Goal: Obtain resource: Download file/media

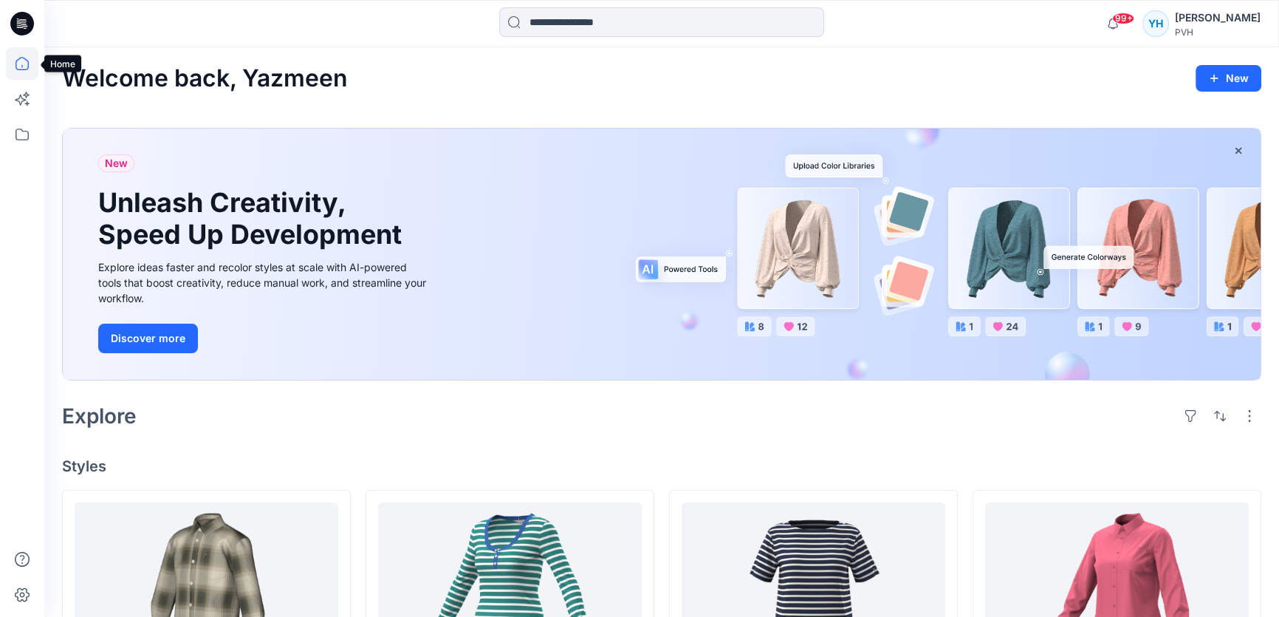
click at [21, 59] on icon at bounding box center [22, 63] width 32 height 32
click at [25, 62] on icon at bounding box center [22, 63] width 32 height 32
drag, startPoint x: 25, startPoint y: 134, endPoint x: 625, endPoint y: 61, distance: 604.8
click at [30, 135] on icon at bounding box center [22, 134] width 32 height 32
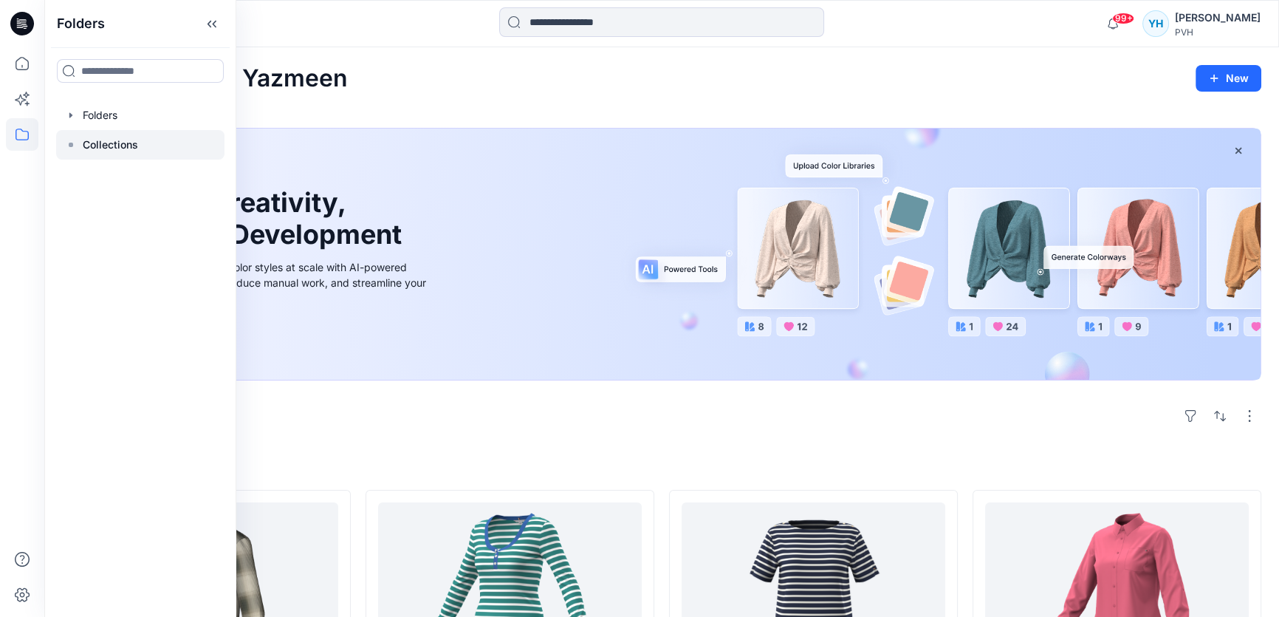
click at [107, 148] on p "Collections" at bounding box center [110, 145] width 55 height 18
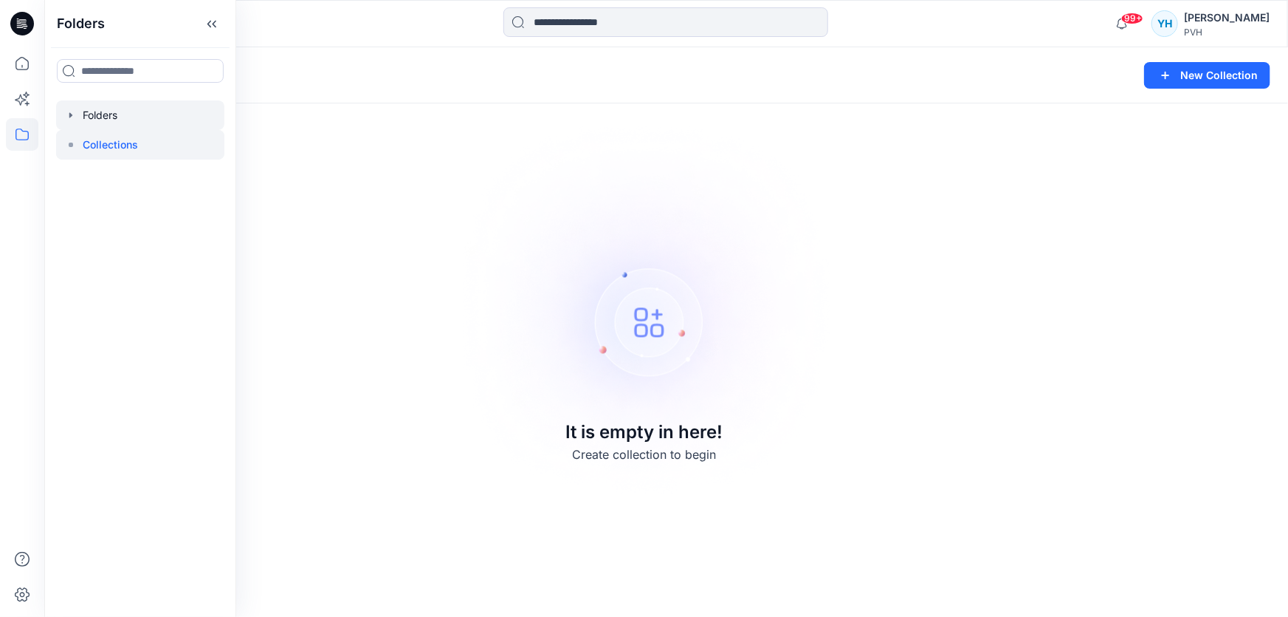
click at [101, 109] on div at bounding box center [140, 115] width 168 height 30
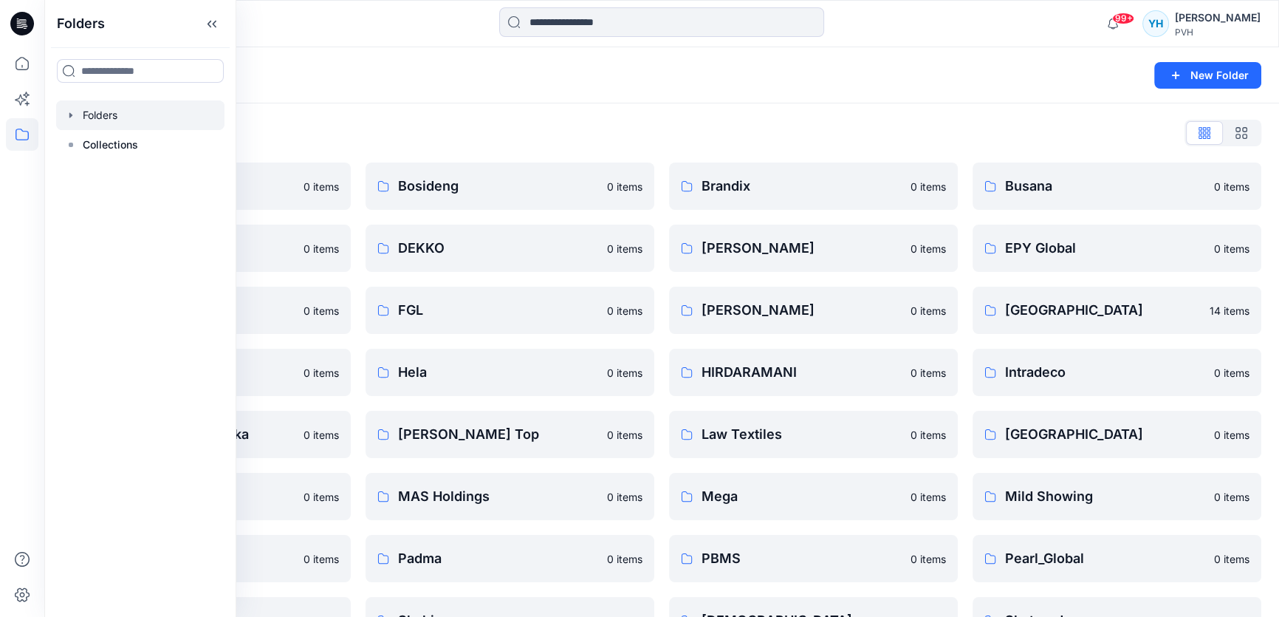
click at [483, 83] on div "Folders" at bounding box center [604, 75] width 1084 height 21
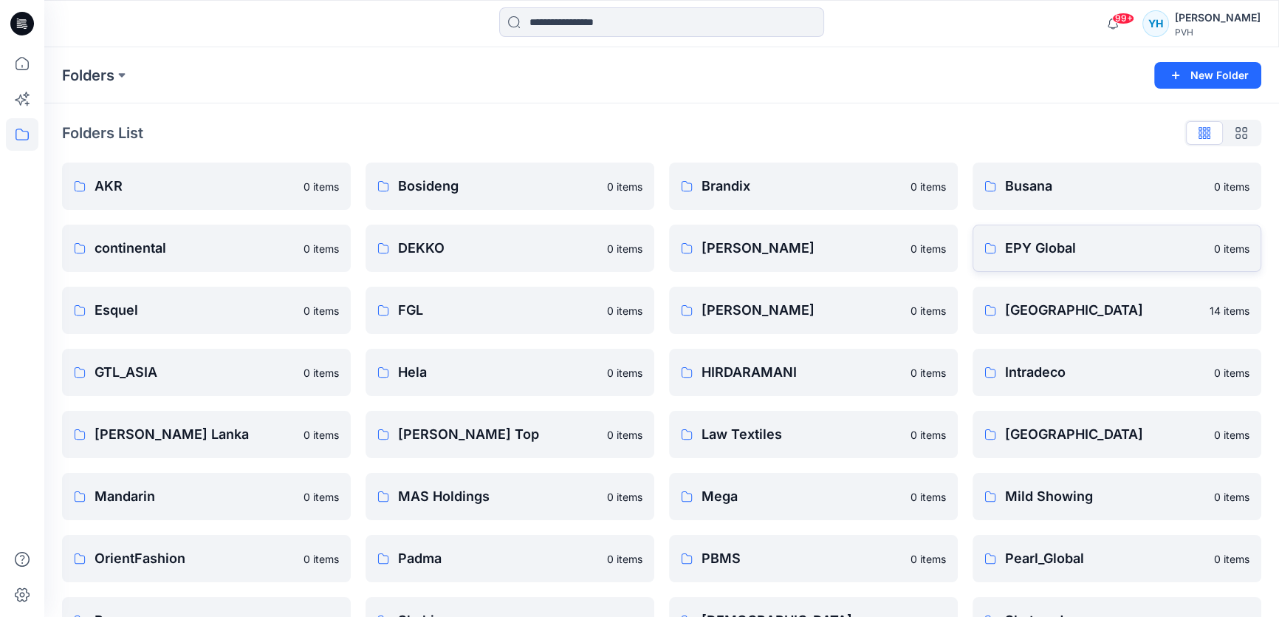
click at [1034, 258] on link "EPY Global 0 items" at bounding box center [1116, 247] width 289 height 47
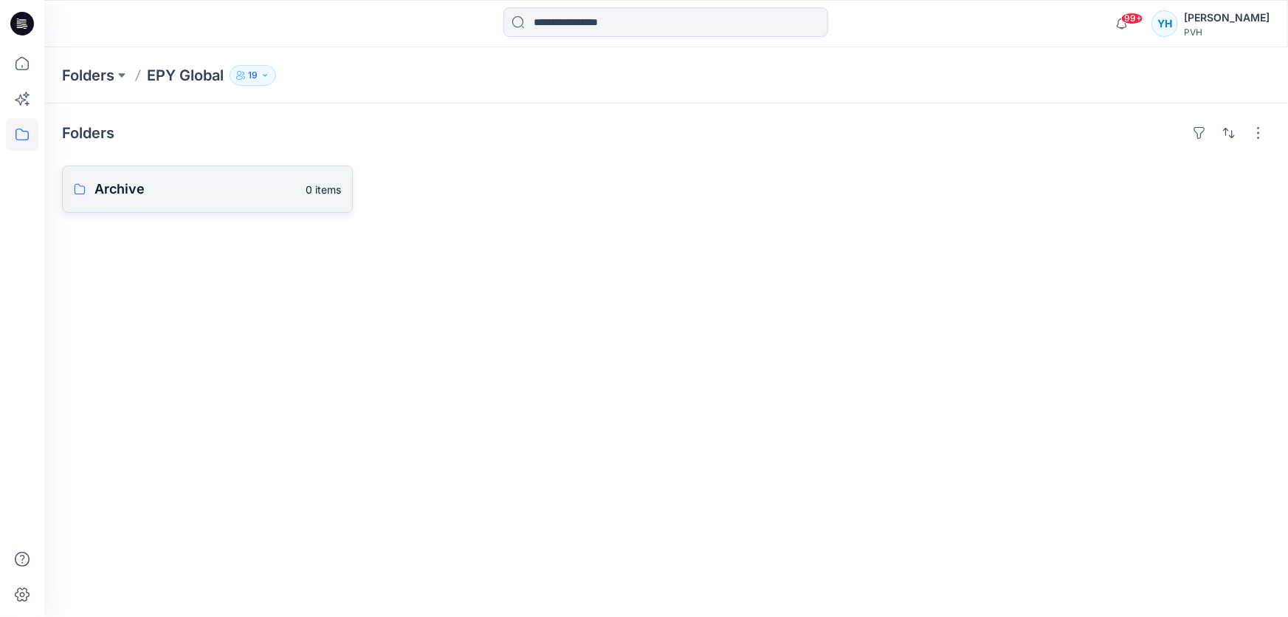
click at [166, 197] on p "Archive" at bounding box center [196, 189] width 202 height 21
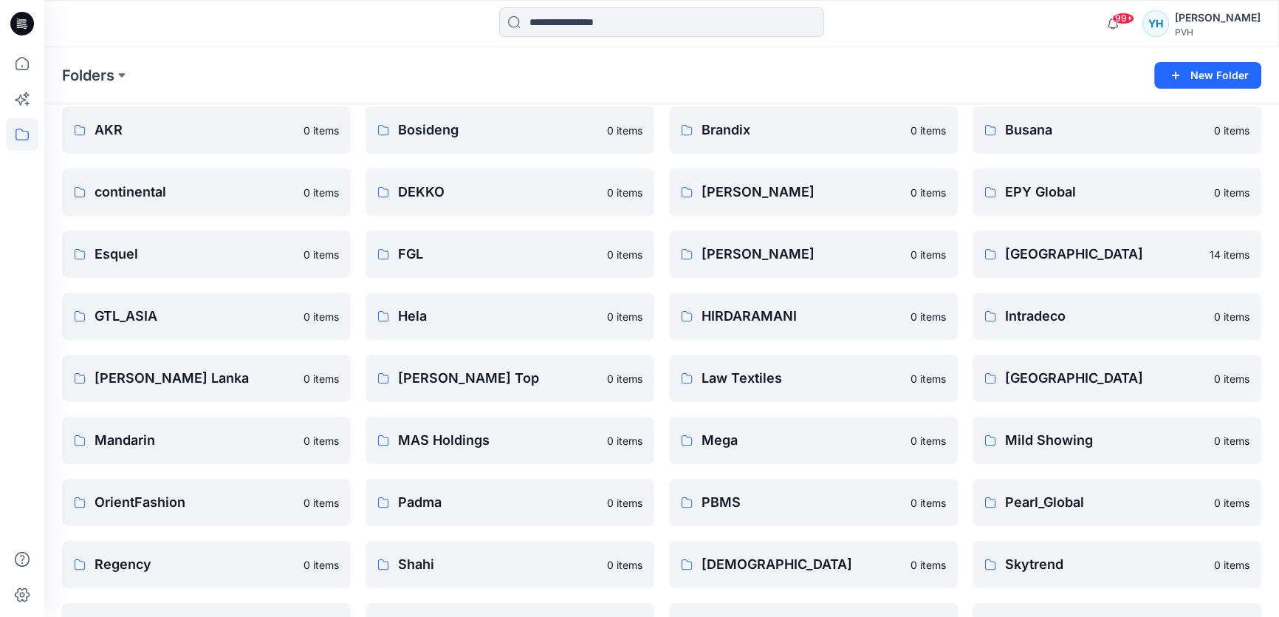
scroll to position [41, 0]
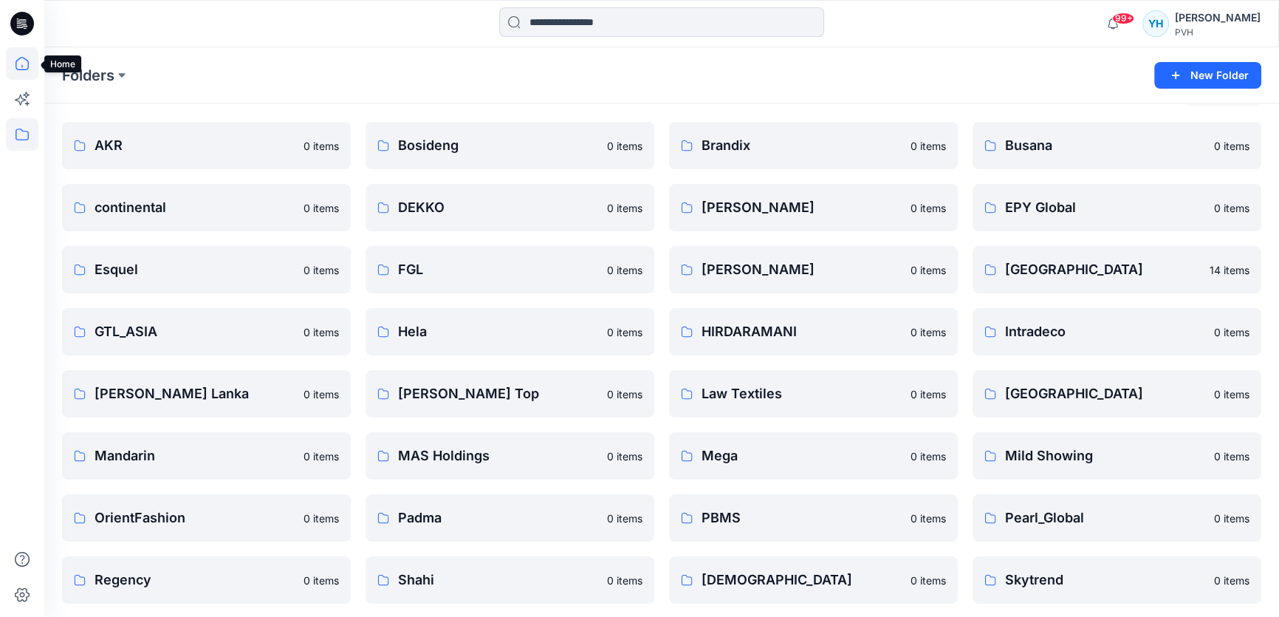
click at [23, 65] on icon at bounding box center [22, 63] width 32 height 32
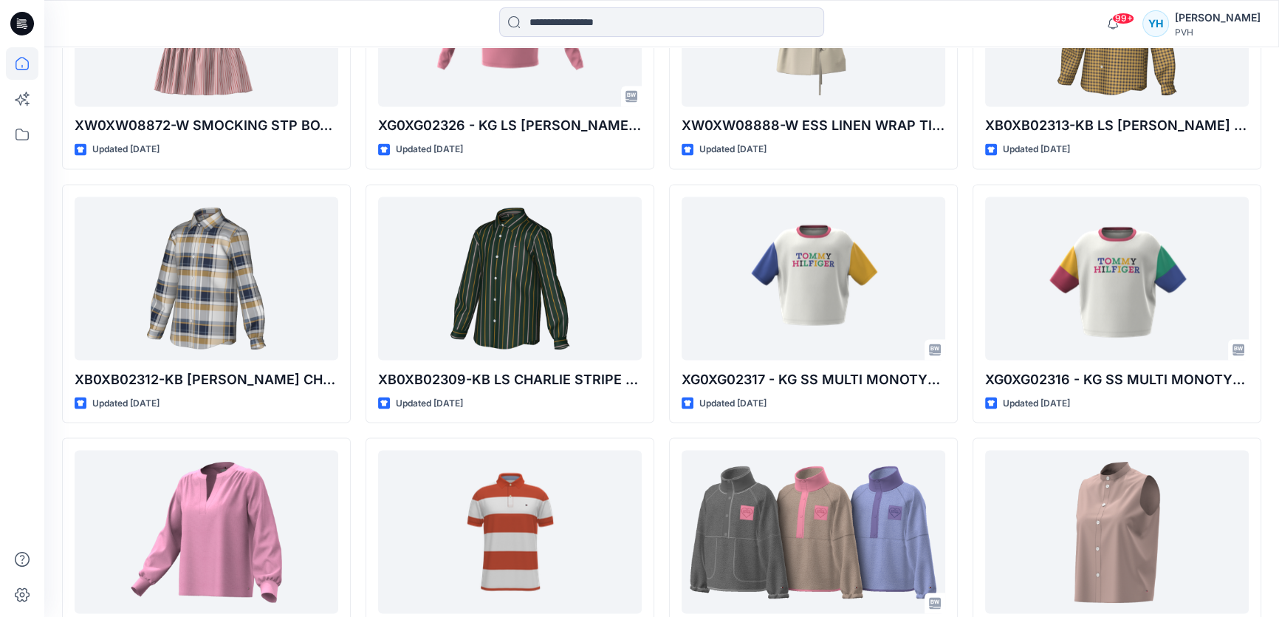
scroll to position [13, 0]
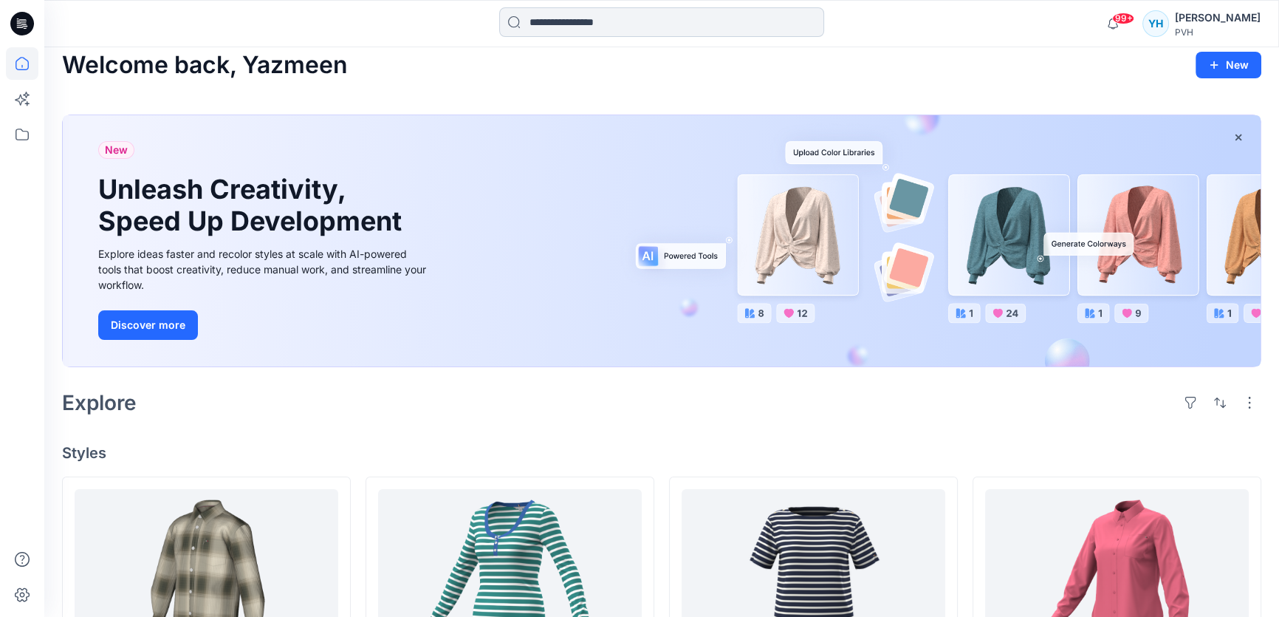
click at [701, 24] on input at bounding box center [661, 22] width 325 height 30
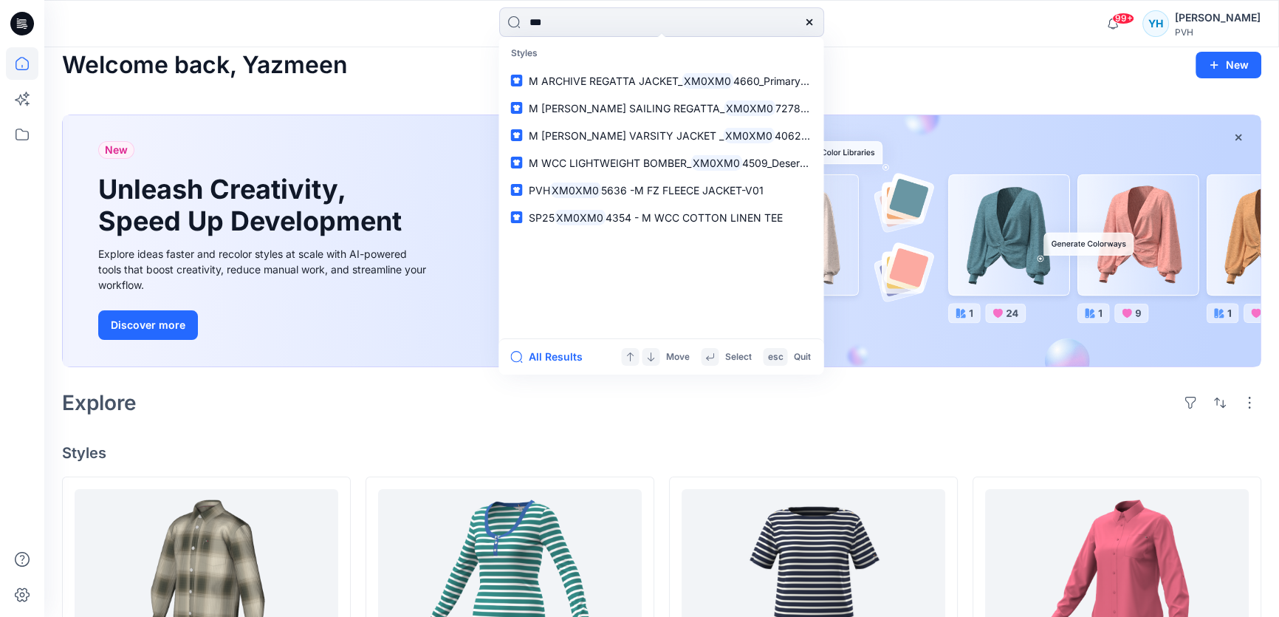
type input "***"
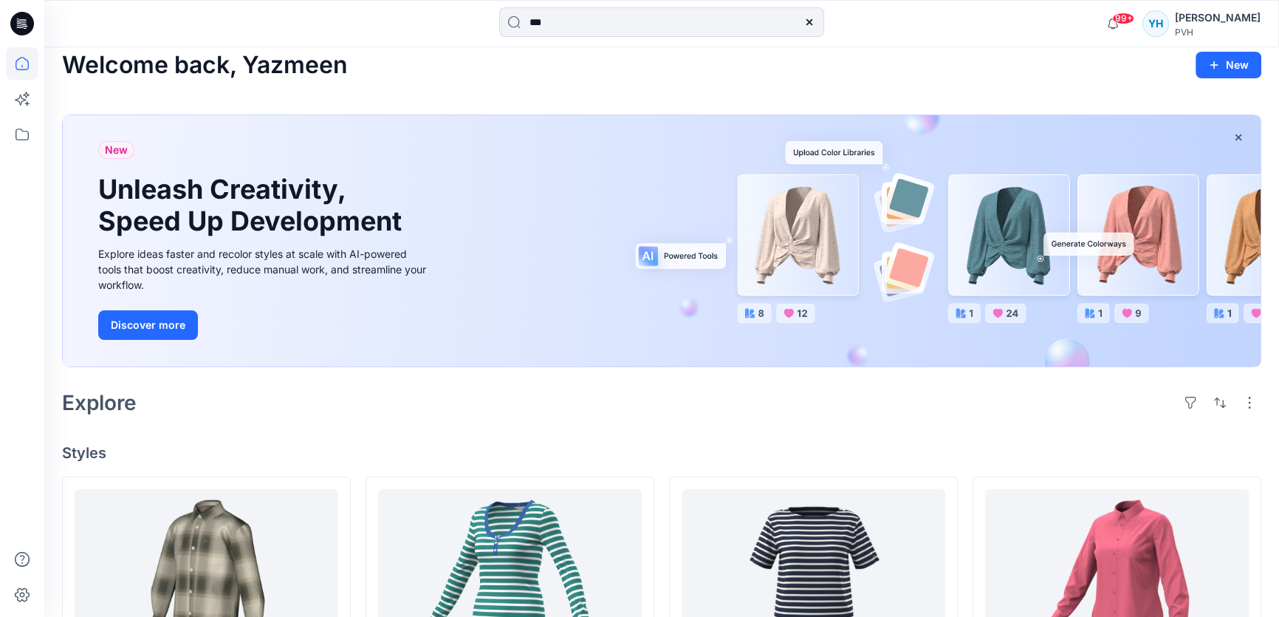
click at [919, 69] on div "Welcome back, Yazmeen New" at bounding box center [661, 65] width 1199 height 27
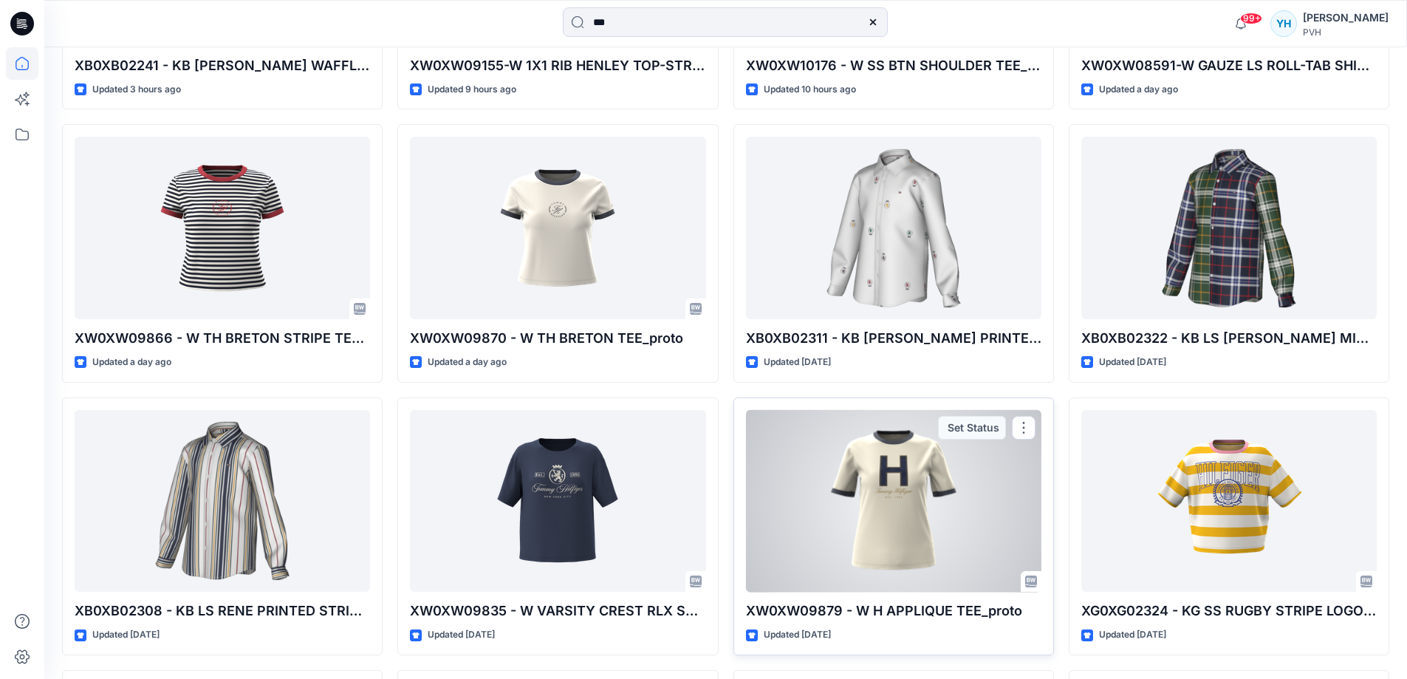
scroll to position [0, 0]
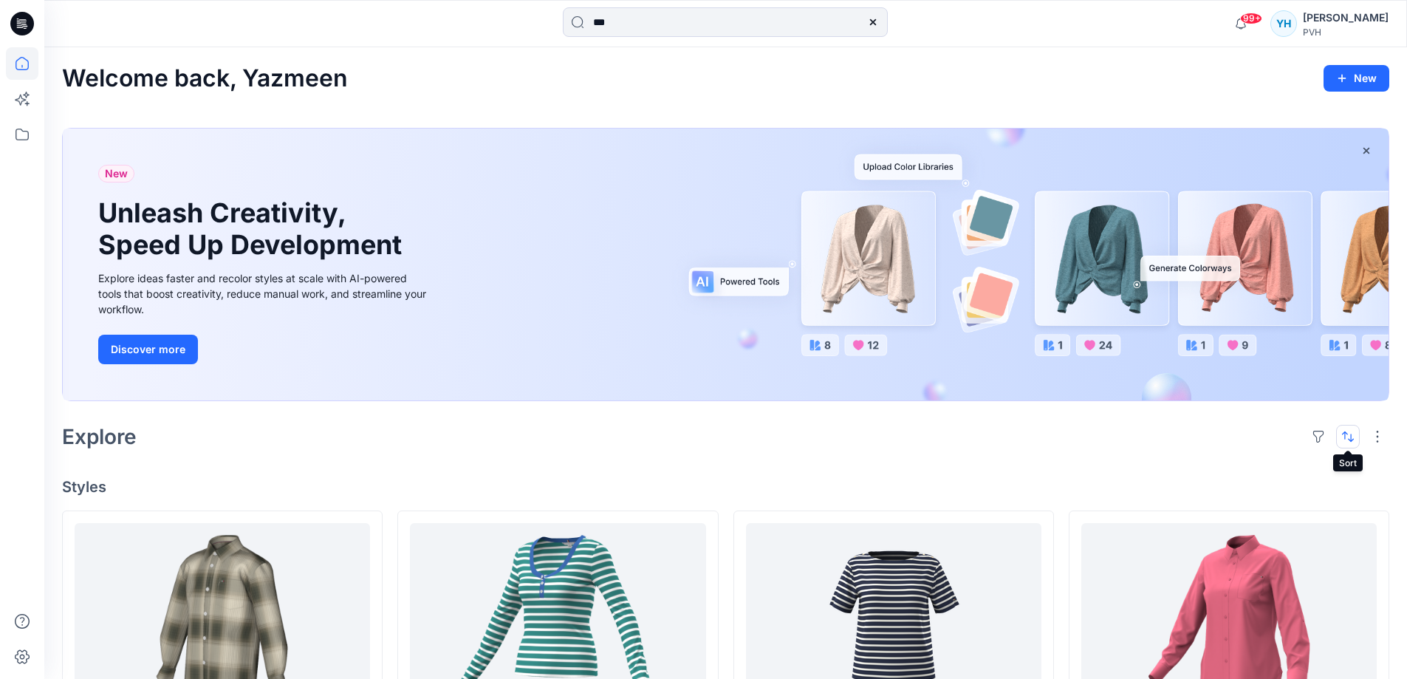
click at [1278, 433] on button "button" at bounding box center [1348, 437] width 24 height 24
click at [1278, 473] on p "Last update" at bounding box center [1298, 474] width 93 height 16
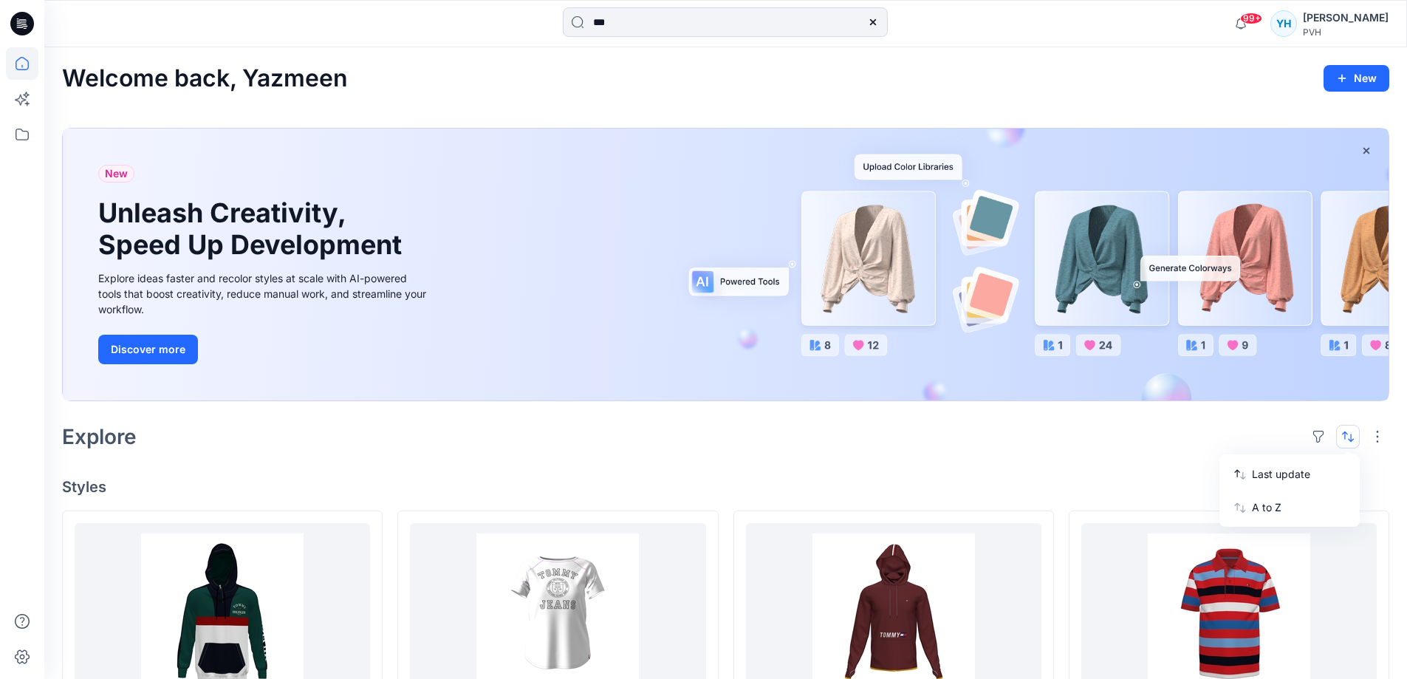
click at [1278, 436] on button "button" at bounding box center [1348, 437] width 24 height 24
click at [1278, 470] on p "Last update" at bounding box center [1298, 474] width 93 height 16
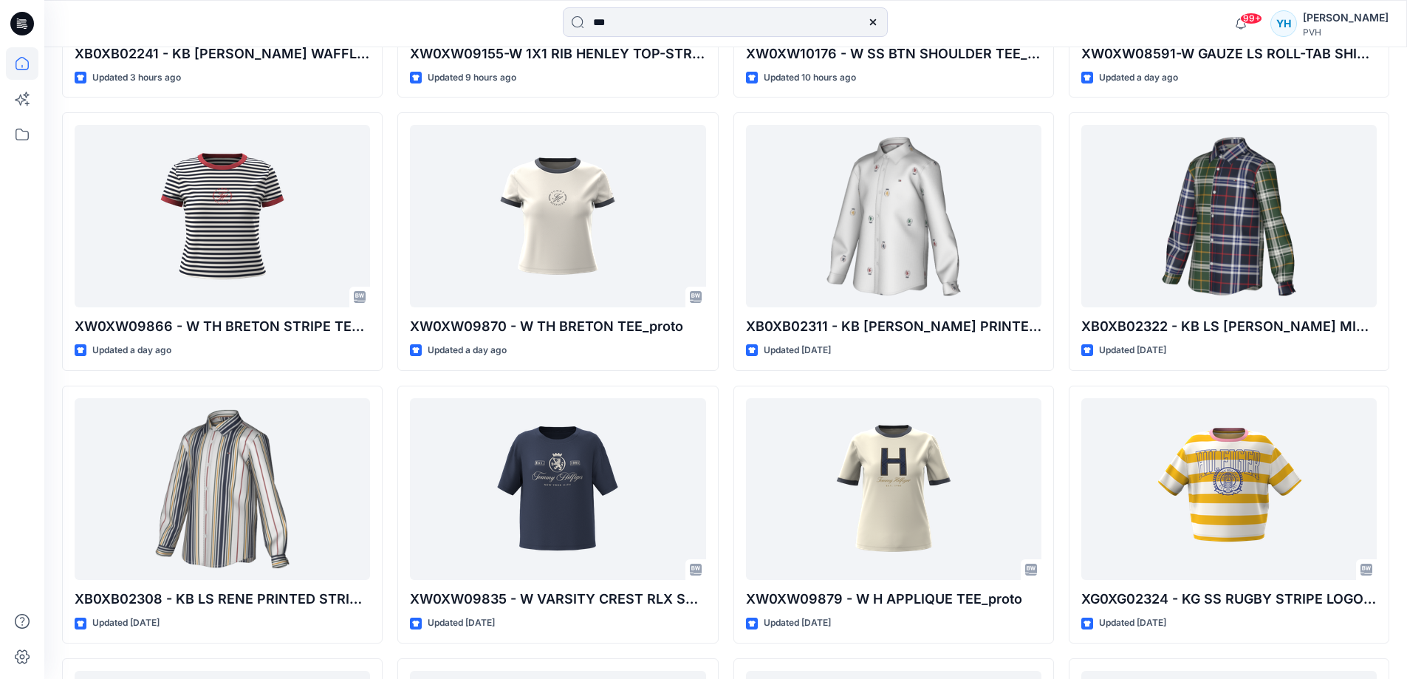
scroll to position [690, 0]
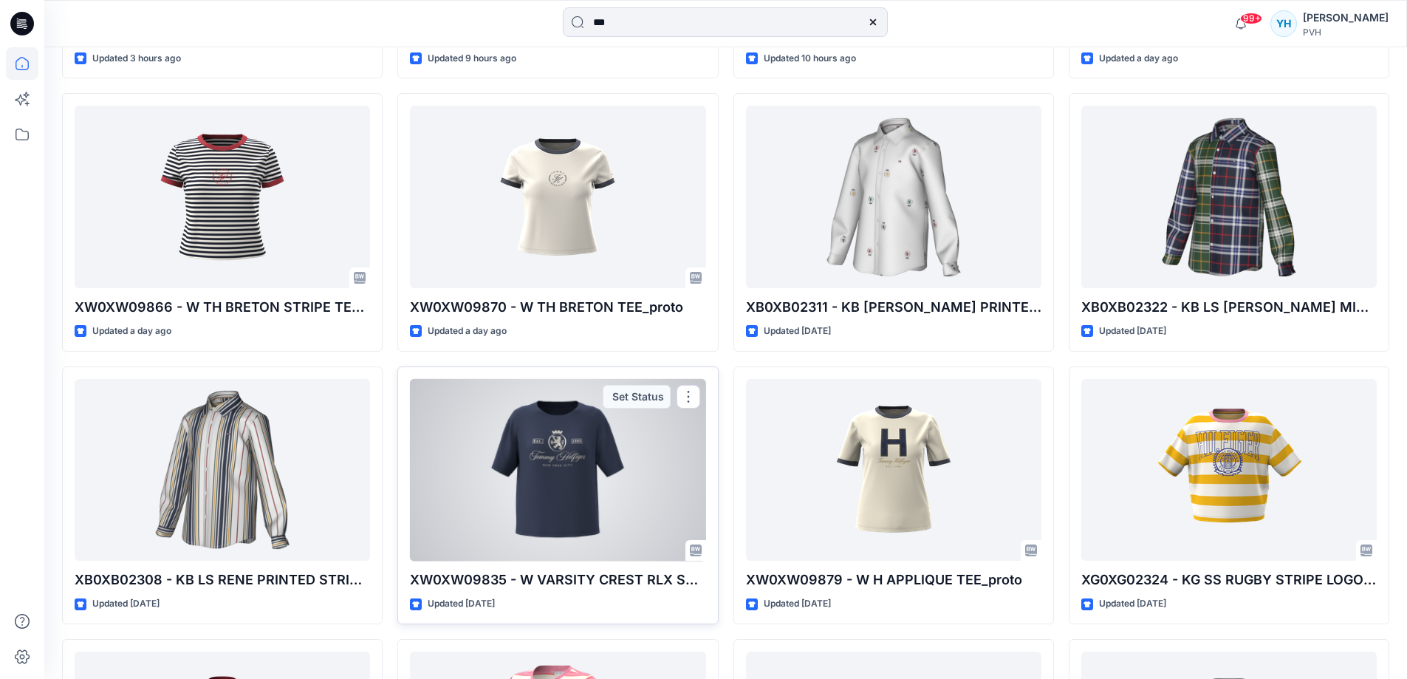
click at [572, 482] on div at bounding box center [557, 470] width 295 height 182
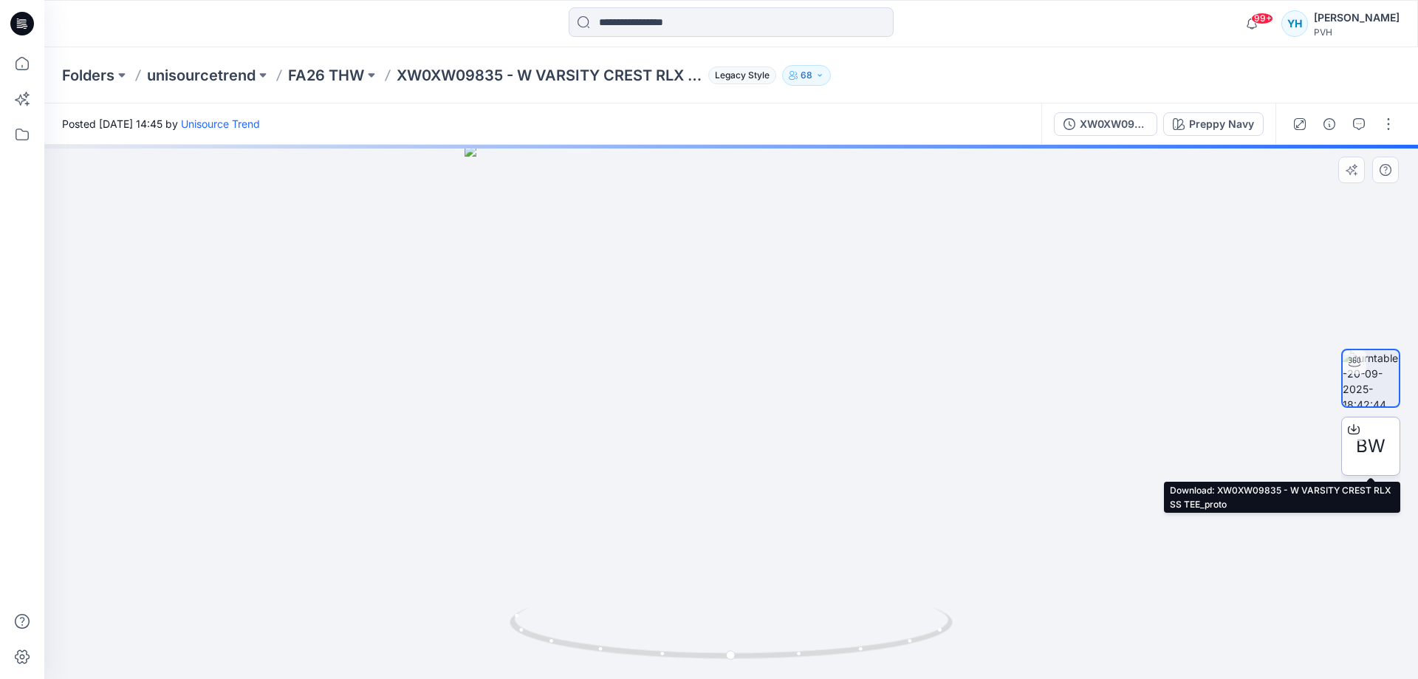
click at [1278, 446] on span "BW" at bounding box center [1371, 446] width 30 height 27
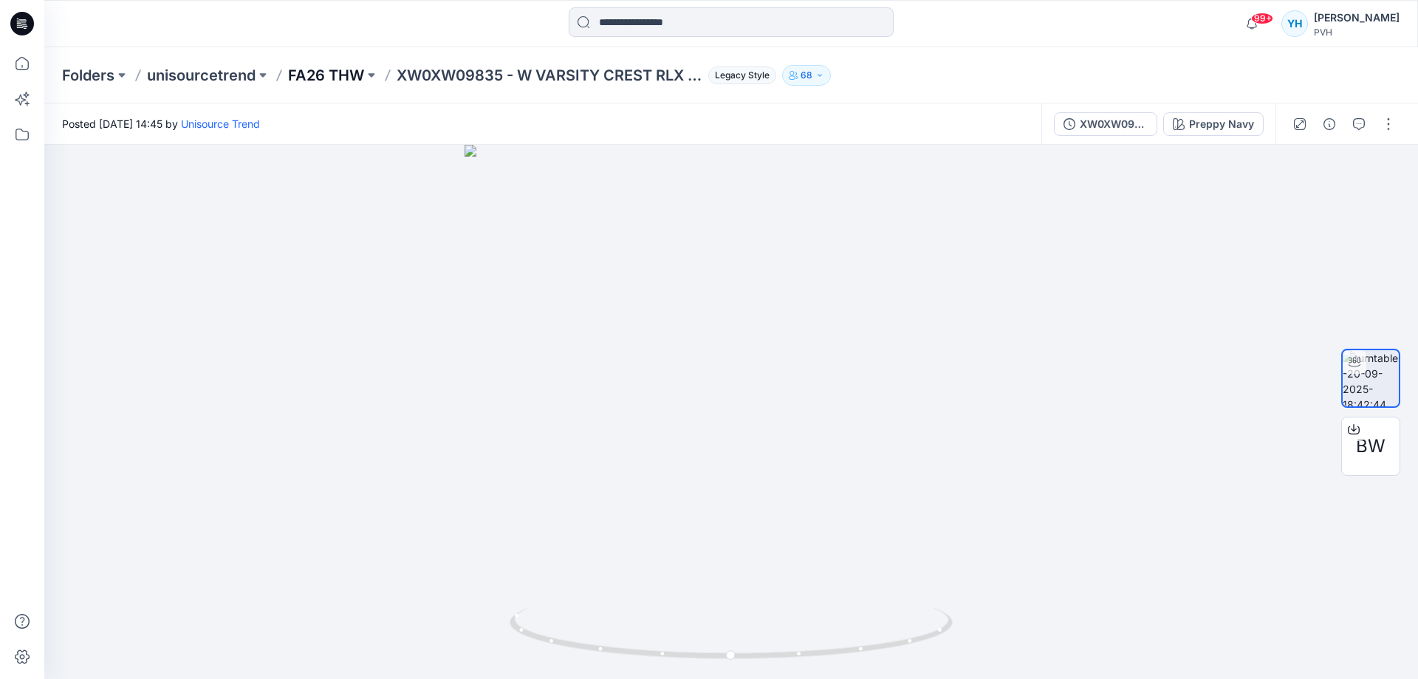
click at [340, 79] on p "FA26 THW" at bounding box center [326, 75] width 76 height 21
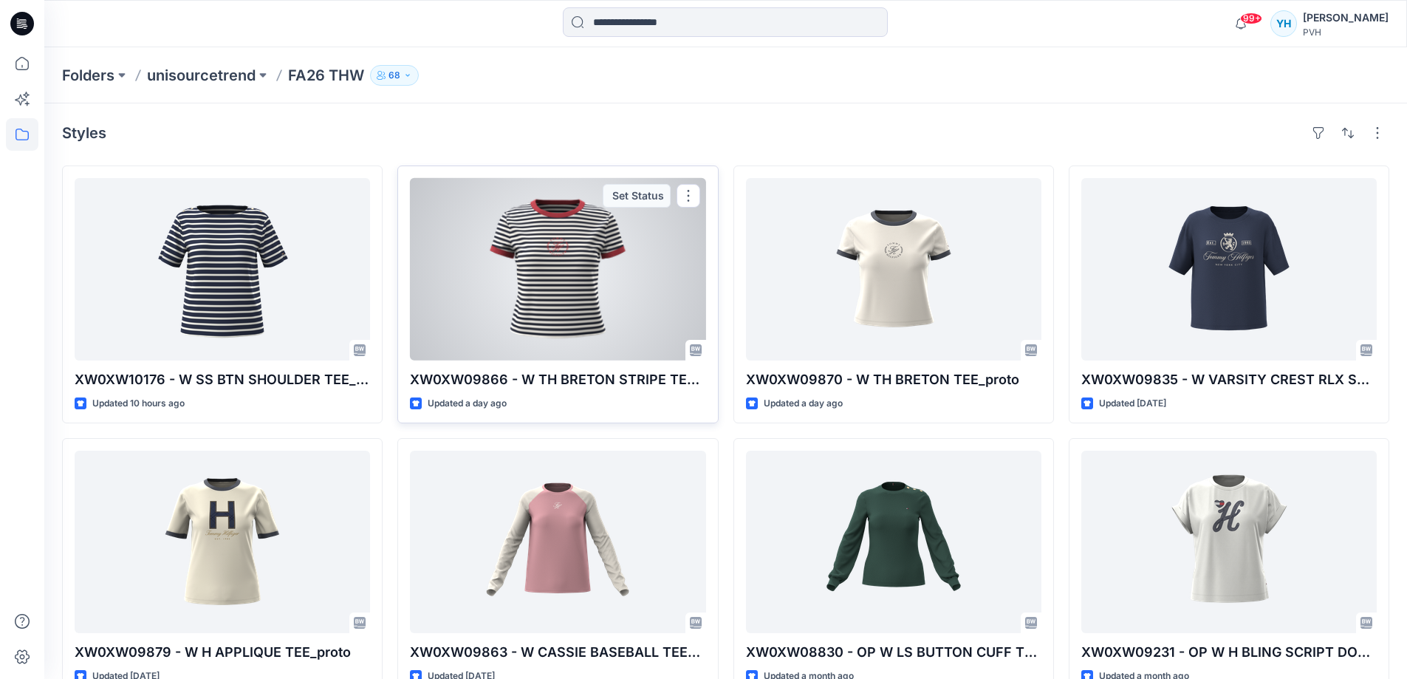
click at [586, 299] on div at bounding box center [557, 269] width 295 height 182
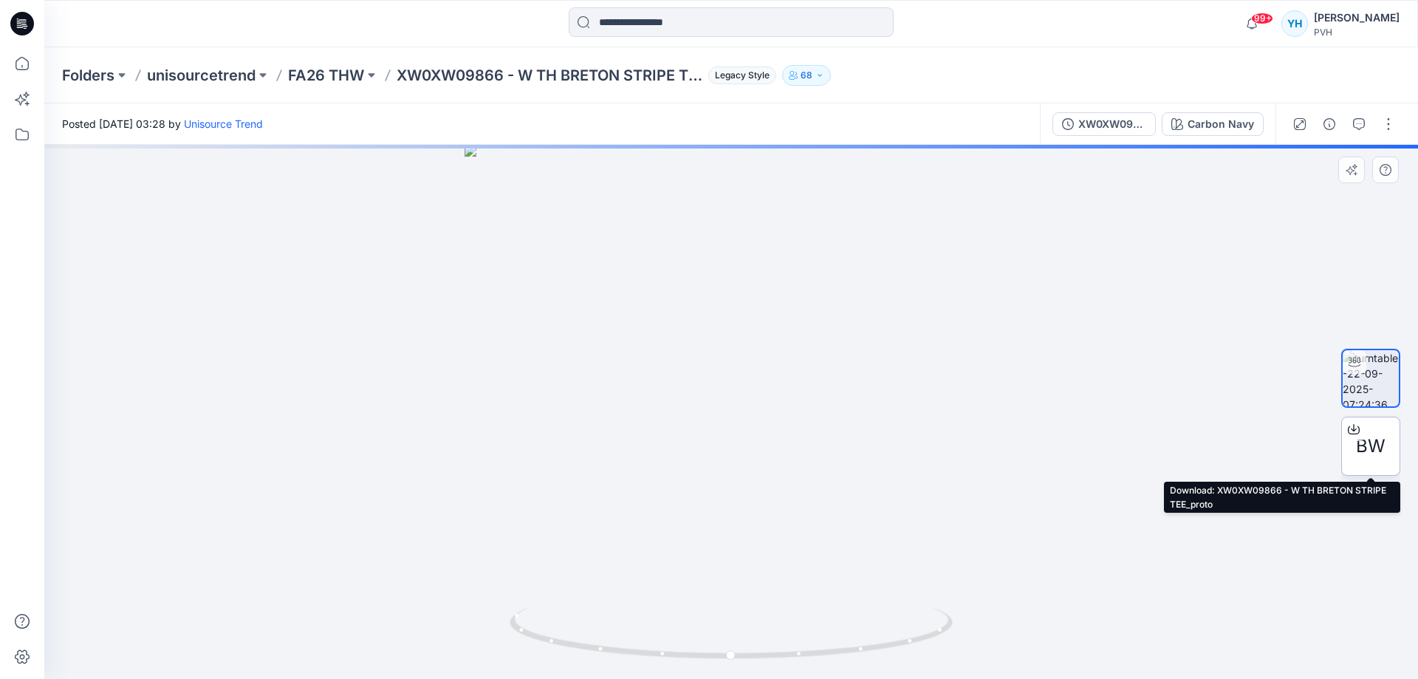
click at [1278, 445] on span "BW" at bounding box center [1371, 446] width 30 height 27
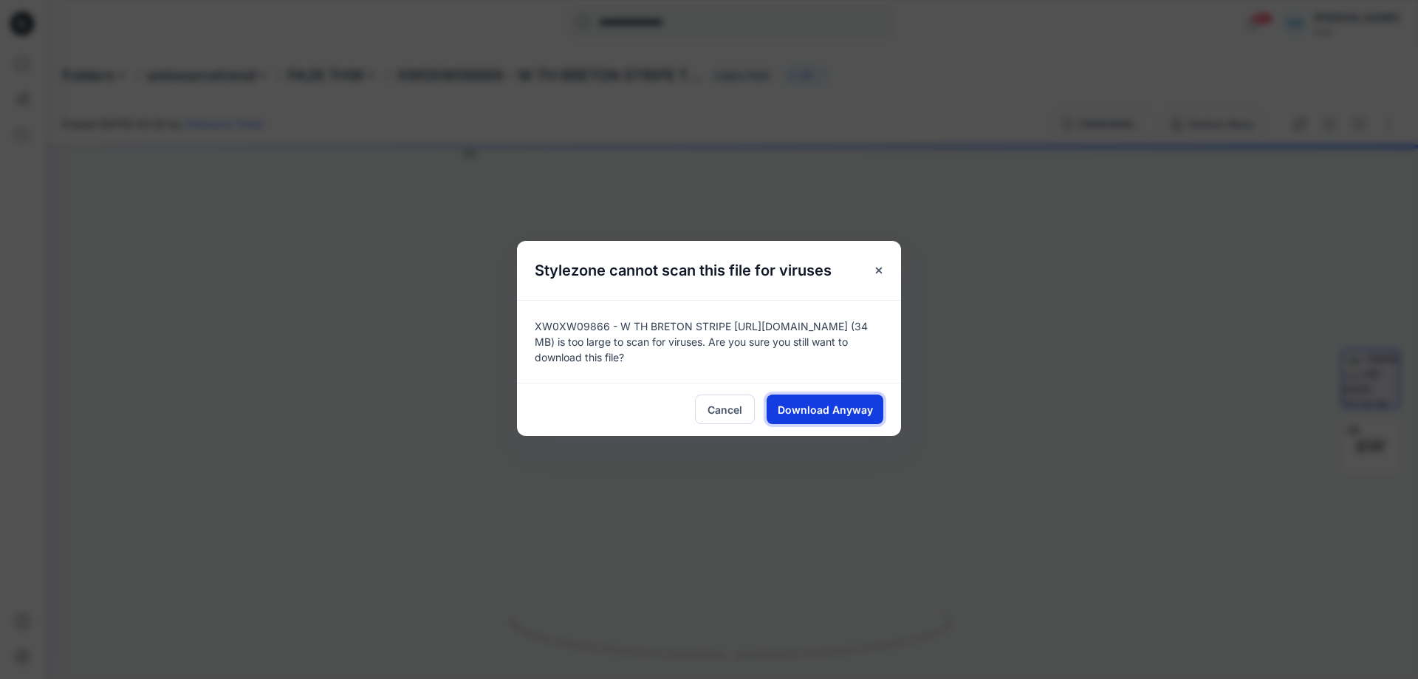
click at [840, 411] on span "Download Anyway" at bounding box center [825, 410] width 95 height 16
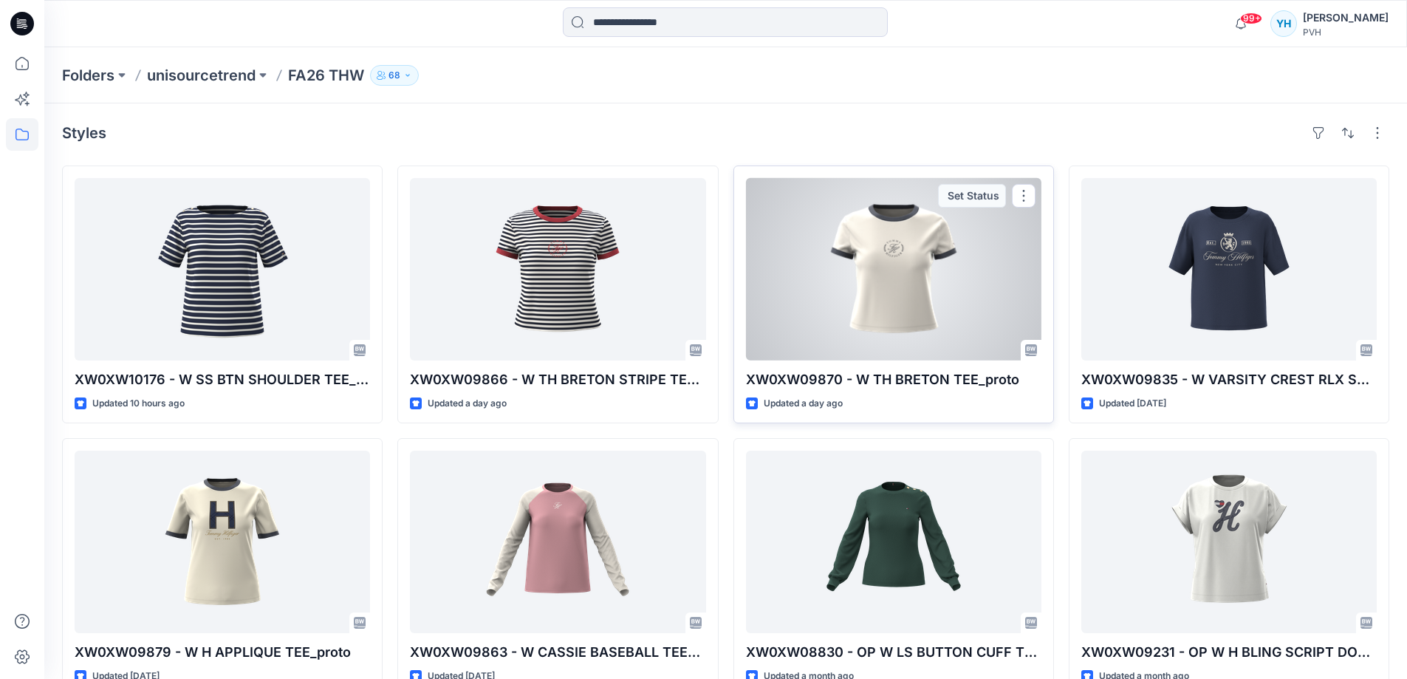
click at [929, 292] on div at bounding box center [893, 269] width 295 height 182
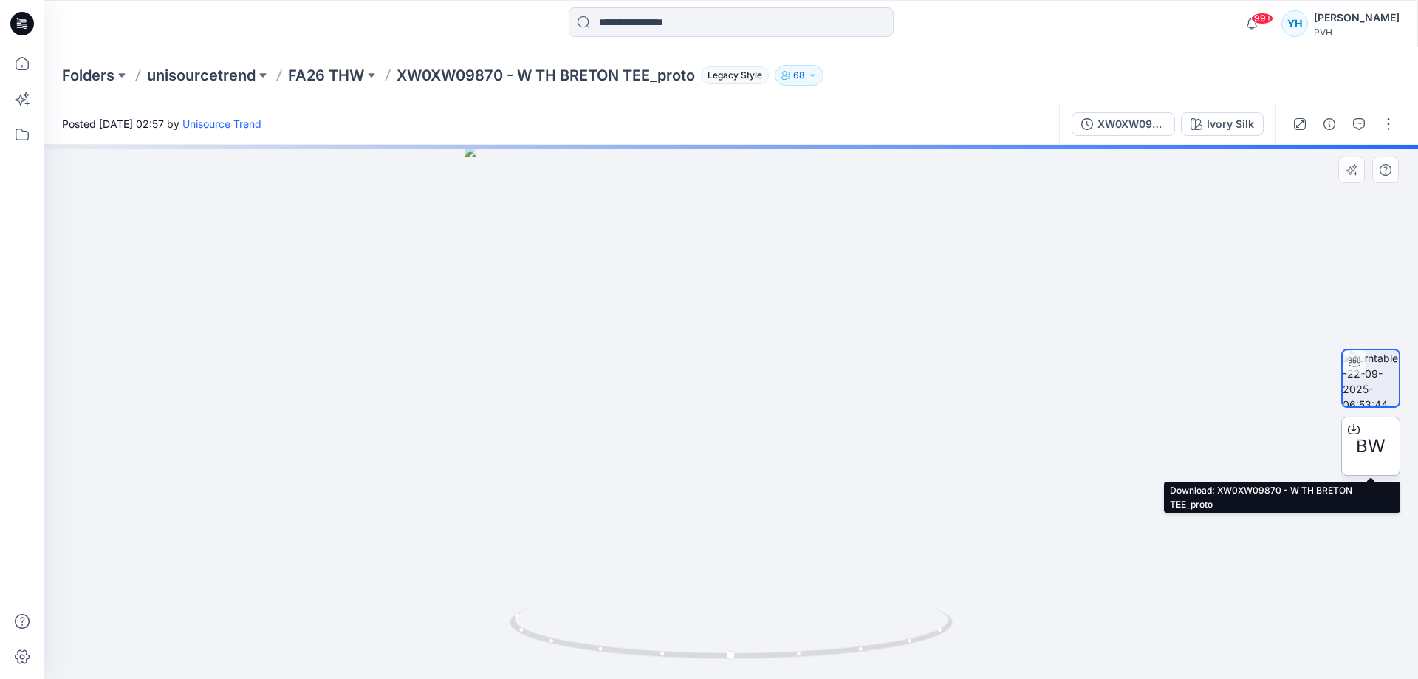
click at [1278, 454] on span "BW" at bounding box center [1371, 446] width 30 height 27
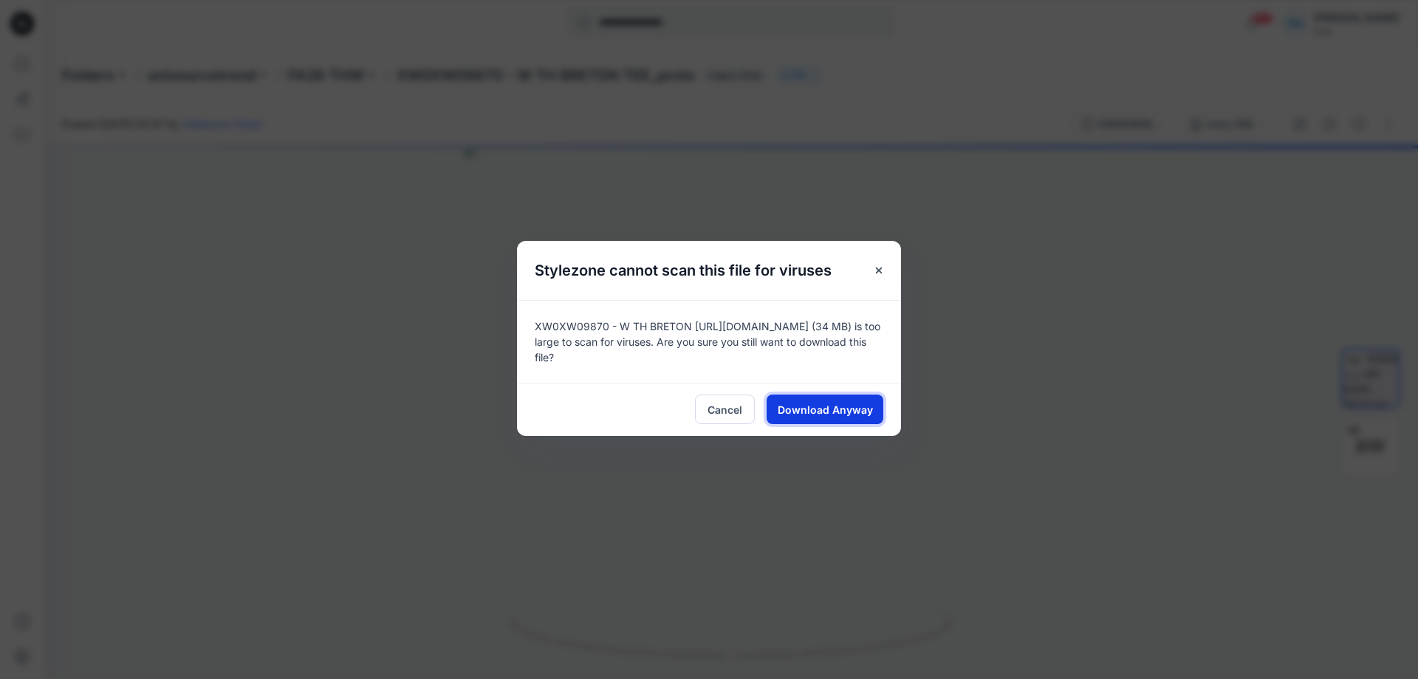
click at [815, 402] on span "Download Anyway" at bounding box center [825, 410] width 95 height 16
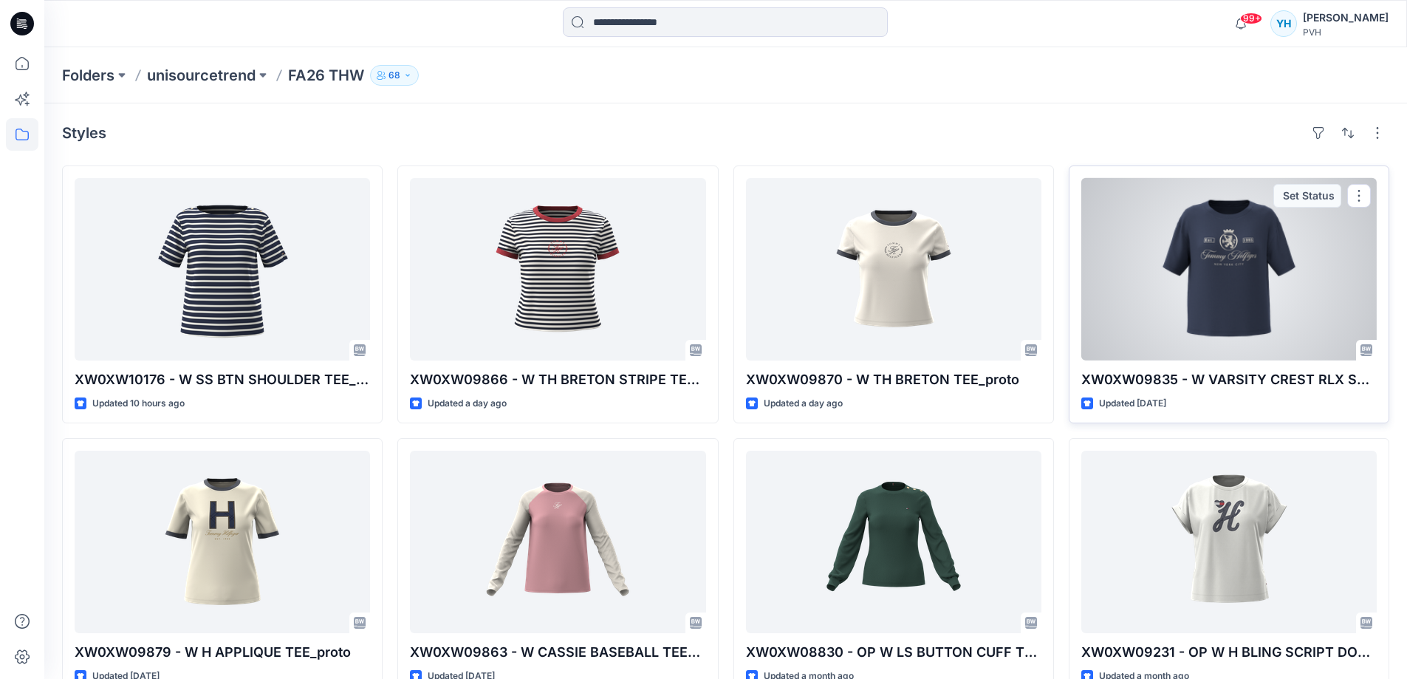
click at [1278, 307] on div at bounding box center [1228, 269] width 295 height 182
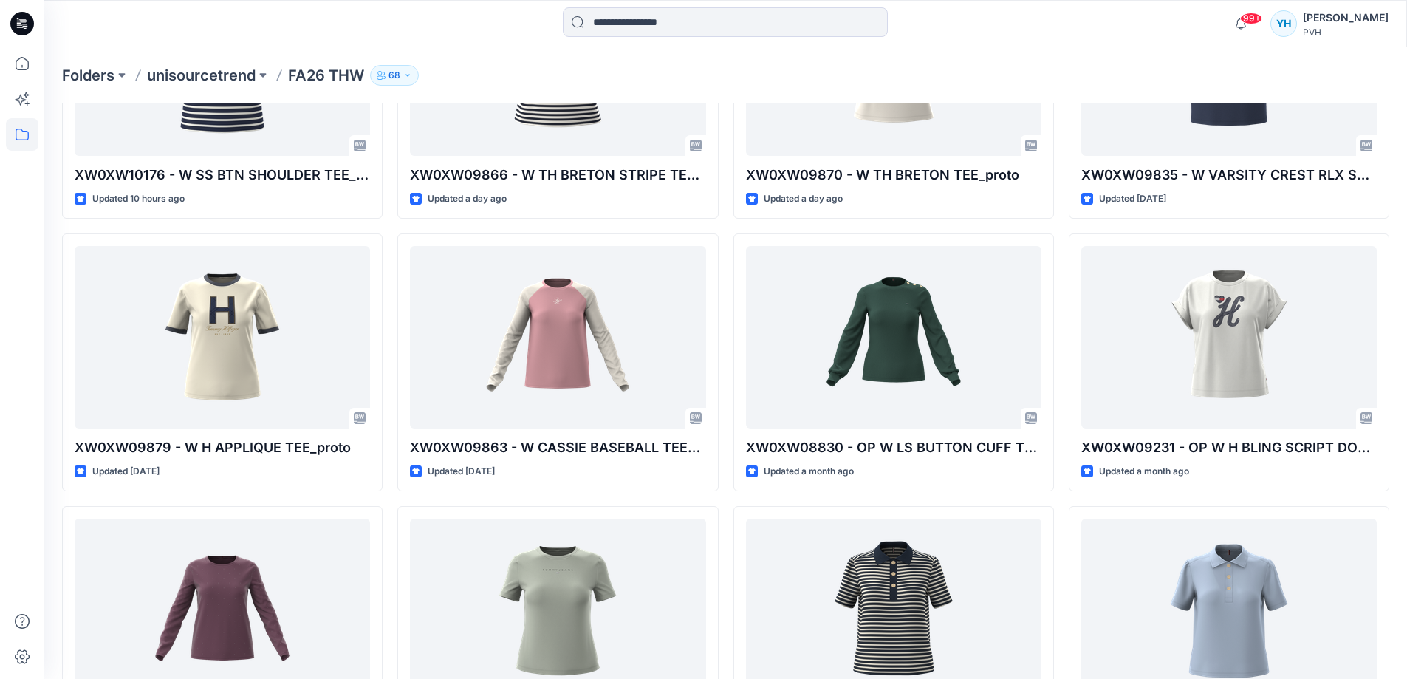
scroll to position [206, 0]
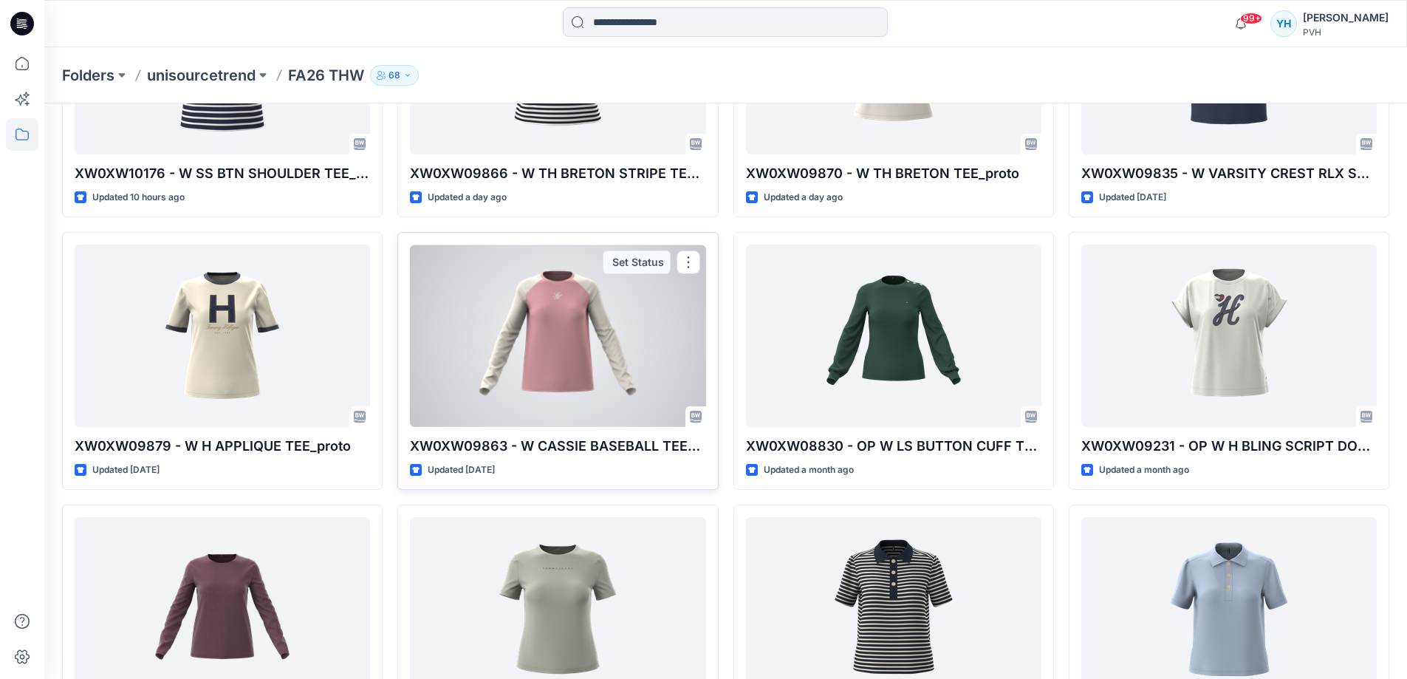
click at [618, 349] on div at bounding box center [557, 335] width 295 height 182
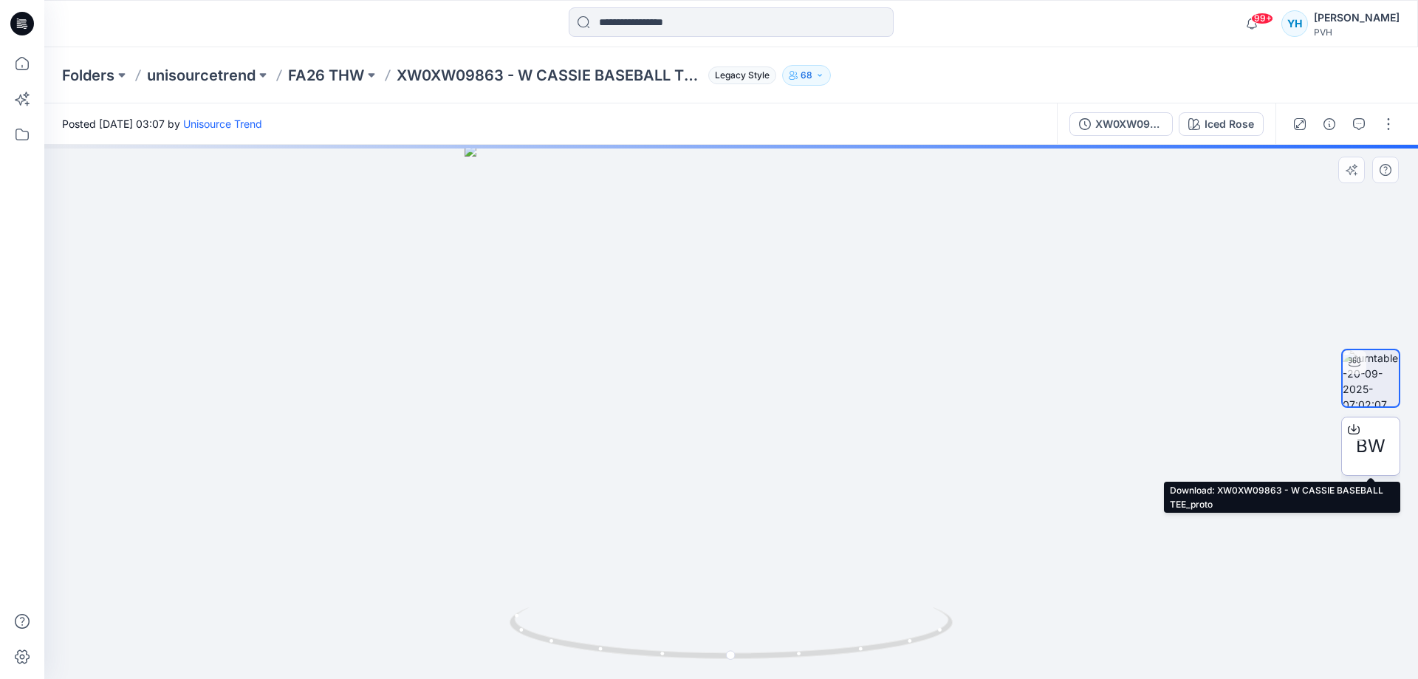
click at [1278, 458] on span "BW" at bounding box center [1371, 446] width 30 height 27
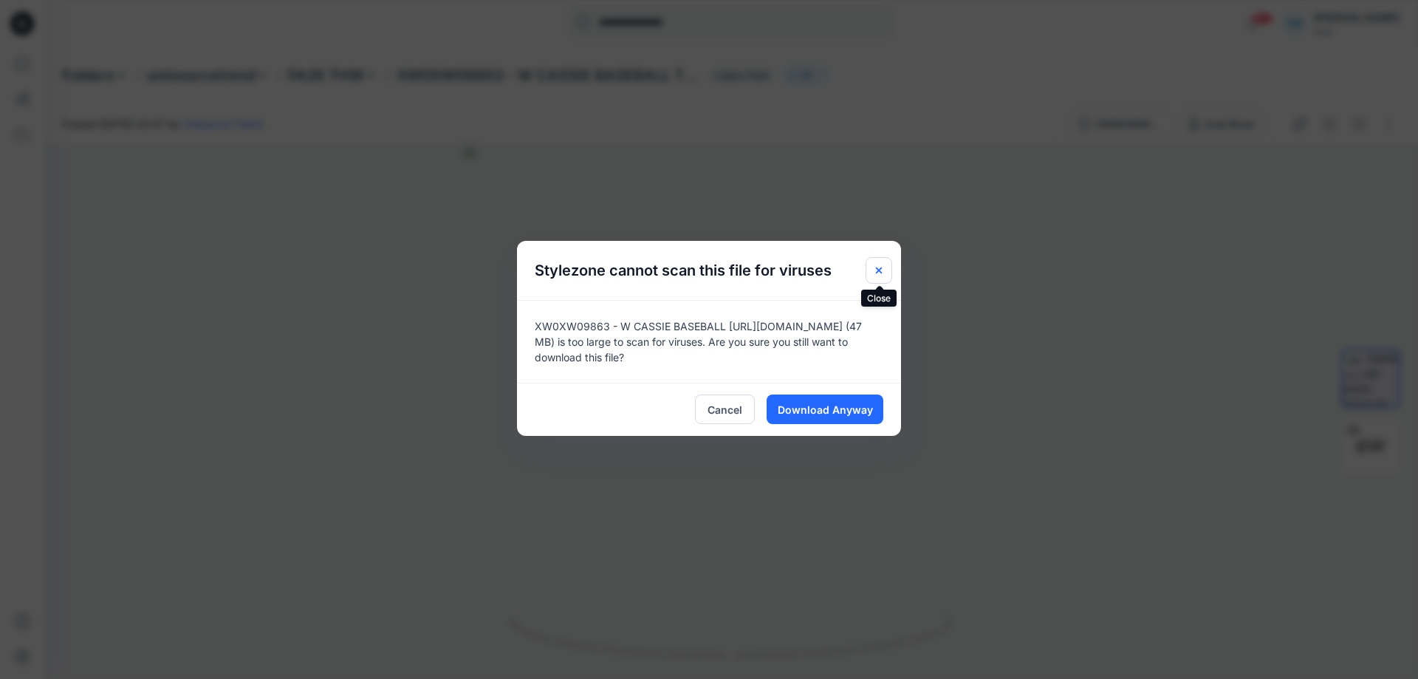
click at [884, 271] on icon "Close" at bounding box center [879, 270] width 12 height 12
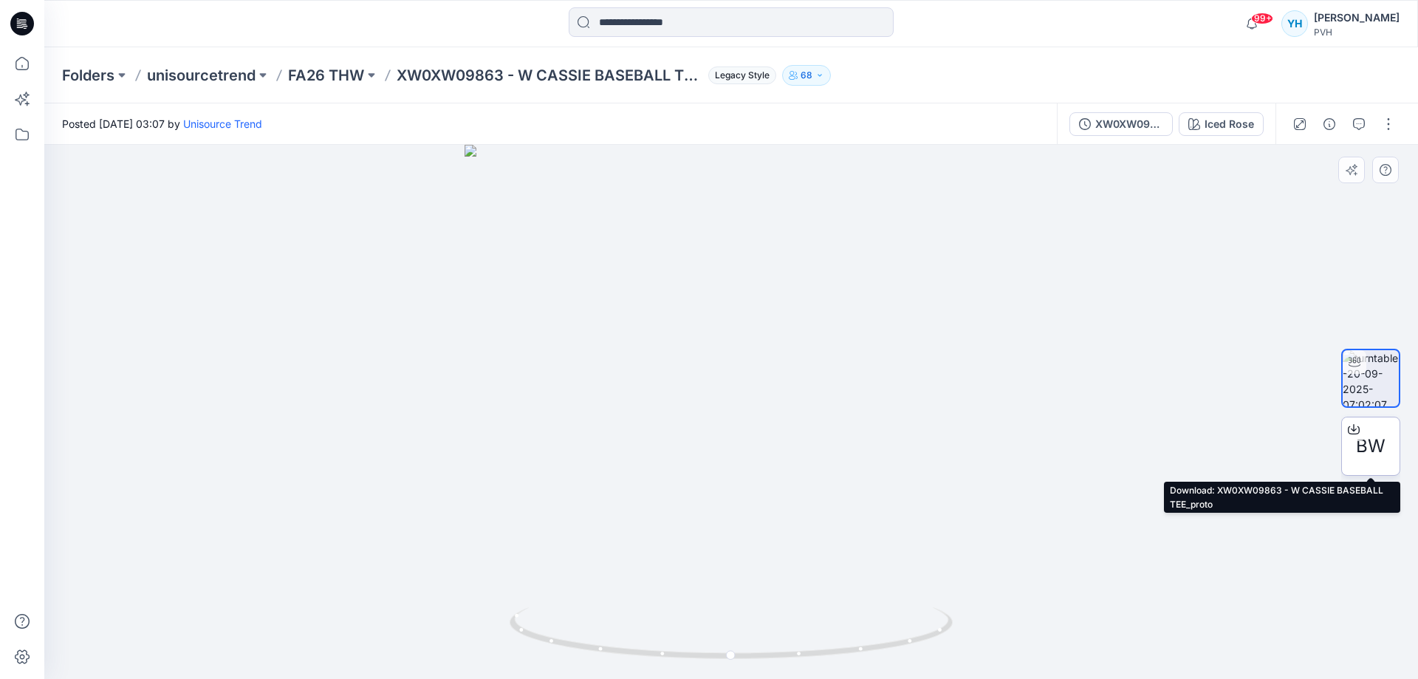
click at [1278, 445] on span "BW" at bounding box center [1371, 446] width 30 height 27
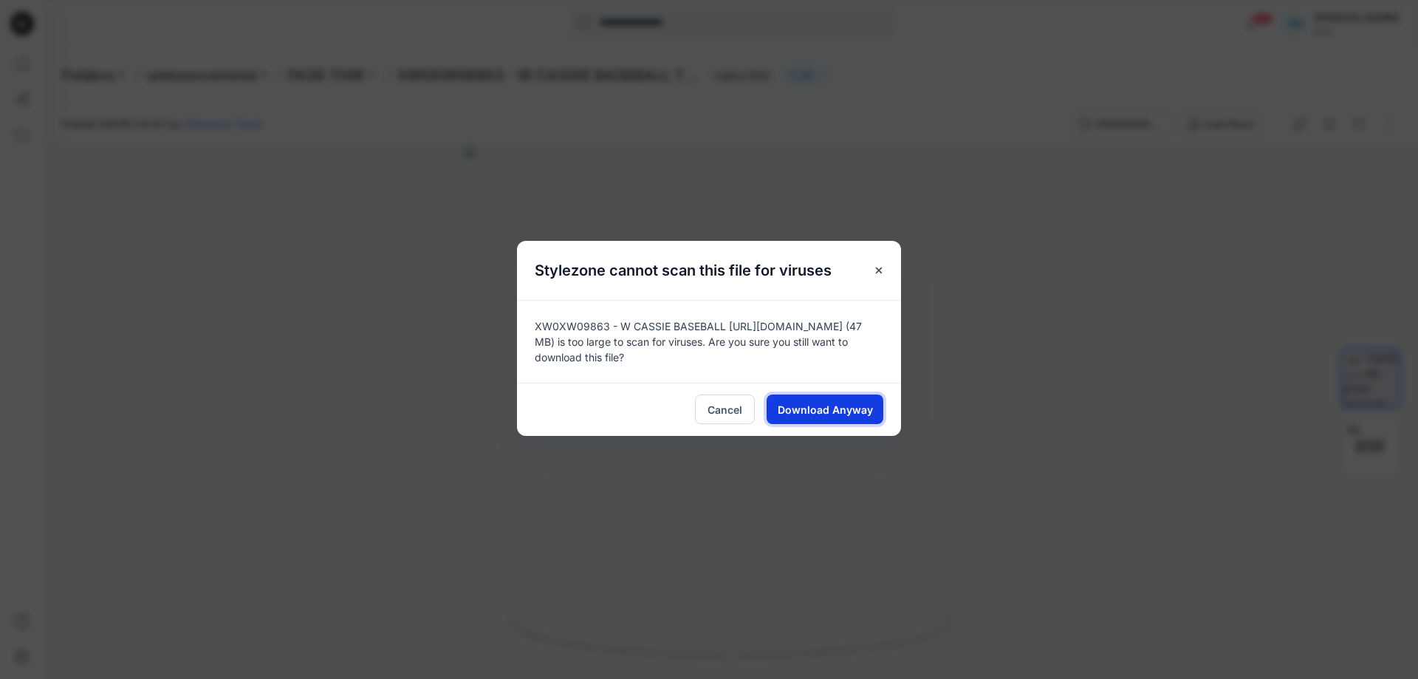
click at [805, 402] on span "Download Anyway" at bounding box center [825, 410] width 95 height 16
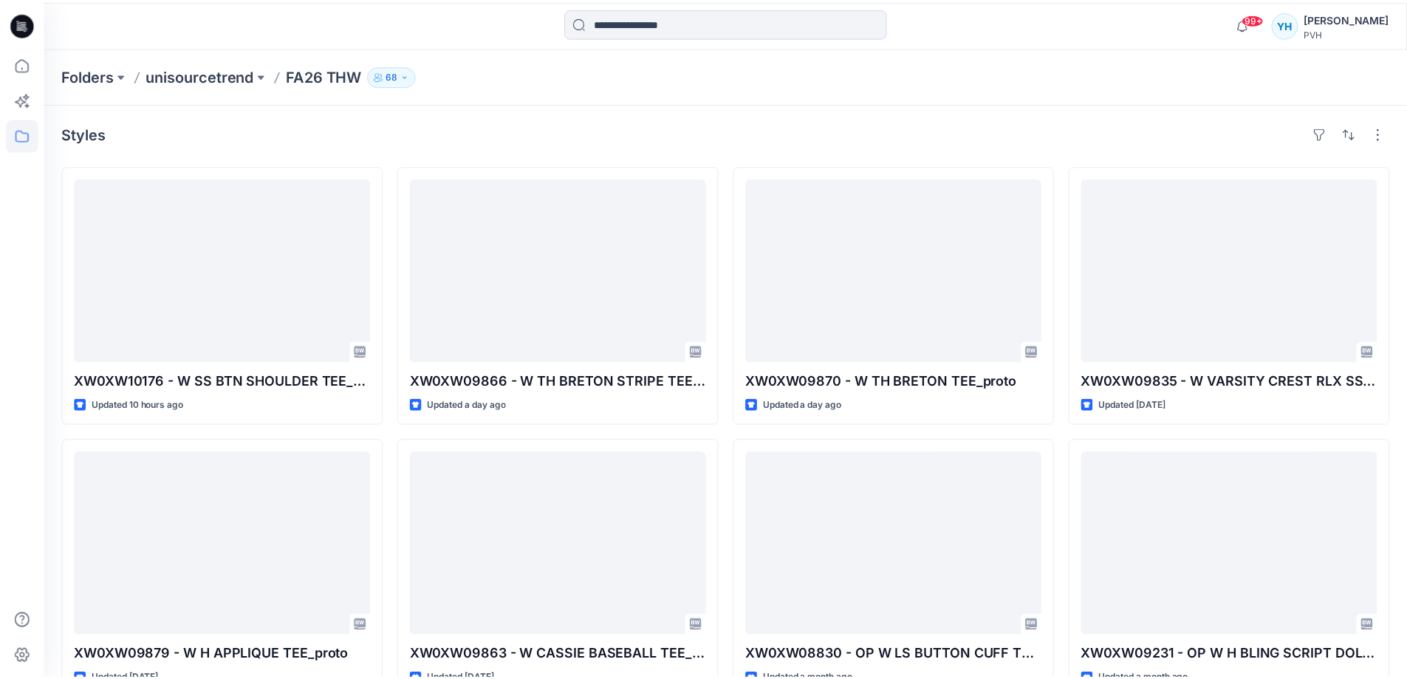
scroll to position [206, 0]
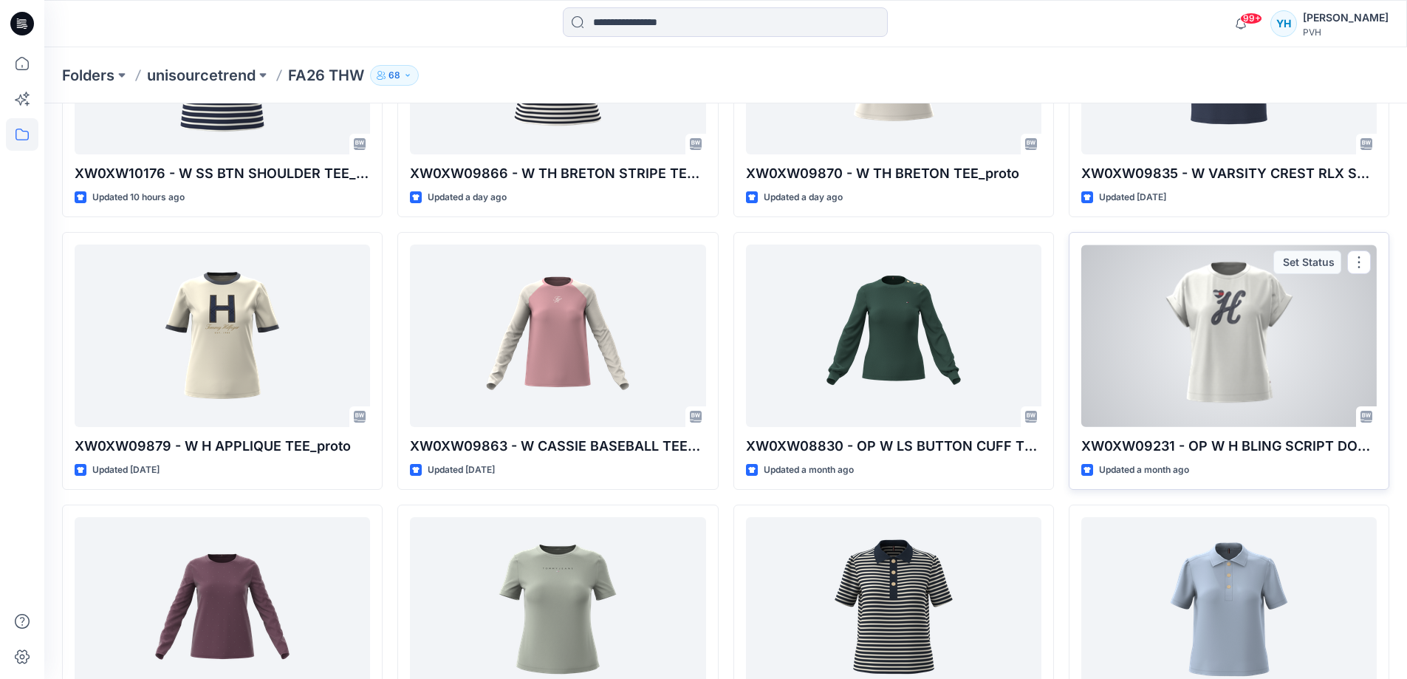
click at [1242, 380] on div at bounding box center [1228, 335] width 295 height 182
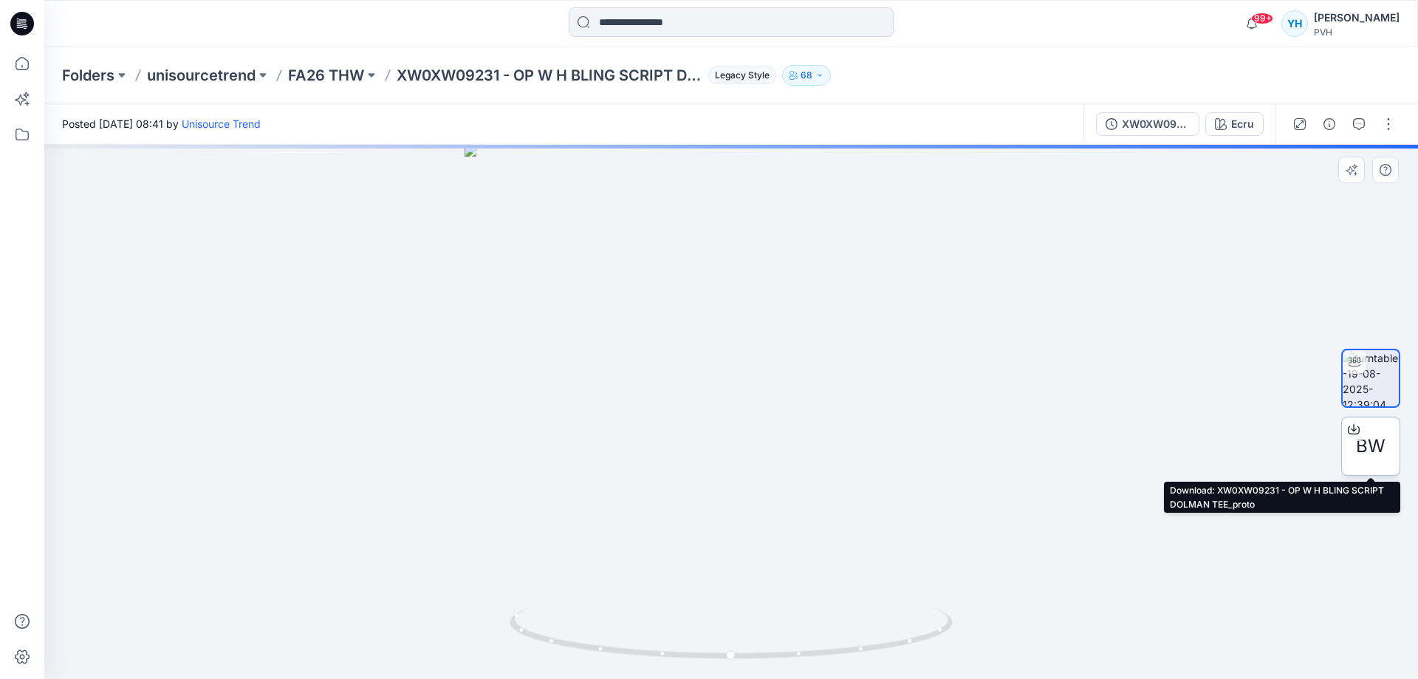
click at [1278, 456] on span "BW" at bounding box center [1371, 446] width 30 height 27
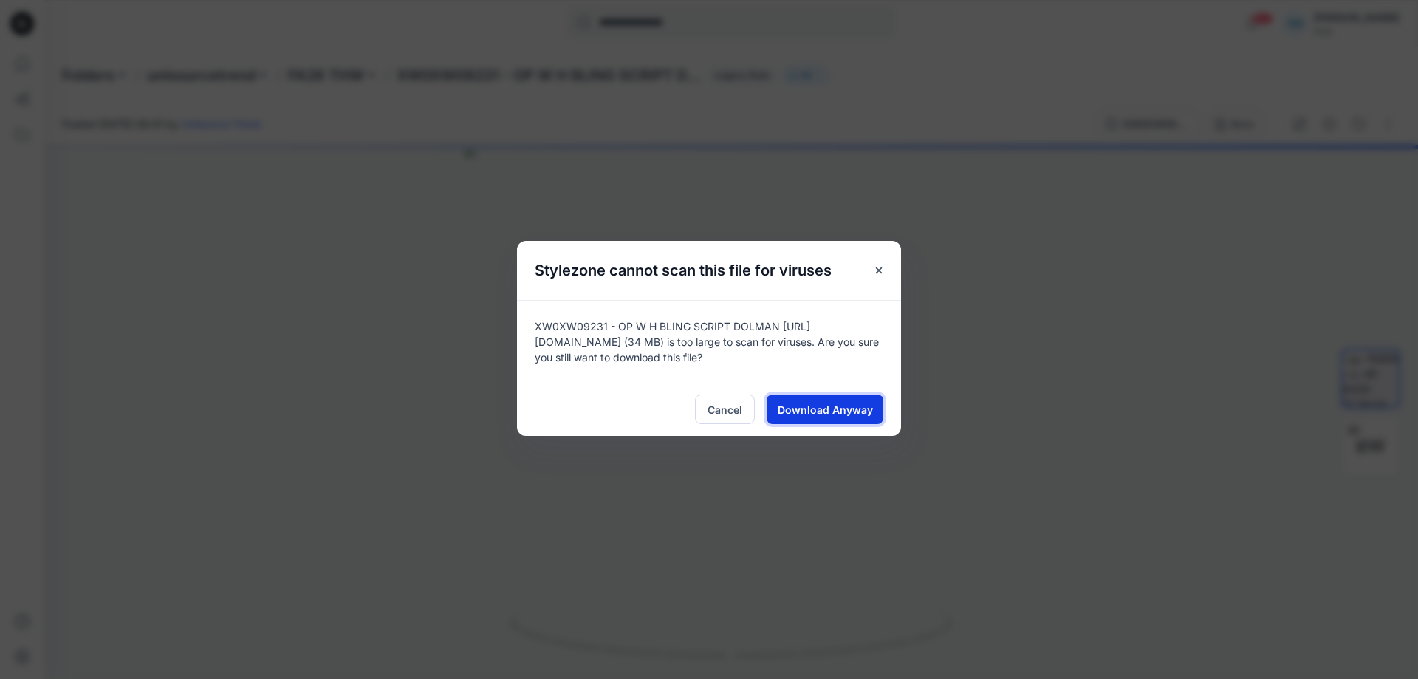
click at [847, 412] on span "Download Anyway" at bounding box center [825, 410] width 95 height 16
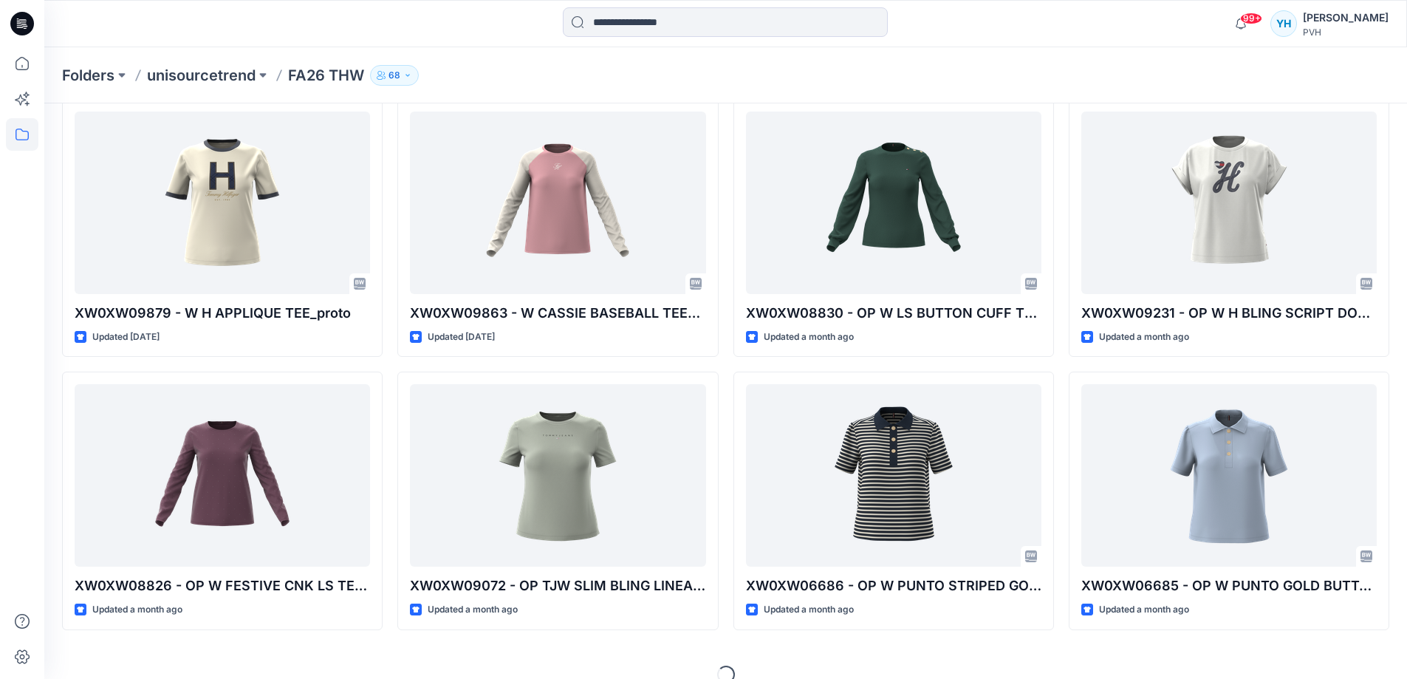
scroll to position [353, 0]
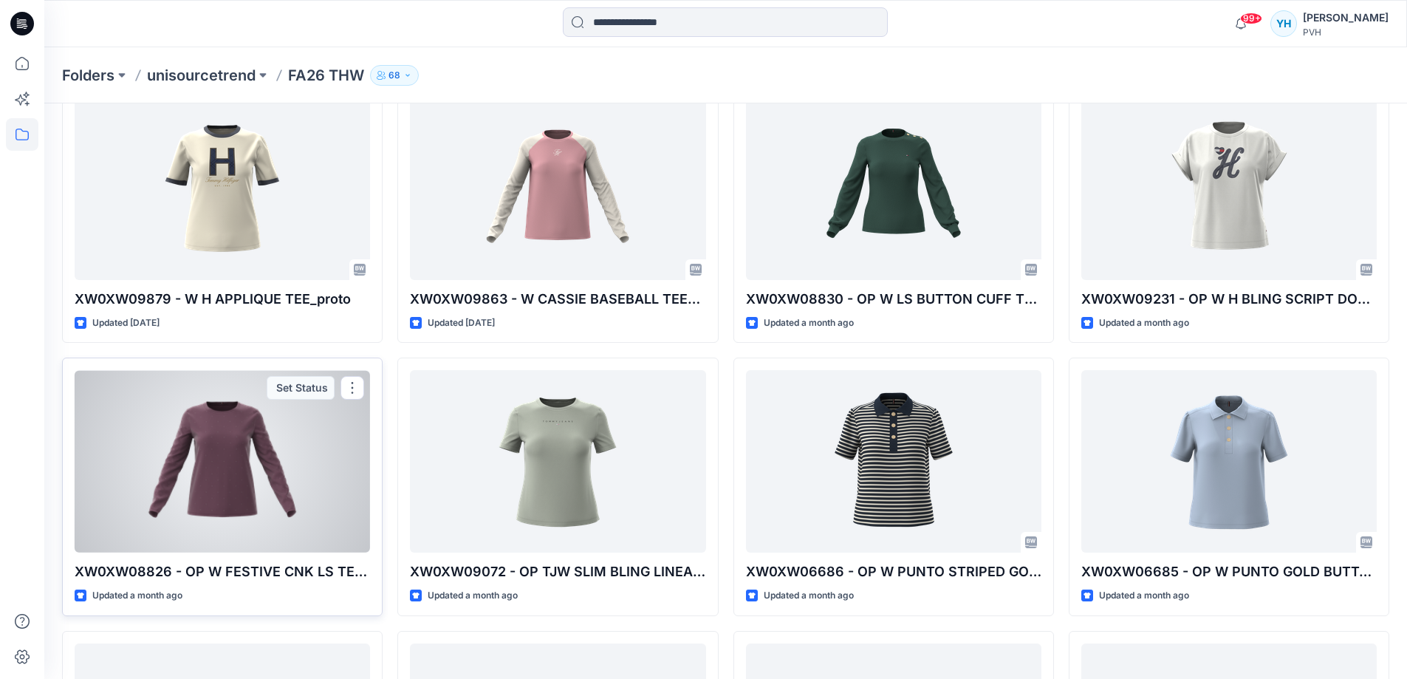
click at [276, 471] on div at bounding box center [222, 461] width 295 height 182
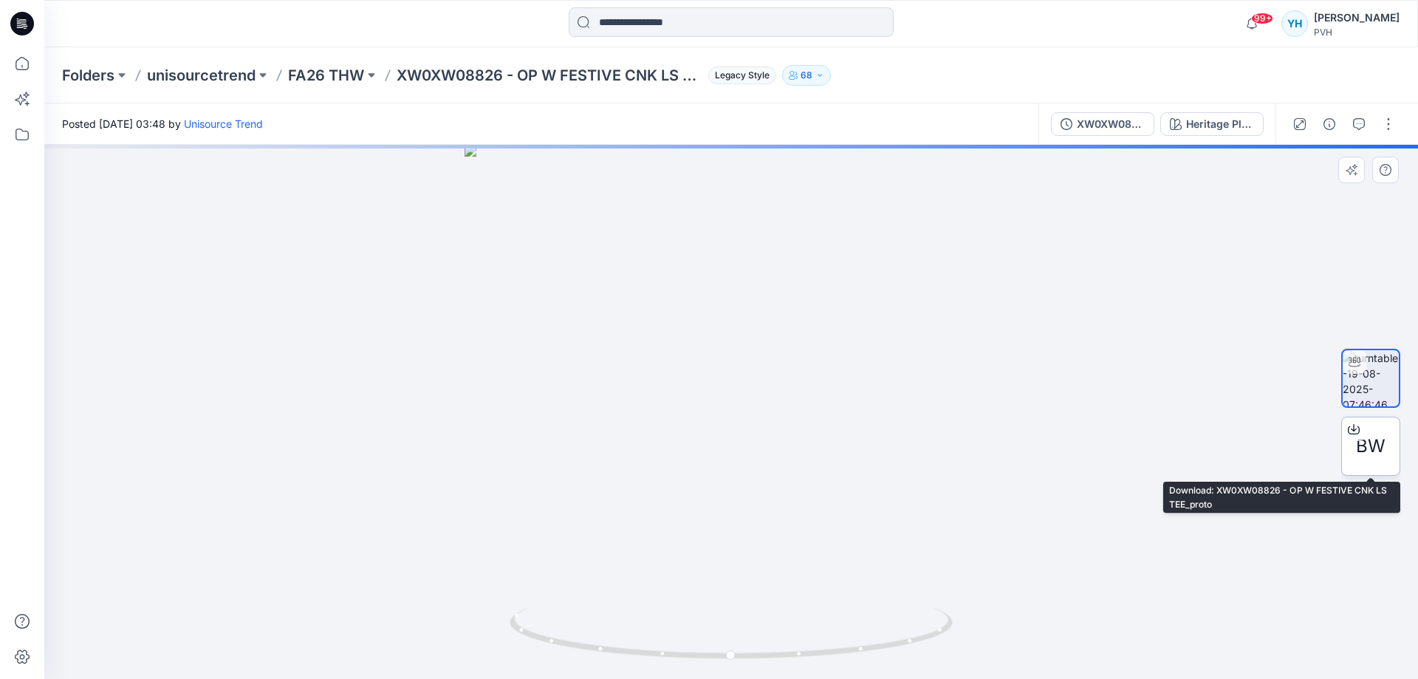
click at [1278, 455] on span "BW" at bounding box center [1371, 446] width 30 height 27
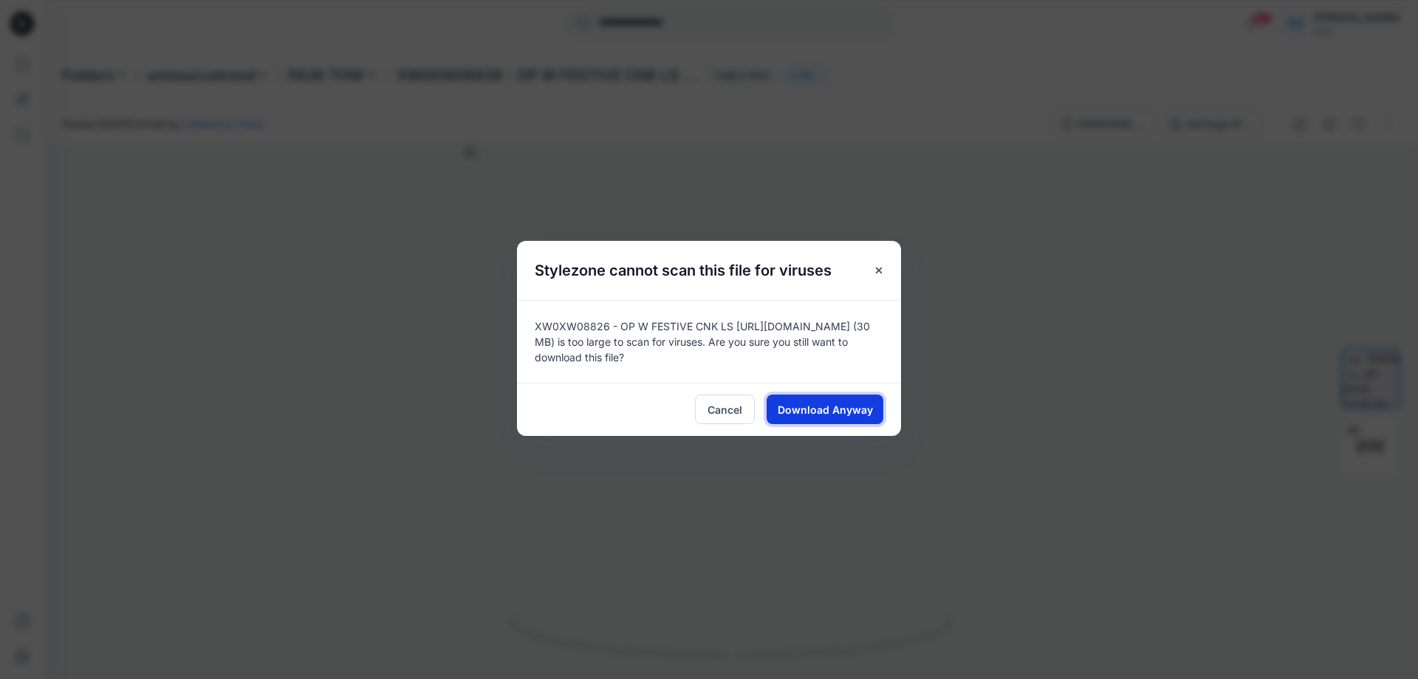
click at [814, 407] on span "Download Anyway" at bounding box center [825, 410] width 95 height 16
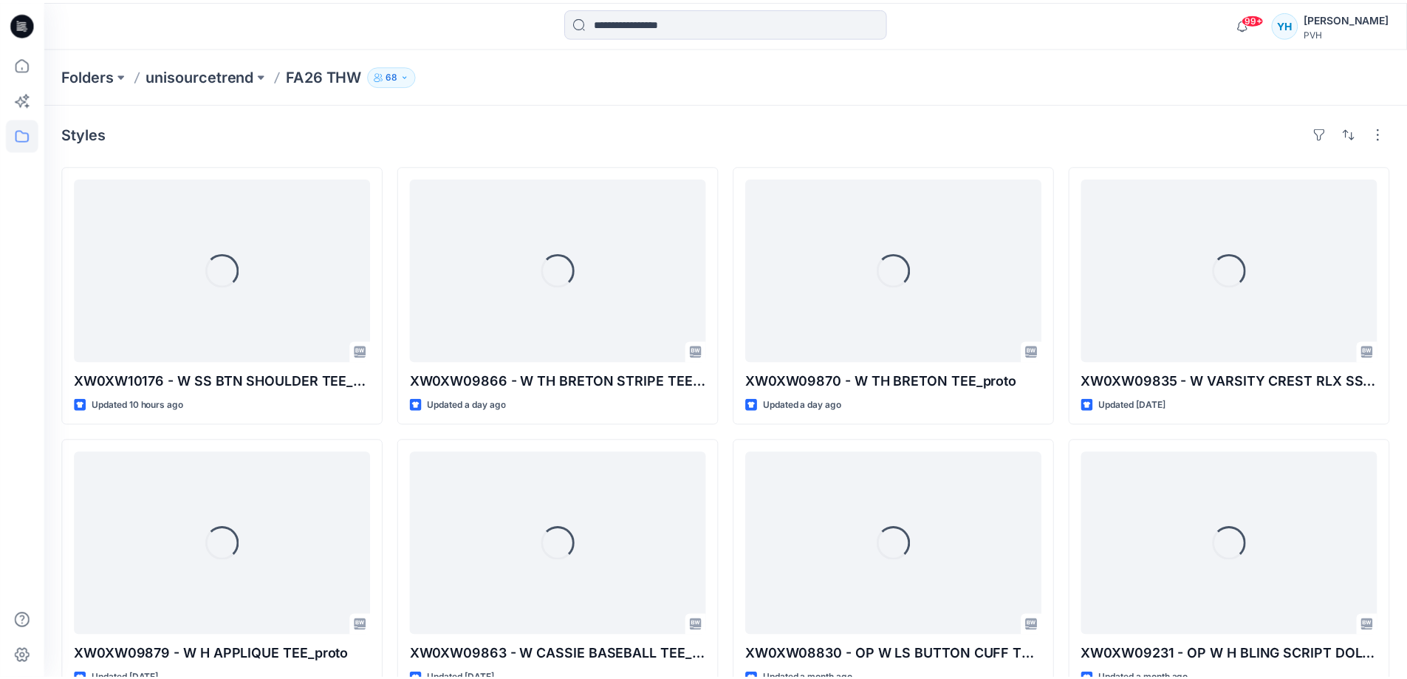
scroll to position [353, 0]
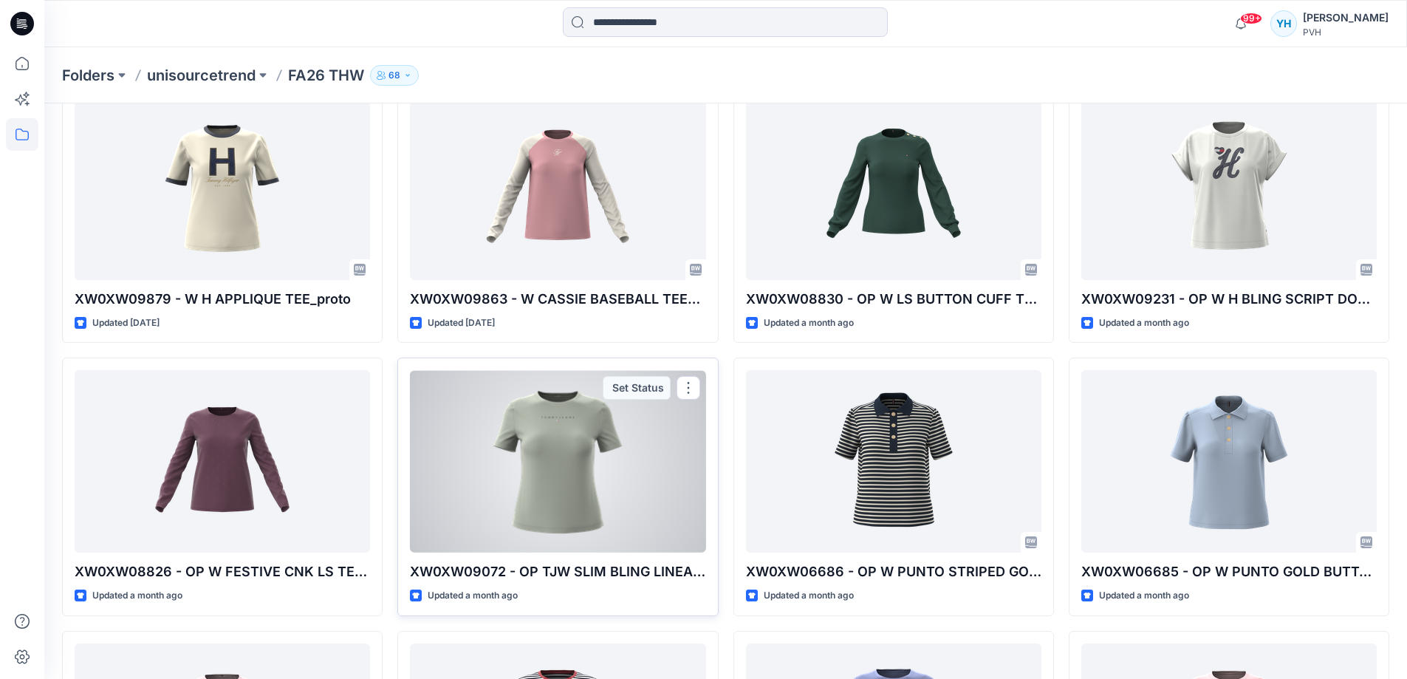
click at [605, 476] on div at bounding box center [557, 461] width 295 height 182
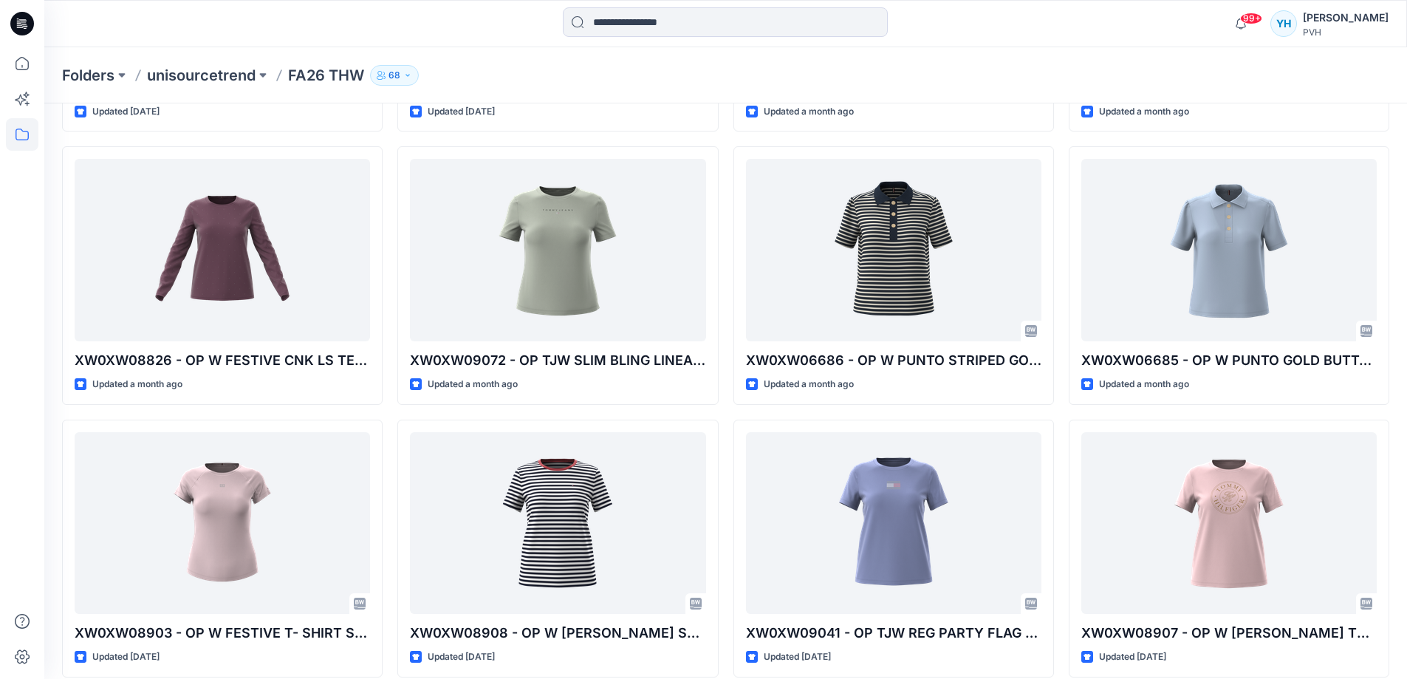
scroll to position [580, 0]
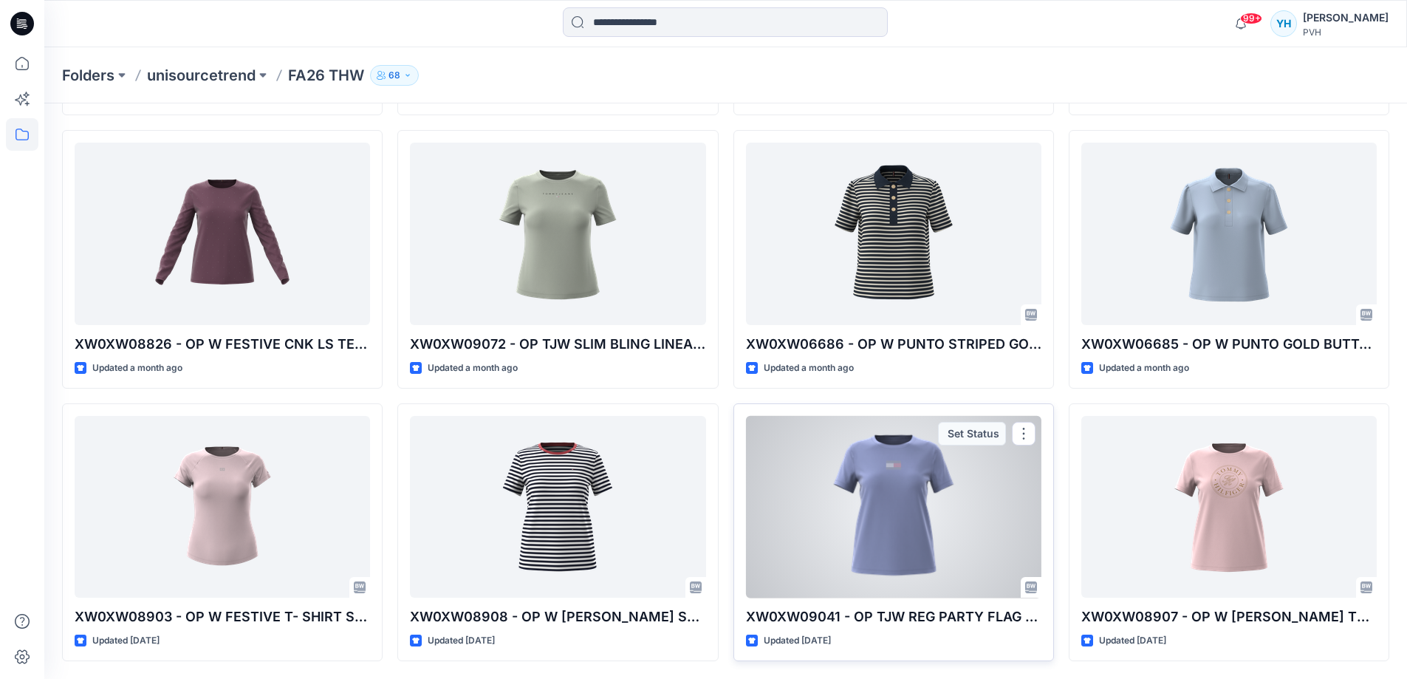
click at [969, 548] on div at bounding box center [893, 507] width 295 height 182
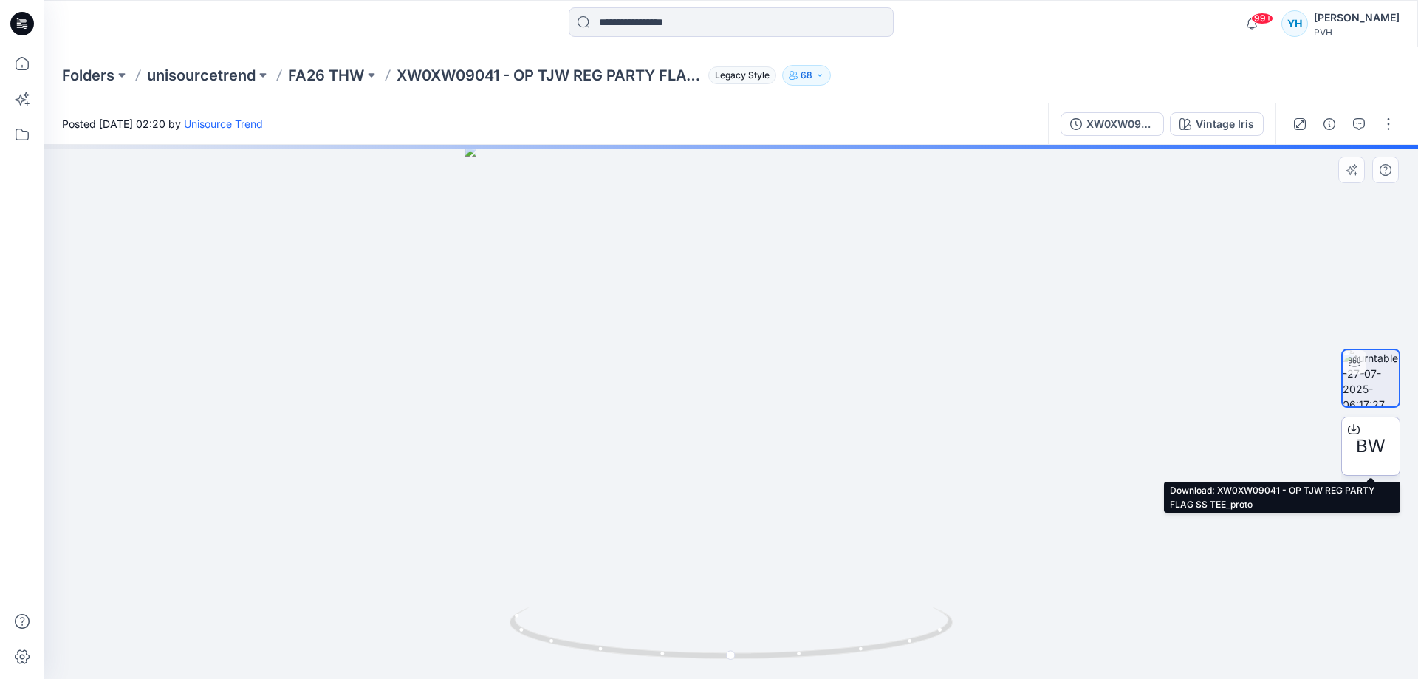
click at [1278, 436] on div at bounding box center [1354, 429] width 24 height 24
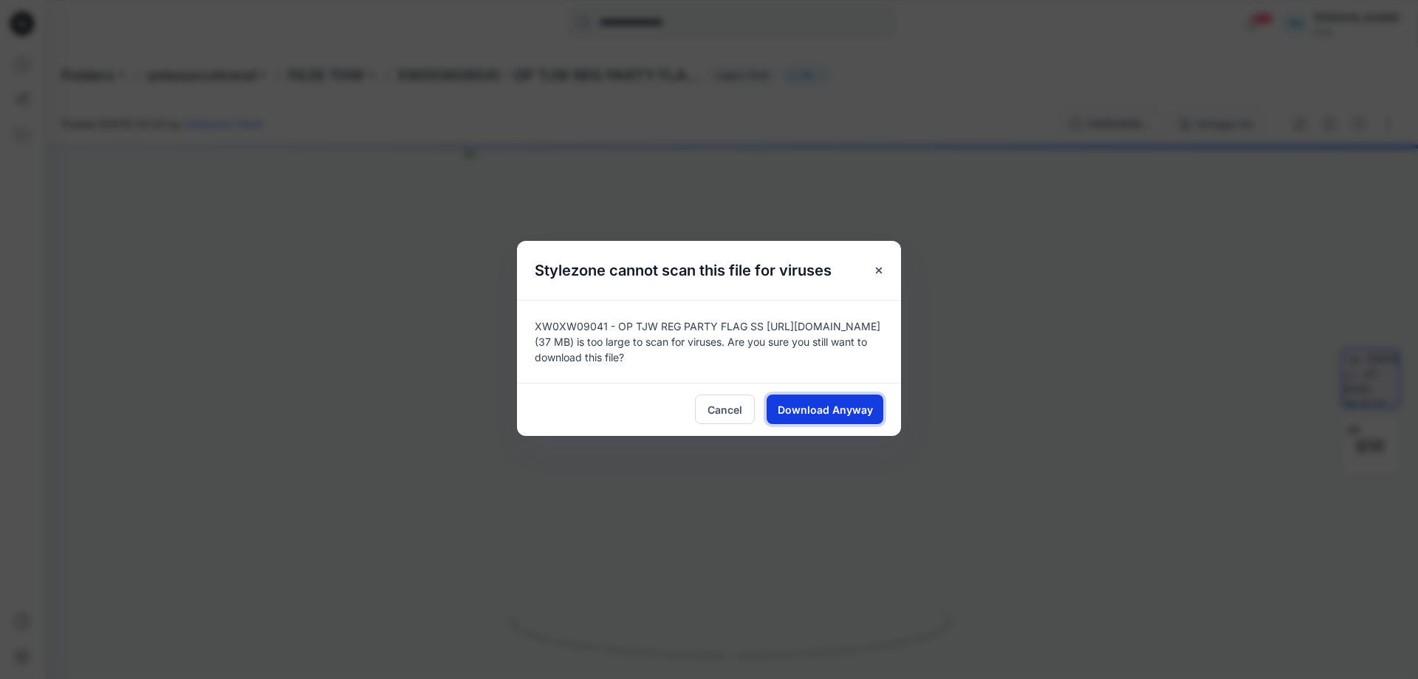
click at [860, 410] on span "Download Anyway" at bounding box center [825, 410] width 95 height 16
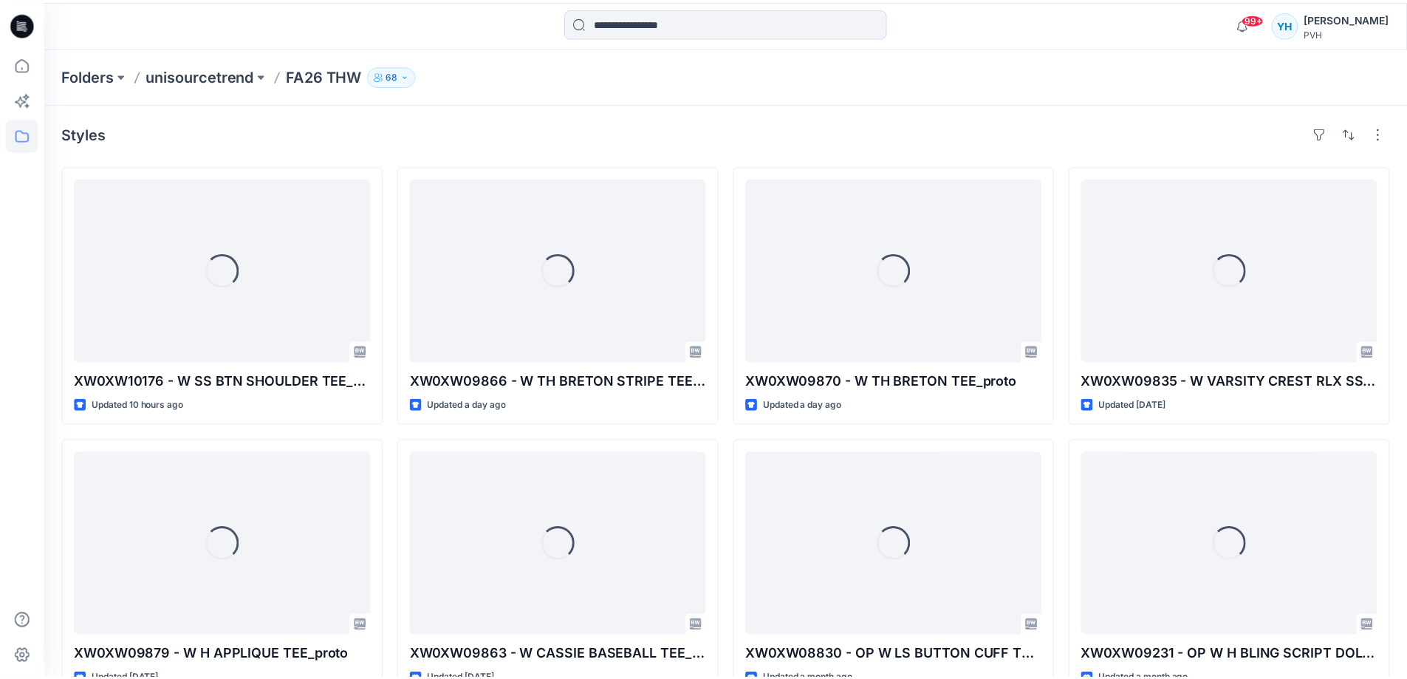
scroll to position [580, 0]
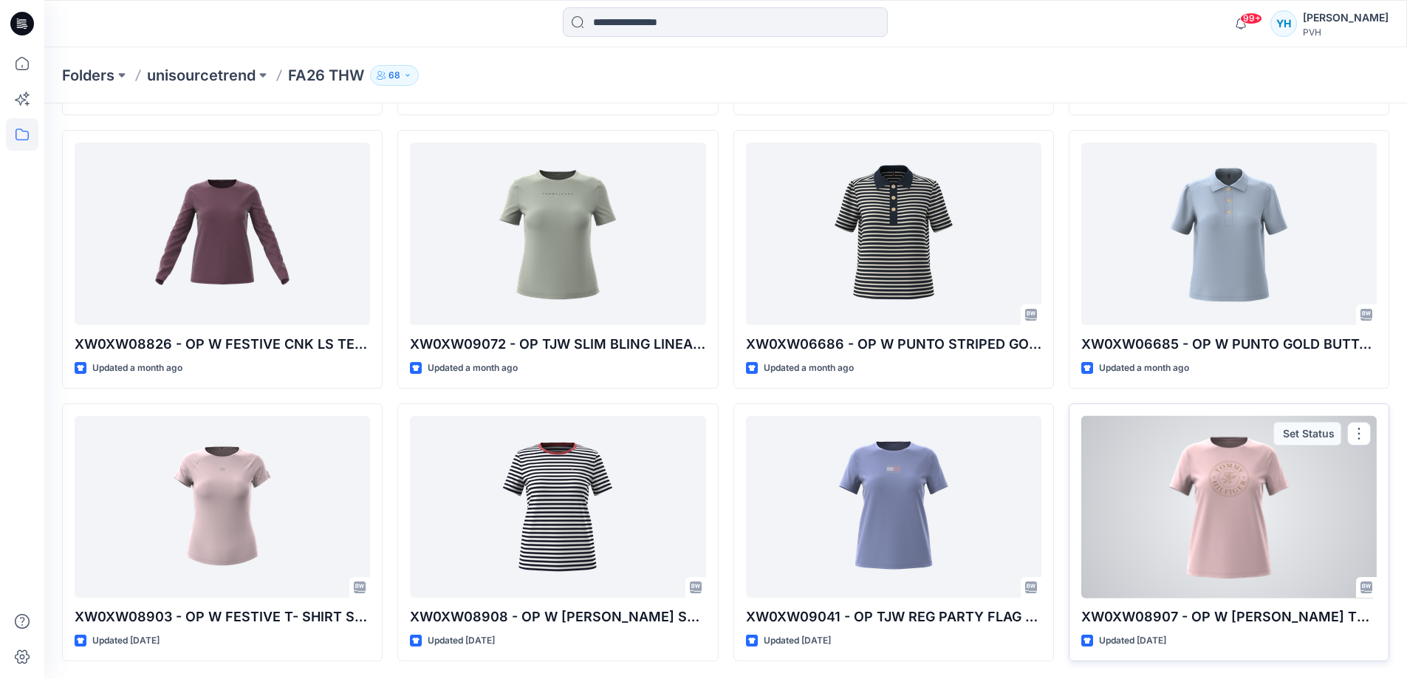
click at [1256, 527] on div at bounding box center [1228, 507] width 295 height 182
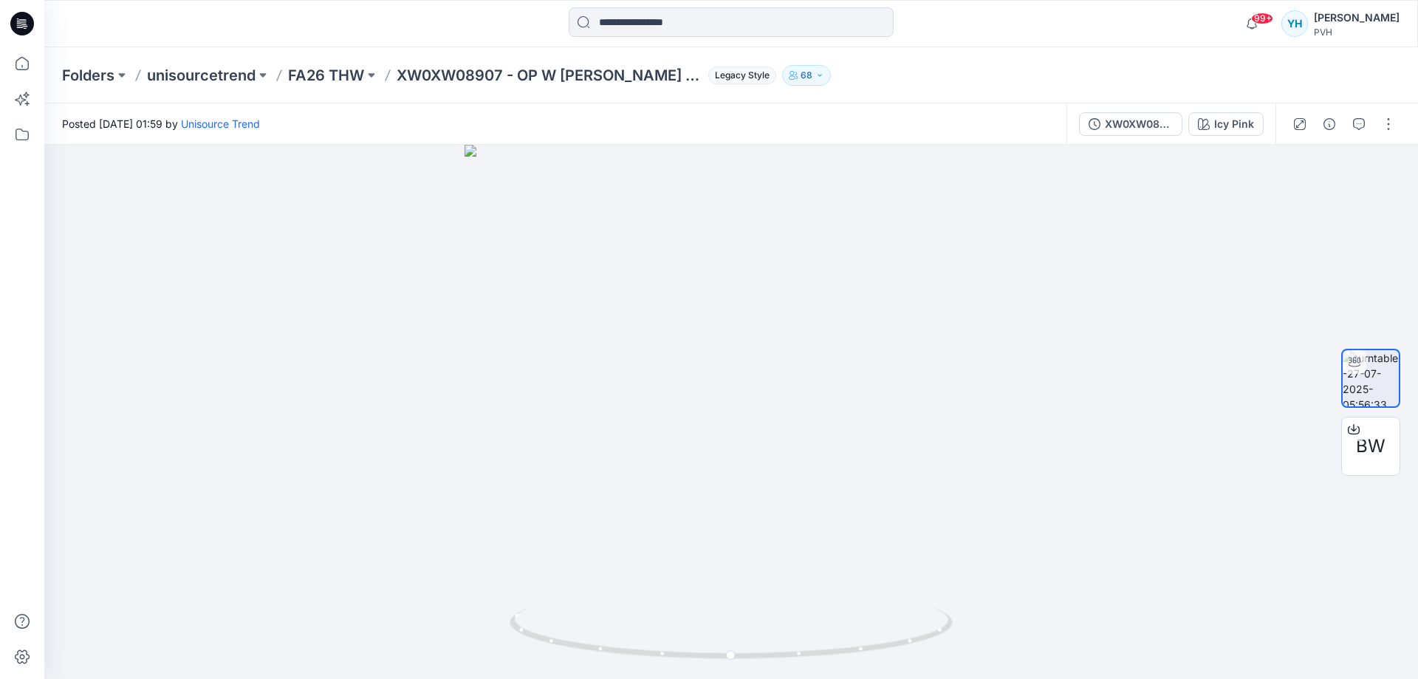
click at [958, 110] on div "Posted [DATE] 01:59 by Unisource Trend" at bounding box center [555, 123] width 1022 height 41
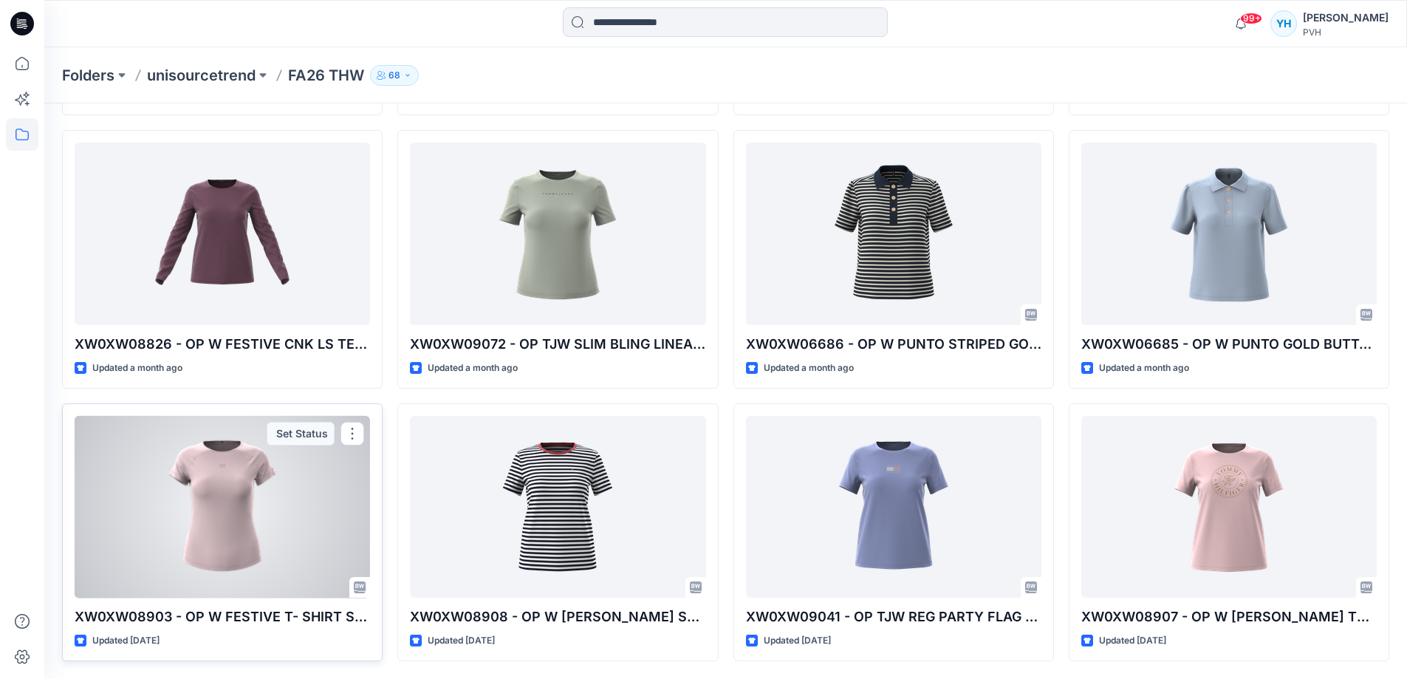
click at [274, 535] on div at bounding box center [222, 507] width 295 height 182
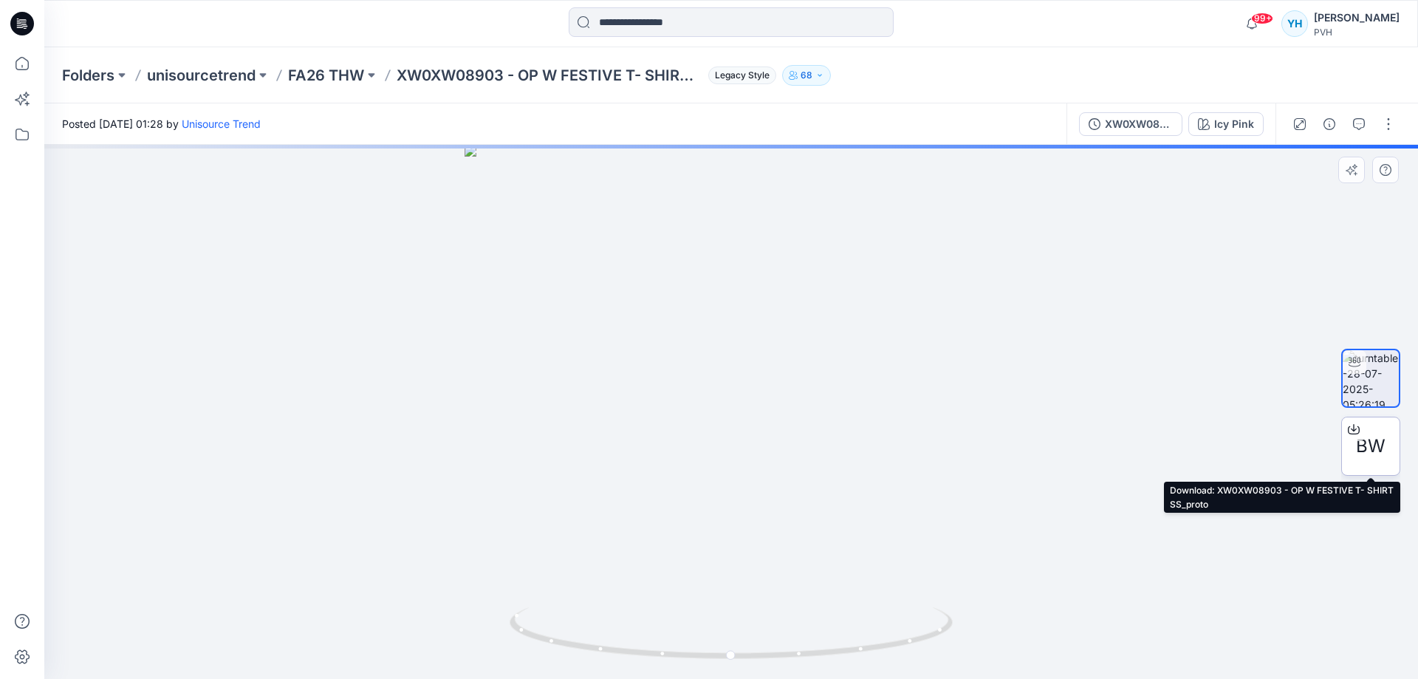
click at [1278, 450] on span "BW" at bounding box center [1371, 446] width 30 height 27
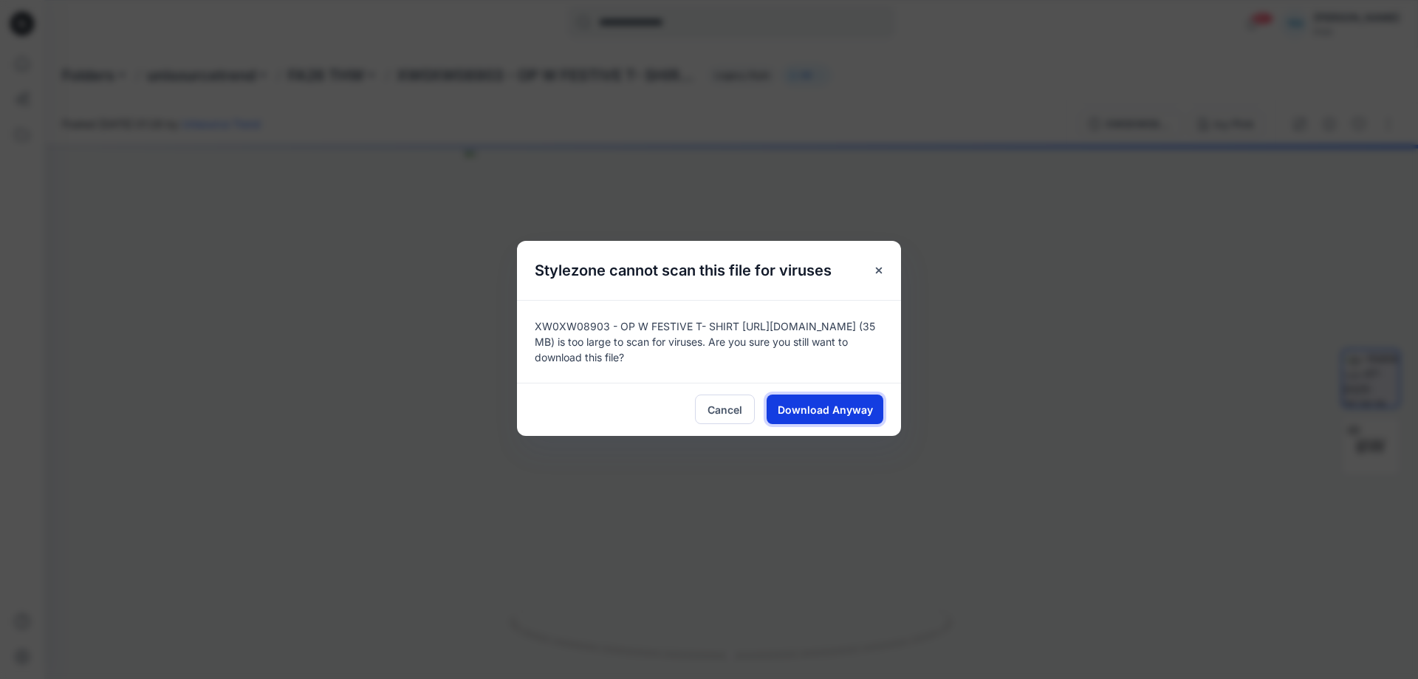
click at [842, 407] on span "Download Anyway" at bounding box center [825, 410] width 95 height 16
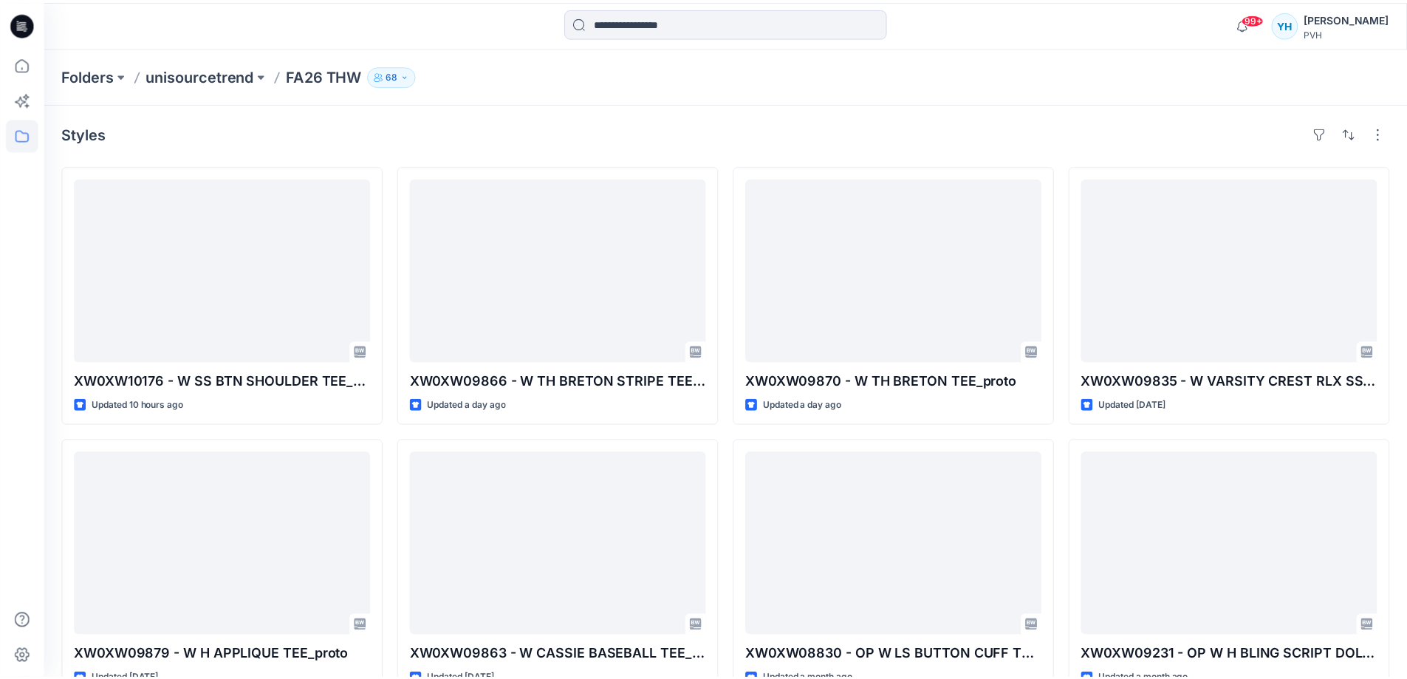
scroll to position [580, 0]
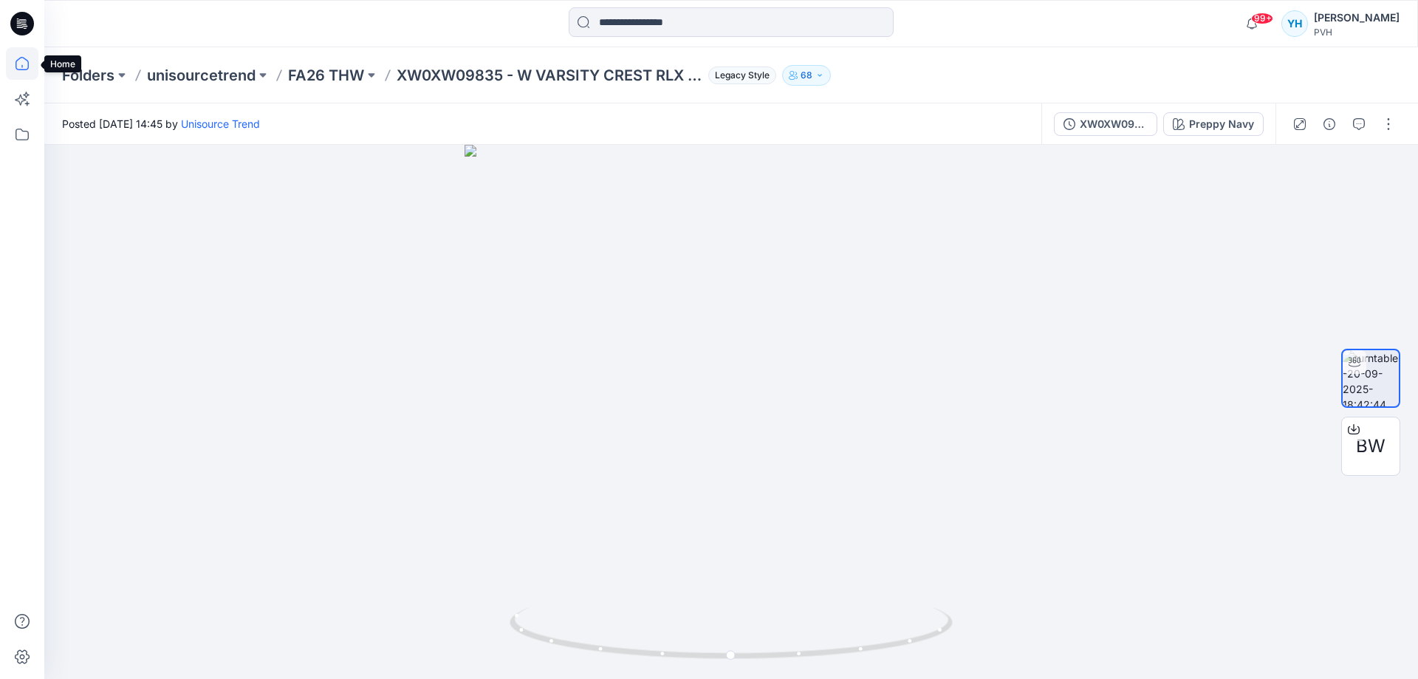
click at [20, 69] on icon at bounding box center [22, 63] width 13 height 13
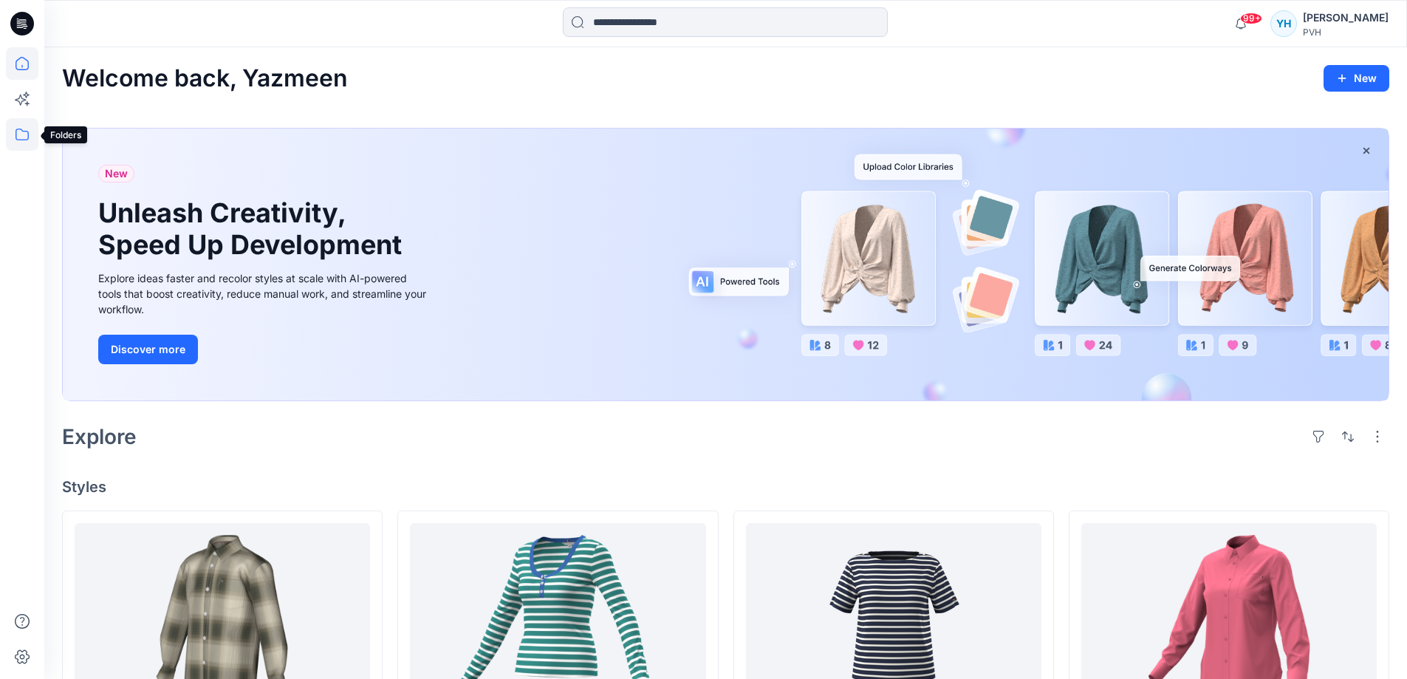
click at [26, 137] on icon at bounding box center [22, 134] width 32 height 32
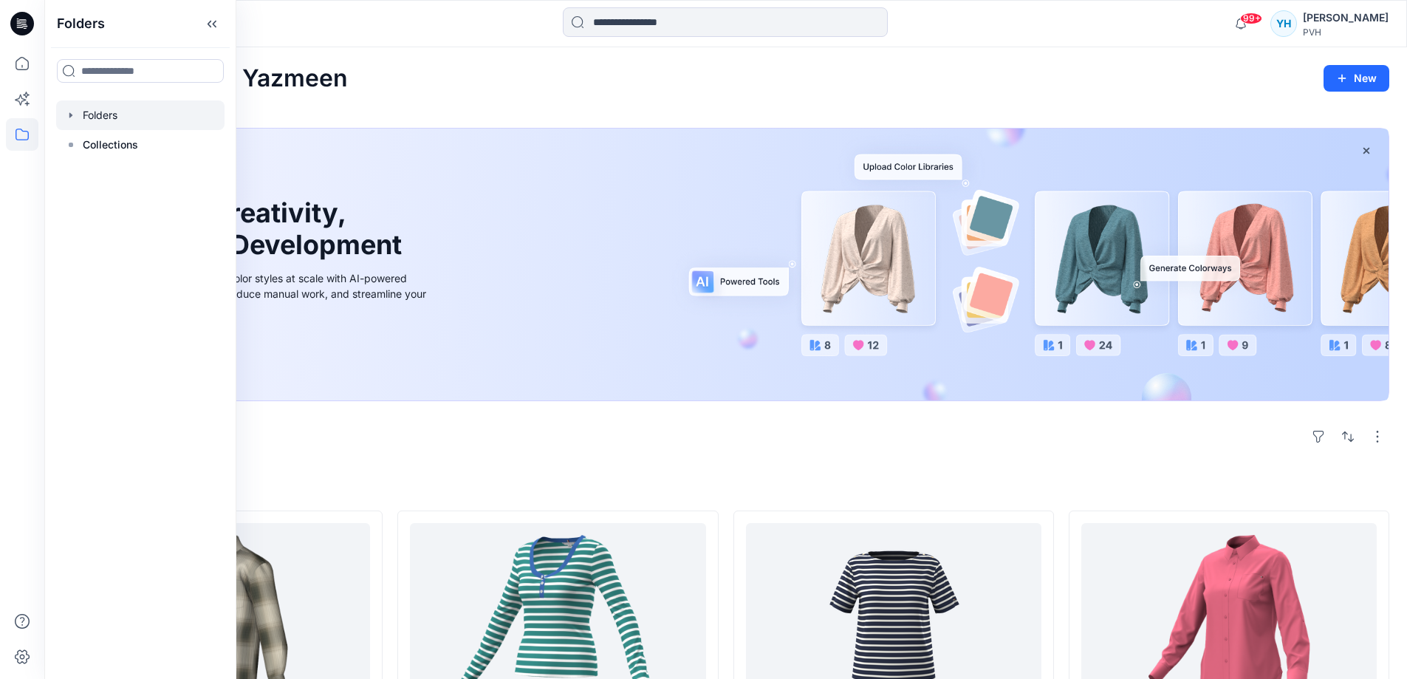
click at [115, 120] on div at bounding box center [140, 115] width 168 height 30
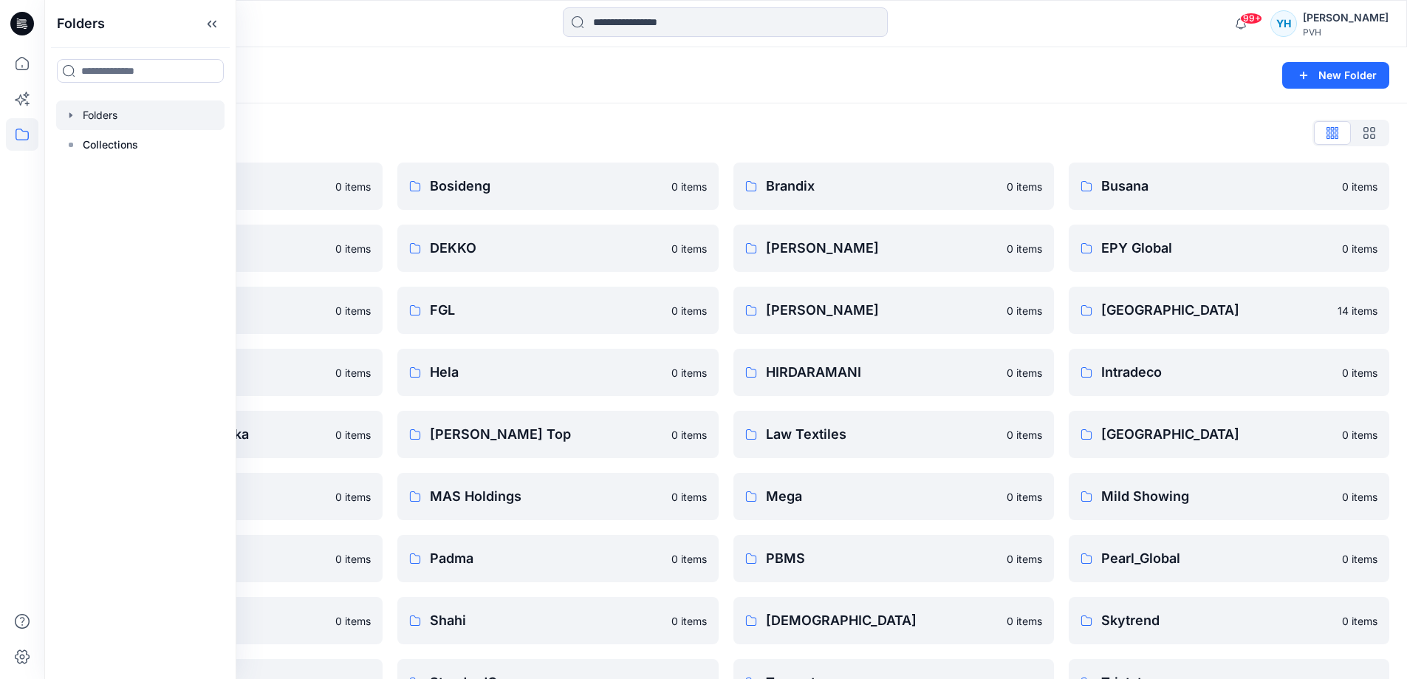
click at [617, 80] on div "Folders" at bounding box center [668, 75] width 1212 height 21
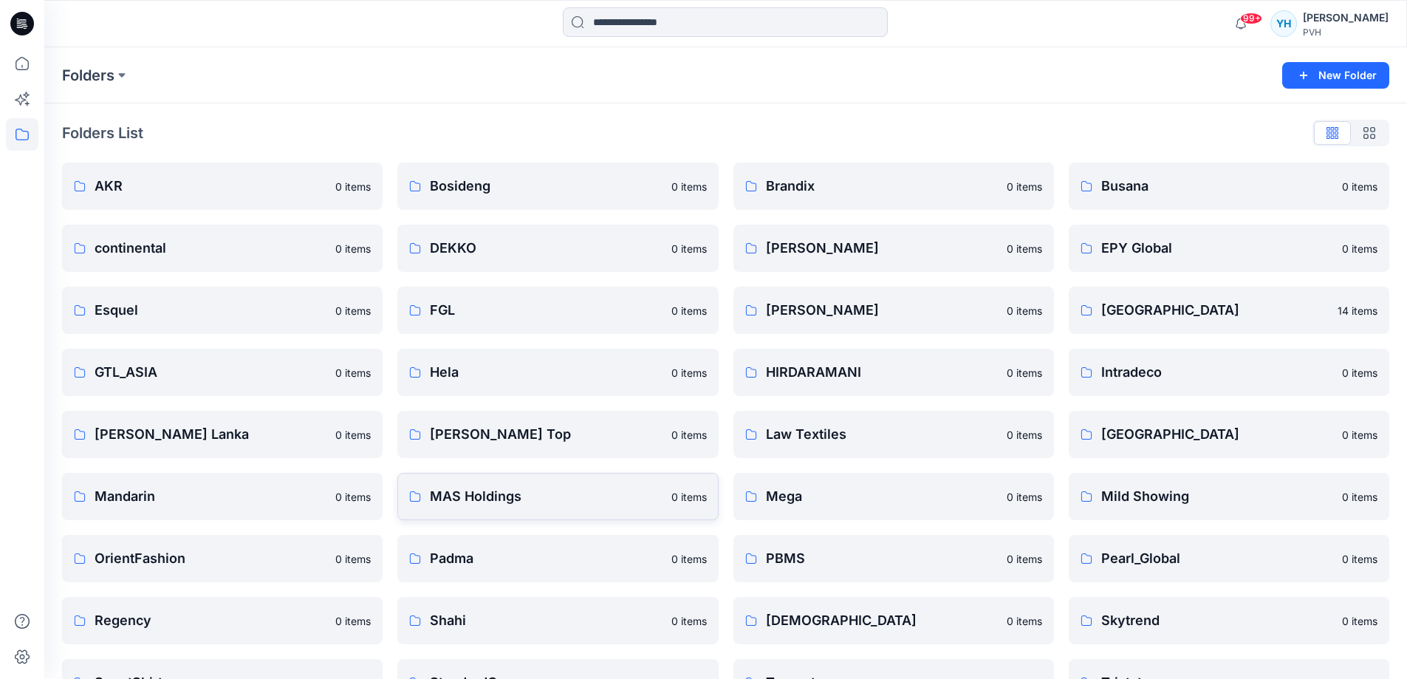
click at [478, 504] on p "MAS Holdings" at bounding box center [546, 496] width 232 height 21
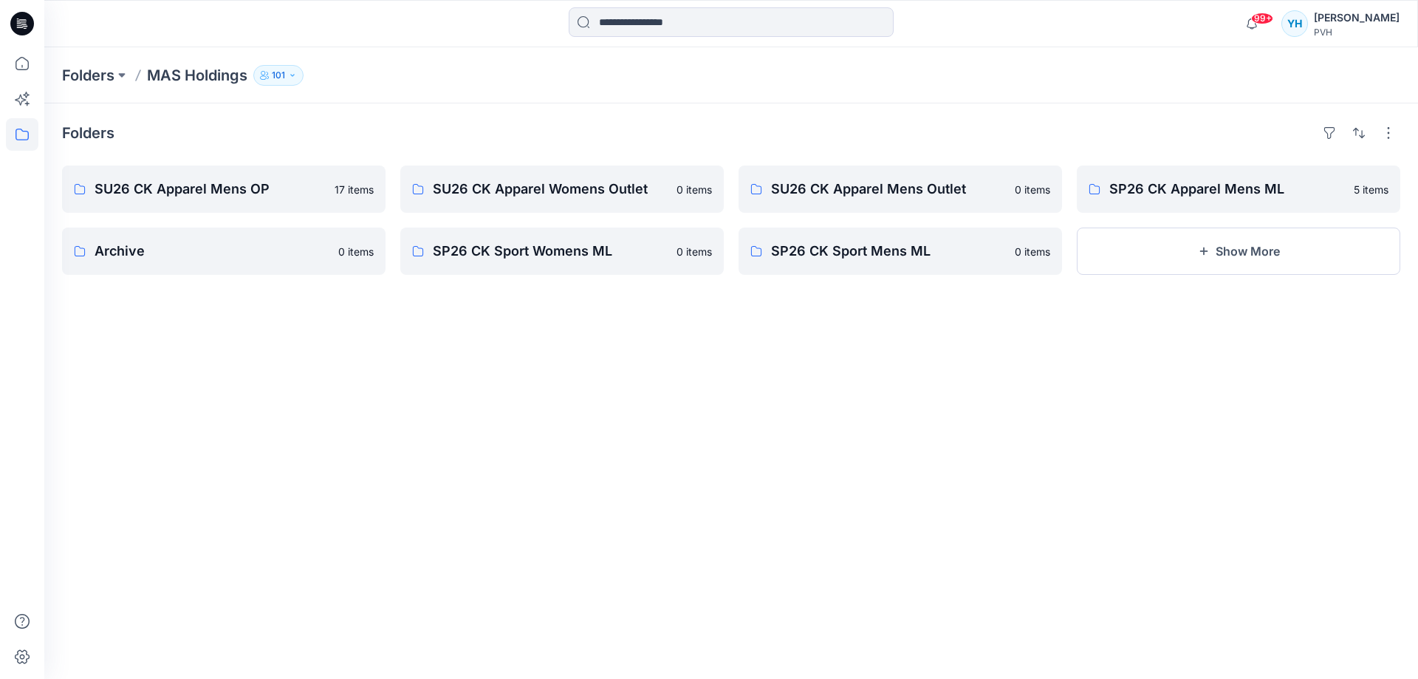
click at [693, 536] on div "Folders SU26 CK Apparel Mens OP 17 items Archive 0 items SU26 CK Apparel Womens…" at bounding box center [730, 390] width 1373 height 575
click at [1215, 253] on button "Show More" at bounding box center [1238, 250] width 323 height 47
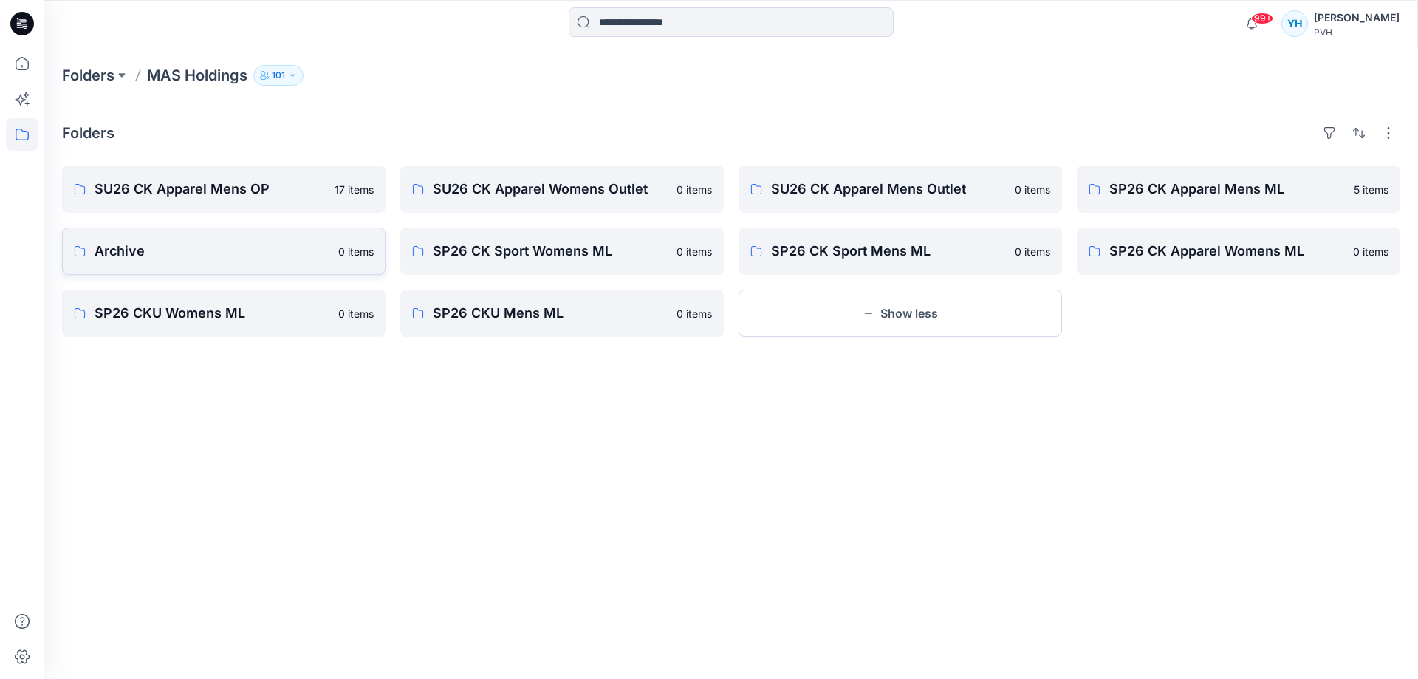
click at [208, 258] on p "Archive" at bounding box center [212, 251] width 235 height 21
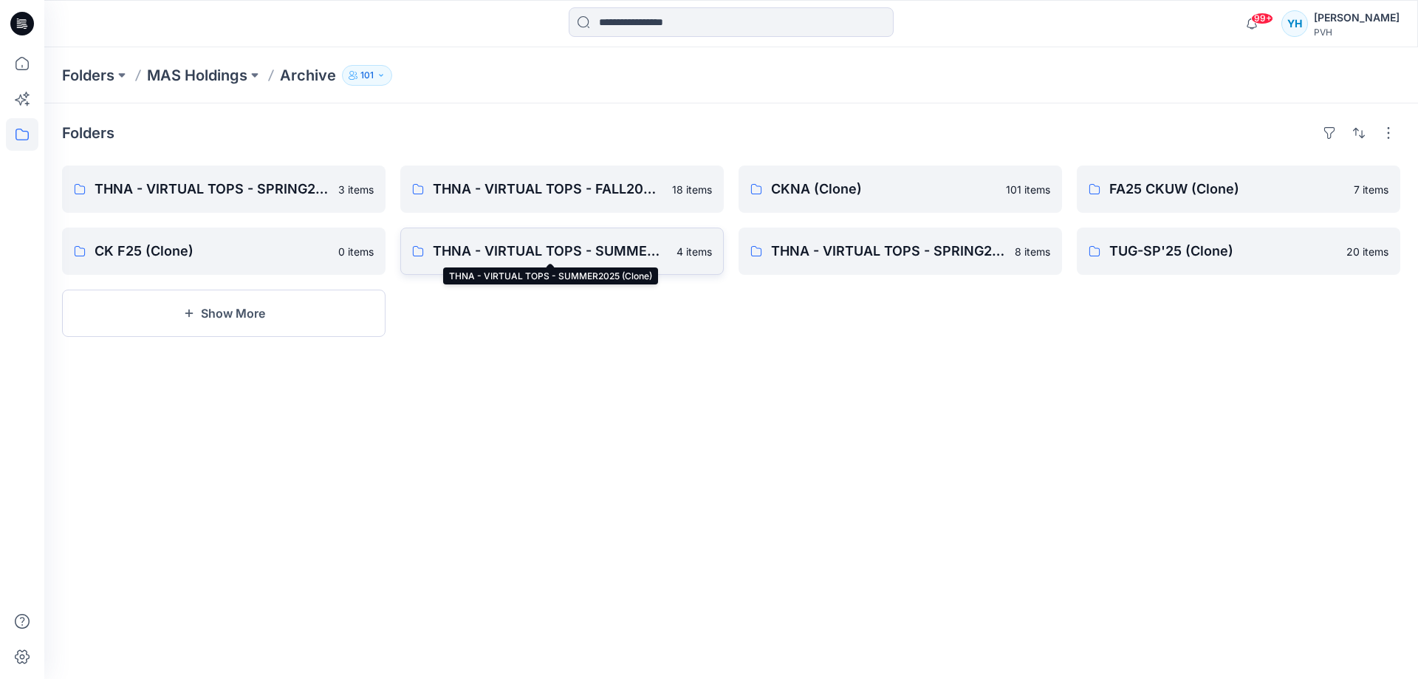
click at [642, 254] on p "THNA - VIRTUAL TOPS - SUMMER2025 (Clone)" at bounding box center [550, 251] width 235 height 21
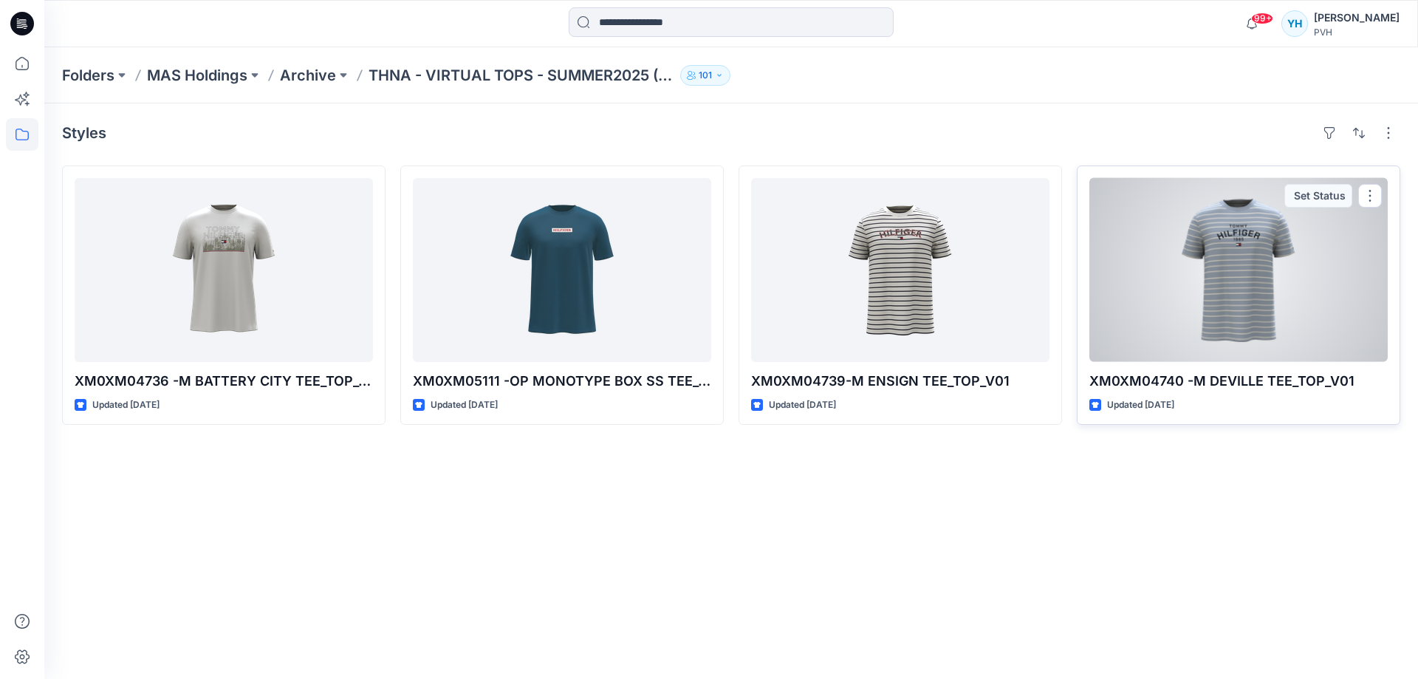
click at [1248, 347] on div at bounding box center [1238, 270] width 298 height 184
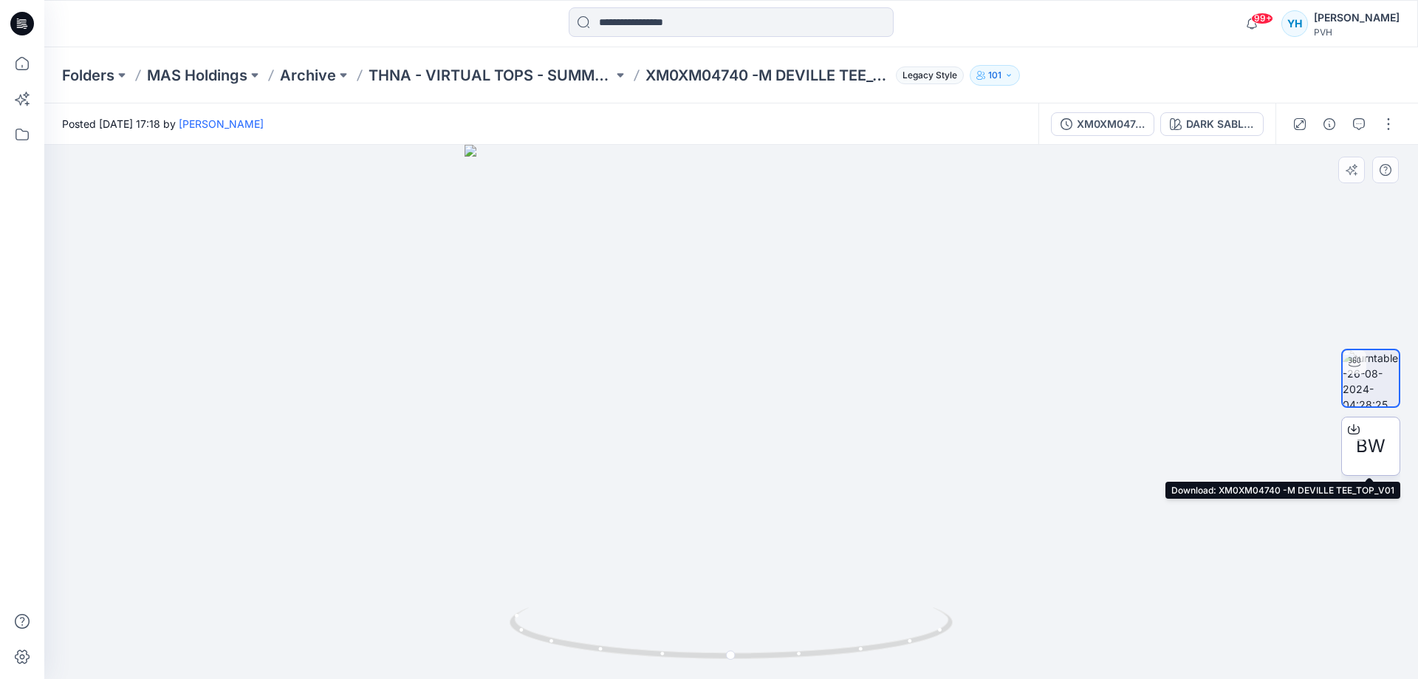
click at [1278, 464] on div "BW" at bounding box center [1370, 445] width 59 height 59
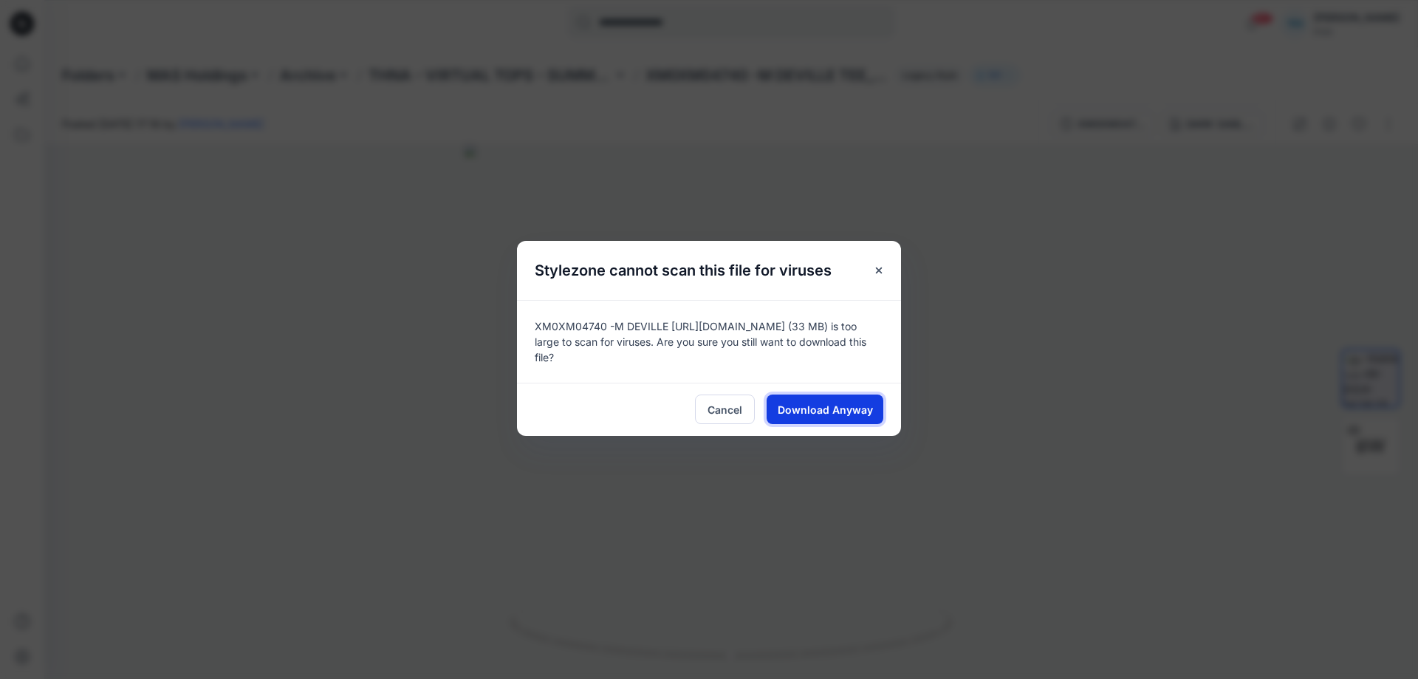
click at [848, 402] on span "Download Anyway" at bounding box center [825, 410] width 95 height 16
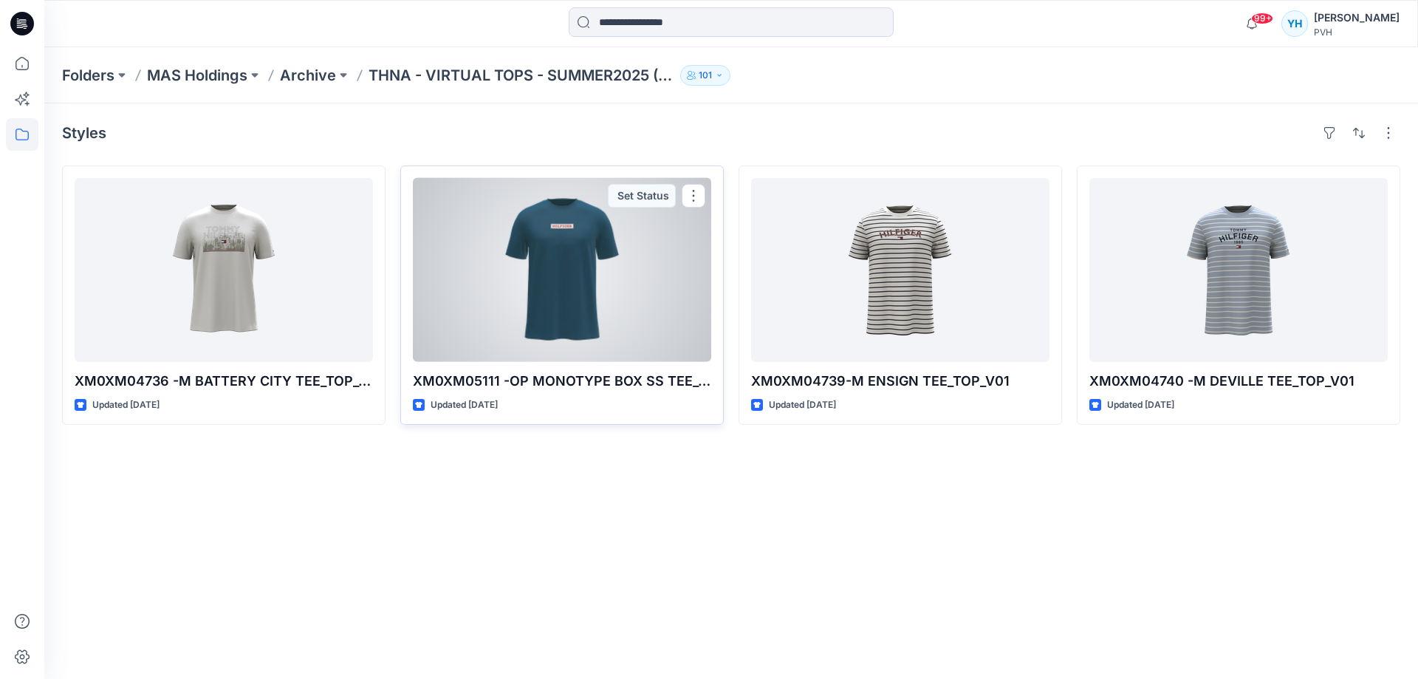
click at [625, 306] on div at bounding box center [562, 270] width 298 height 184
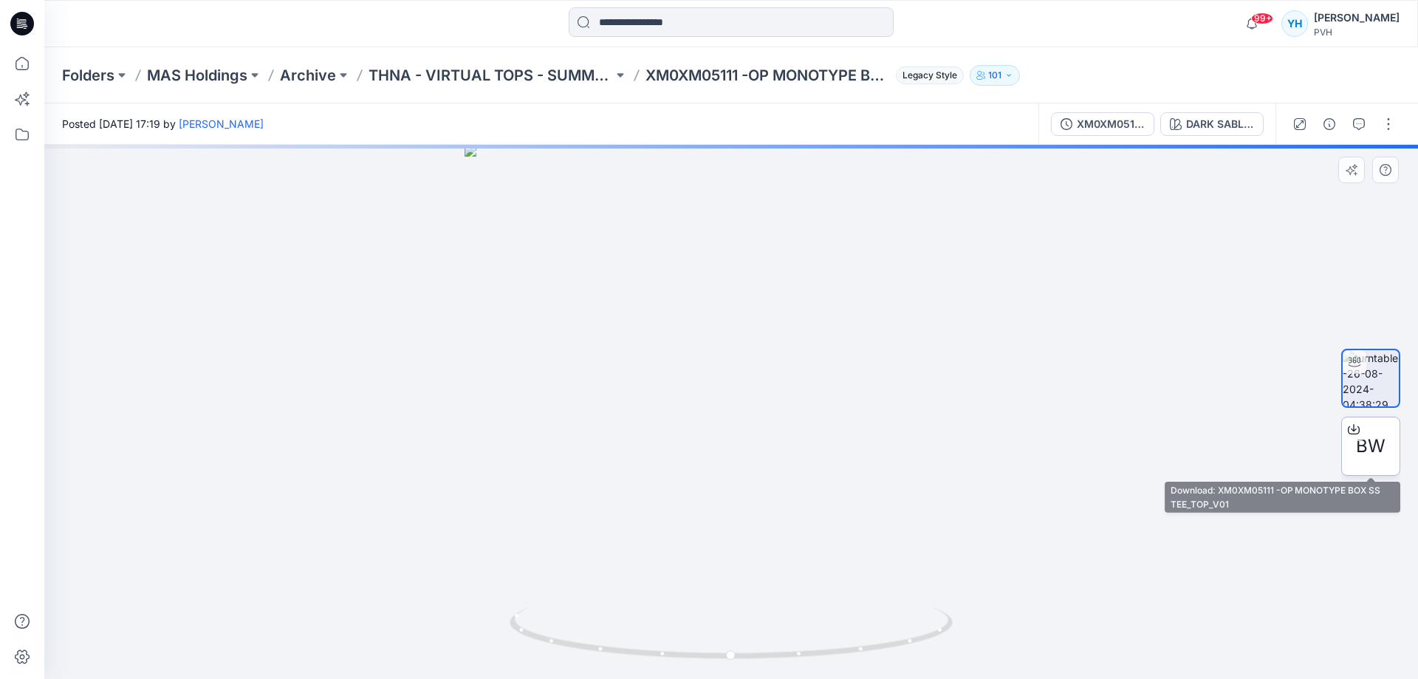
click at [1278, 445] on span "BW" at bounding box center [1371, 446] width 30 height 27
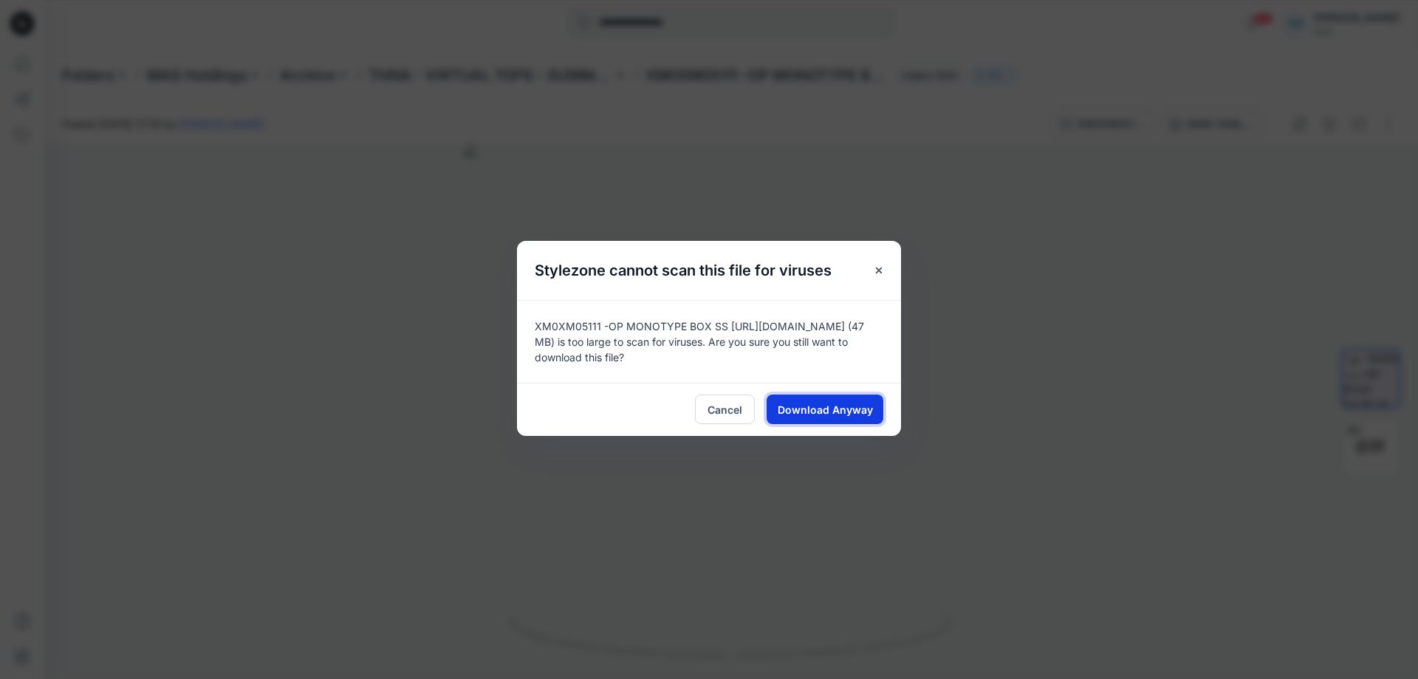
click at [809, 416] on button "Download Anyway" at bounding box center [824, 409] width 117 height 30
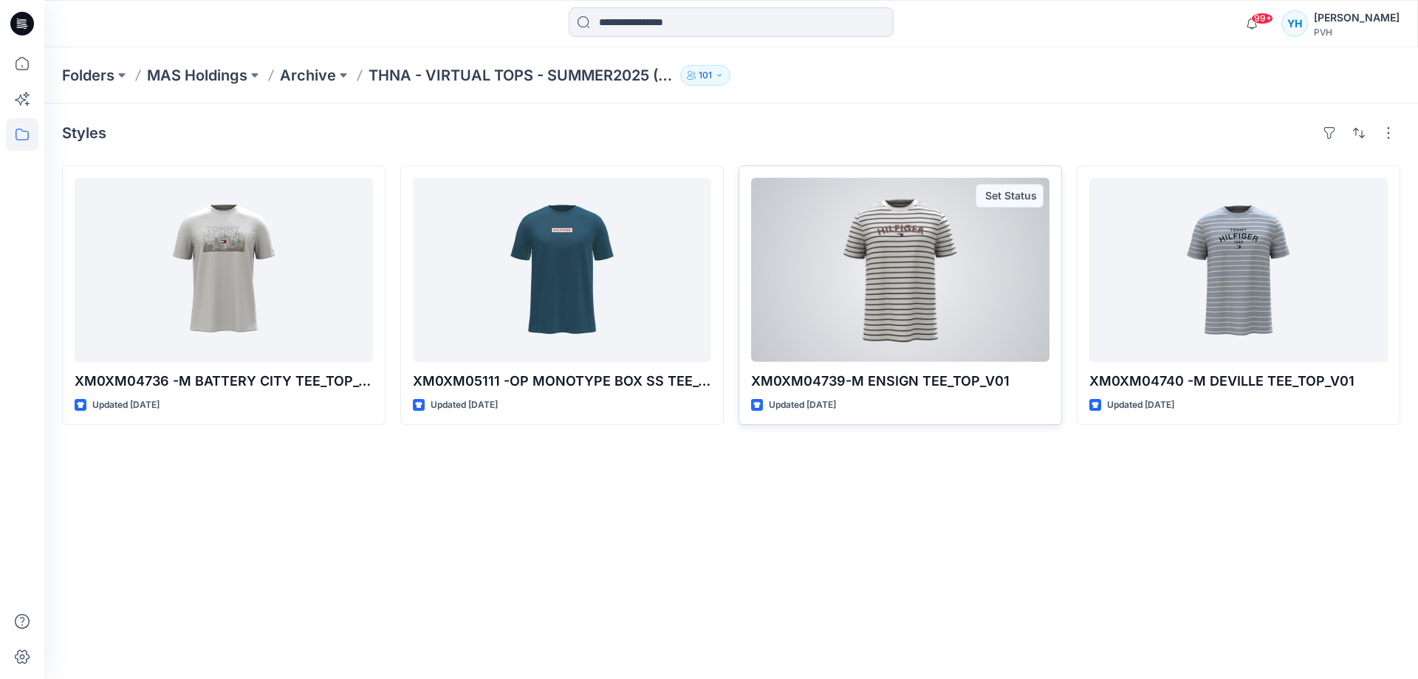
click at [923, 302] on div at bounding box center [900, 270] width 298 height 184
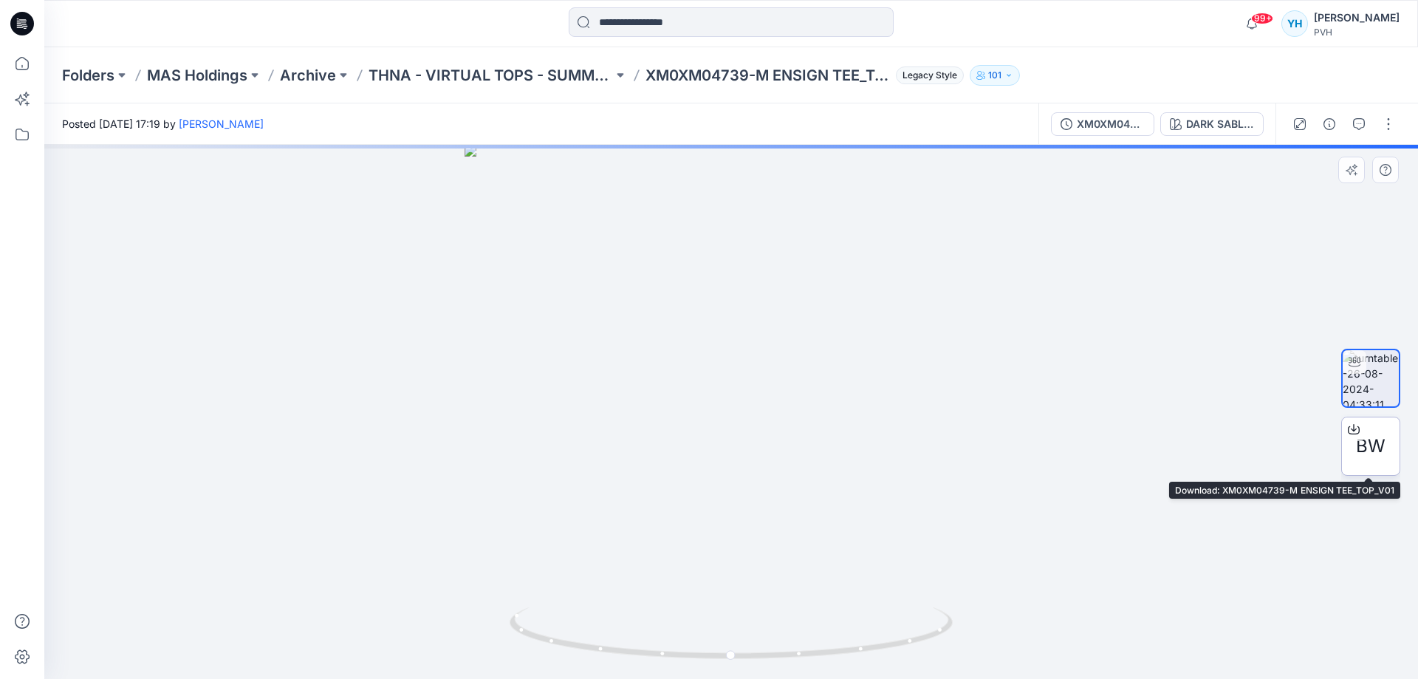
click at [1278, 447] on div "BW" at bounding box center [1370, 445] width 59 height 59
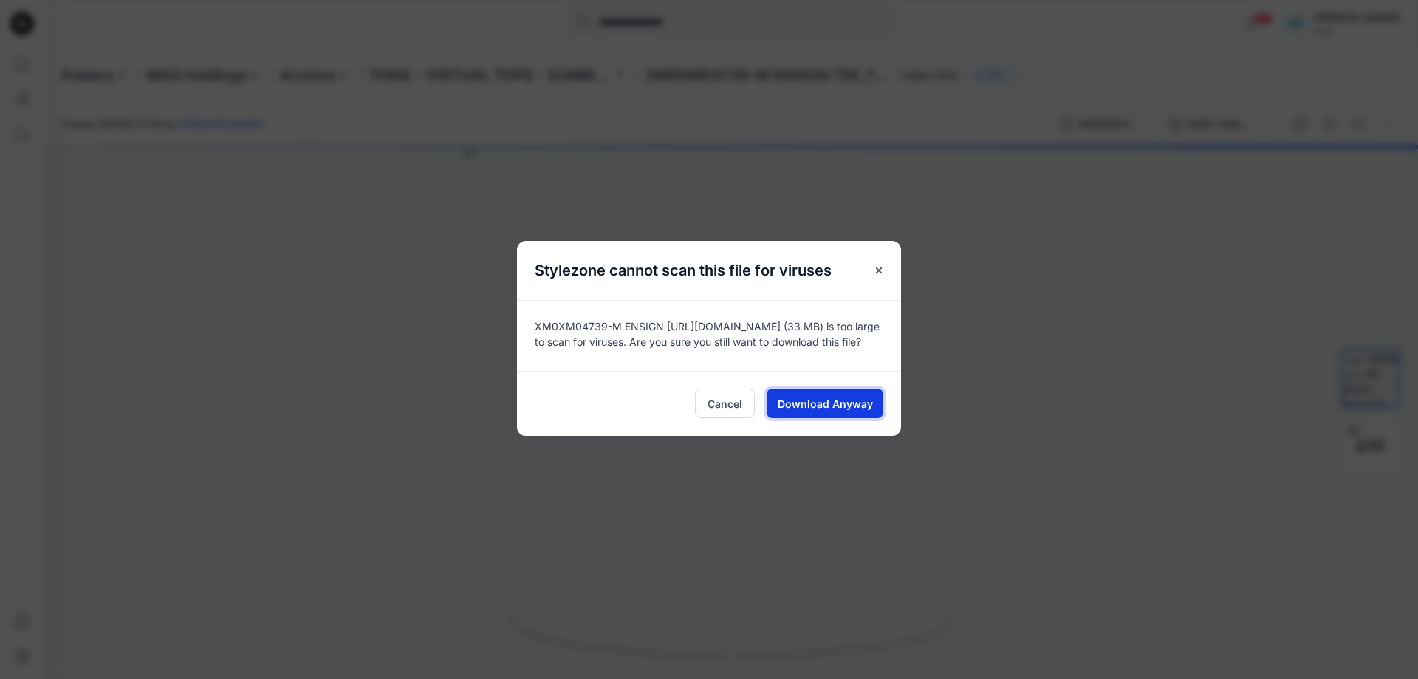
click at [851, 406] on span "Download Anyway" at bounding box center [825, 404] width 95 height 16
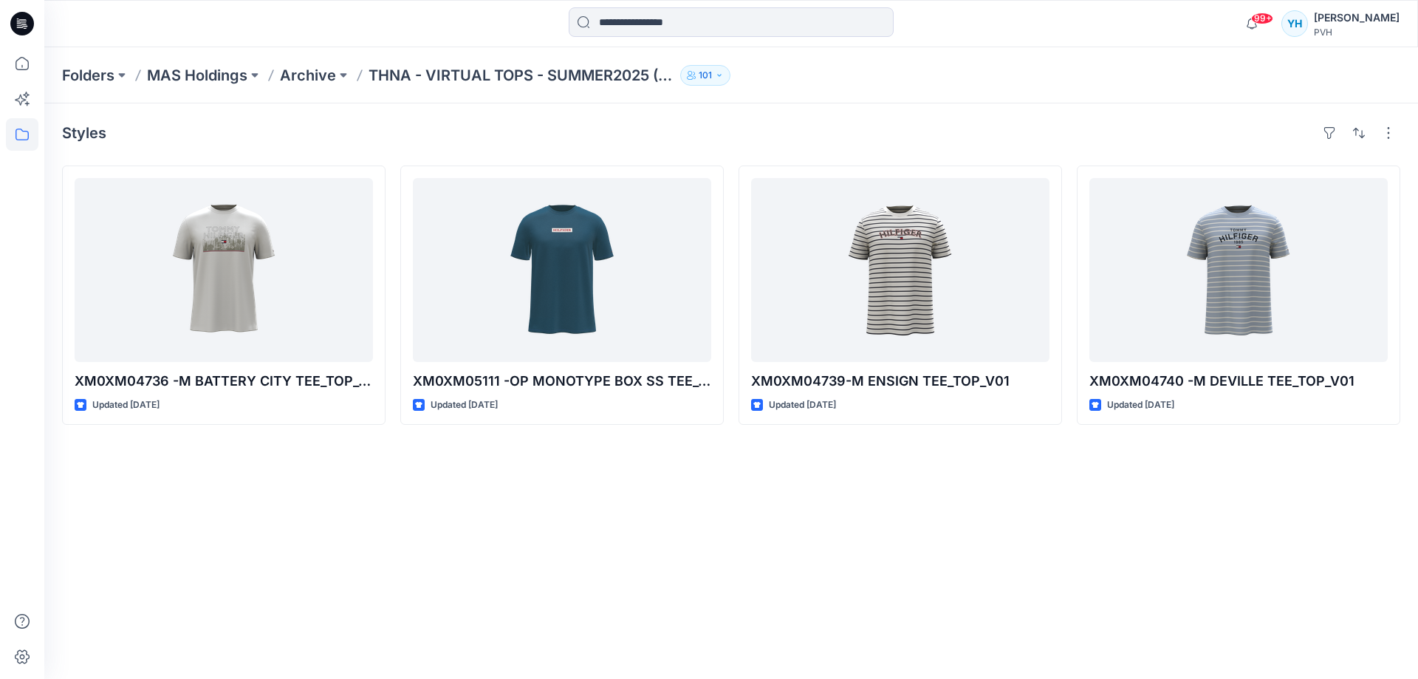
drag, startPoint x: 923, startPoint y: 546, endPoint x: 916, endPoint y: 515, distance: 31.9
click at [924, 547] on div "Styles XM0XM04736 -M BATTERY CITY TEE_TOP_V01 Updated [DATE] XM0XM05111 -OP MON…" at bounding box center [730, 390] width 1373 height 575
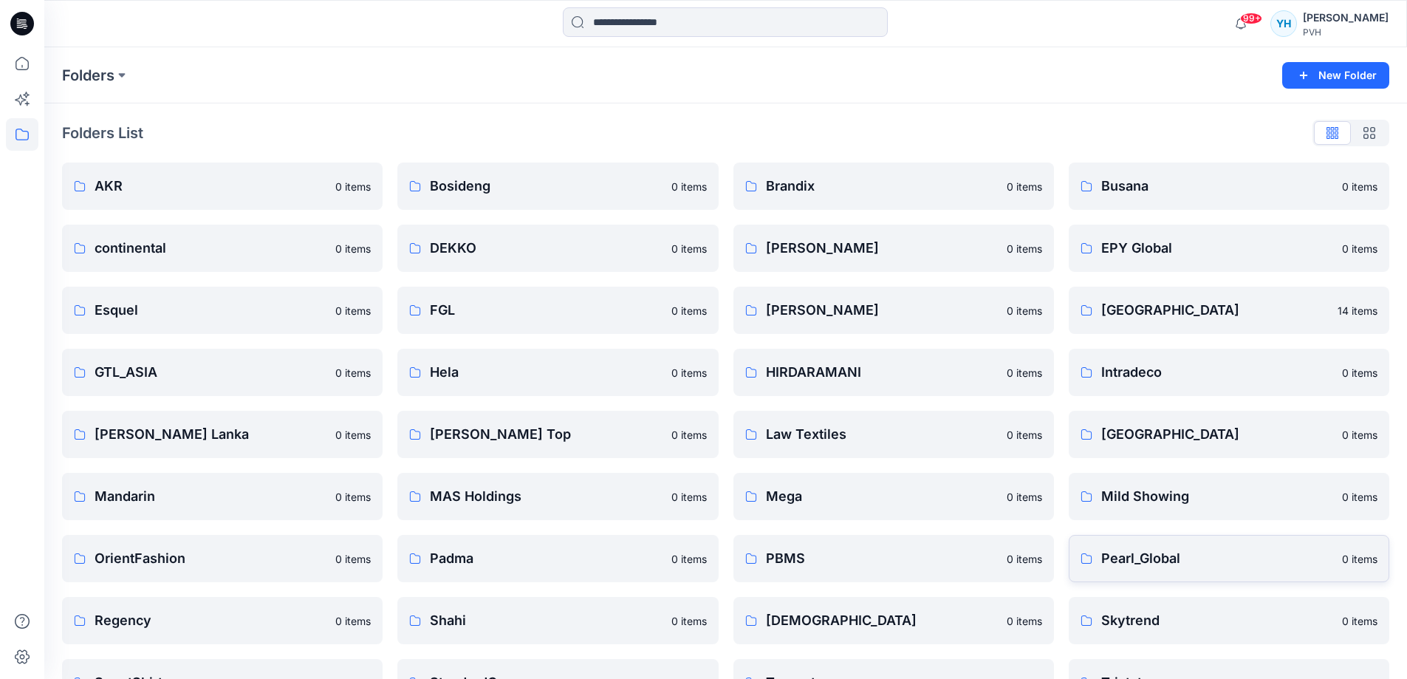
click at [1175, 563] on p "Pearl_Global" at bounding box center [1217, 558] width 232 height 21
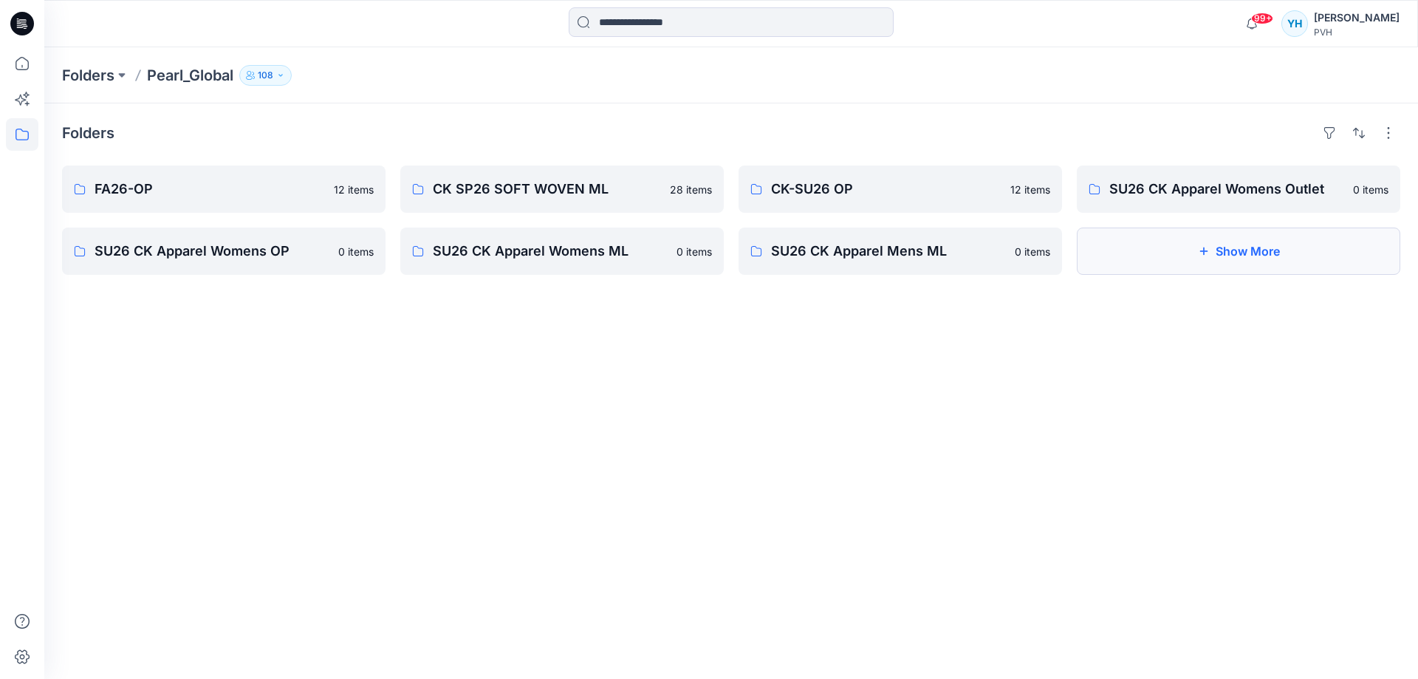
click at [1173, 243] on button "Show More" at bounding box center [1238, 250] width 323 height 47
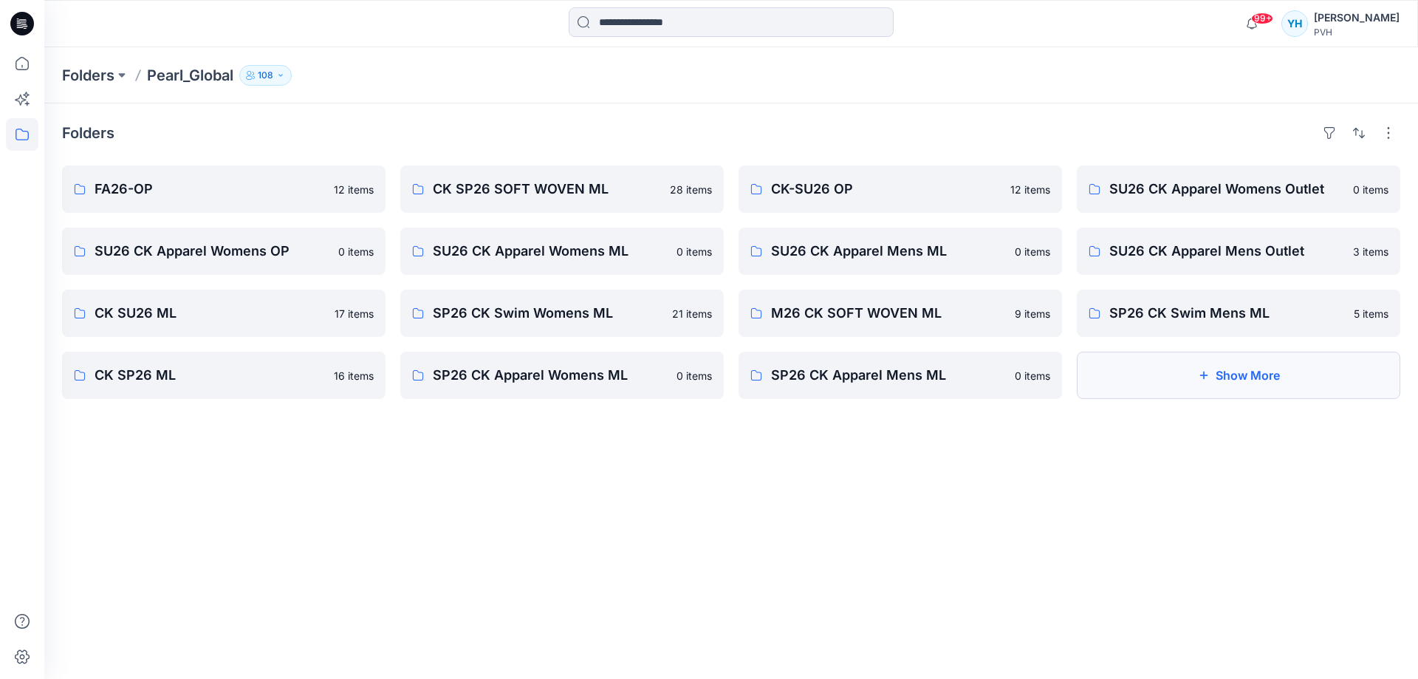
click at [1206, 376] on icon "button" at bounding box center [1204, 375] width 12 height 12
click at [255, 444] on button "Show less" at bounding box center [223, 436] width 323 height 47
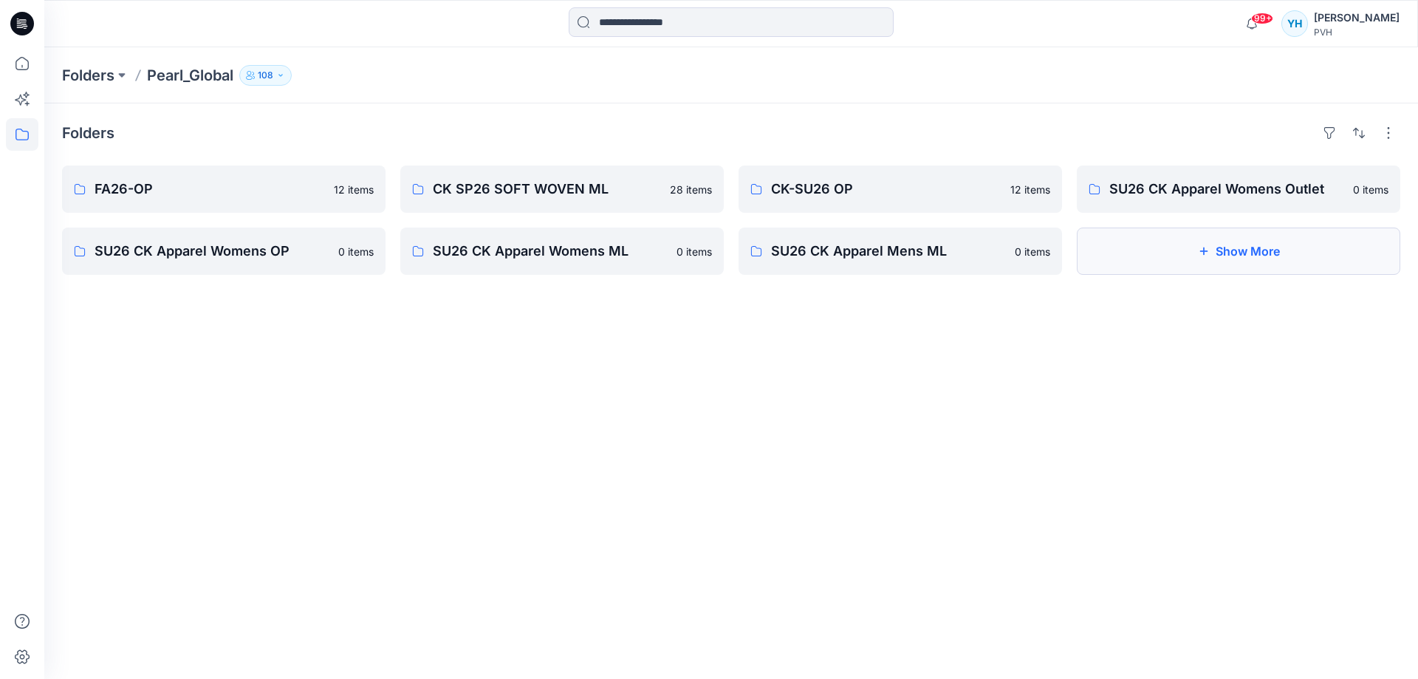
click at [1181, 247] on button "Show More" at bounding box center [1238, 250] width 323 height 47
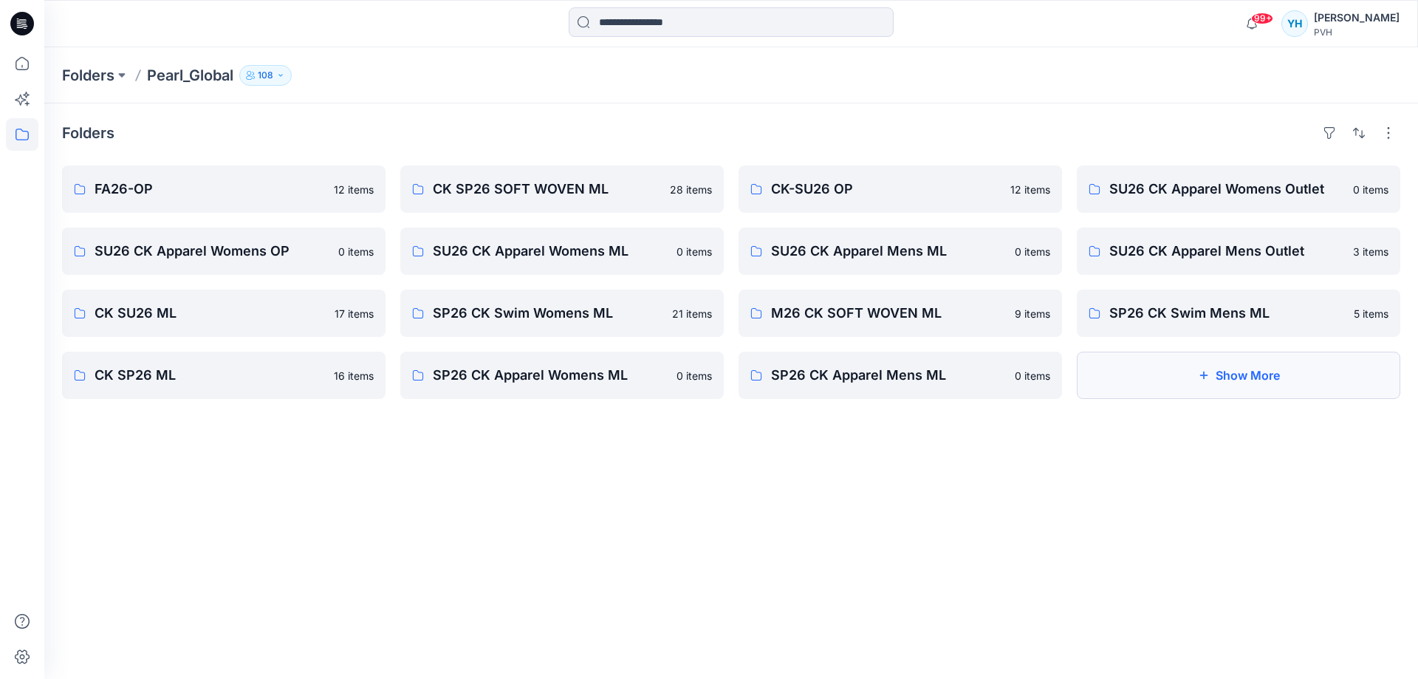
click at [1209, 371] on button "Show More" at bounding box center [1238, 374] width 323 height 47
click at [1209, 371] on p "Archive" at bounding box center [1226, 375] width 235 height 21
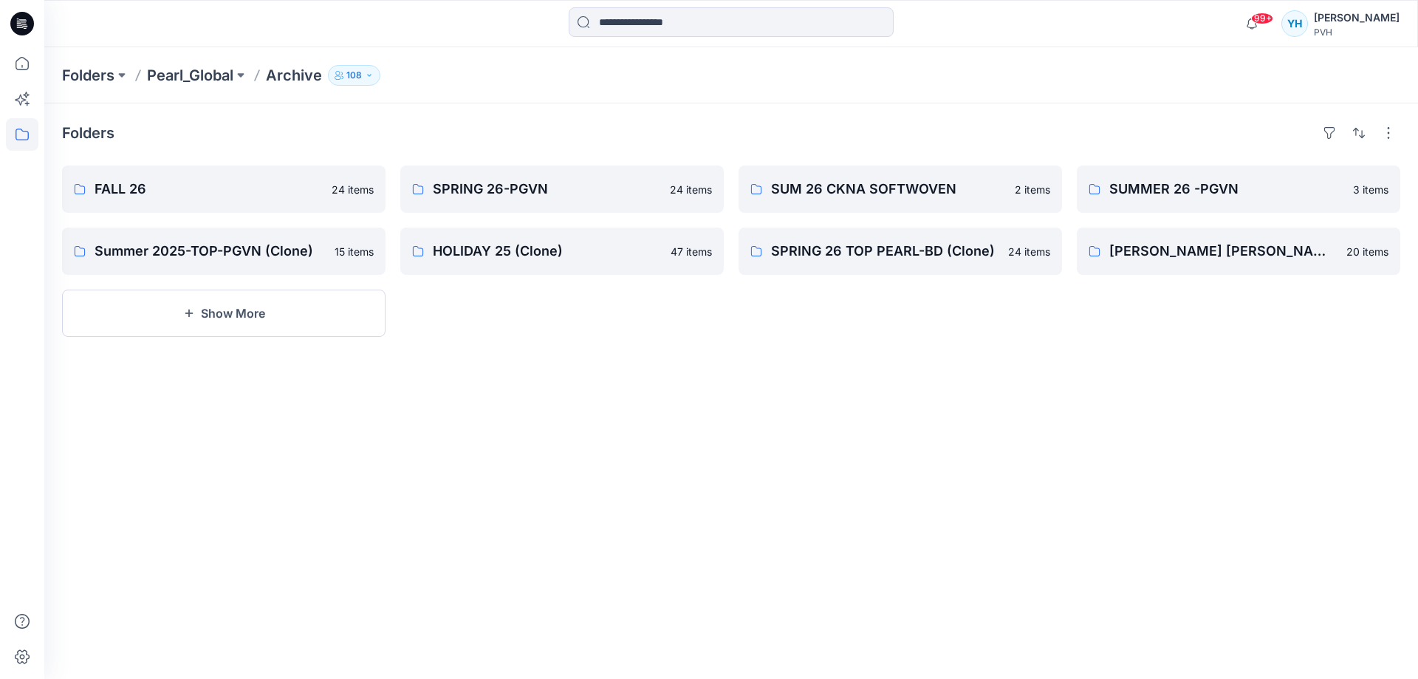
click at [928, 366] on div "Folders FALL 26 24 items Summer 2025-TOP-PGVN (Clone) 15 items Show More SPRING…" at bounding box center [730, 390] width 1373 height 575
click at [1200, 187] on p "SUMMER 26 -PGVN" at bounding box center [1226, 189] width 235 height 21
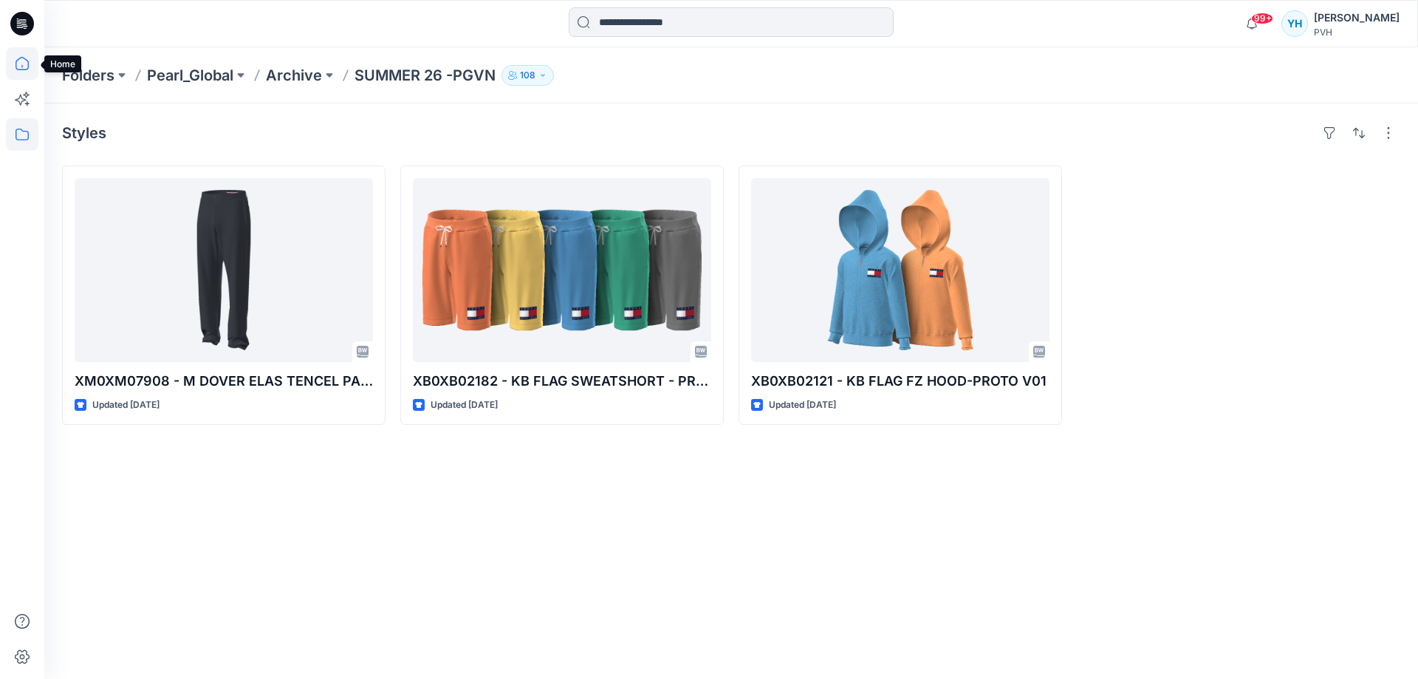
click at [28, 67] on icon at bounding box center [22, 63] width 13 height 13
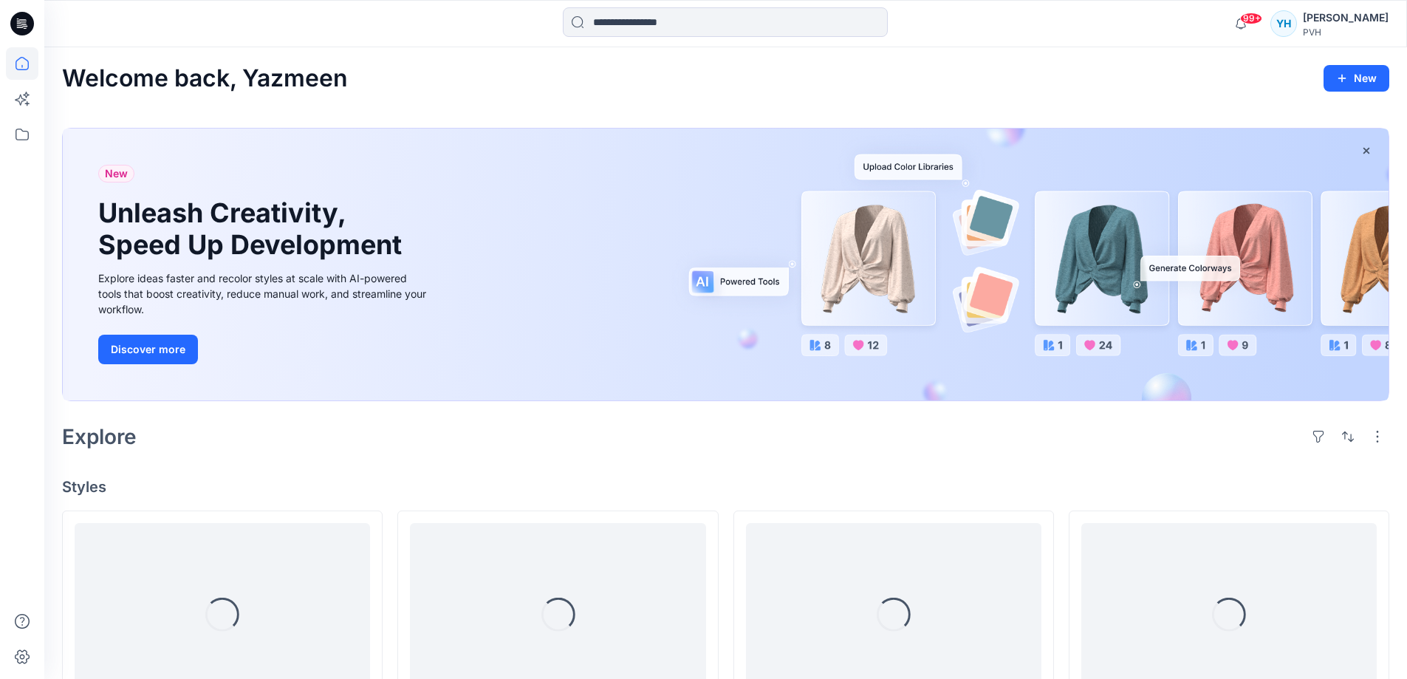
click at [28, 67] on icon at bounding box center [22, 63] width 13 height 13
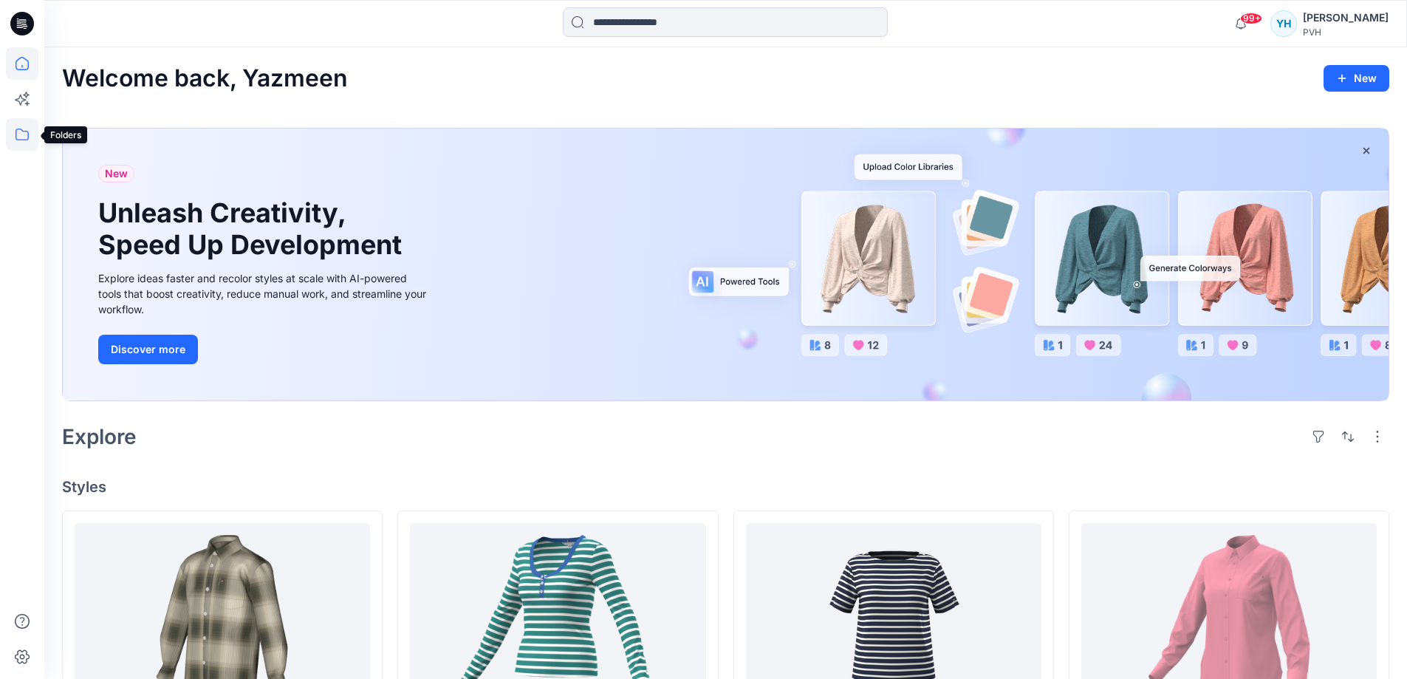
click at [27, 133] on icon at bounding box center [22, 134] width 32 height 32
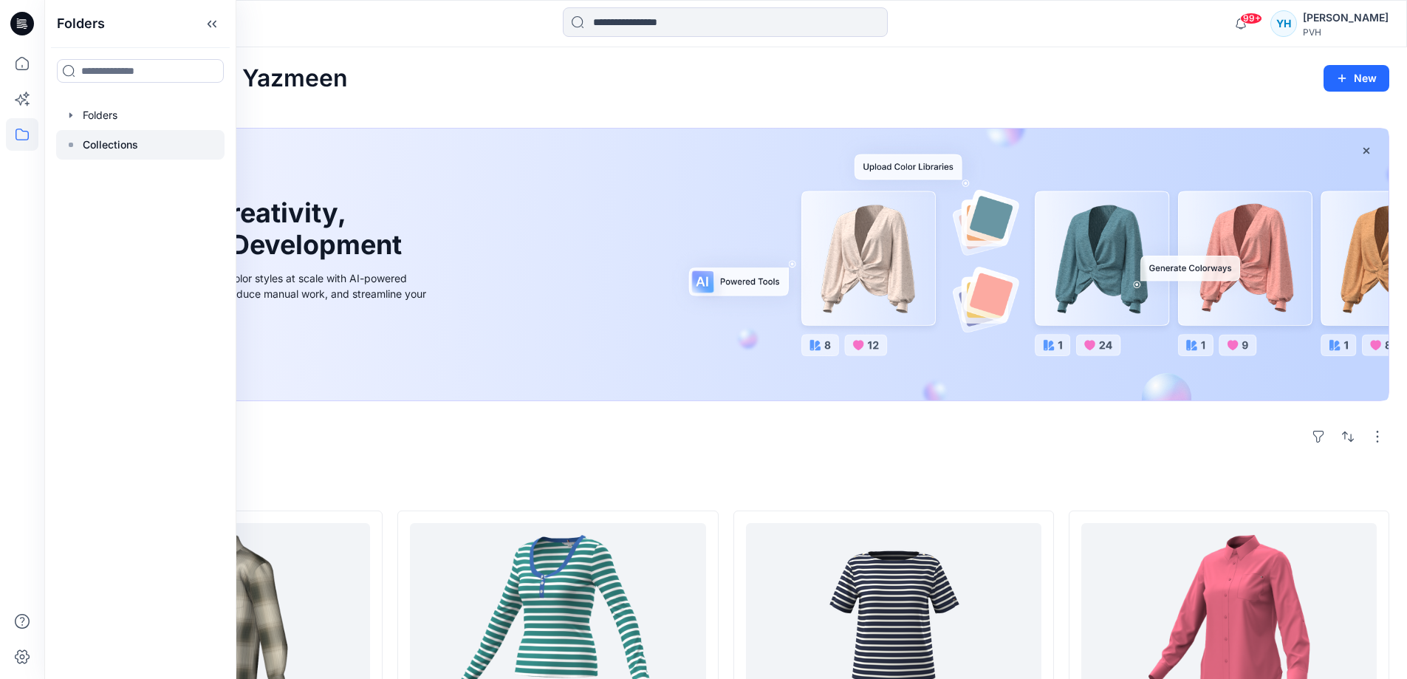
click at [113, 144] on p "Collections" at bounding box center [110, 145] width 55 height 18
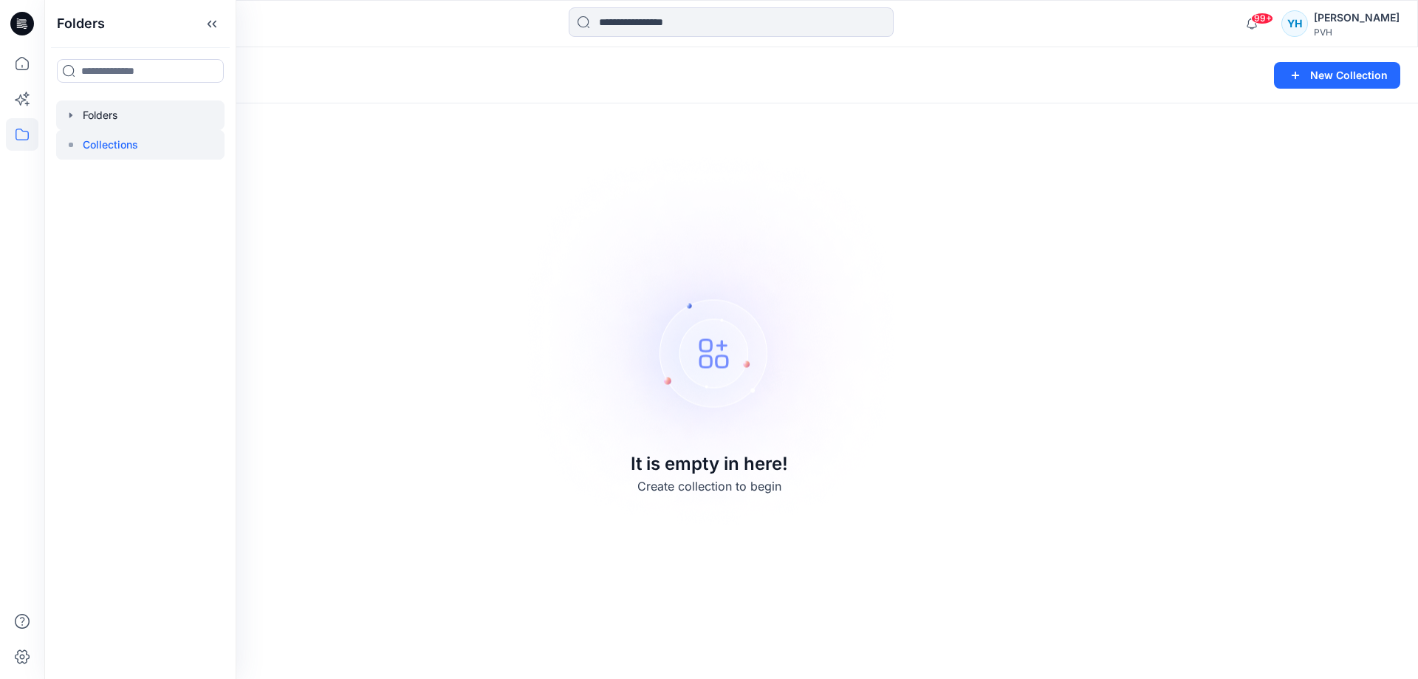
click at [109, 120] on div at bounding box center [140, 115] width 168 height 30
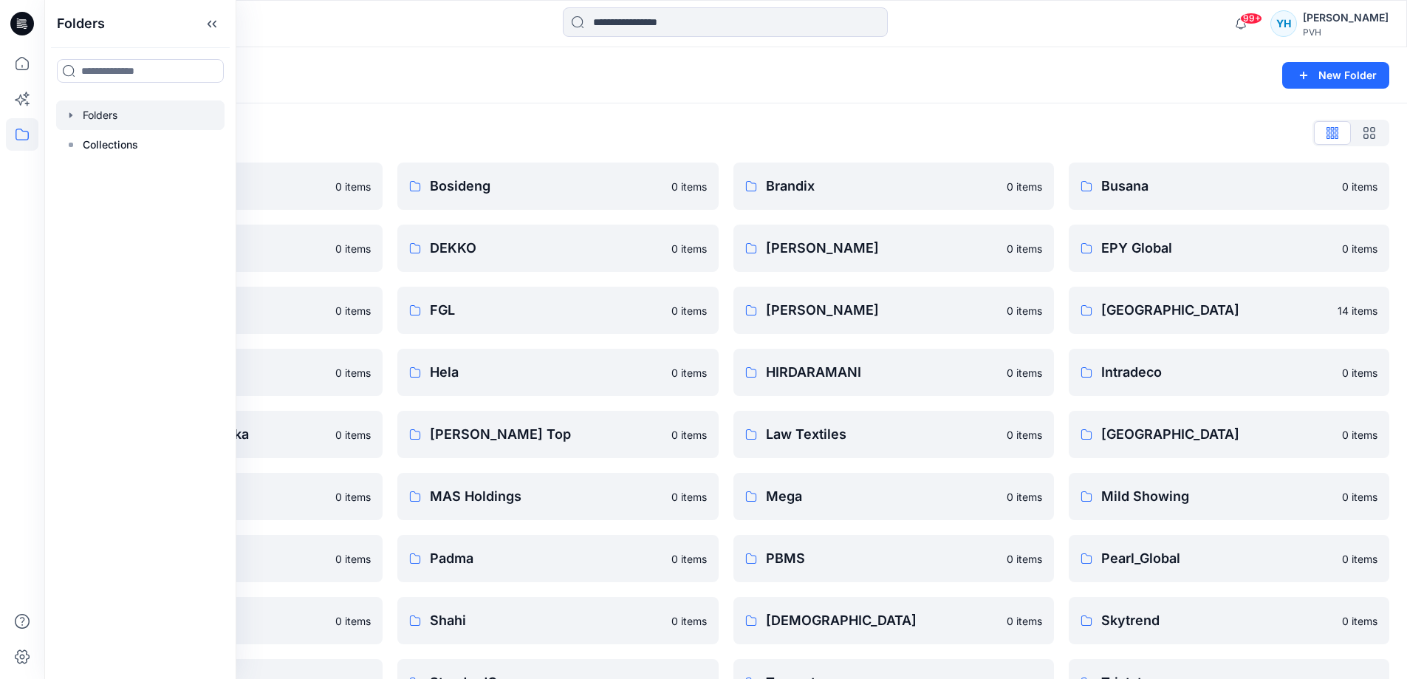
click at [1105, 82] on div "Folders" at bounding box center [668, 75] width 1212 height 21
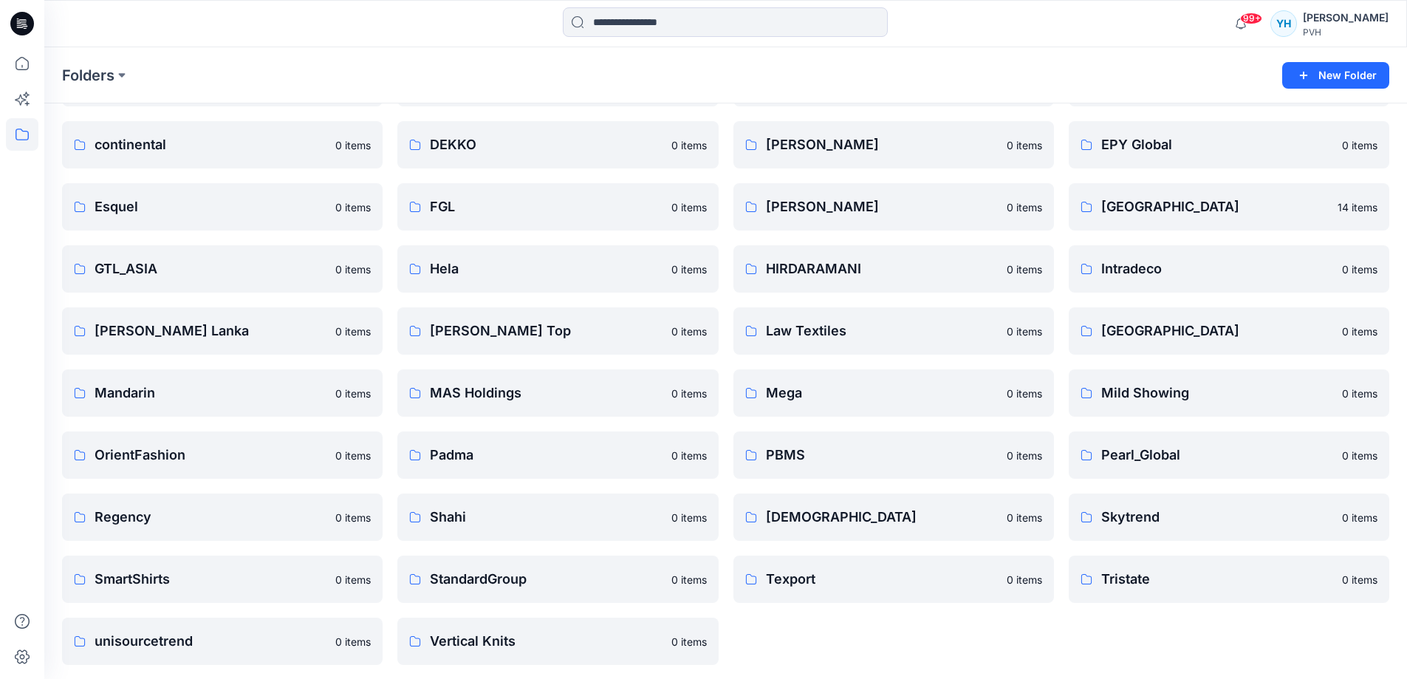
scroll to position [106, 0]
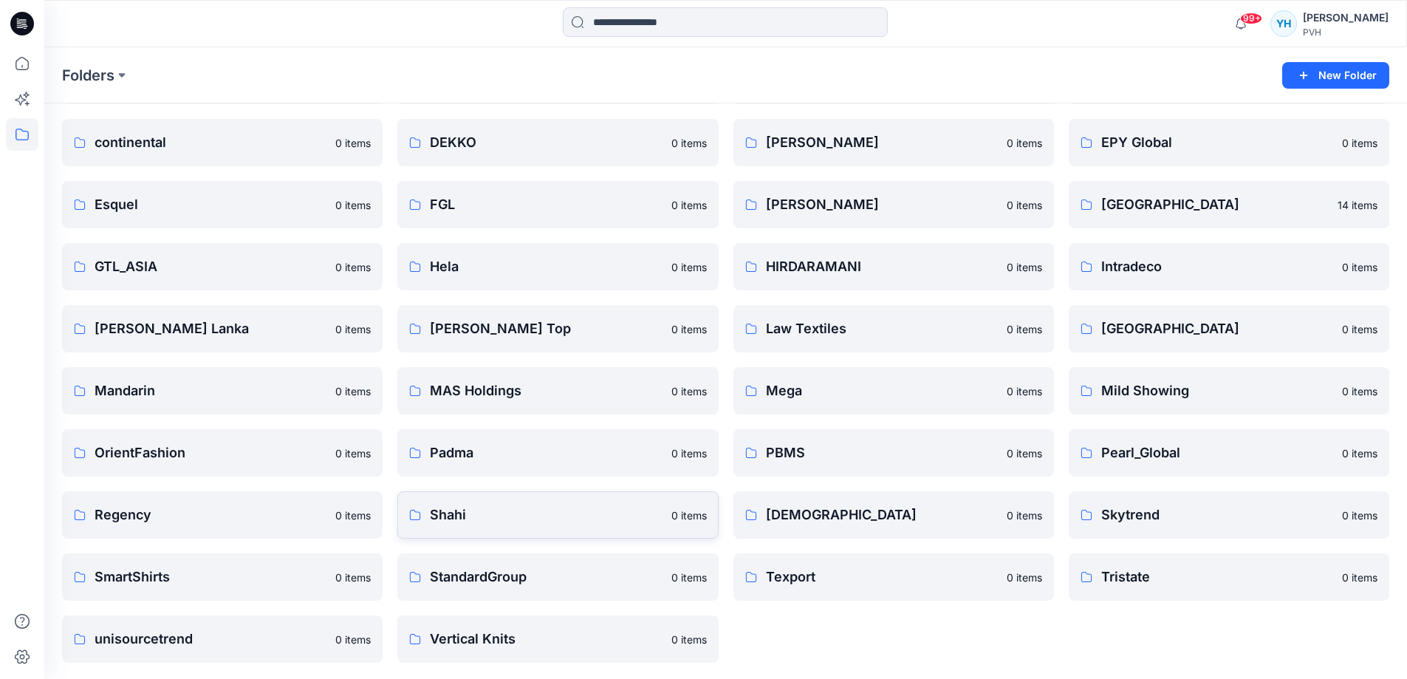
click at [524, 515] on p "Shahi" at bounding box center [546, 514] width 232 height 21
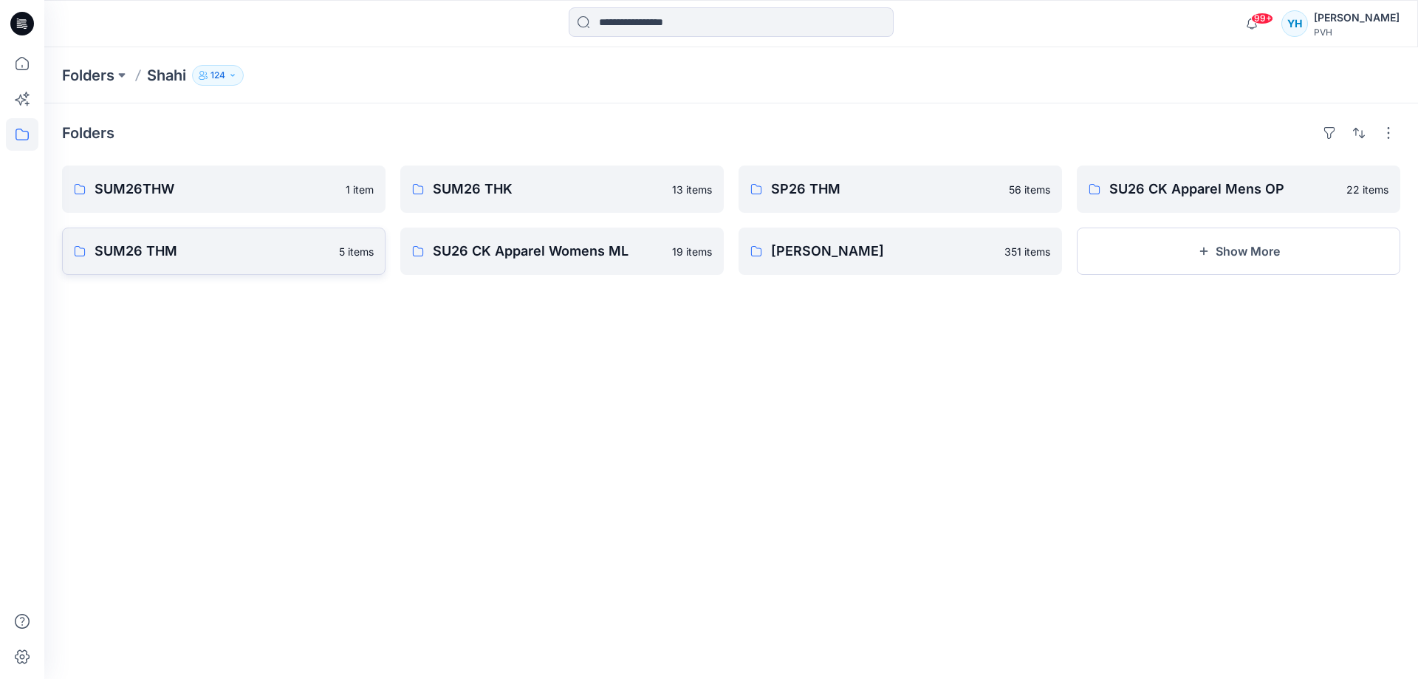
click at [252, 244] on p "SUM26 THM" at bounding box center [213, 251] width 236 height 21
click at [173, 196] on p "SUM26THW" at bounding box center [216, 189] width 242 height 21
click at [190, 185] on p "SUM26THW" at bounding box center [216, 189] width 242 height 21
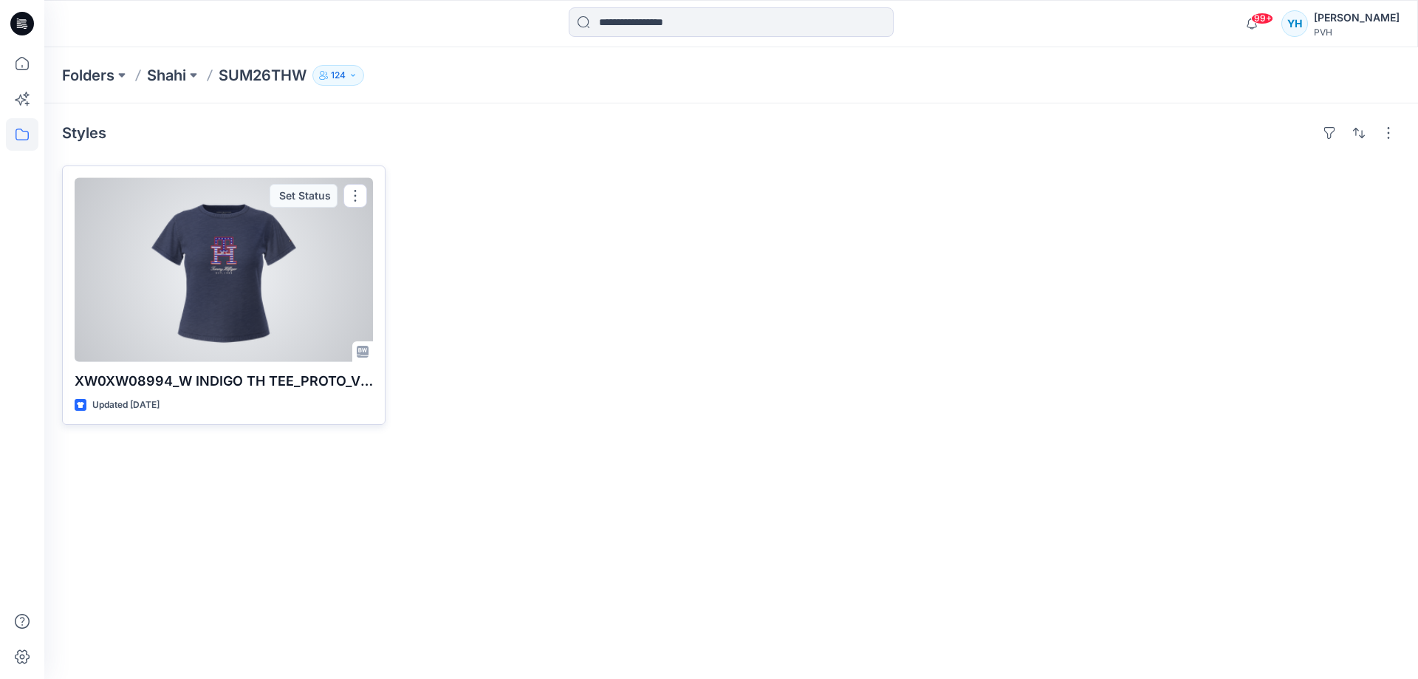
click at [246, 311] on div at bounding box center [224, 270] width 298 height 184
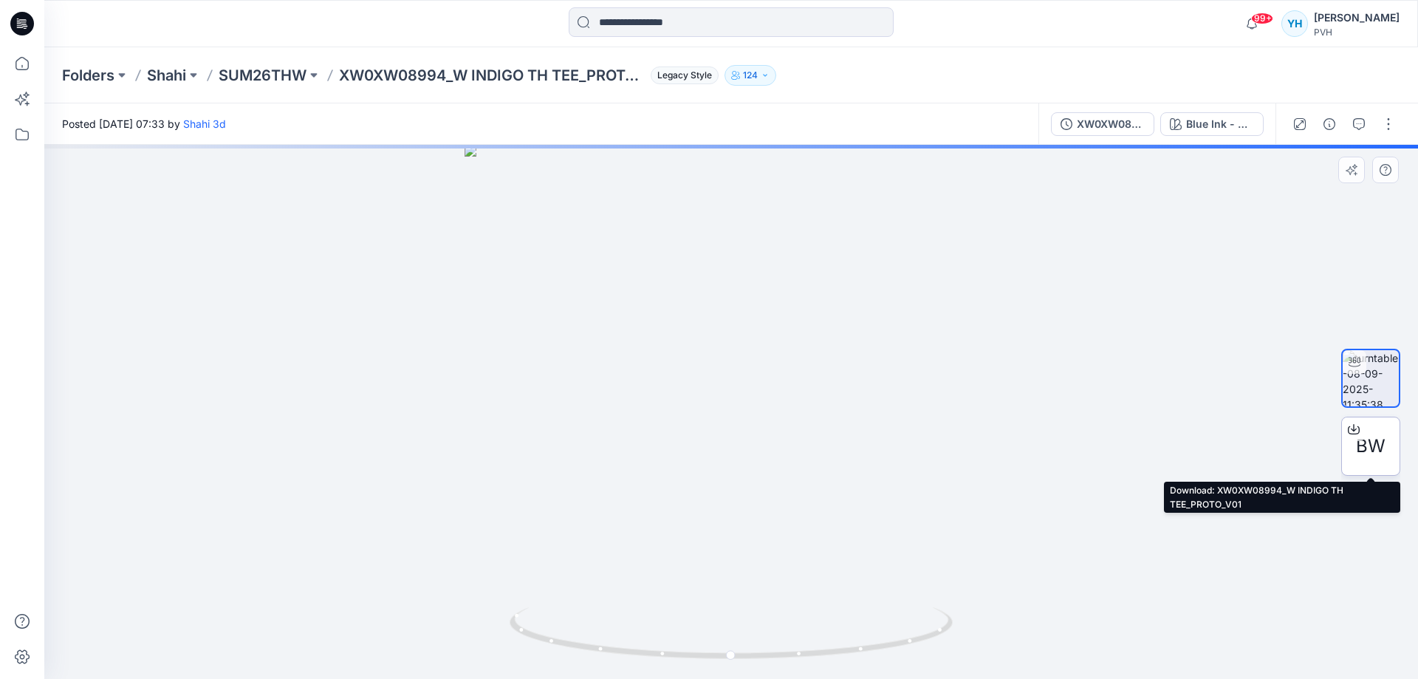
click at [1278, 442] on span "BW" at bounding box center [1371, 446] width 30 height 27
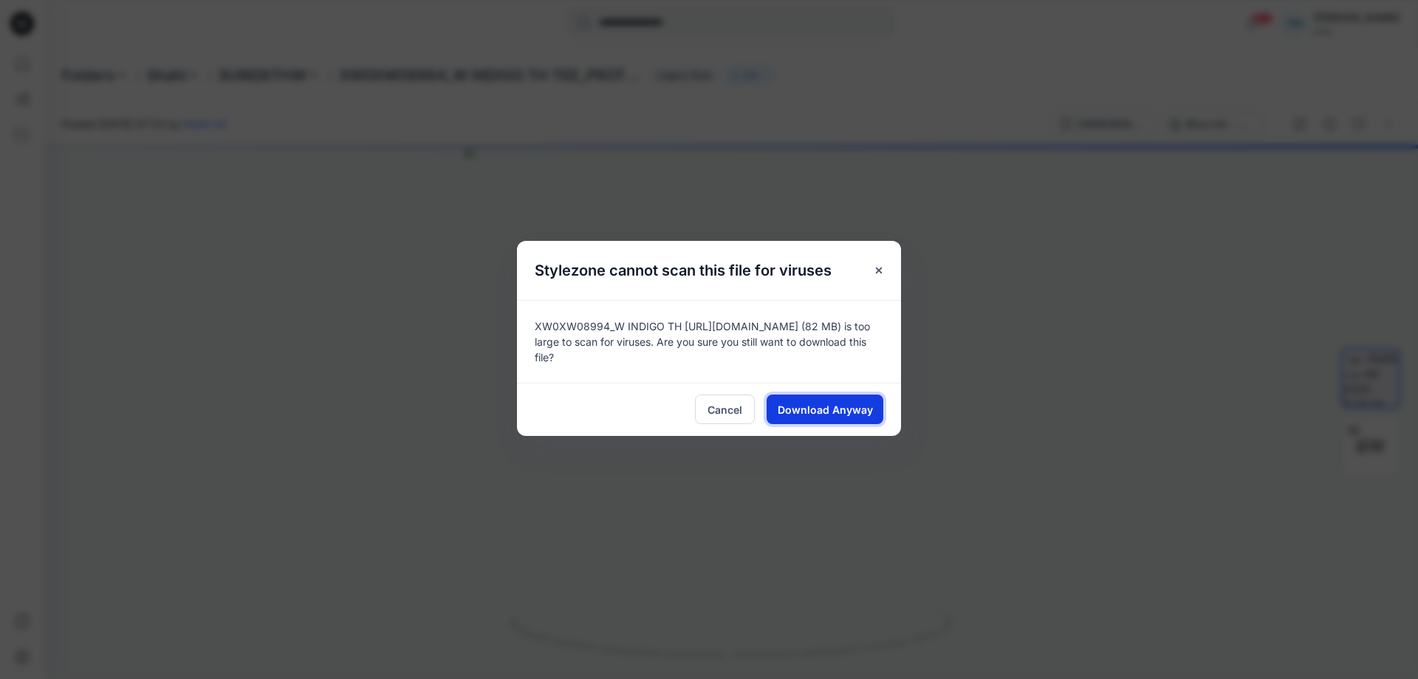
click at [844, 404] on span "Download Anyway" at bounding box center [825, 410] width 95 height 16
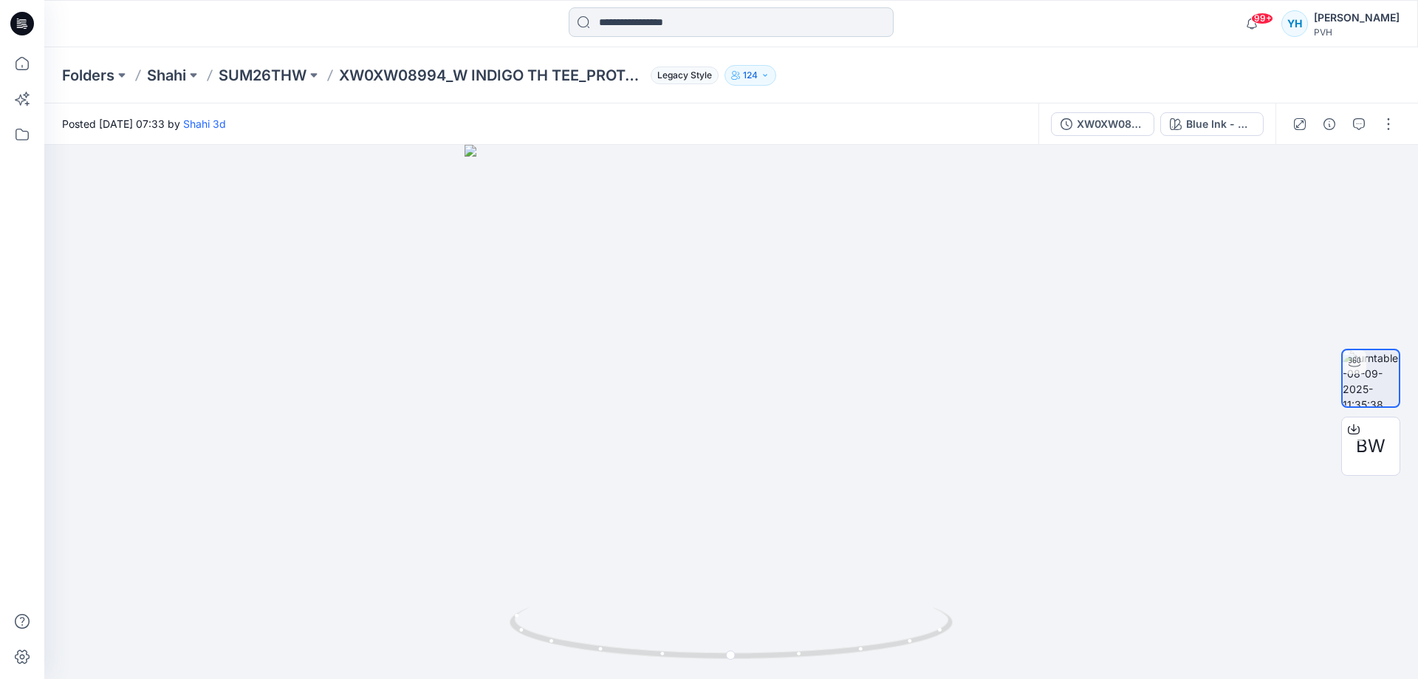
click at [730, 27] on input at bounding box center [731, 22] width 325 height 30
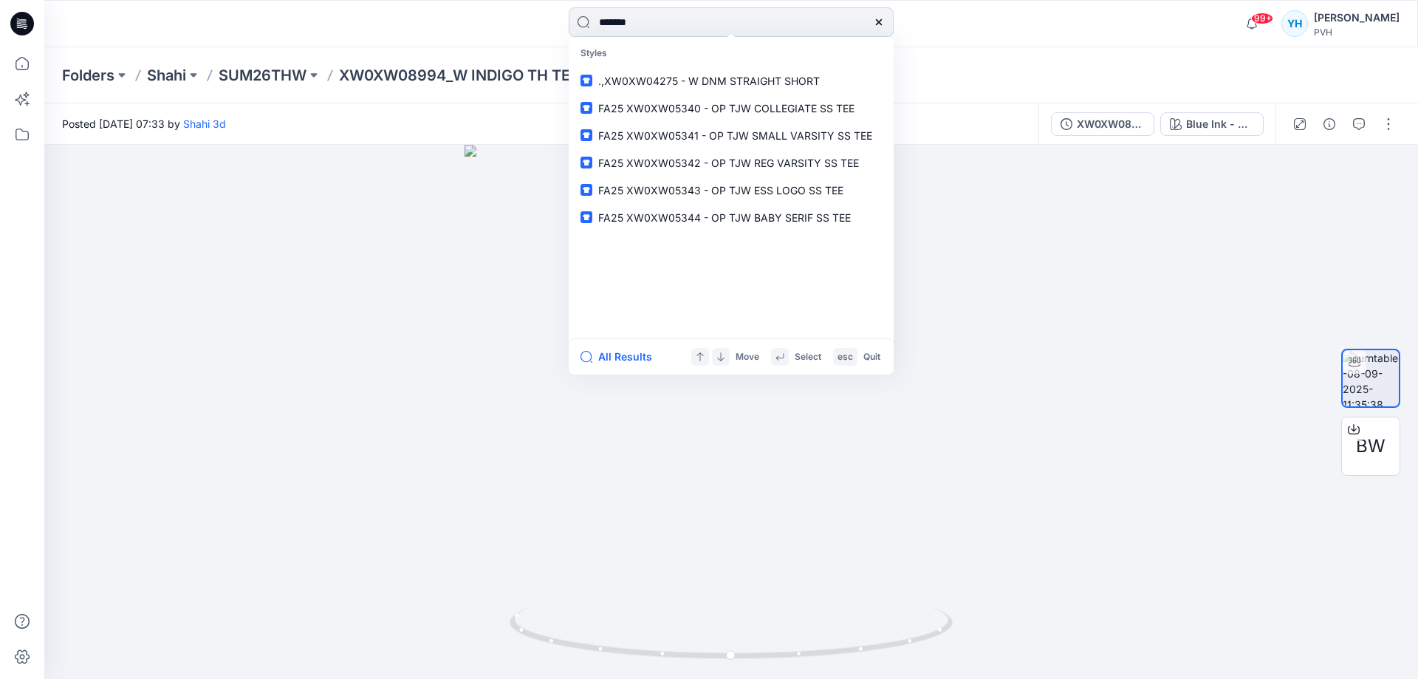
type input "*******"
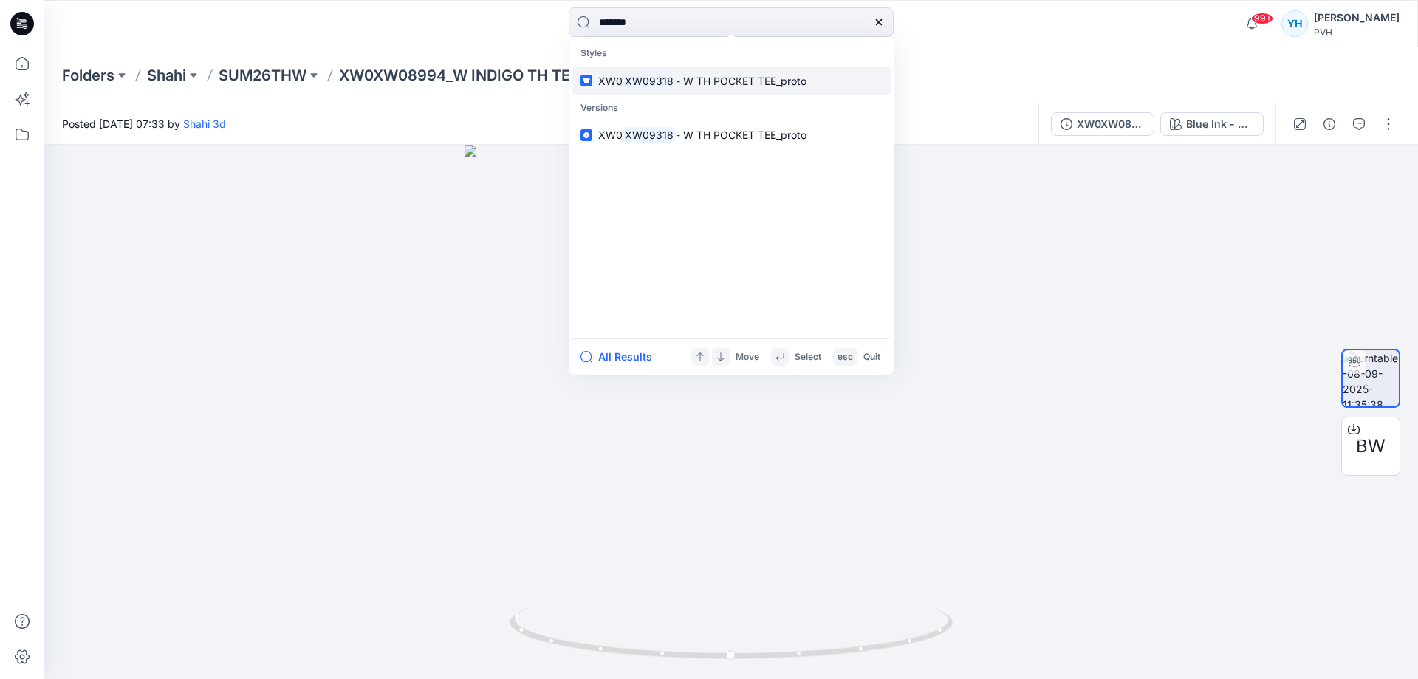
click at [725, 83] on span "- W TH POCKET TEE_proto" at bounding box center [741, 81] width 131 height 13
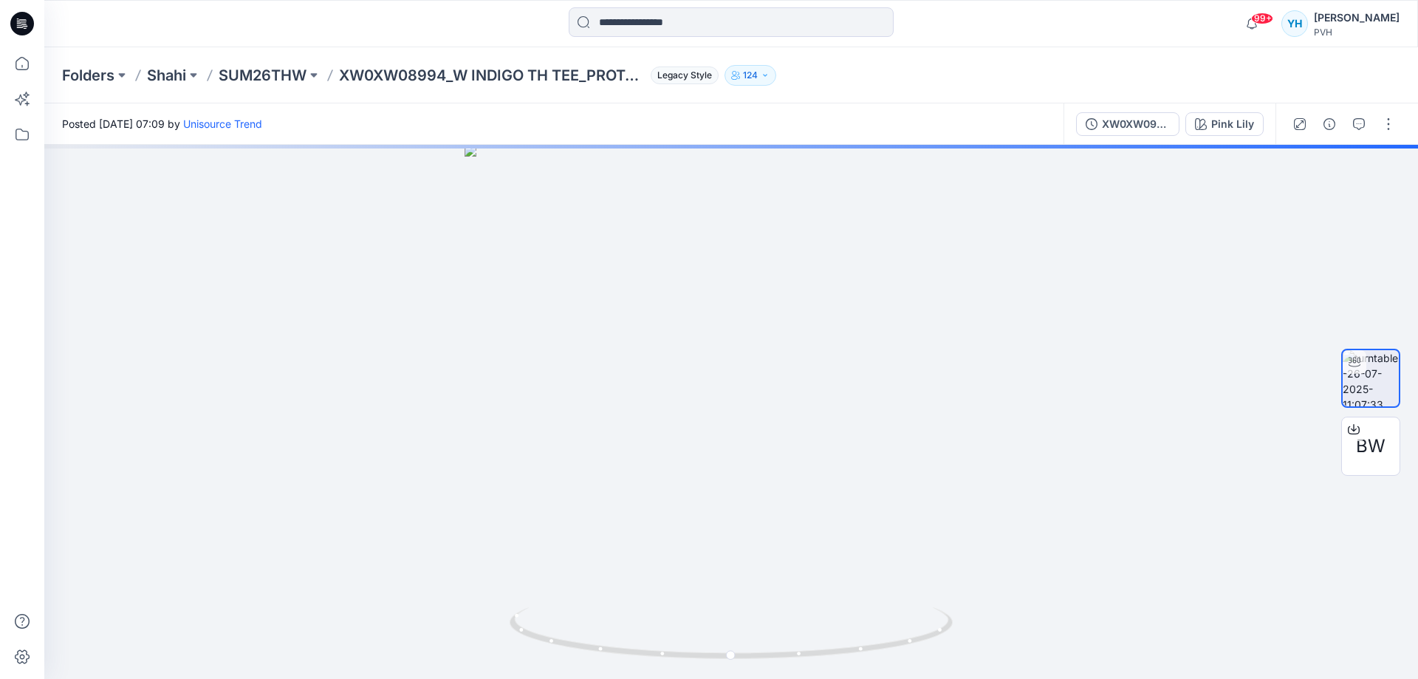
click at [920, 83] on div "Folders Shahi SUM26THW XW0XW08994_W INDIGO TH TEE_PROTO_V01 Legacy Style 124" at bounding box center [673, 75] width 1223 height 21
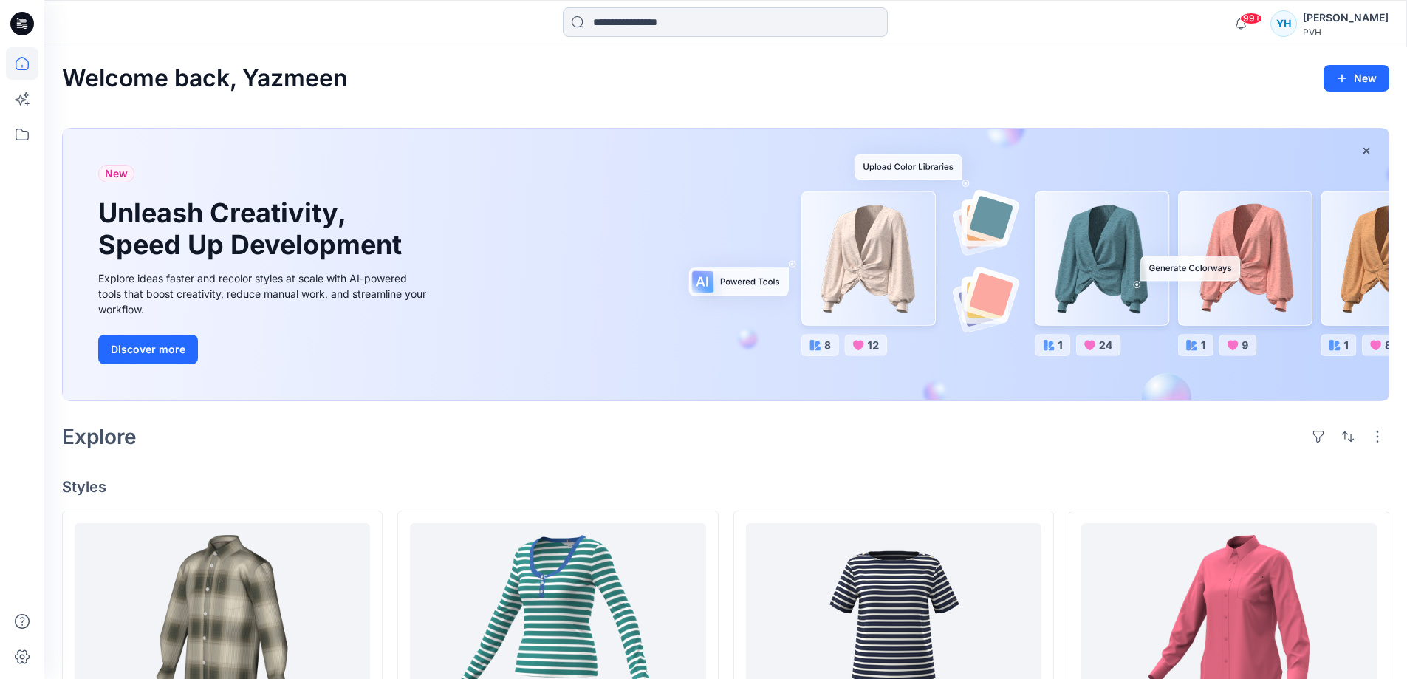
click at [628, 20] on input at bounding box center [725, 22] width 325 height 30
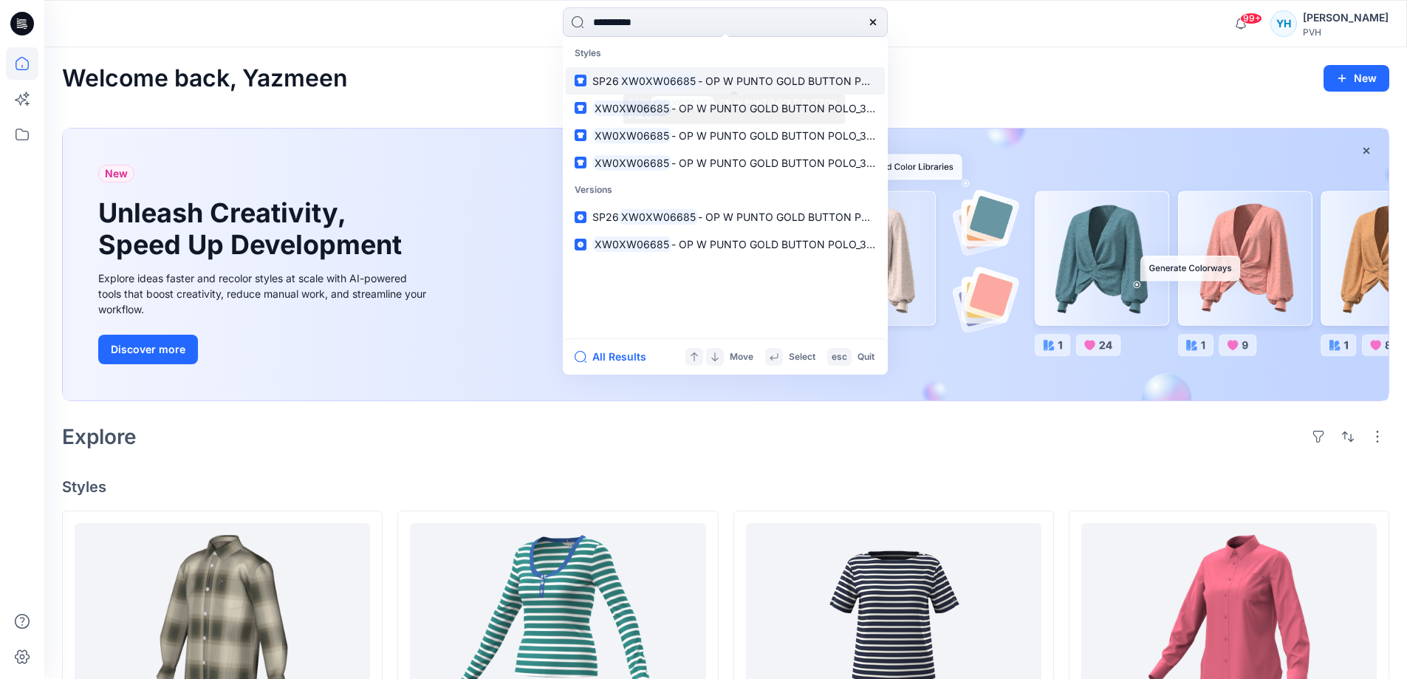
type input "**********"
click at [756, 83] on span "- OP W PUNTO GOLD BUTTON POLO" at bounding box center [790, 81] width 185 height 13
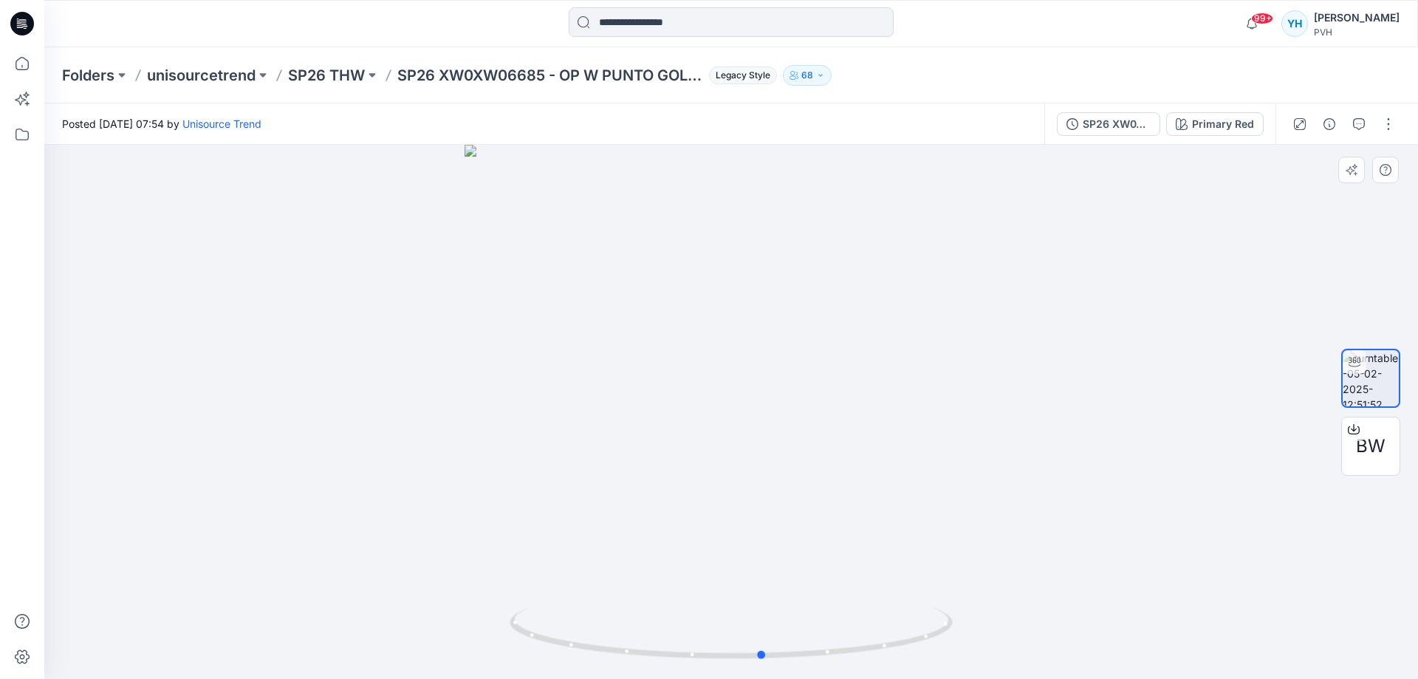
drag, startPoint x: 780, startPoint y: 506, endPoint x: 811, endPoint y: 503, distance: 31.9
click at [811, 503] on div at bounding box center [730, 412] width 1373 height 534
click at [1356, 121] on icon "button" at bounding box center [1359, 124] width 12 height 12
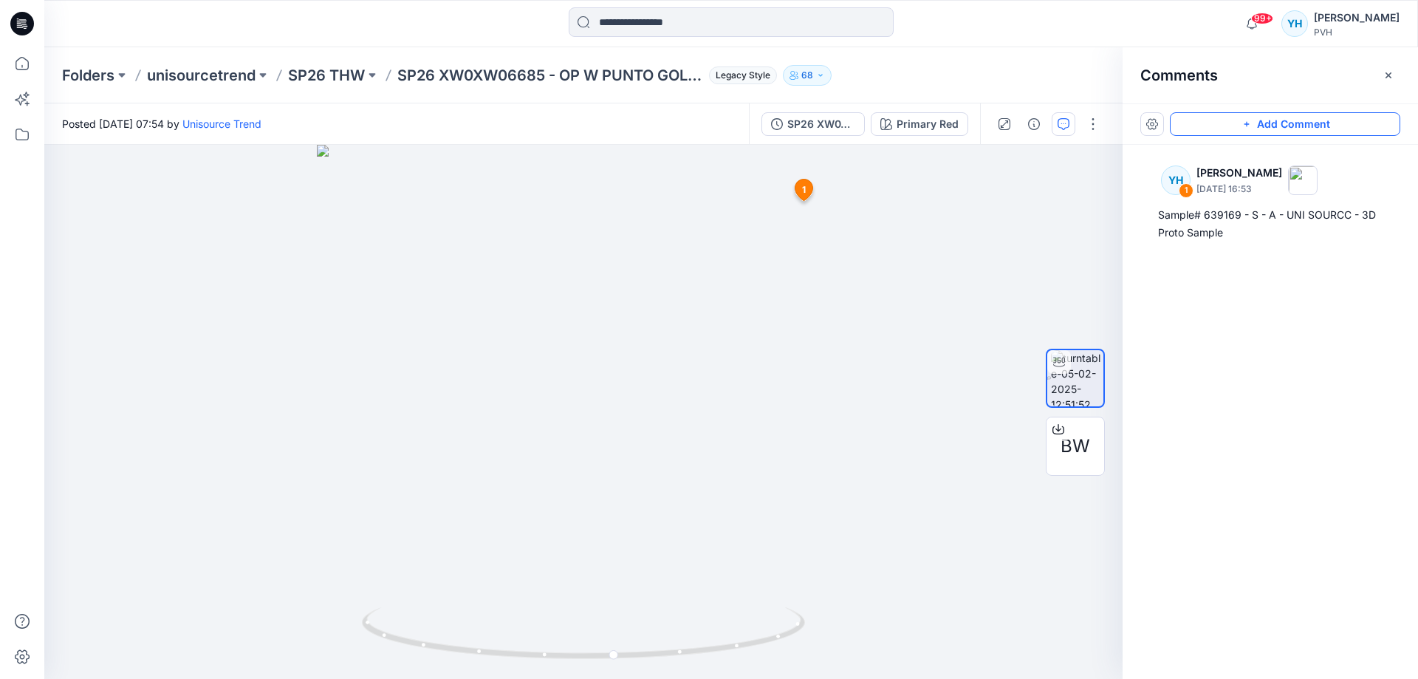
click at [1278, 114] on button "Add Comment" at bounding box center [1285, 124] width 230 height 24
click at [802, 247] on div "2 1 YH Yazmeen Hasan May 21, 2025 16:53 Sample# 639169 - S - A - UNI SOURCC - 3…" at bounding box center [583, 412] width 1078 height 534
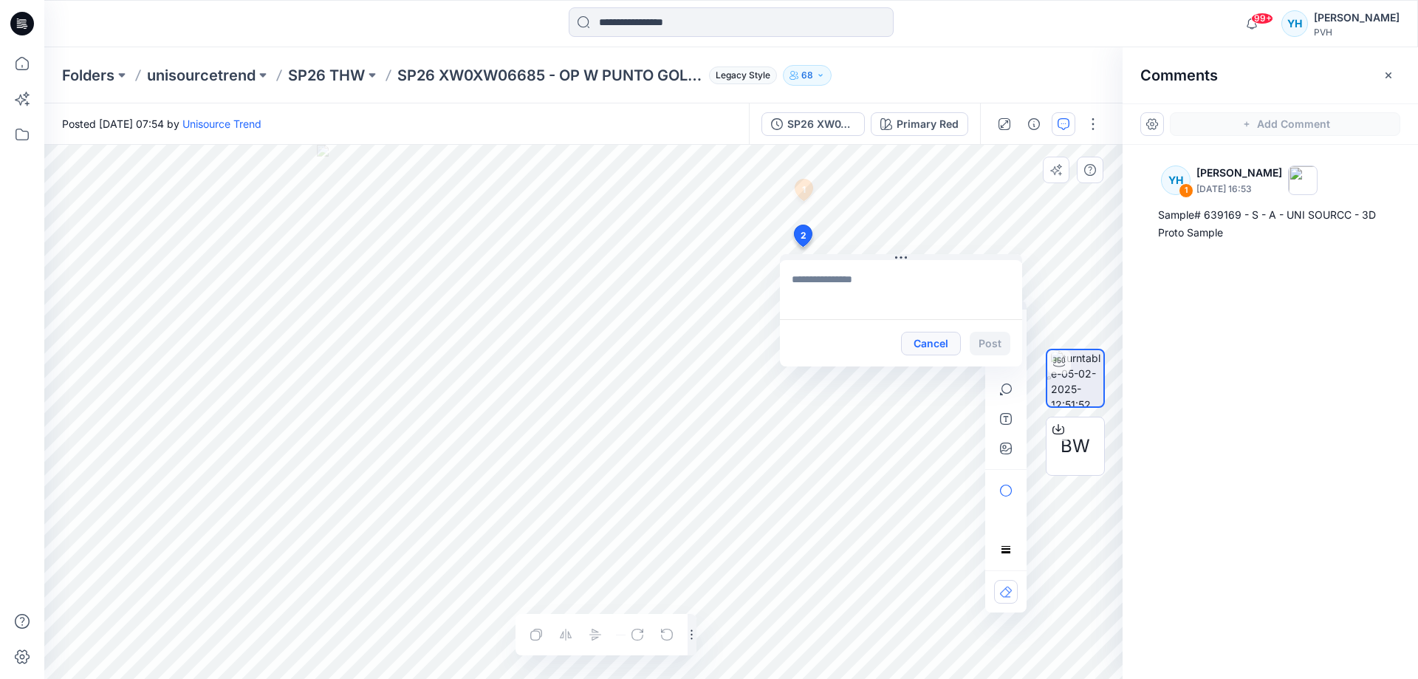
click at [936, 344] on button "Cancel" at bounding box center [931, 344] width 60 height 24
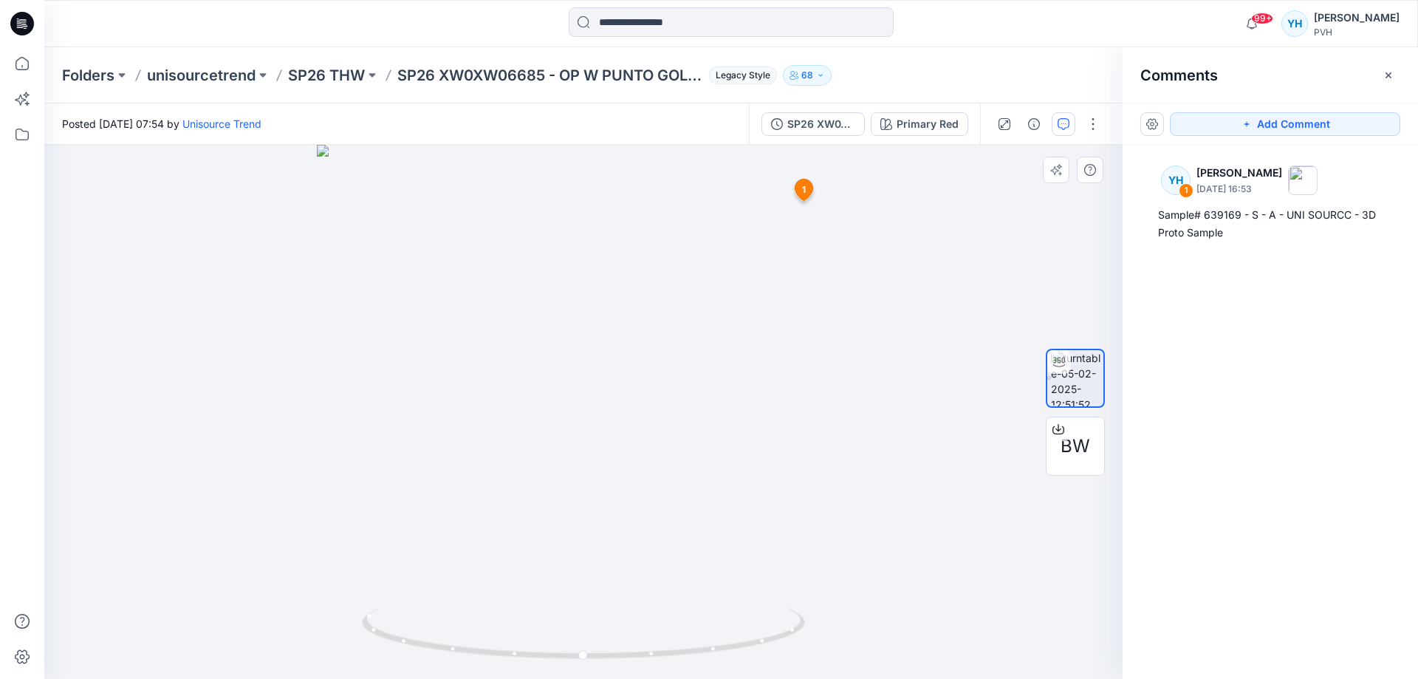
click at [830, 206] on div at bounding box center [583, 412] width 1078 height 534
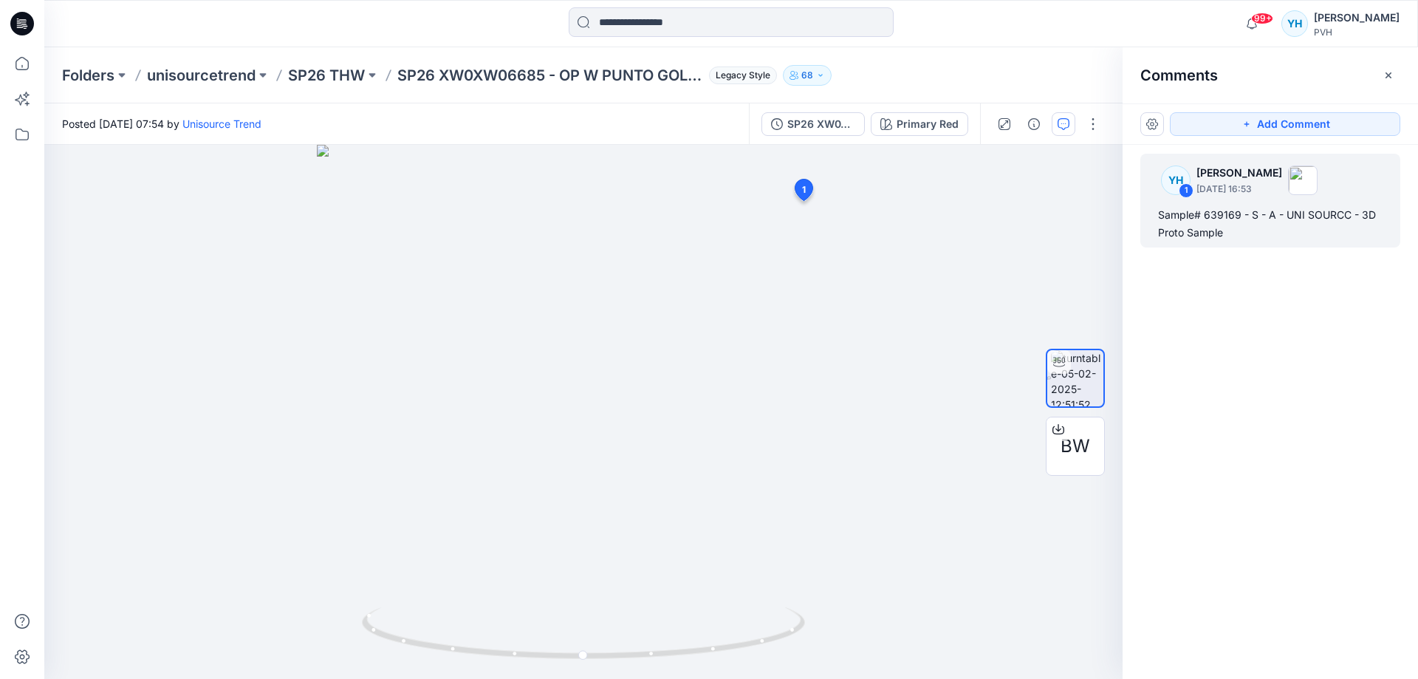
click at [1263, 213] on div "Sample# 639169 - S - A - UNI SOURCC - 3D Proto Sample" at bounding box center [1270, 223] width 224 height 35
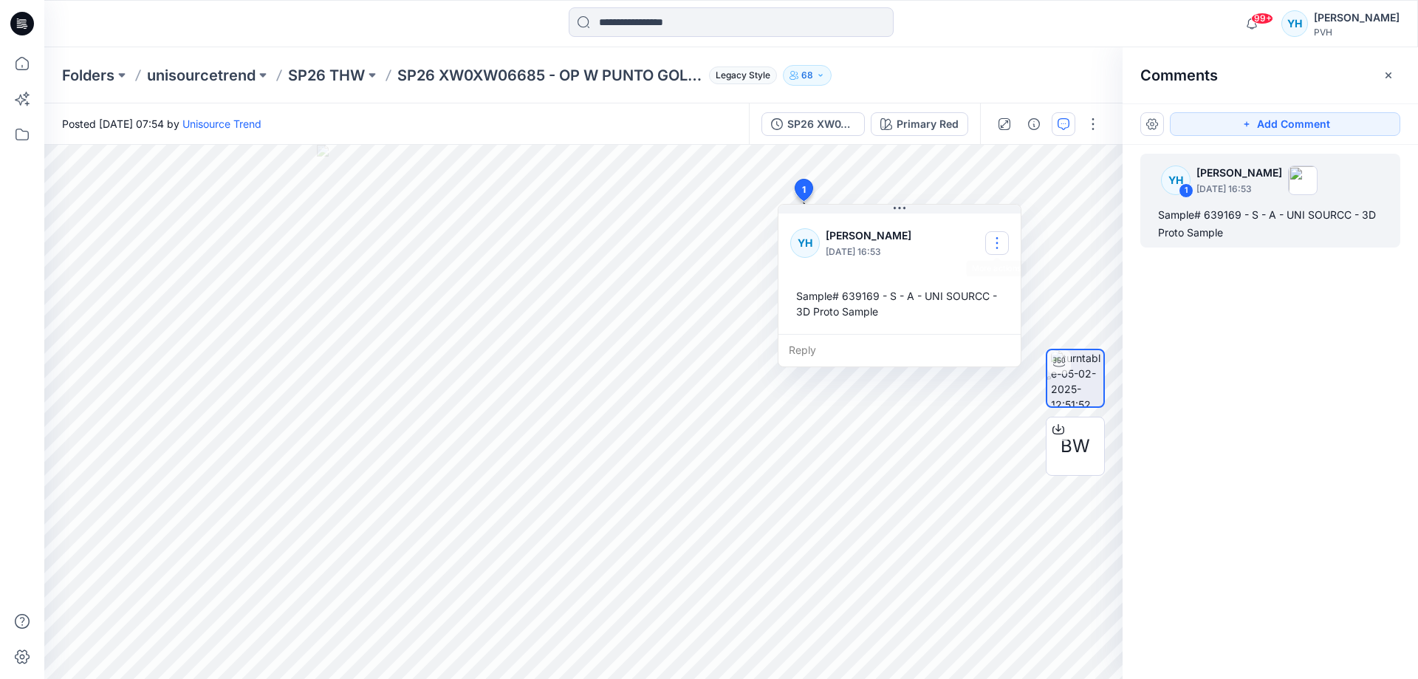
click at [995, 238] on button "button" at bounding box center [997, 243] width 24 height 24
click at [815, 351] on div "Reply" at bounding box center [899, 350] width 242 height 32
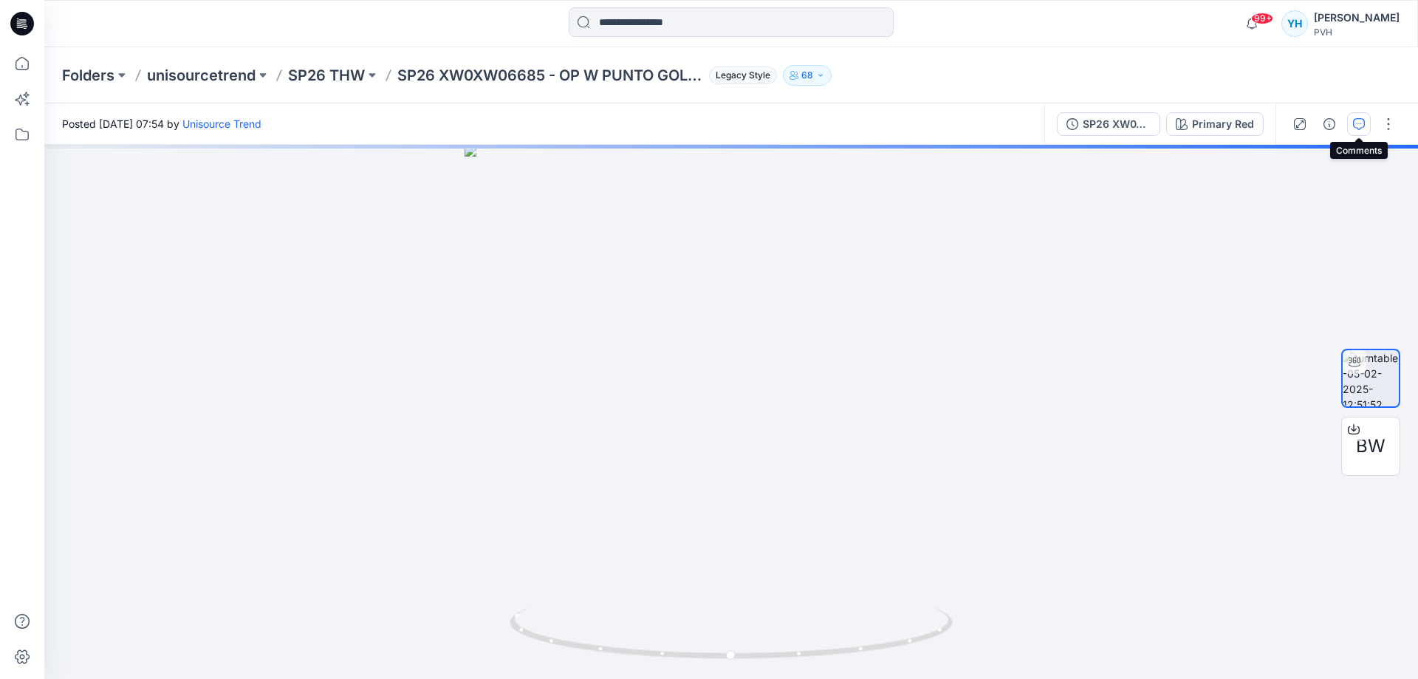
click at [1362, 125] on icon "button" at bounding box center [1359, 124] width 12 height 12
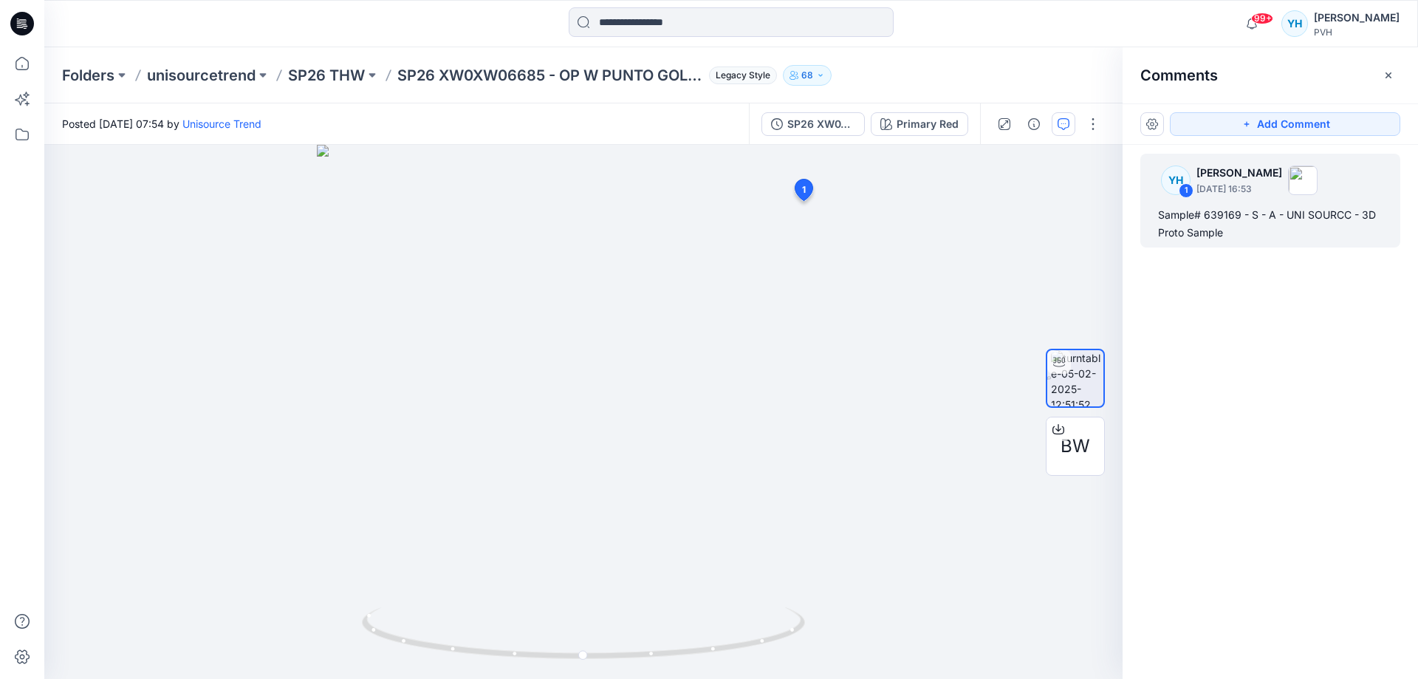
click at [1286, 216] on div "Sample# 639169 - S - A - UNI SOURCC - 3D Proto Sample" at bounding box center [1270, 223] width 224 height 35
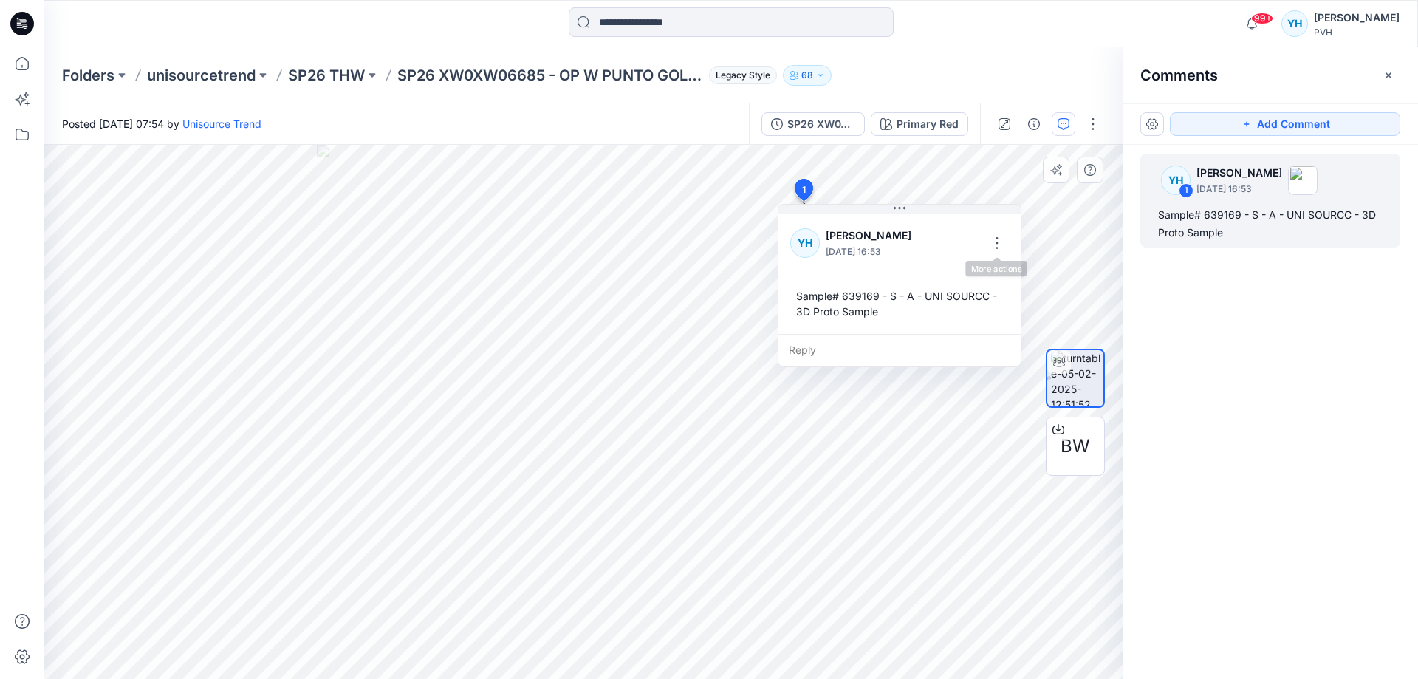
click at [842, 346] on div "Reply" at bounding box center [899, 350] width 242 height 32
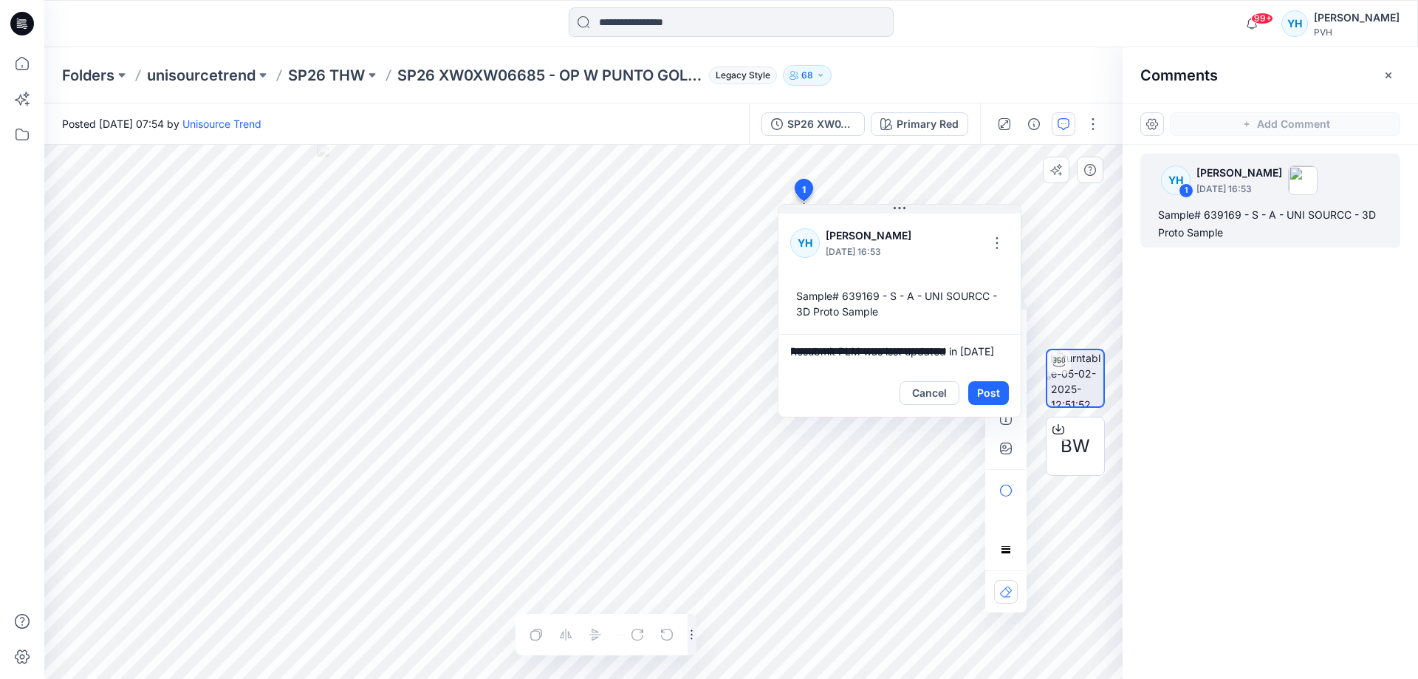
scroll to position [4, 0]
type textarea "**********"
click at [985, 389] on button "Post" at bounding box center [988, 393] width 41 height 24
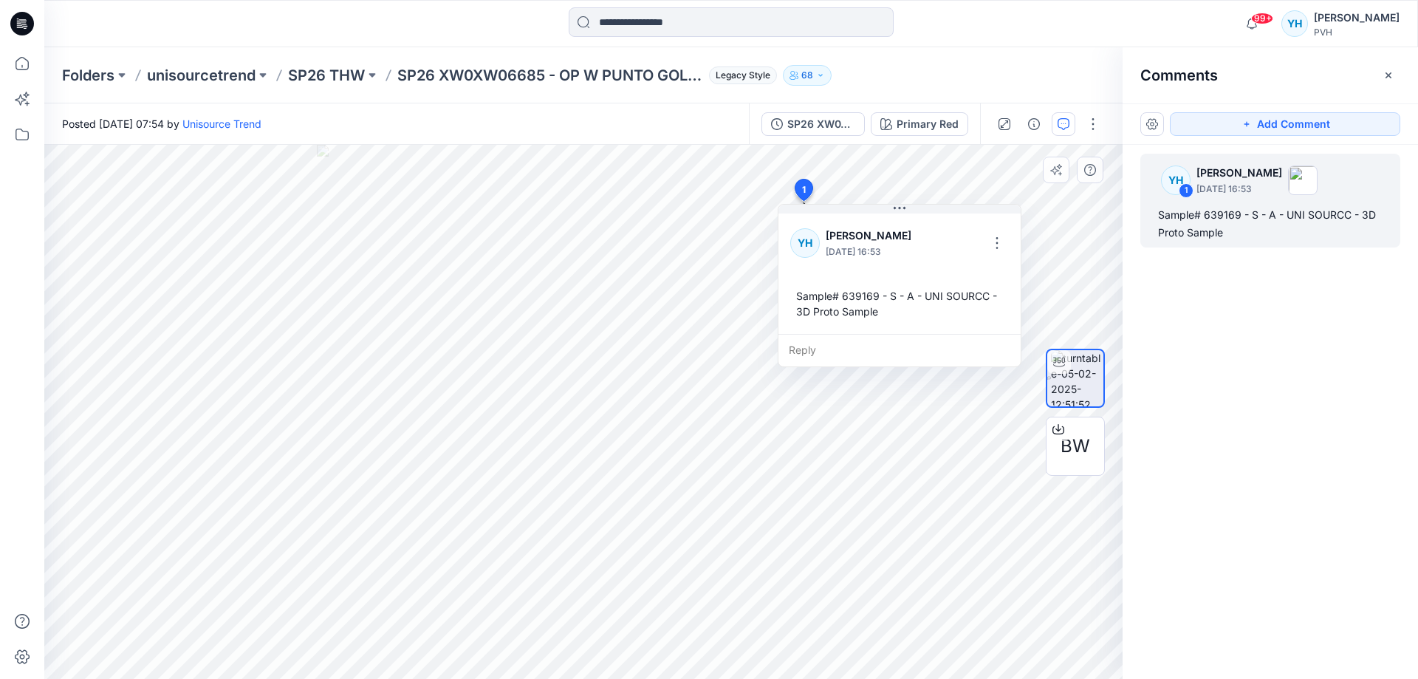
scroll to position [26, 0]
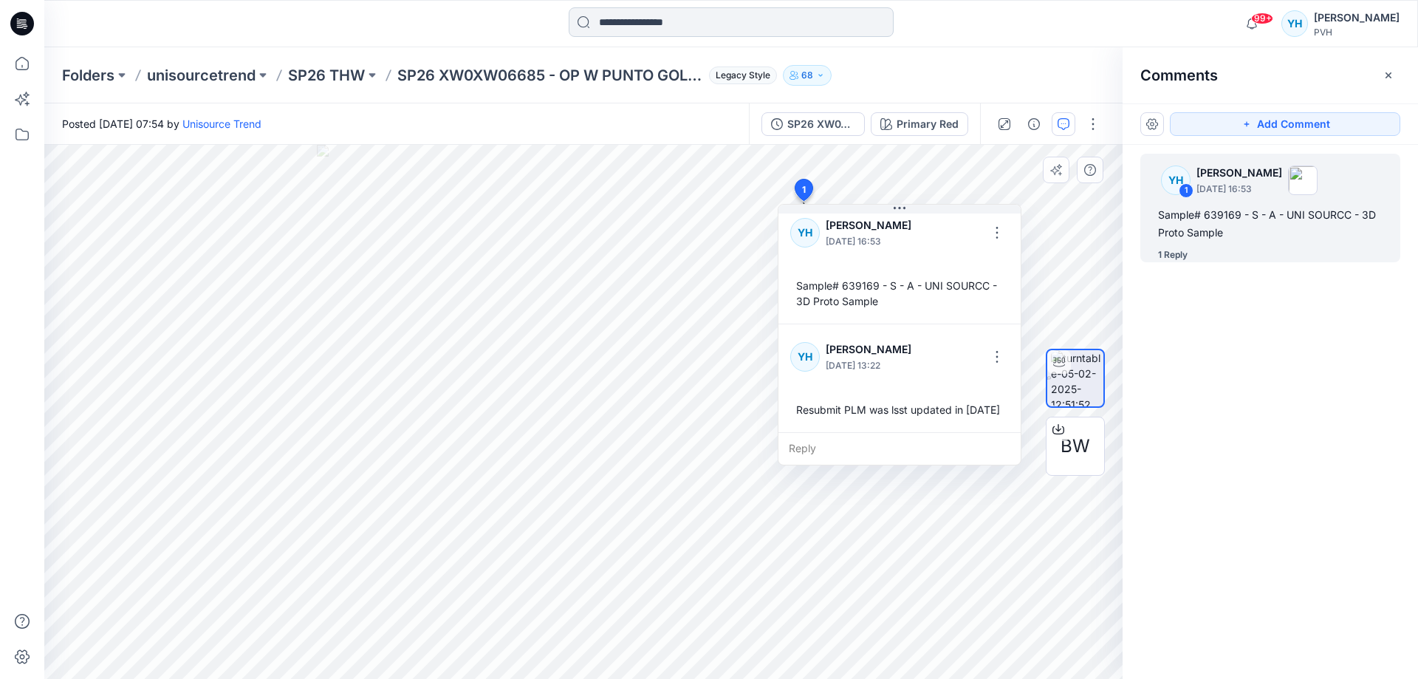
click at [621, 19] on input at bounding box center [731, 22] width 325 height 30
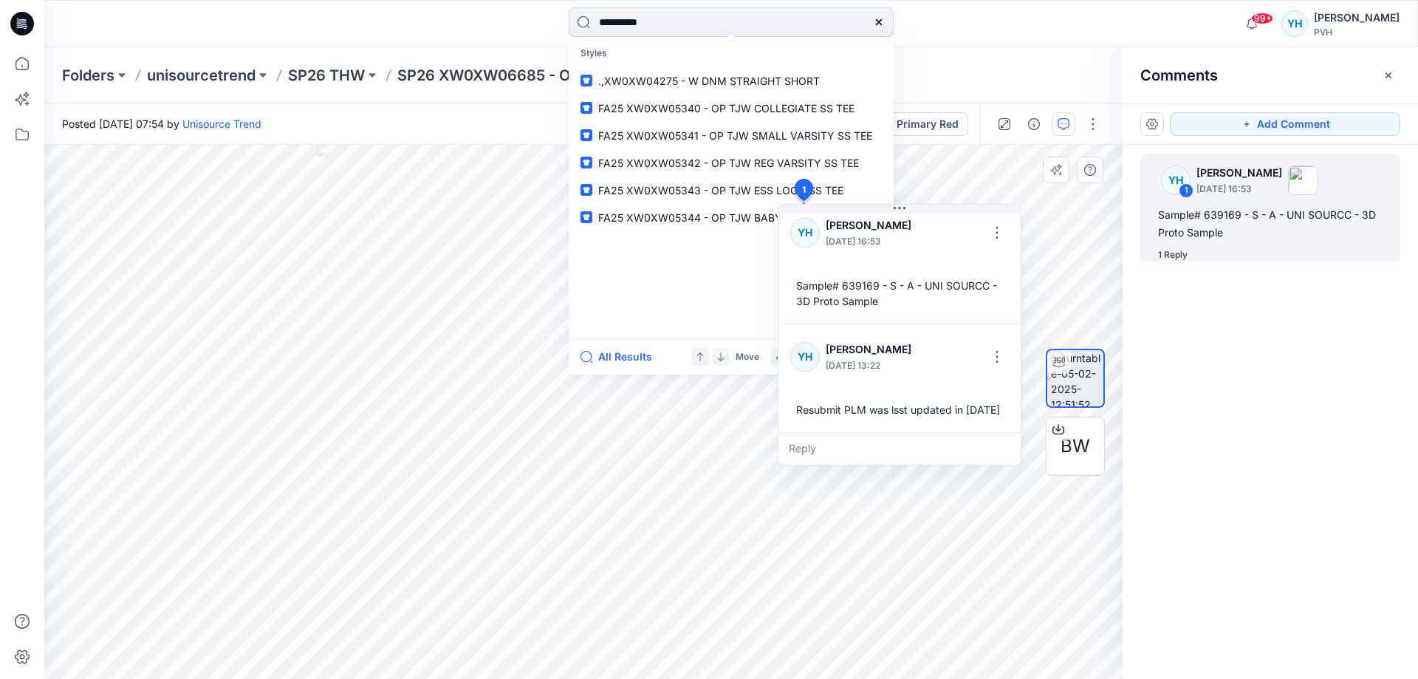
type input "**********"
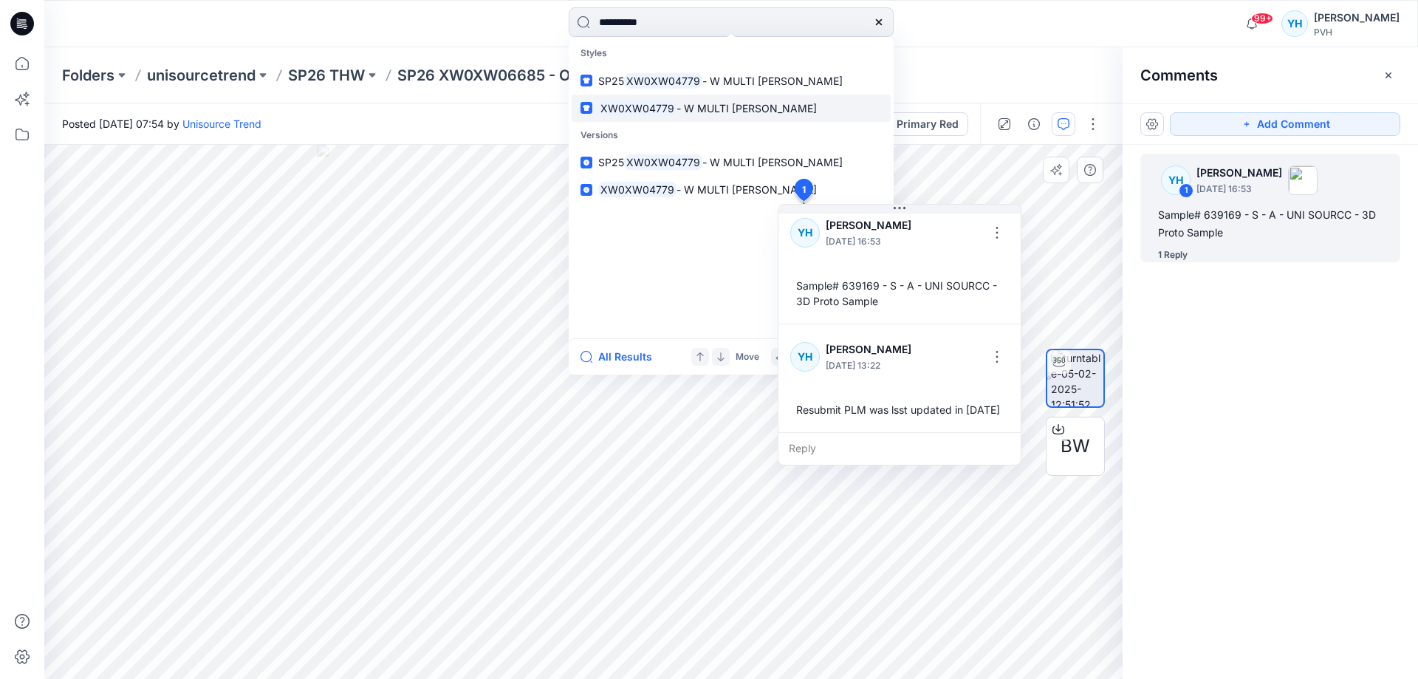
click at [729, 114] on span "- W MULTI TOMMY TEE_proto" at bounding box center [746, 108] width 140 height 13
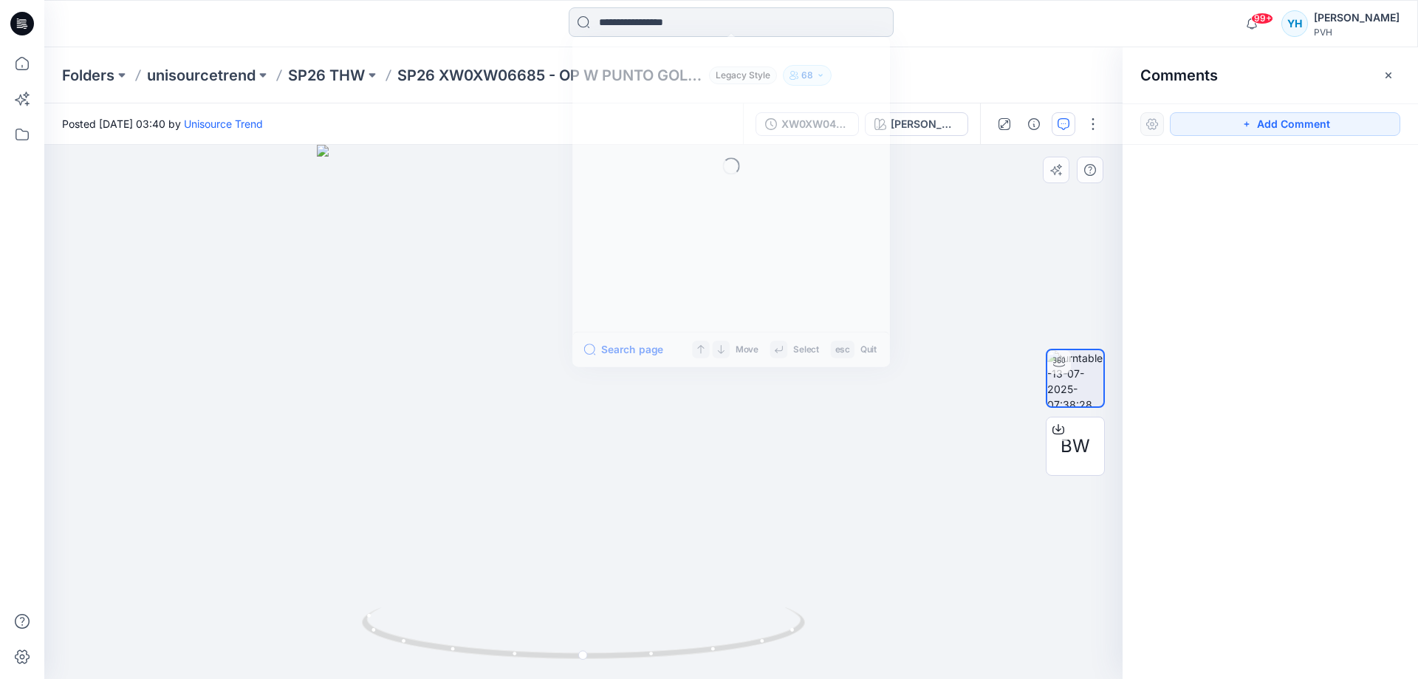
click at [654, 24] on input at bounding box center [731, 22] width 325 height 30
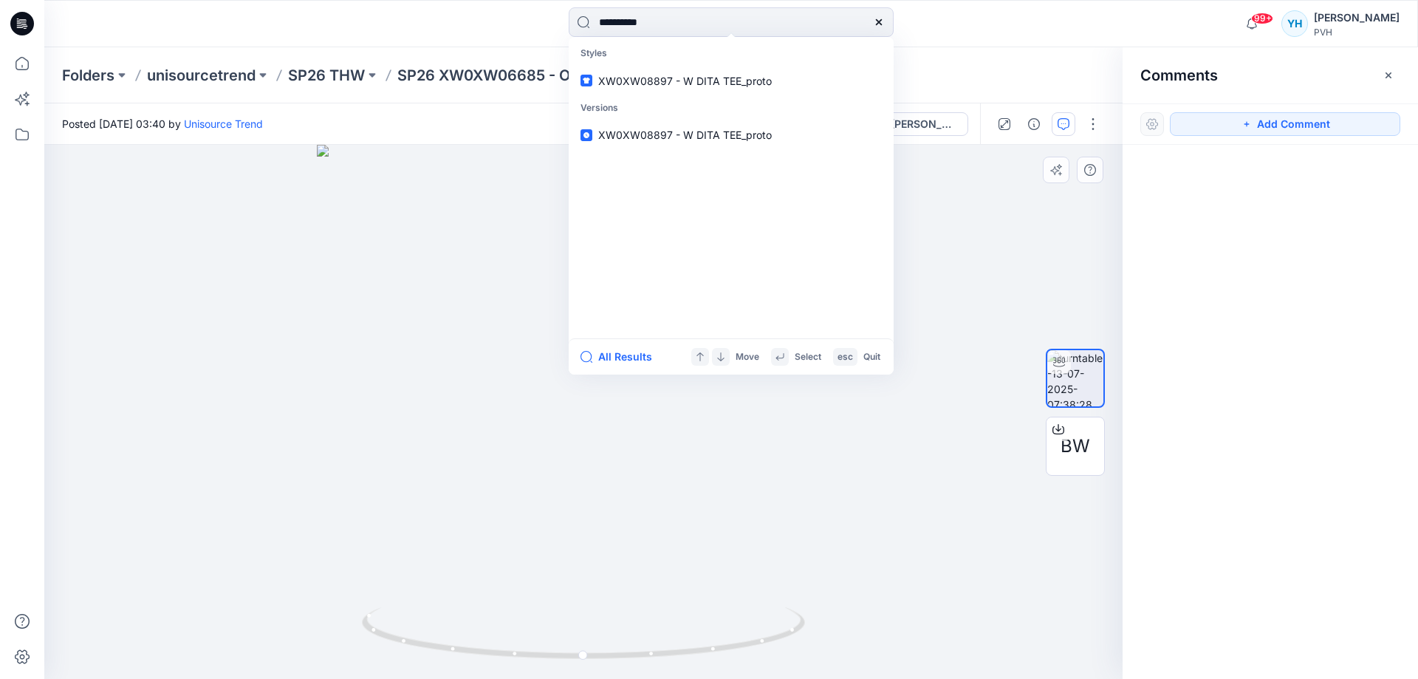
type input "**********"
click at [678, 89] on link "XW0XW08894 - W SAMMY TEE_proto" at bounding box center [731, 80] width 319 height 27
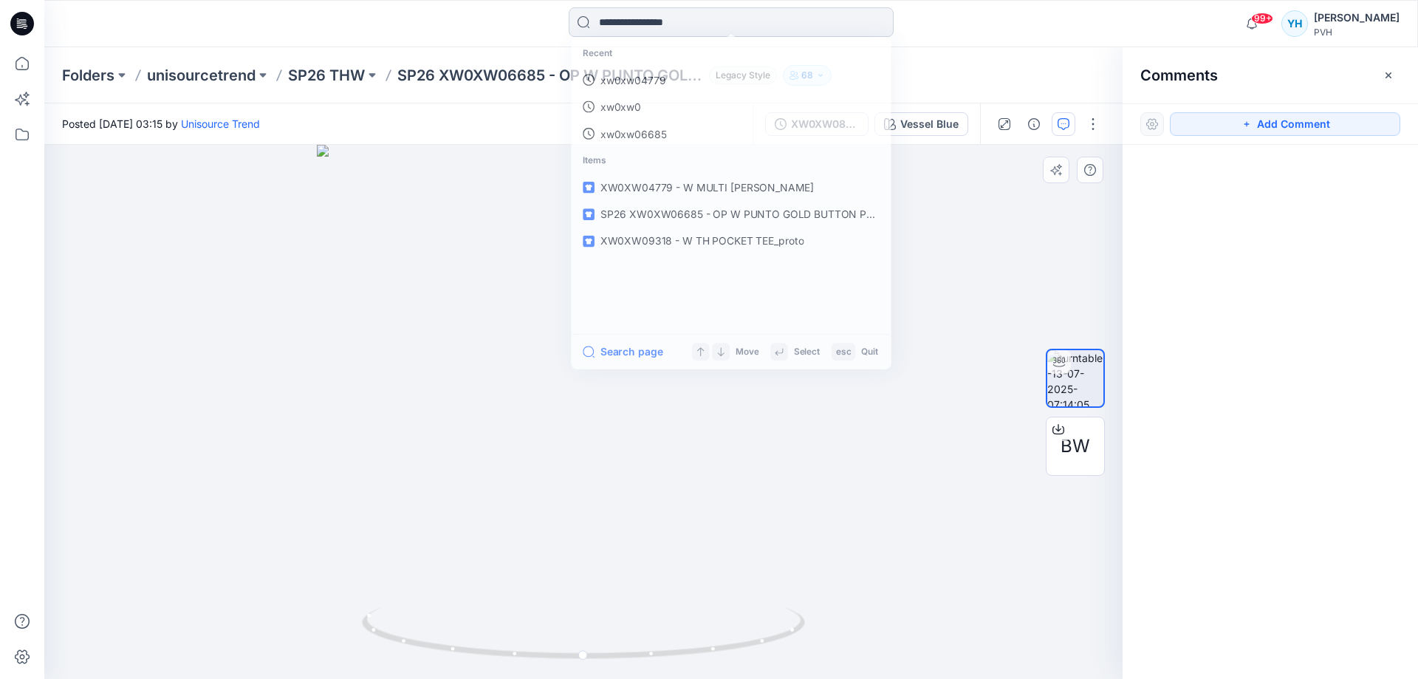
click at [646, 21] on input at bounding box center [731, 22] width 325 height 30
click at [28, 21] on icon at bounding box center [22, 24] width 24 height 24
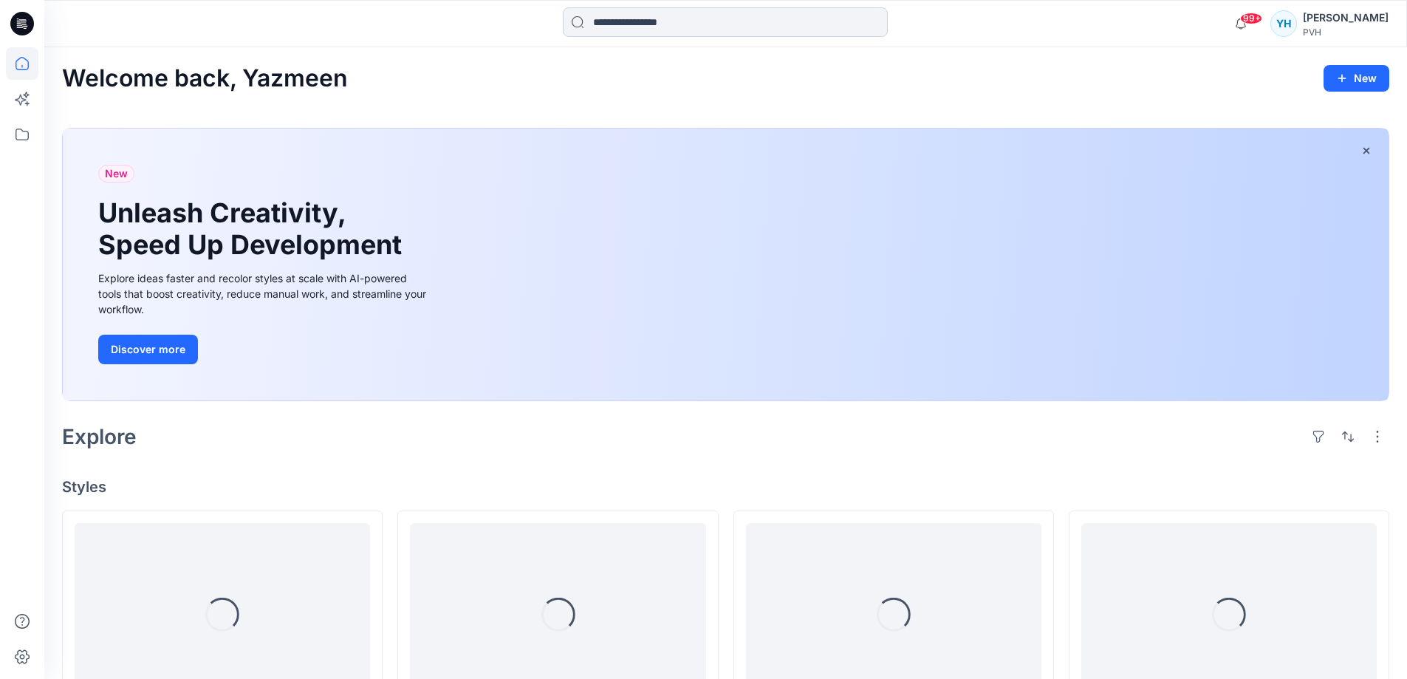
click at [636, 23] on input at bounding box center [725, 22] width 325 height 30
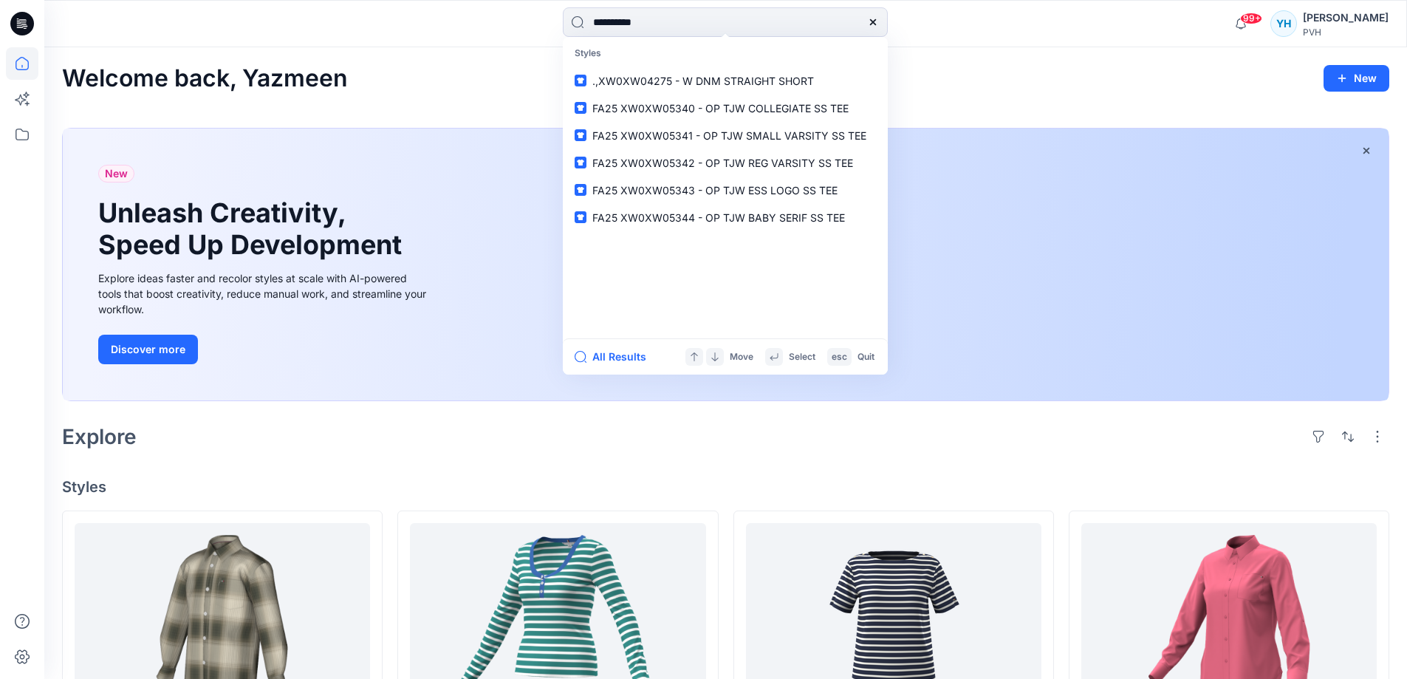
type input "**********"
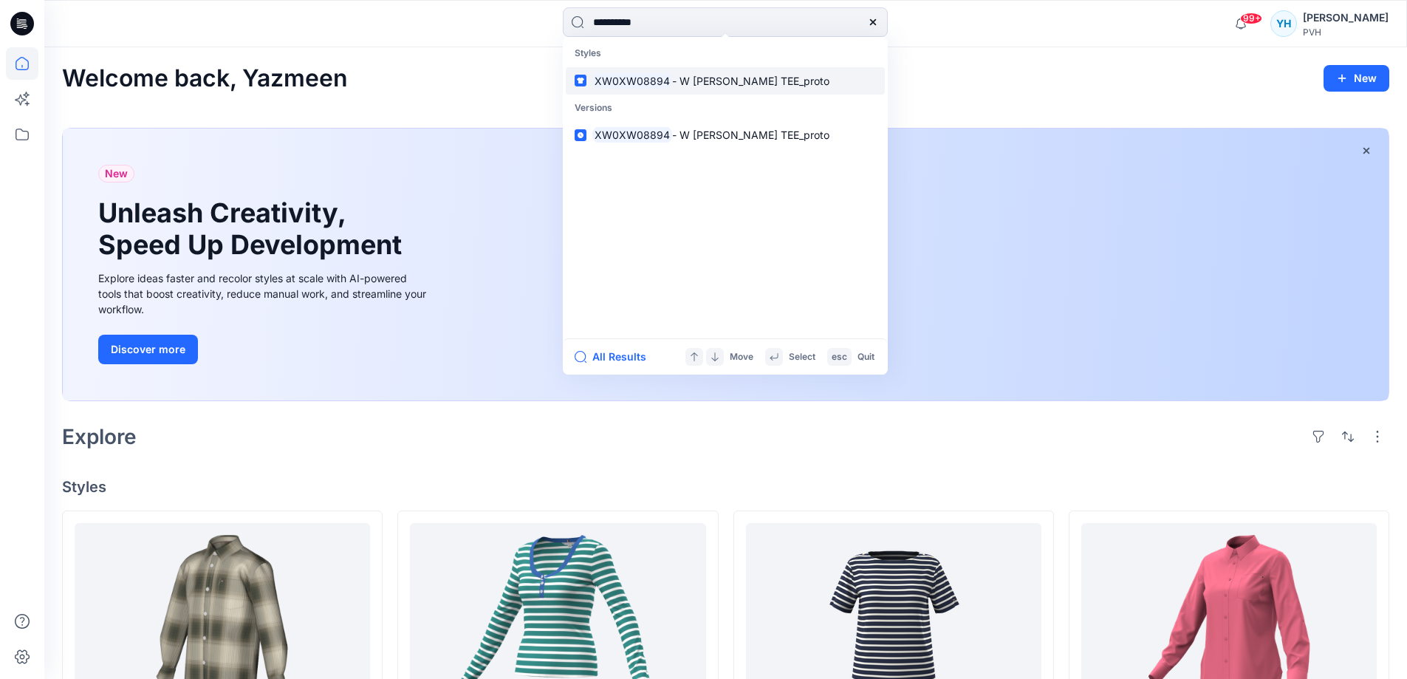
click at [732, 82] on span "- W SAMMY TEE_proto" at bounding box center [750, 81] width 157 height 13
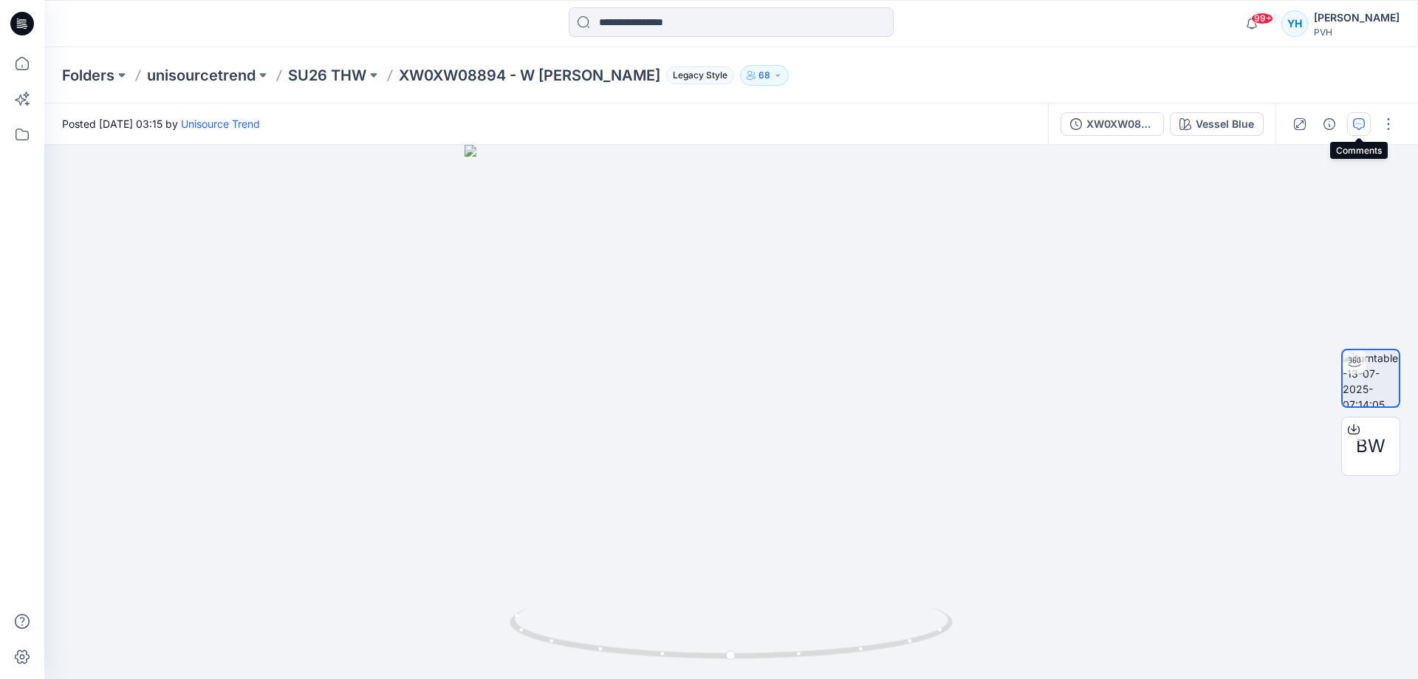
click at [1356, 131] on button "button" at bounding box center [1359, 124] width 24 height 24
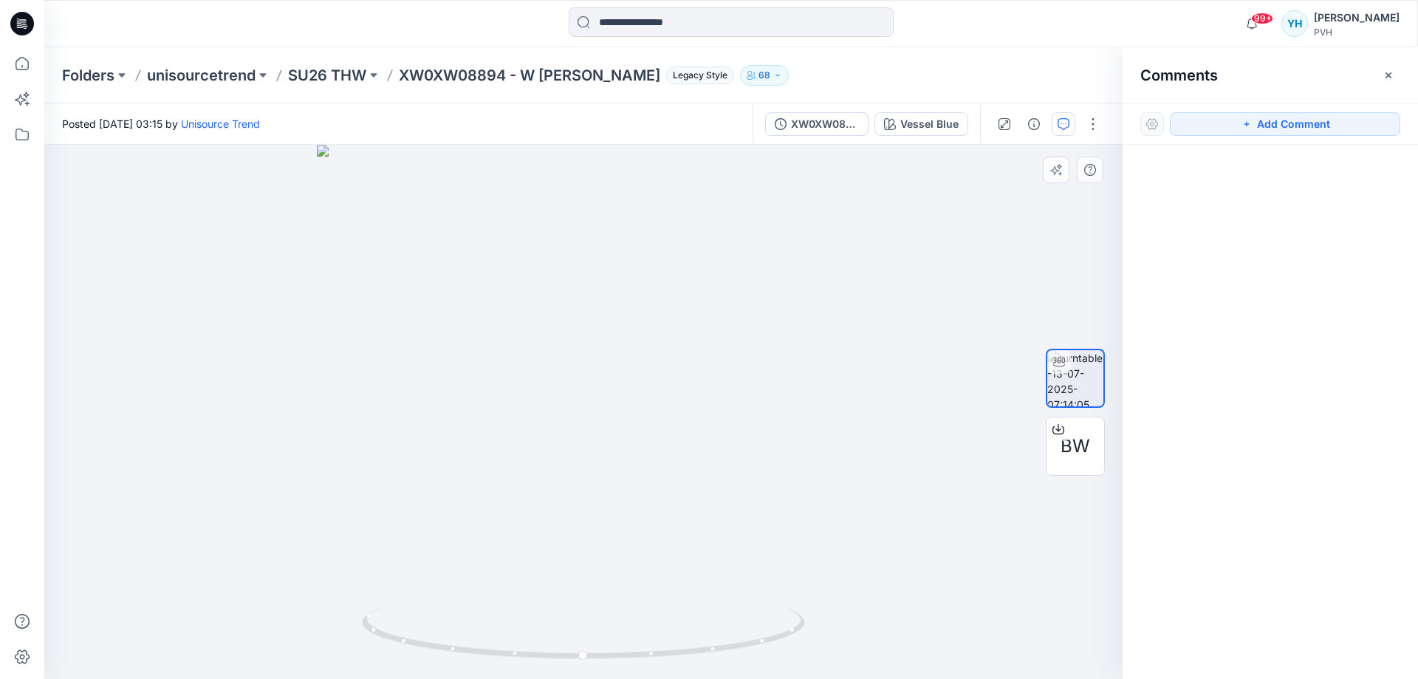
drag, startPoint x: 1267, startPoint y: 119, endPoint x: 1051, endPoint y: 171, distance: 222.4
click at [1266, 118] on button "Add Comment" at bounding box center [1285, 124] width 230 height 24
click at [861, 243] on div "1" at bounding box center [583, 412] width 1078 height 534
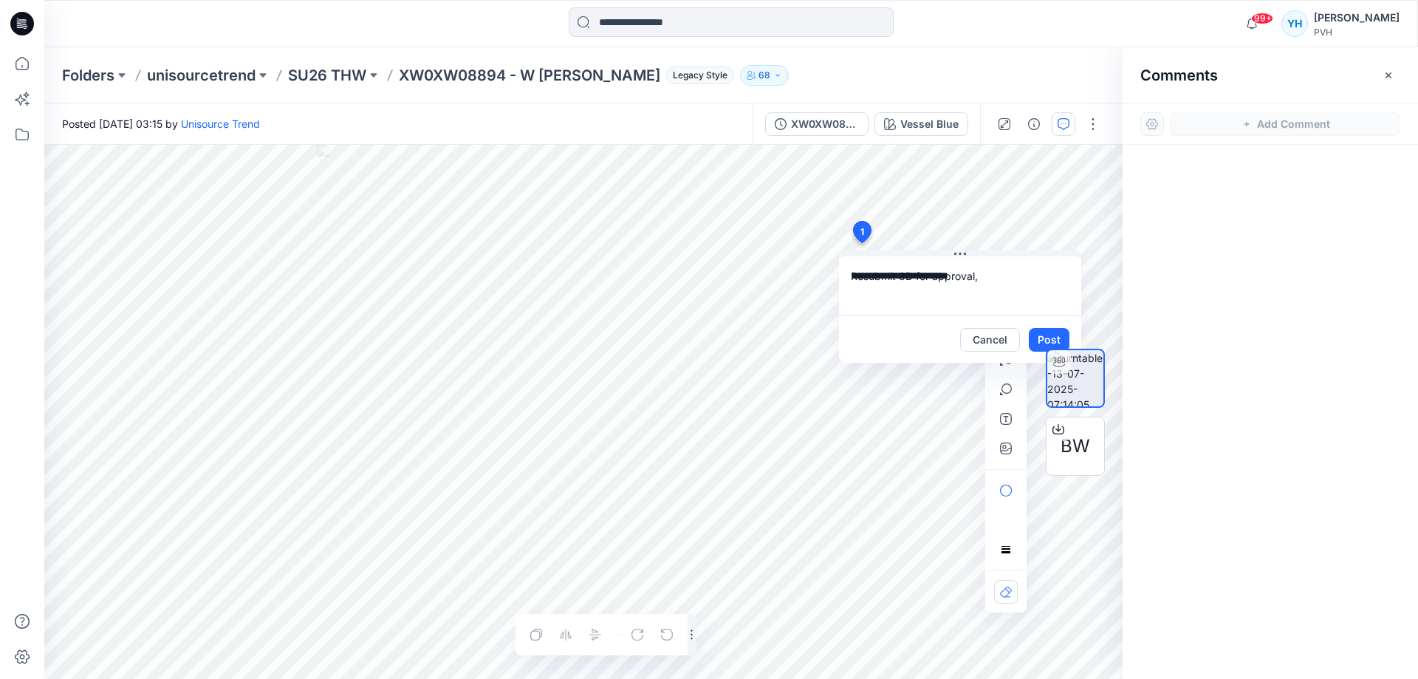
type textarea "**********"
click at [731, 273] on div "**********" at bounding box center [583, 412] width 1078 height 534
click at [1080, 445] on span "BW" at bounding box center [1075, 446] width 30 height 27
click at [682, 22] on input at bounding box center [731, 22] width 325 height 30
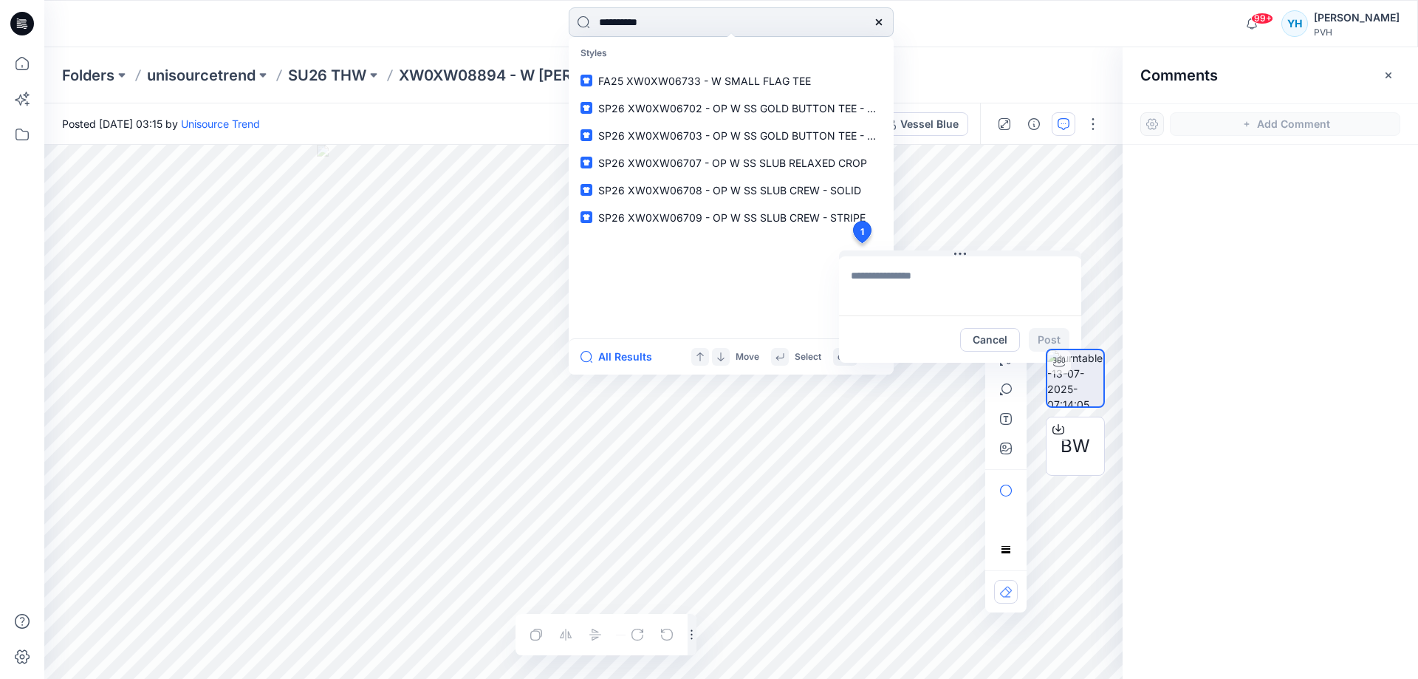
type input "**********"
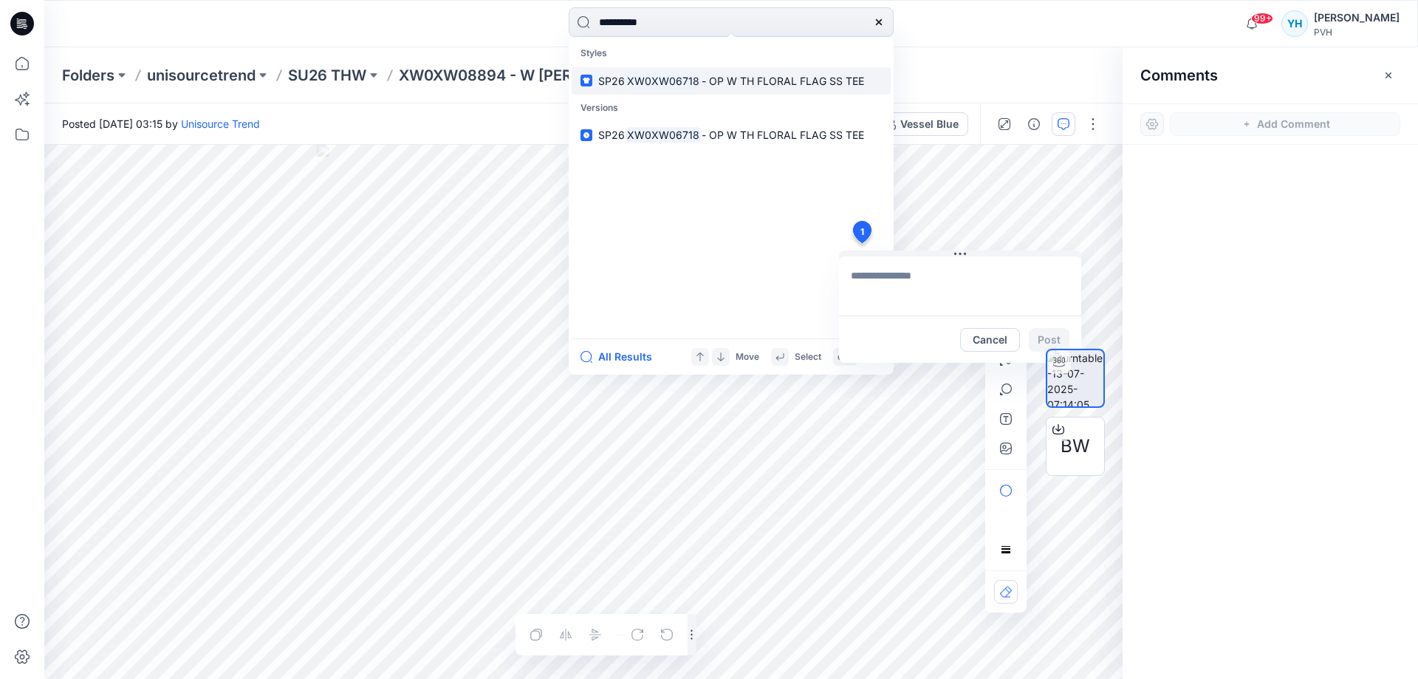
click at [729, 79] on span "- OP W TH FLORAL FLAG SS TEE" at bounding box center [782, 81] width 162 height 13
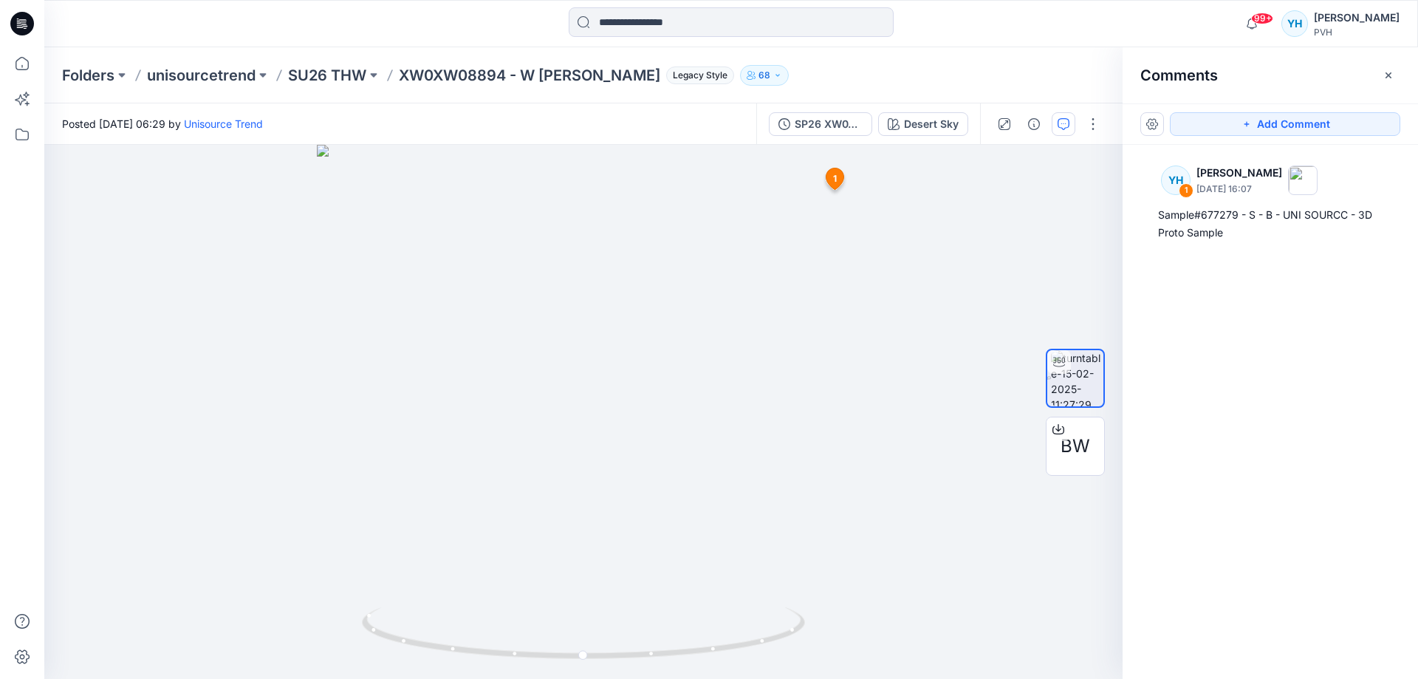
click at [937, 51] on div "Folders unisourcetrend SU26 THW XW0XW08894 - W SAMMY TEE_proto Legacy Style 68" at bounding box center [730, 75] width 1373 height 56
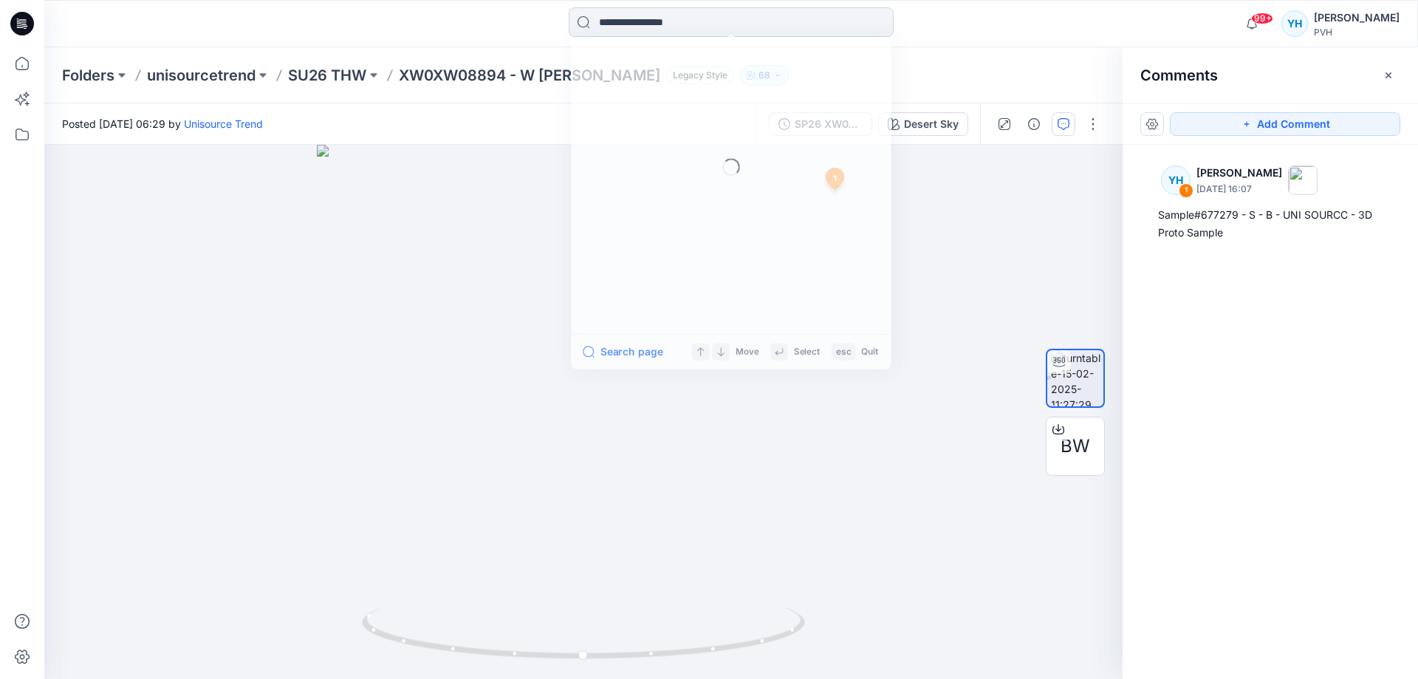
click at [675, 25] on input at bounding box center [731, 22] width 325 height 30
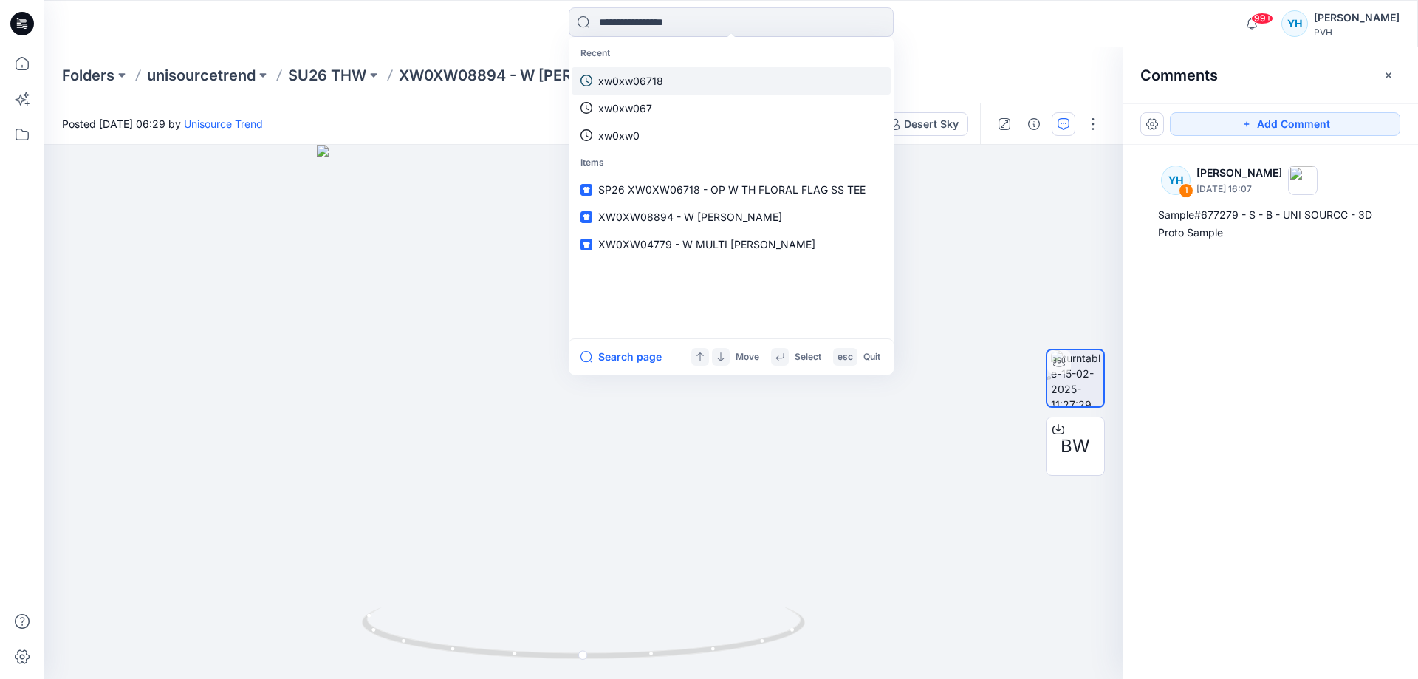
click at [657, 75] on p "xw0xw06718" at bounding box center [630, 81] width 65 height 16
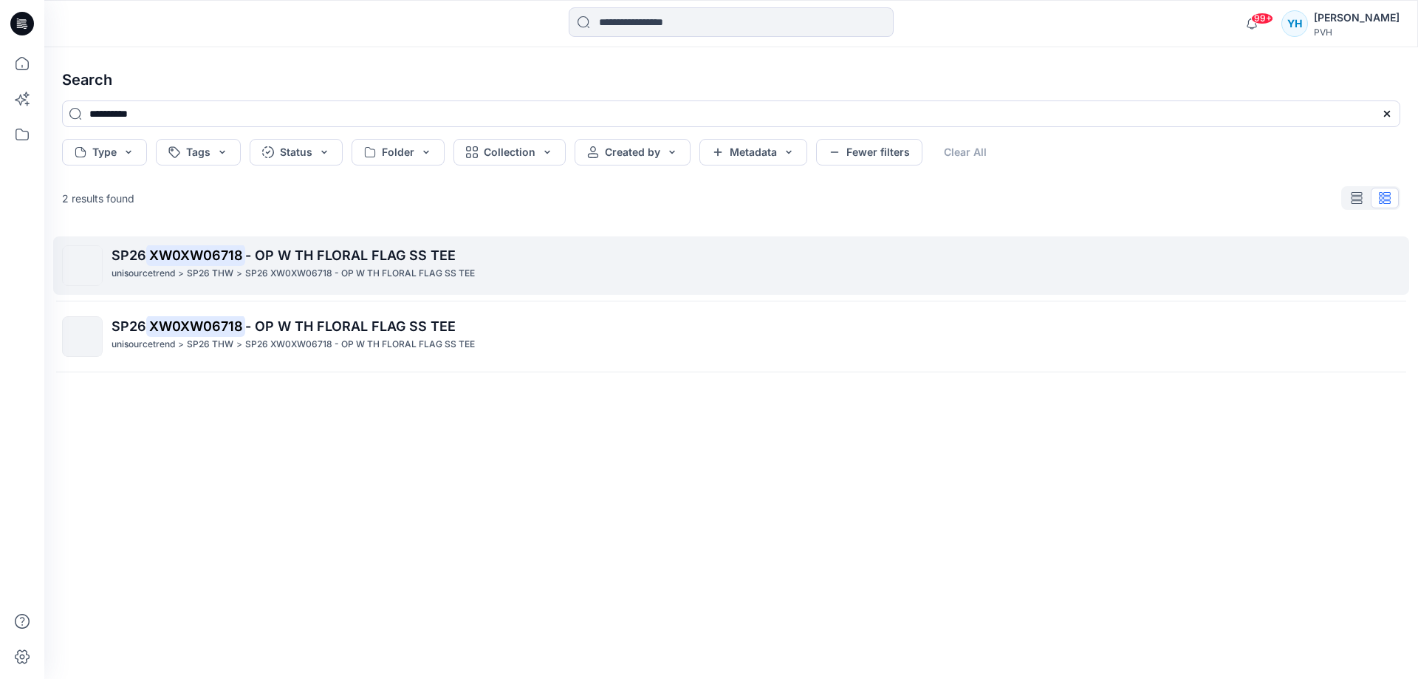
click at [375, 261] on span "- OP W TH FLORAL FLAG SS TEE" at bounding box center [350, 255] width 210 height 16
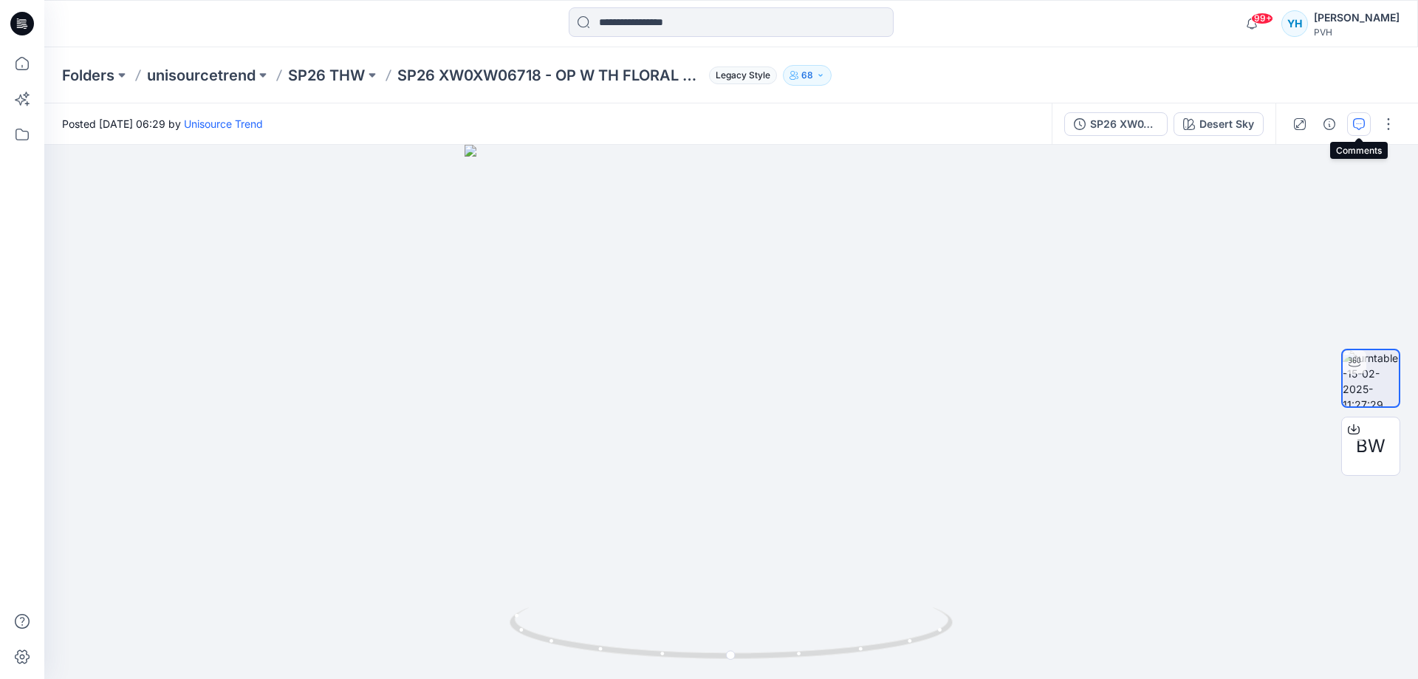
click at [1361, 126] on icon "button" at bounding box center [1359, 124] width 12 height 12
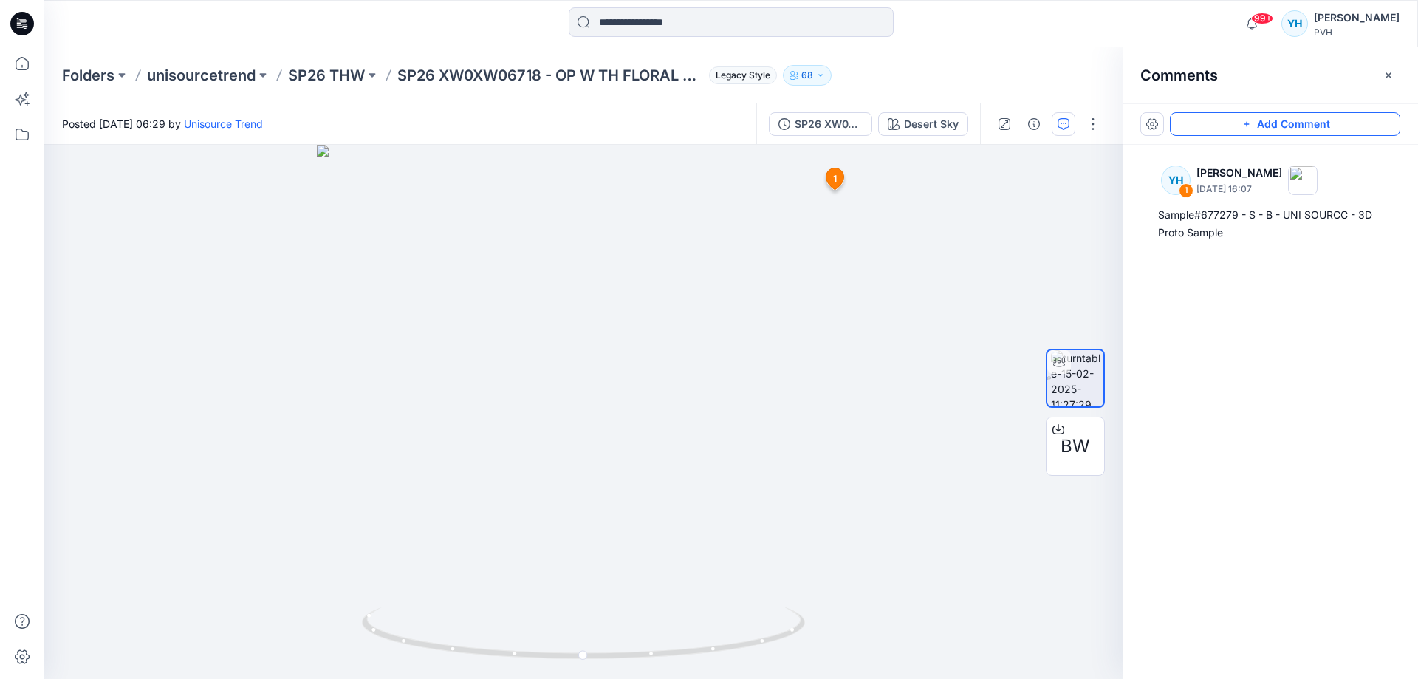
click at [1230, 122] on button "Add Comment" at bounding box center [1285, 124] width 230 height 24
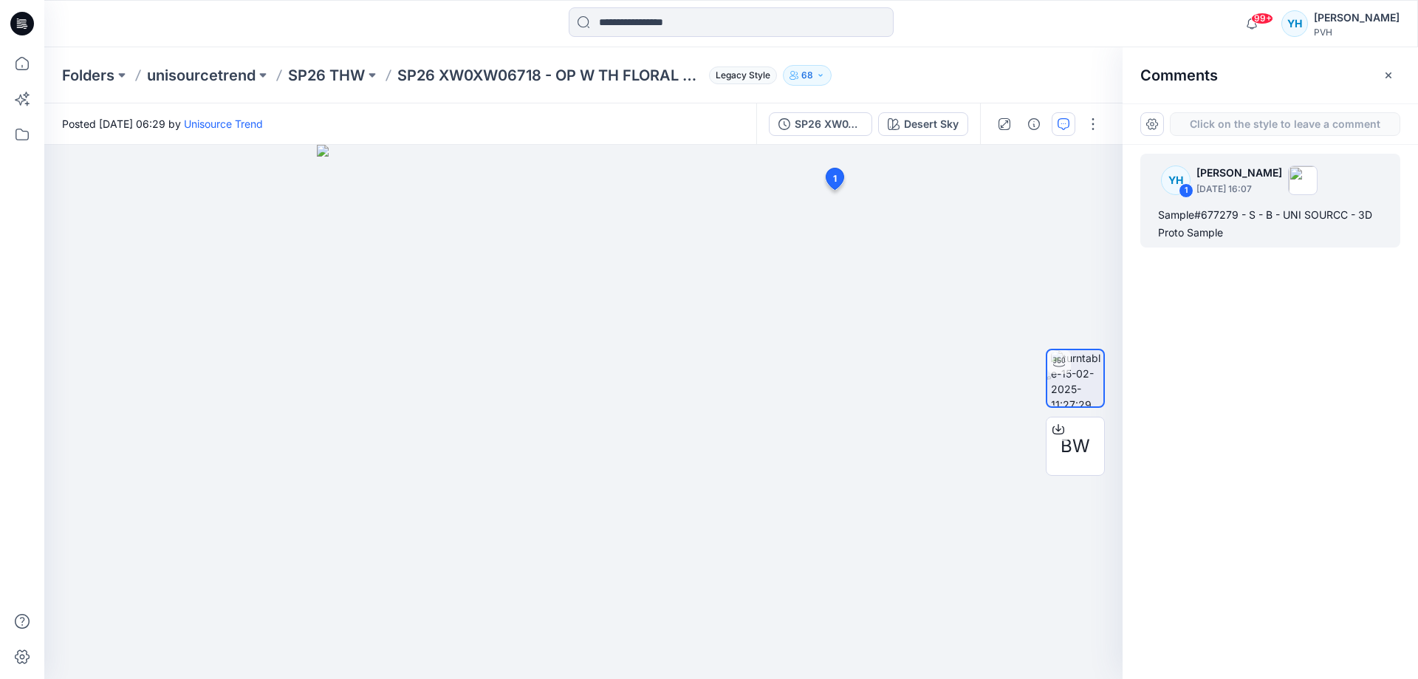
click at [1225, 200] on div "YH 1 Yazmeen Hasan May 21, 2025 16:07 Sample#677279 - S - B - UNI SOURCC - 3D P…" at bounding box center [1270, 201] width 260 height 94
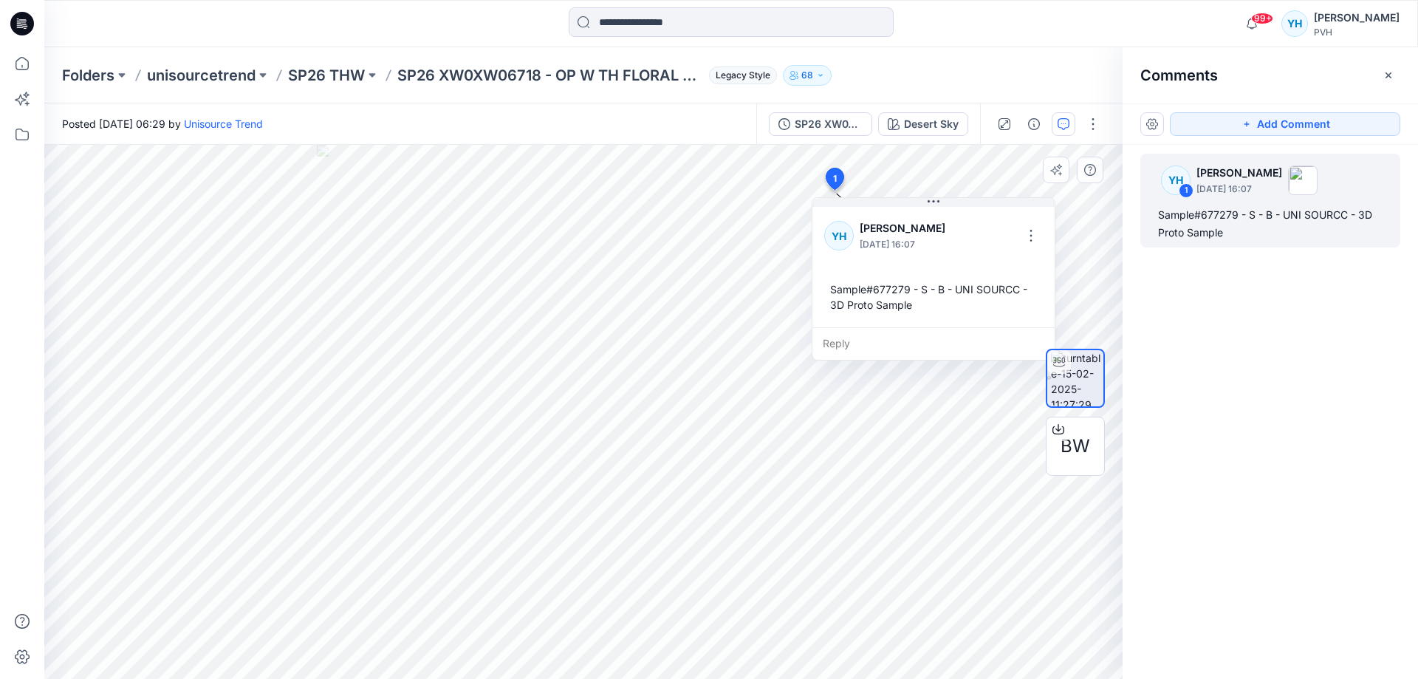
click at [844, 340] on div "Reply" at bounding box center [933, 343] width 242 height 32
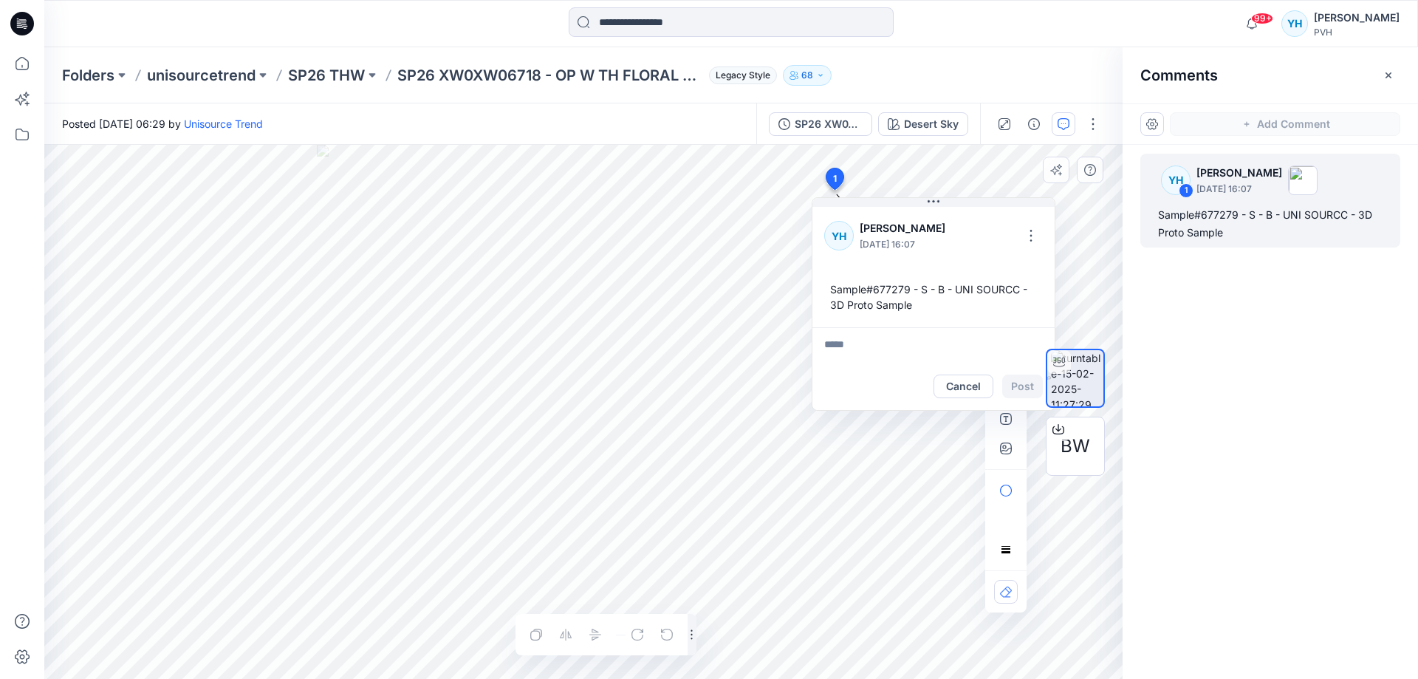
type textarea "**********"
click at [1022, 380] on button "Post" at bounding box center [1022, 386] width 41 height 24
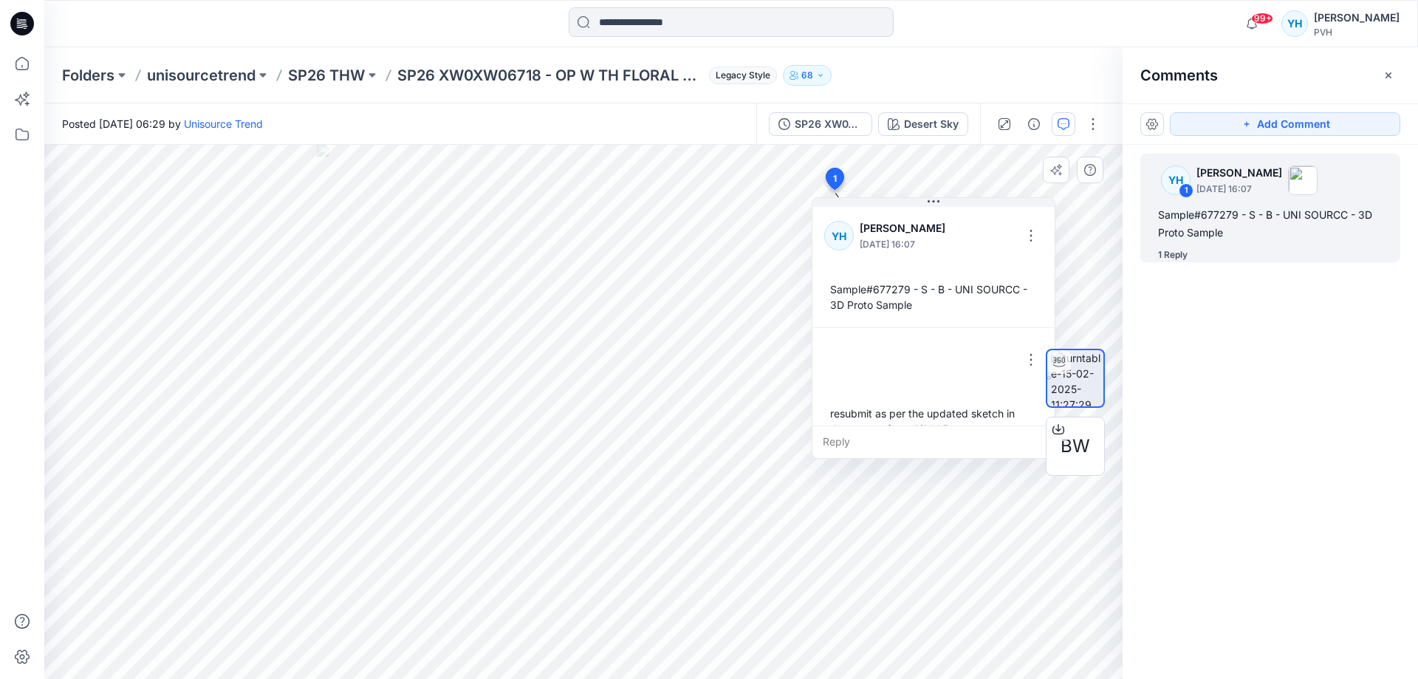
scroll to position [26, 0]
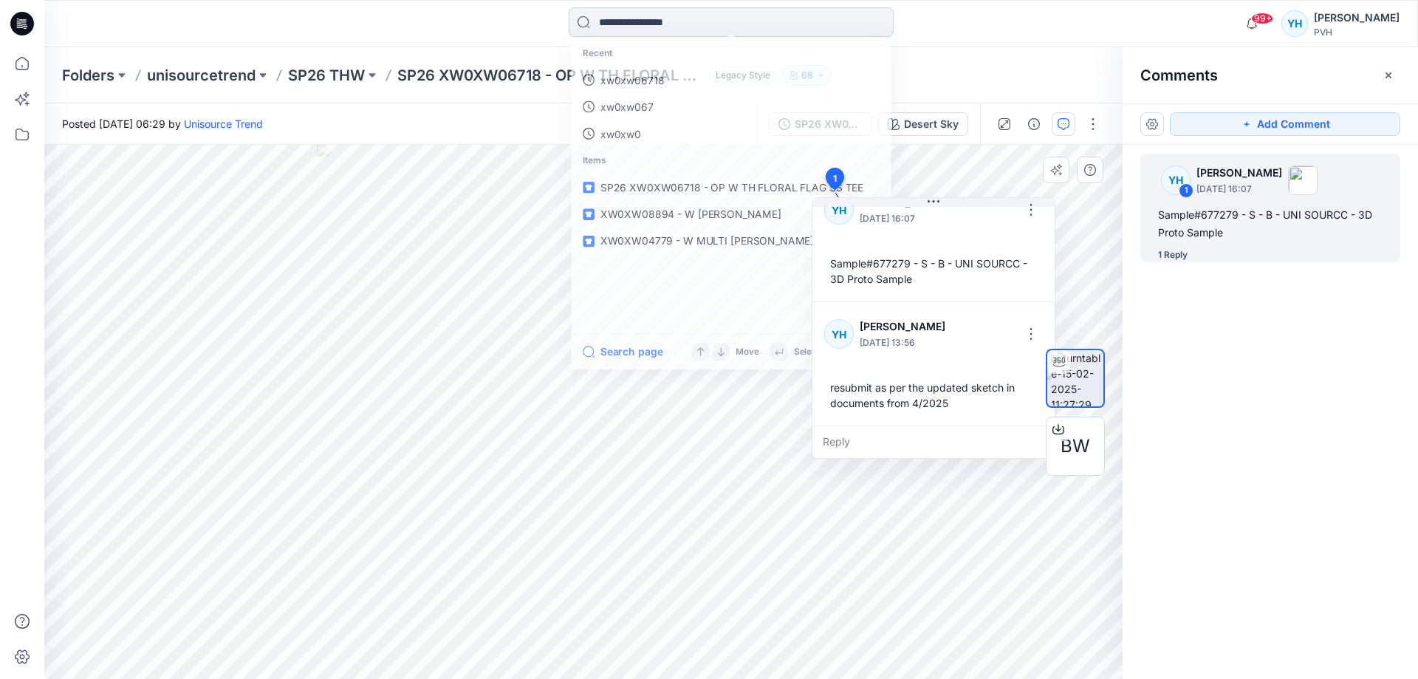
click at [665, 24] on input at bounding box center [731, 22] width 325 height 30
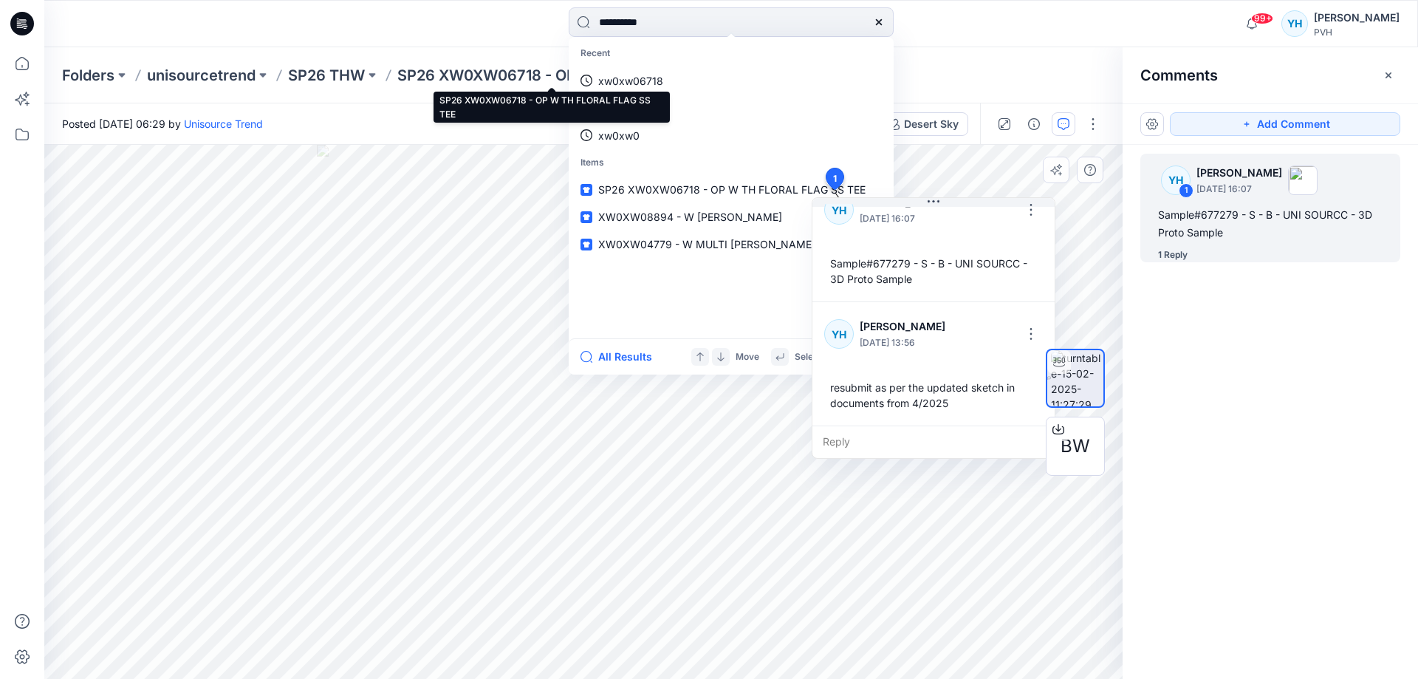
type input "**********"
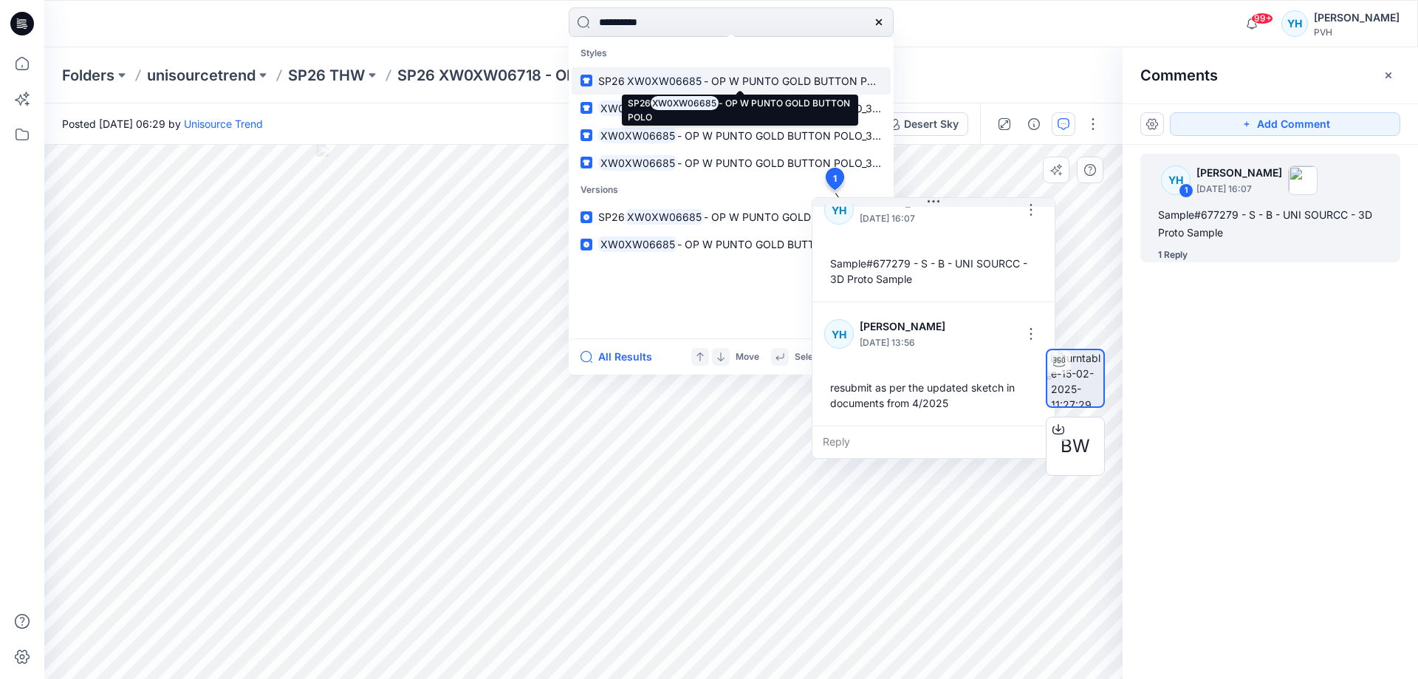
click at [801, 78] on span "- OP W PUNTO GOLD BUTTON POLO" at bounding box center [796, 81] width 185 height 13
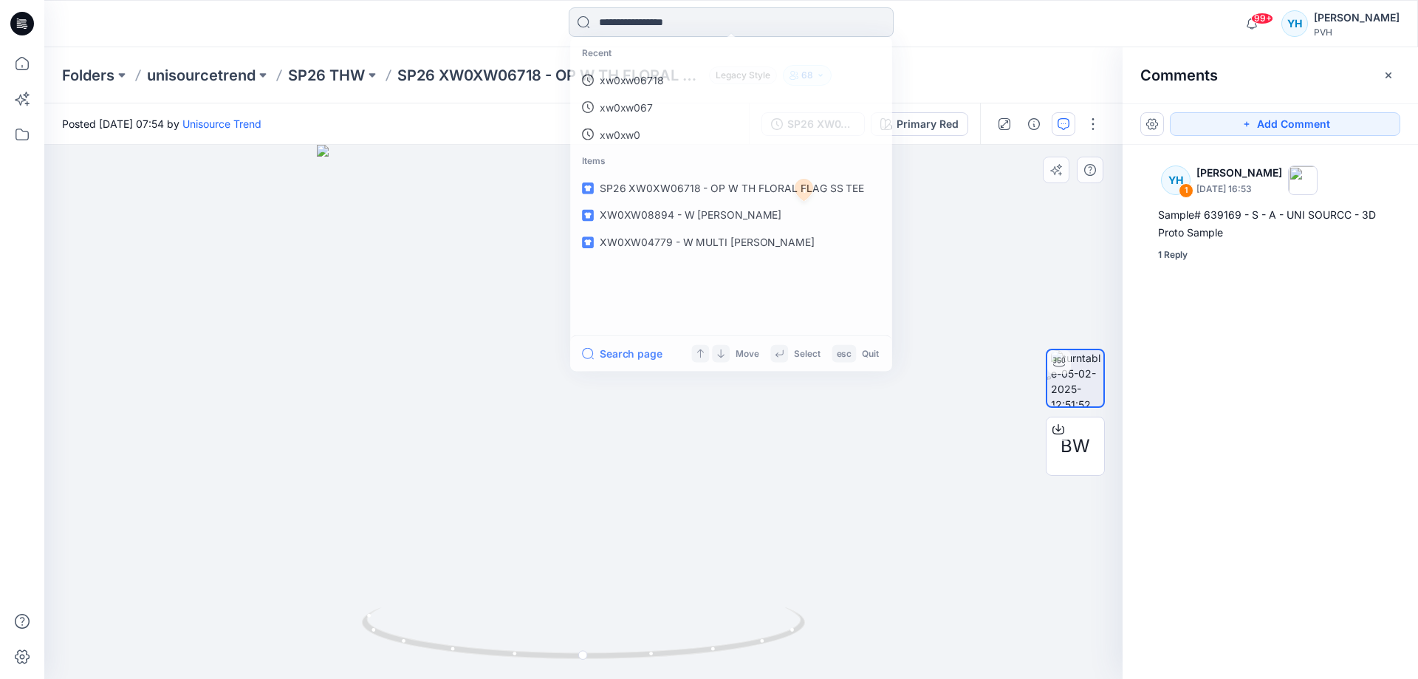
click at [699, 24] on input at bounding box center [731, 22] width 325 height 30
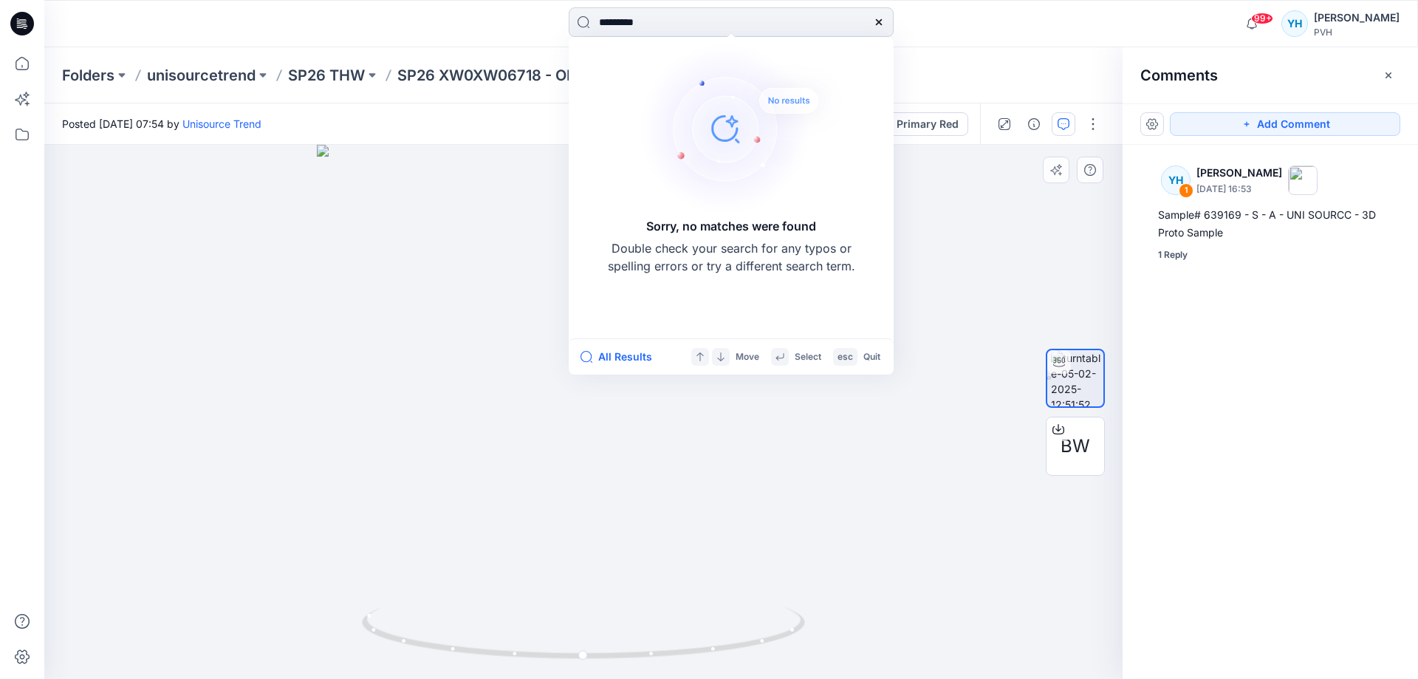
click at [642, 21] on input "*********" at bounding box center [731, 22] width 325 height 30
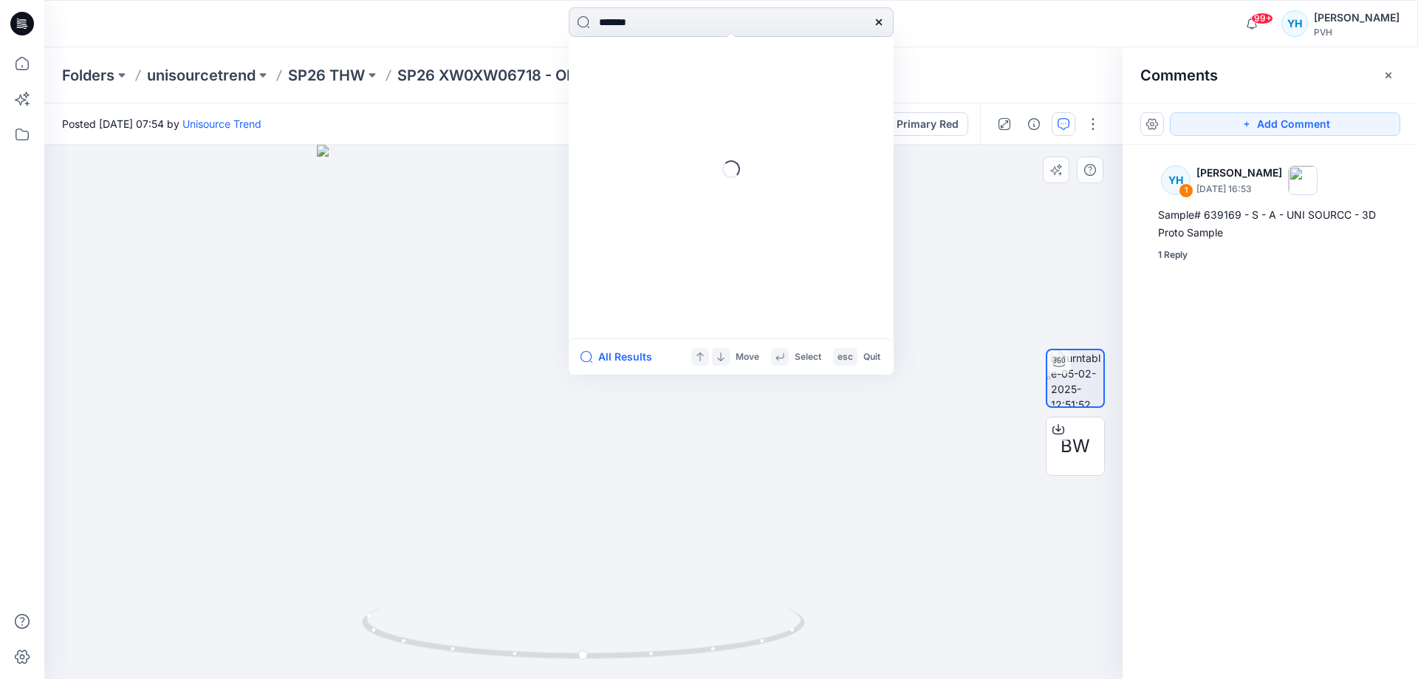
click at [685, 23] on input "*******" at bounding box center [731, 22] width 325 height 30
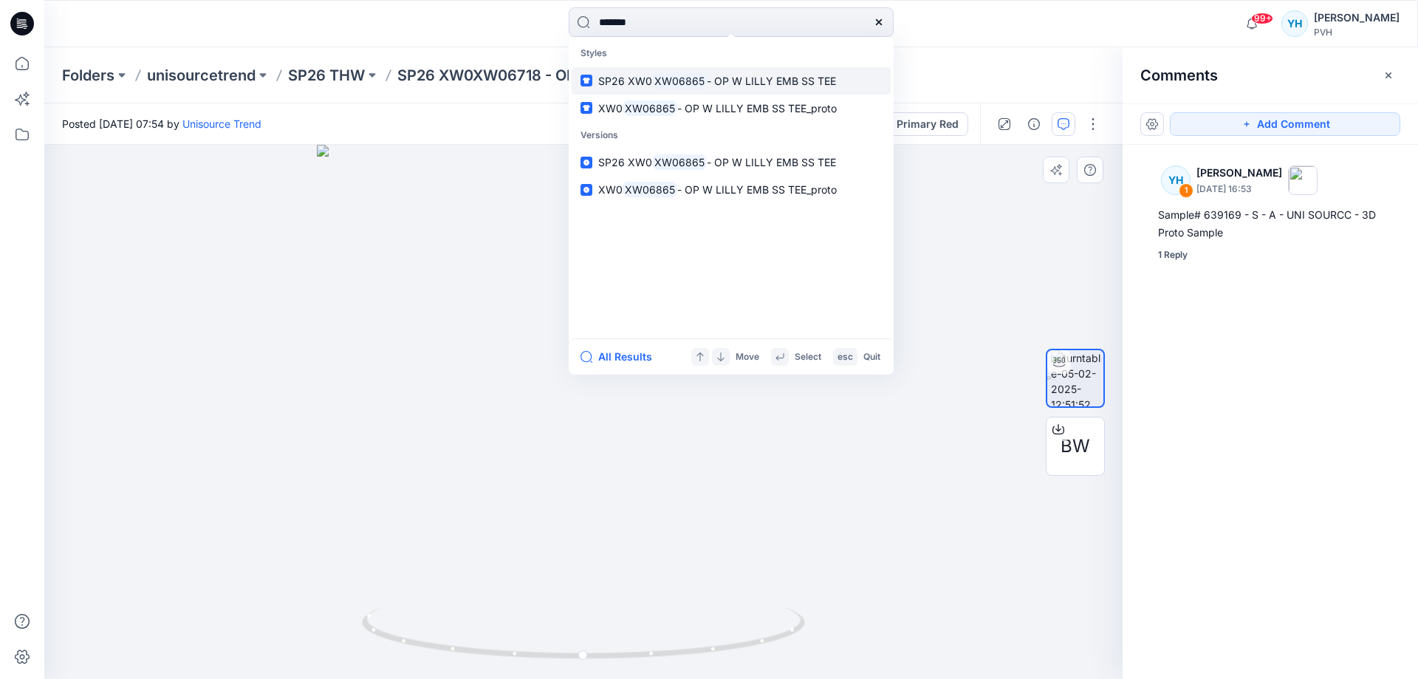
type input "*******"
click at [707, 77] on span "- OP W LILLY EMB SS TEE" at bounding box center [771, 81] width 129 height 13
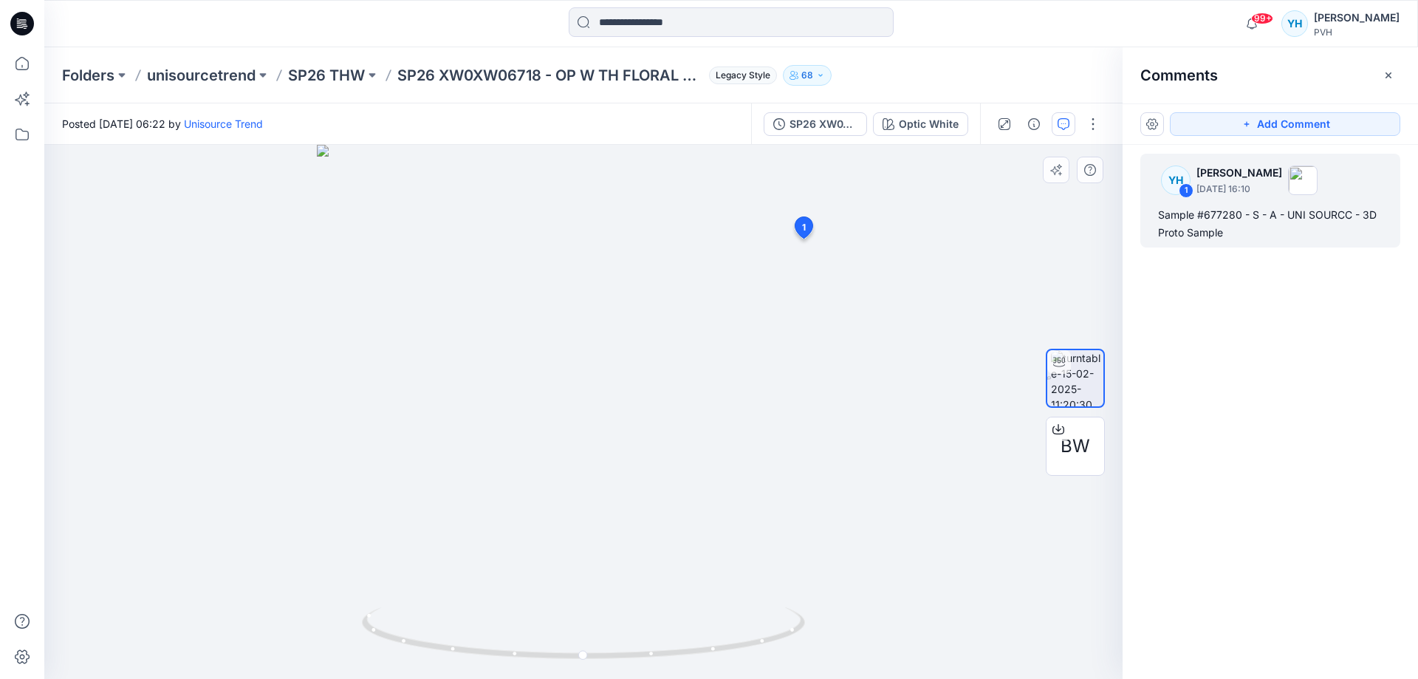
click at [1247, 227] on div "Sample #677280 - S - A - UNI SOURCC - 3D Proto Sample" at bounding box center [1270, 223] width 224 height 35
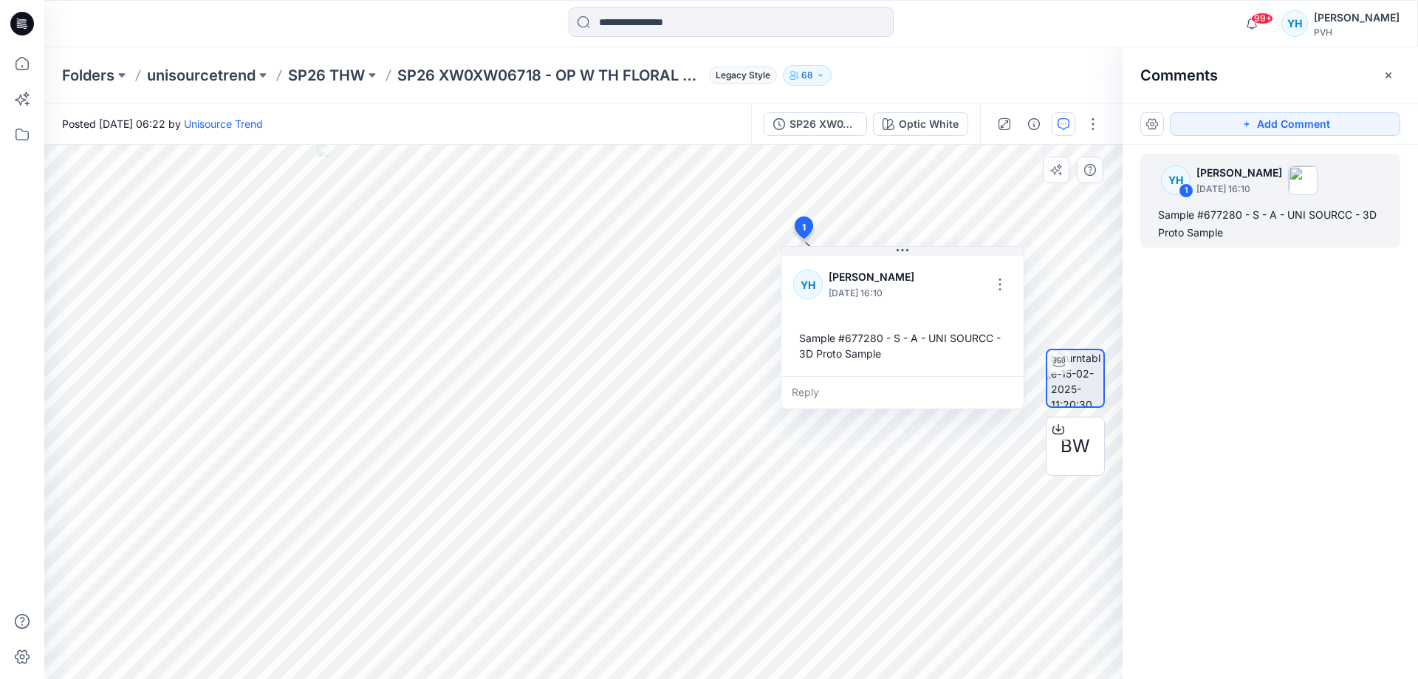
click at [802, 387] on div "Reply" at bounding box center [902, 392] width 242 height 32
type textarea "**********"
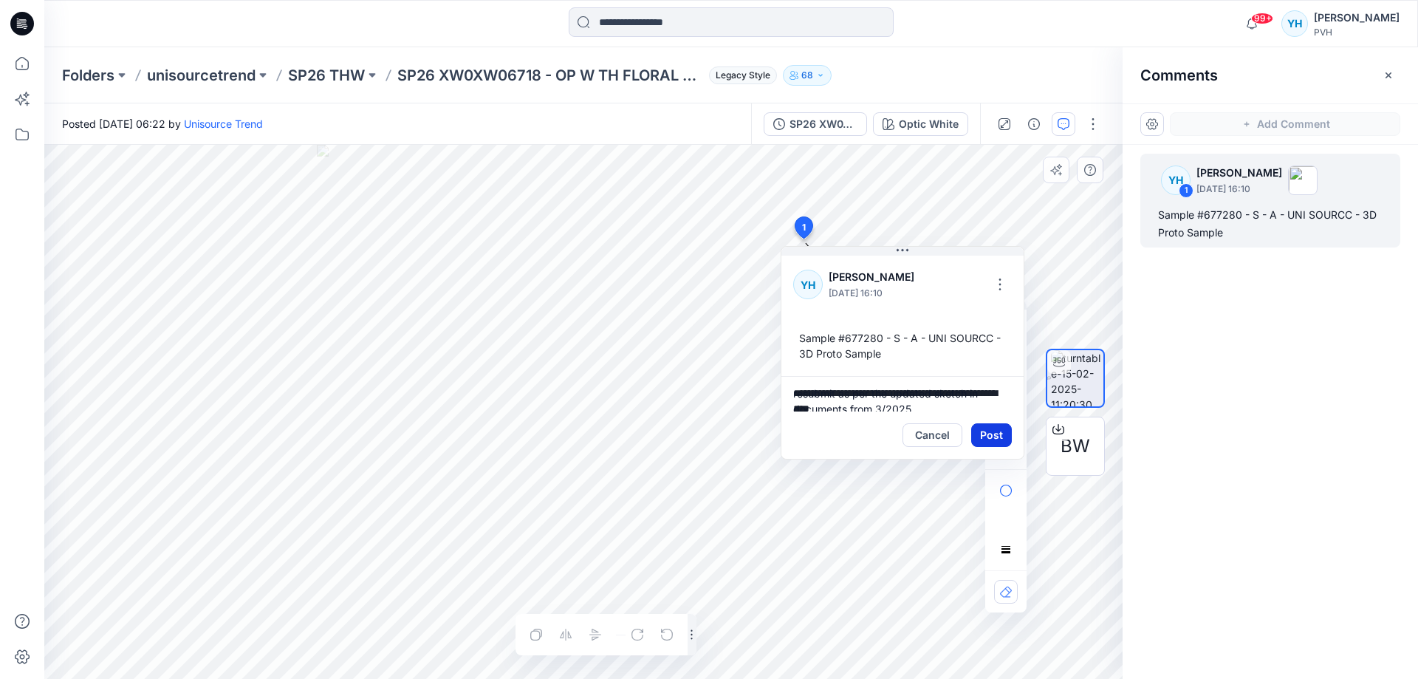
click at [1000, 435] on button "Post" at bounding box center [991, 435] width 41 height 24
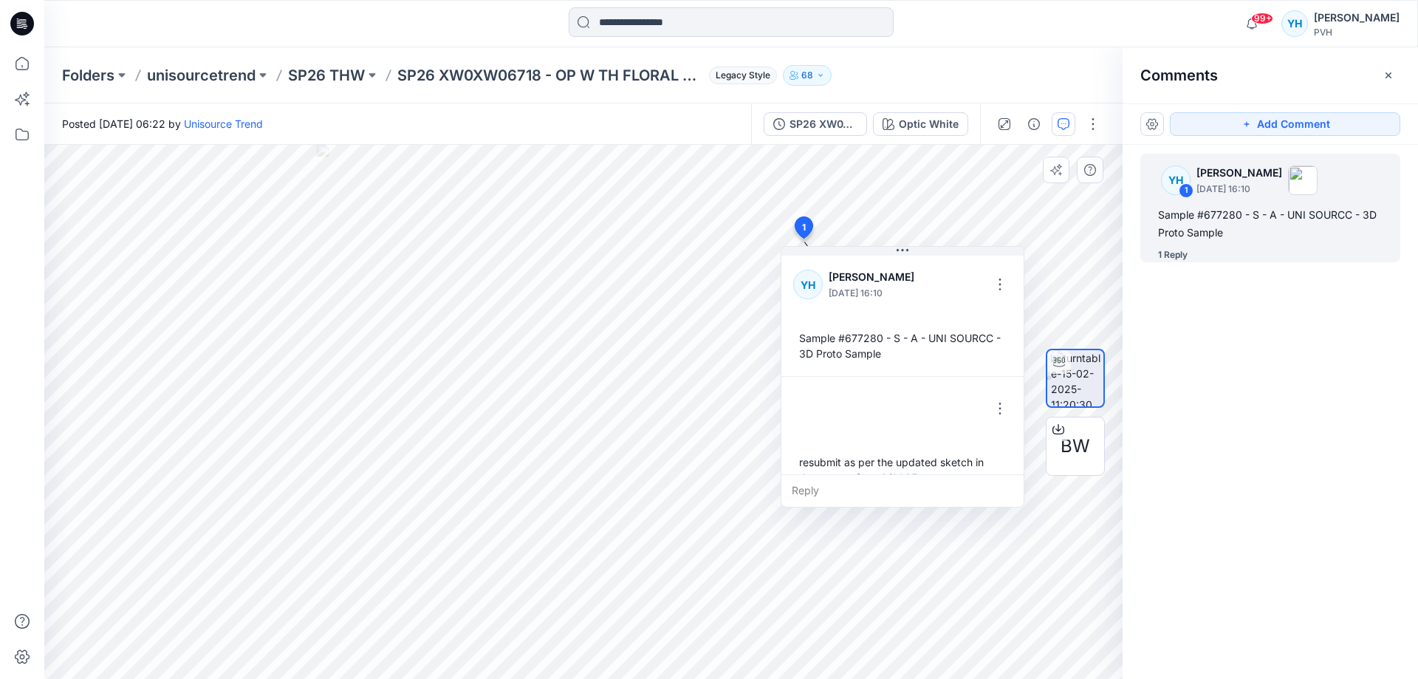
scroll to position [26, 0]
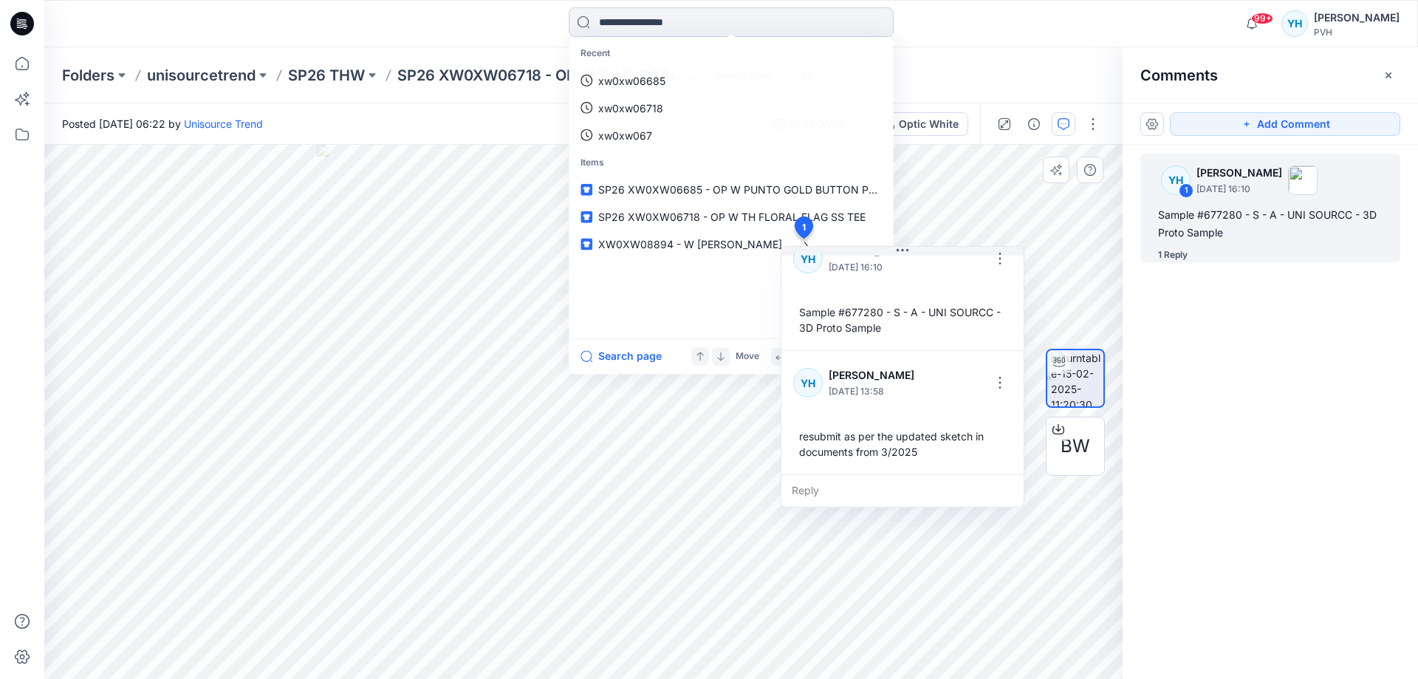
click at [613, 26] on input at bounding box center [731, 22] width 325 height 30
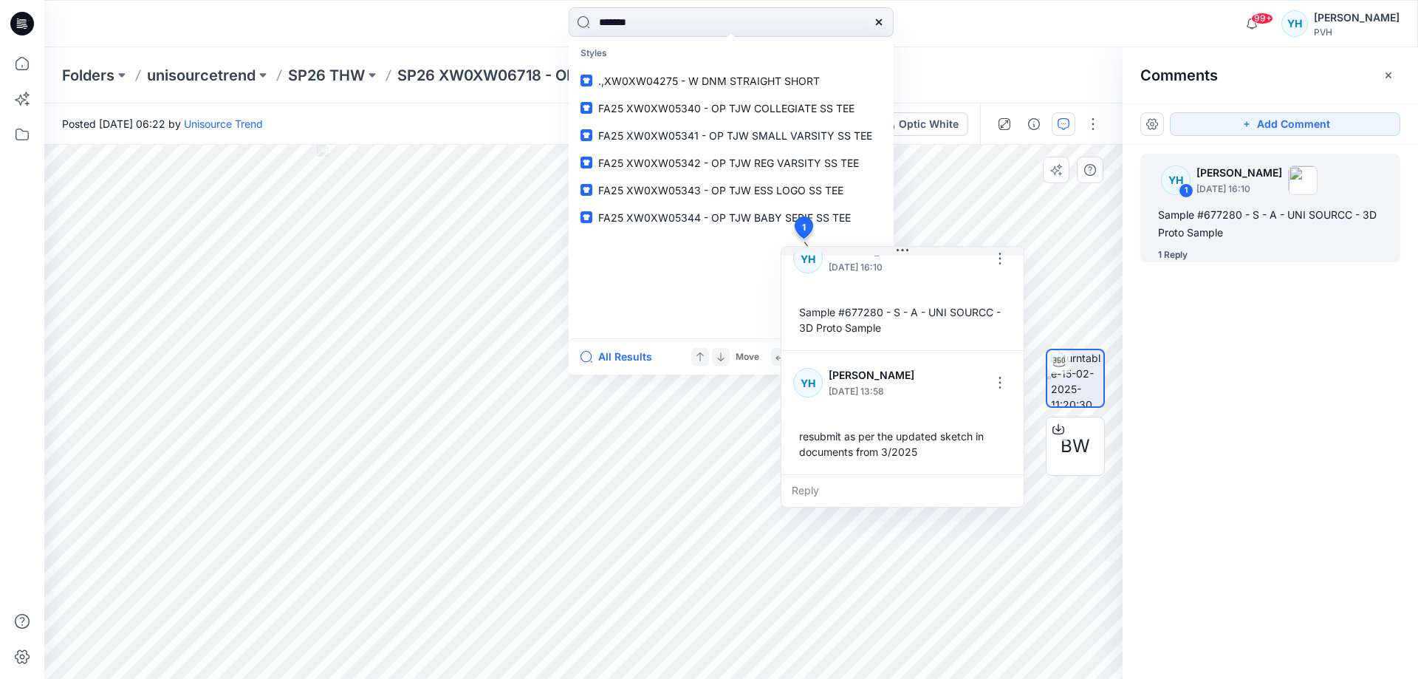
type input "*******"
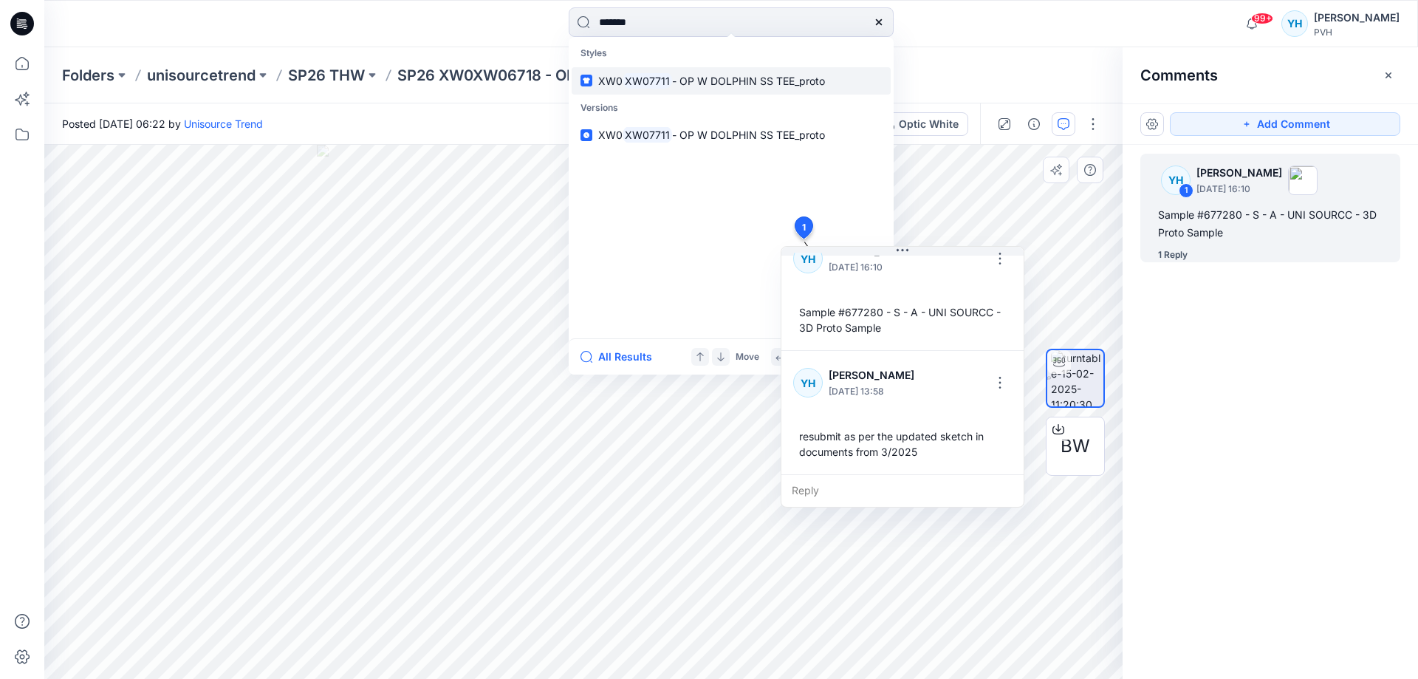
click at [707, 73] on p "XW0 XW07711 - OP W DOLPHIN SS TEE_proto" at bounding box center [711, 81] width 227 height 16
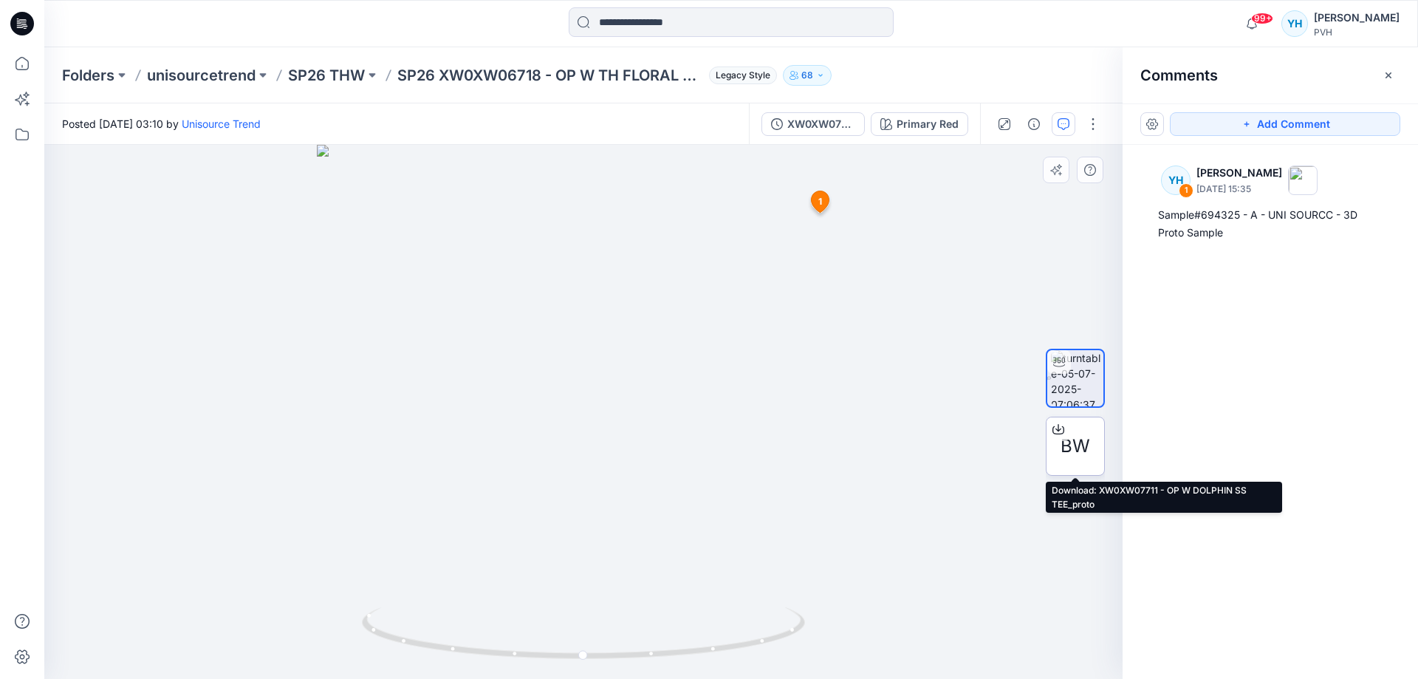
click at [1074, 453] on span "BW" at bounding box center [1075, 446] width 30 height 27
click at [632, 23] on input at bounding box center [731, 22] width 325 height 30
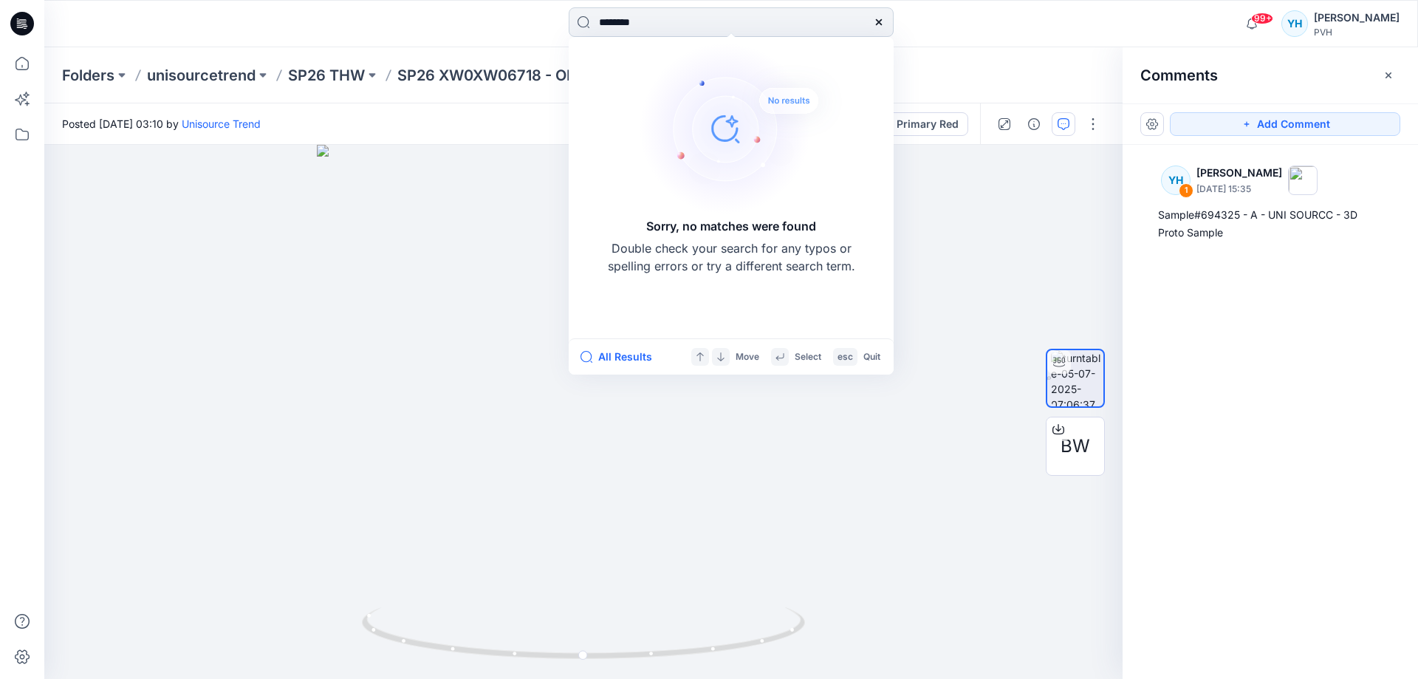
click at [637, 22] on input "********" at bounding box center [731, 22] width 325 height 30
type input "*******"
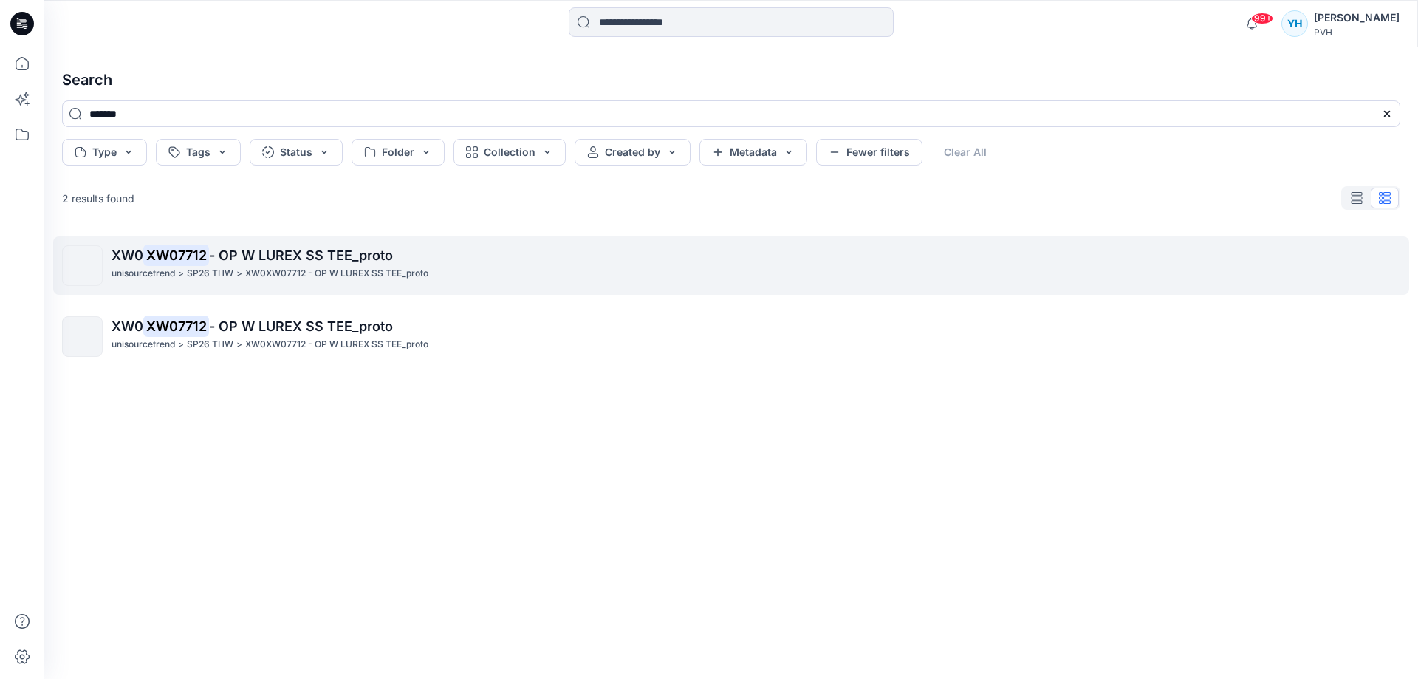
click at [296, 266] on p "XW0XW07712 - OP W LUREX SS TEE_proto" at bounding box center [336, 274] width 183 height 16
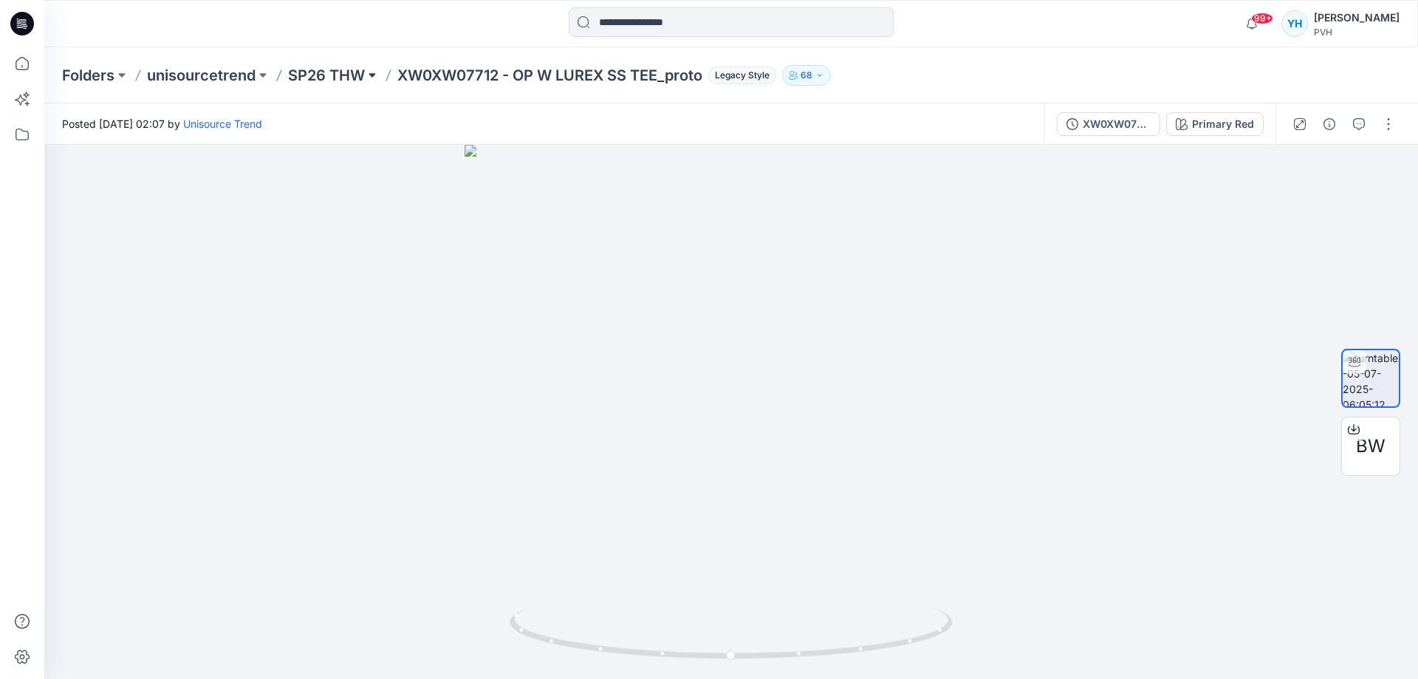
click at [375, 75] on button at bounding box center [372, 75] width 15 height 21
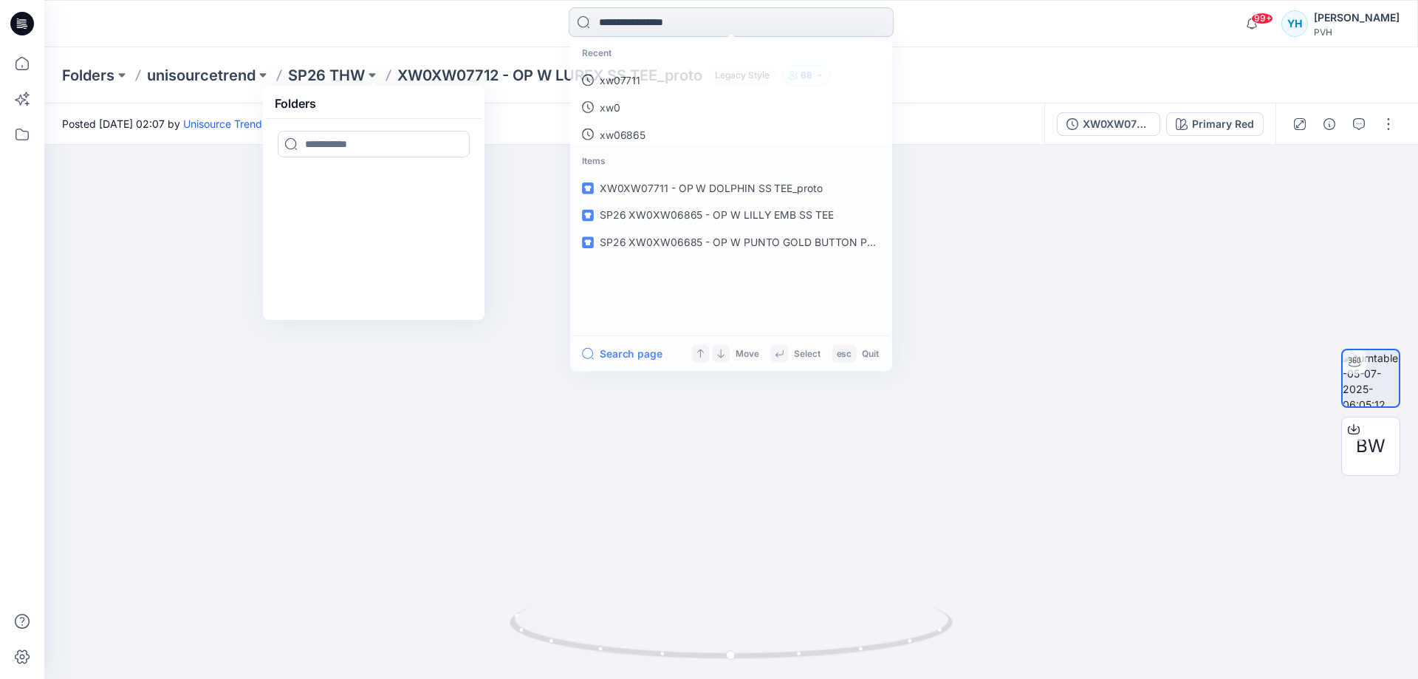
click at [685, 28] on input at bounding box center [731, 22] width 325 height 30
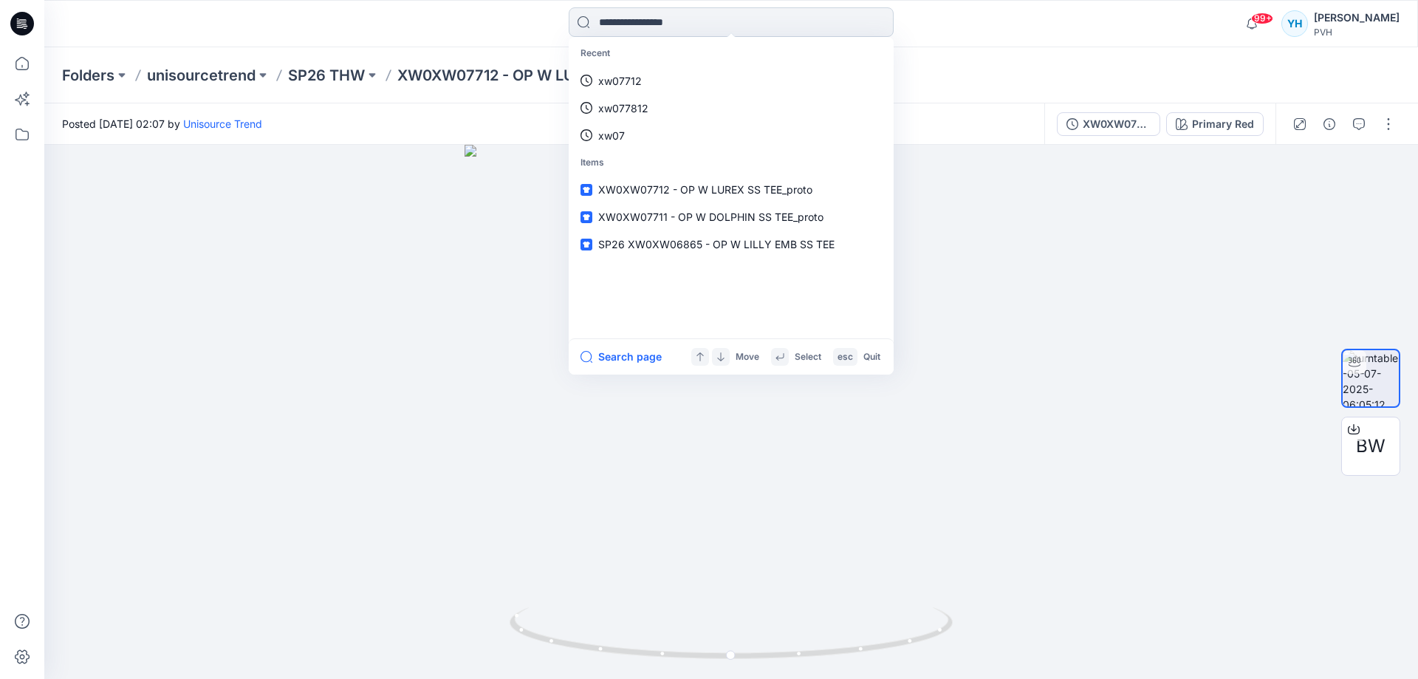
click at [643, 19] on input at bounding box center [731, 22] width 325 height 30
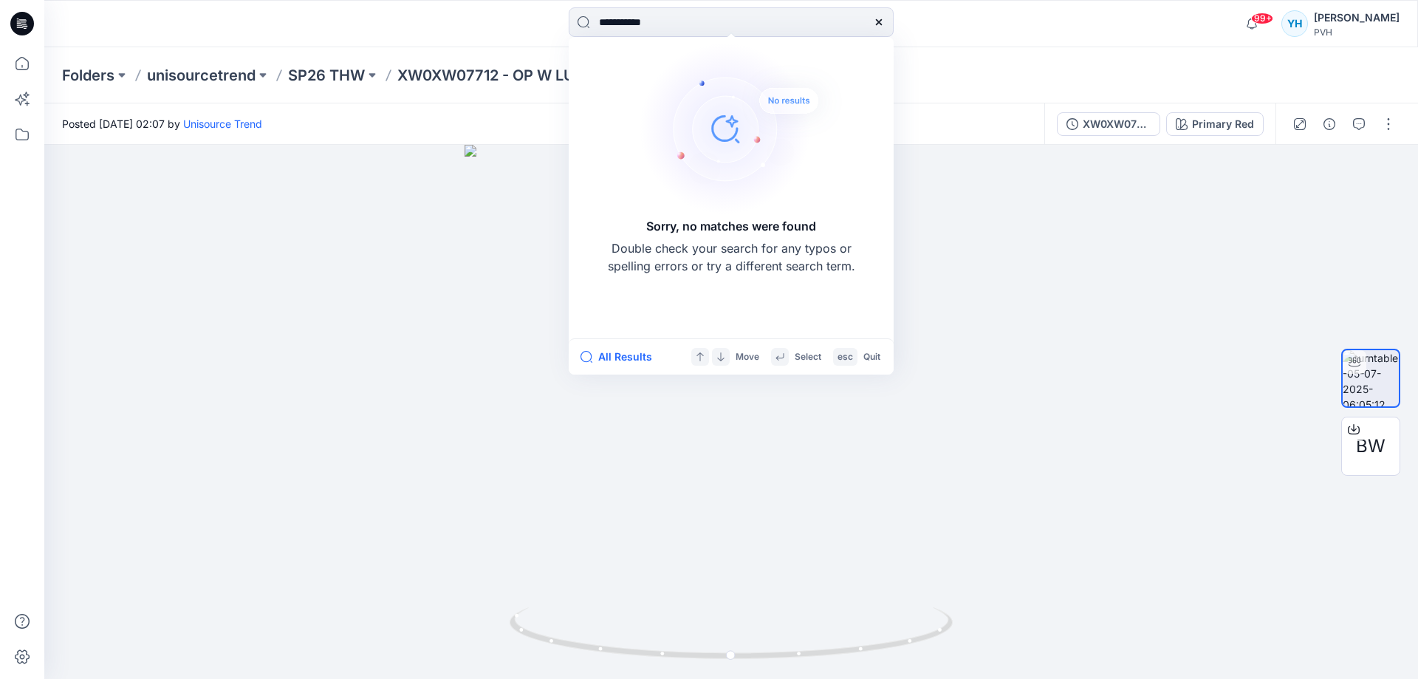
type input "**********"
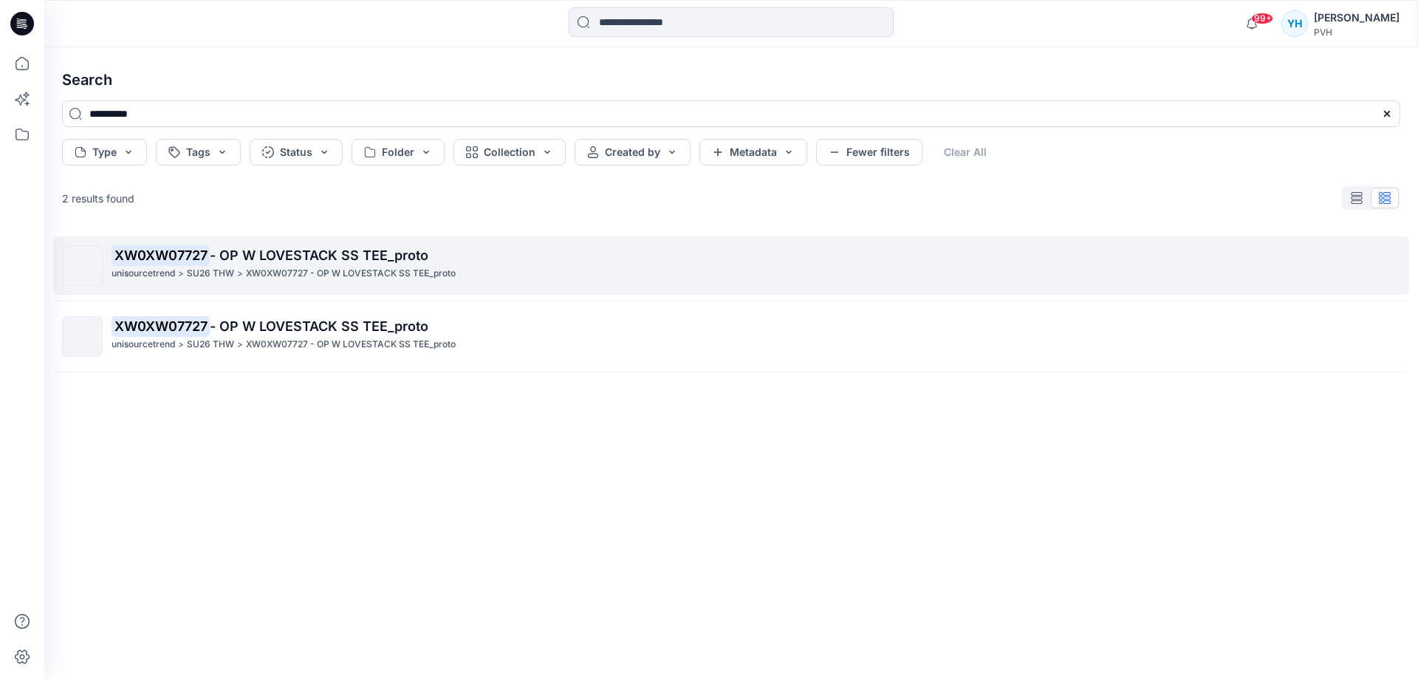
click at [341, 261] on span "- OP W LOVESTACK SS TEE_proto" at bounding box center [319, 255] width 219 height 16
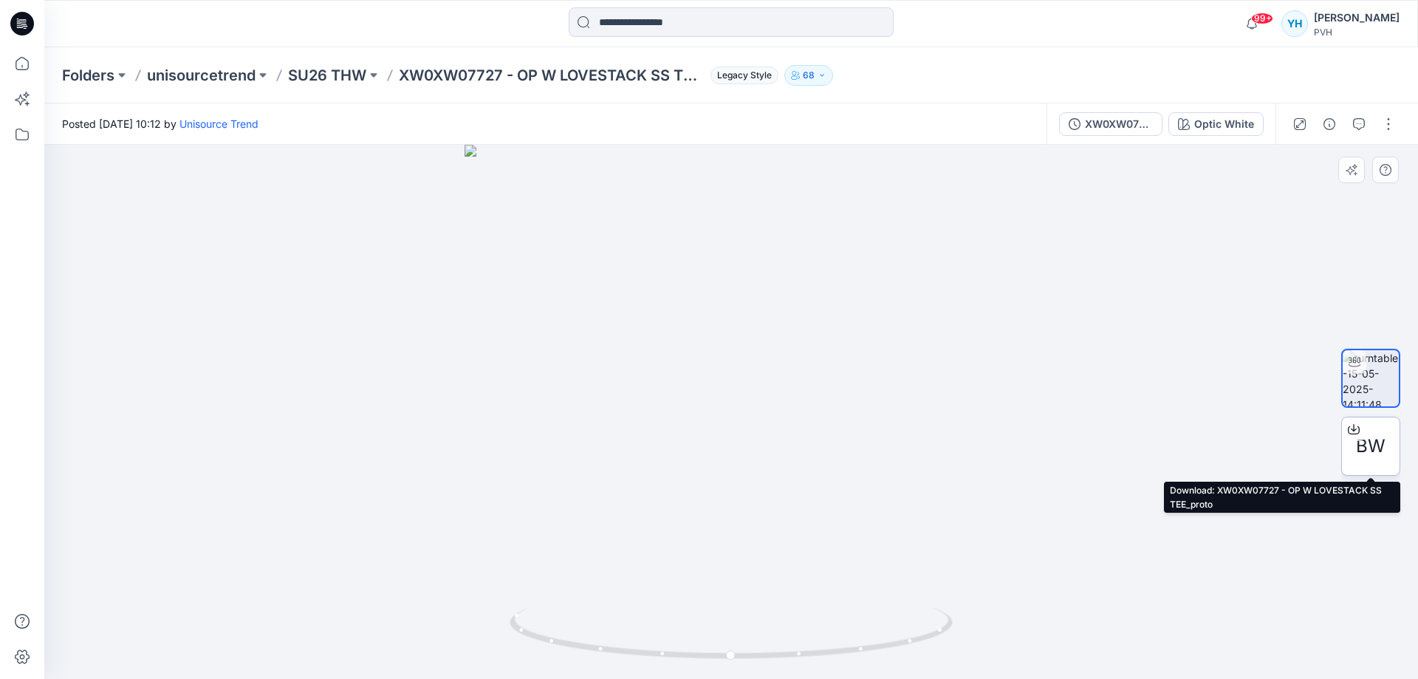
click at [1379, 443] on span "BW" at bounding box center [1371, 446] width 30 height 27
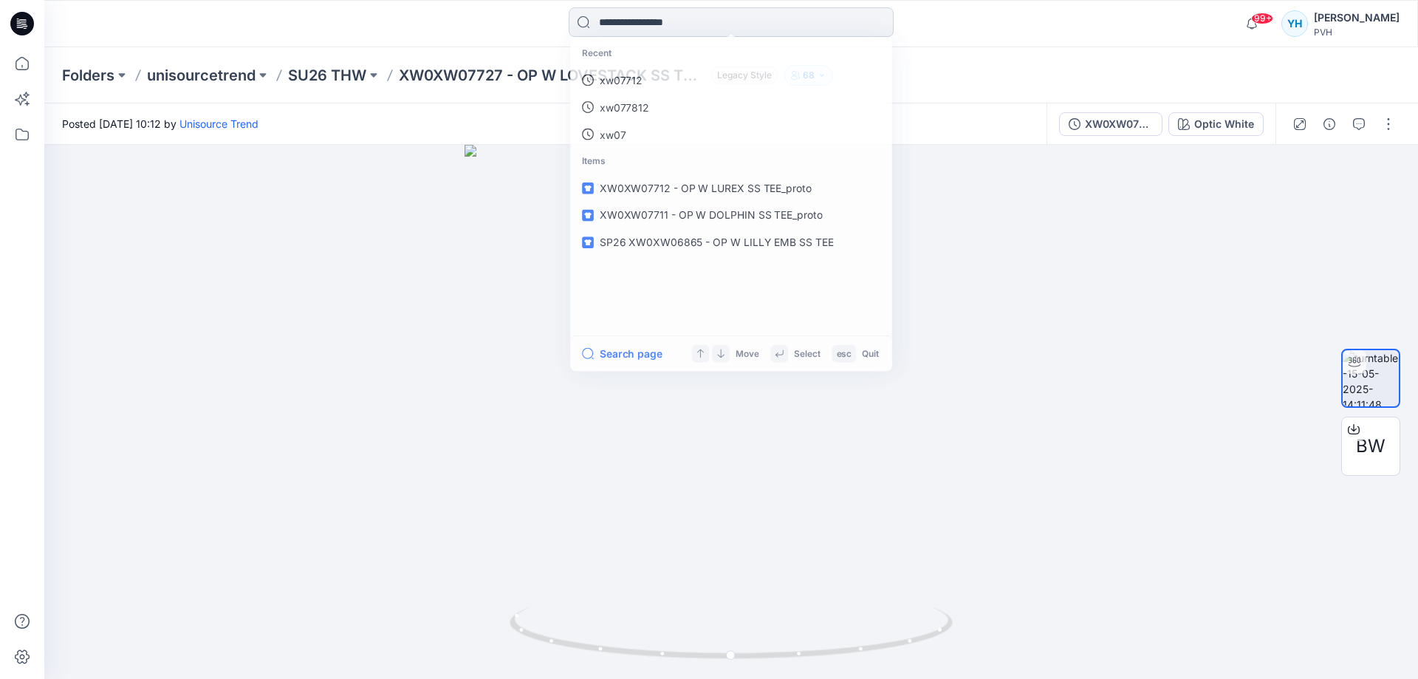
click at [742, 12] on input at bounding box center [731, 22] width 325 height 30
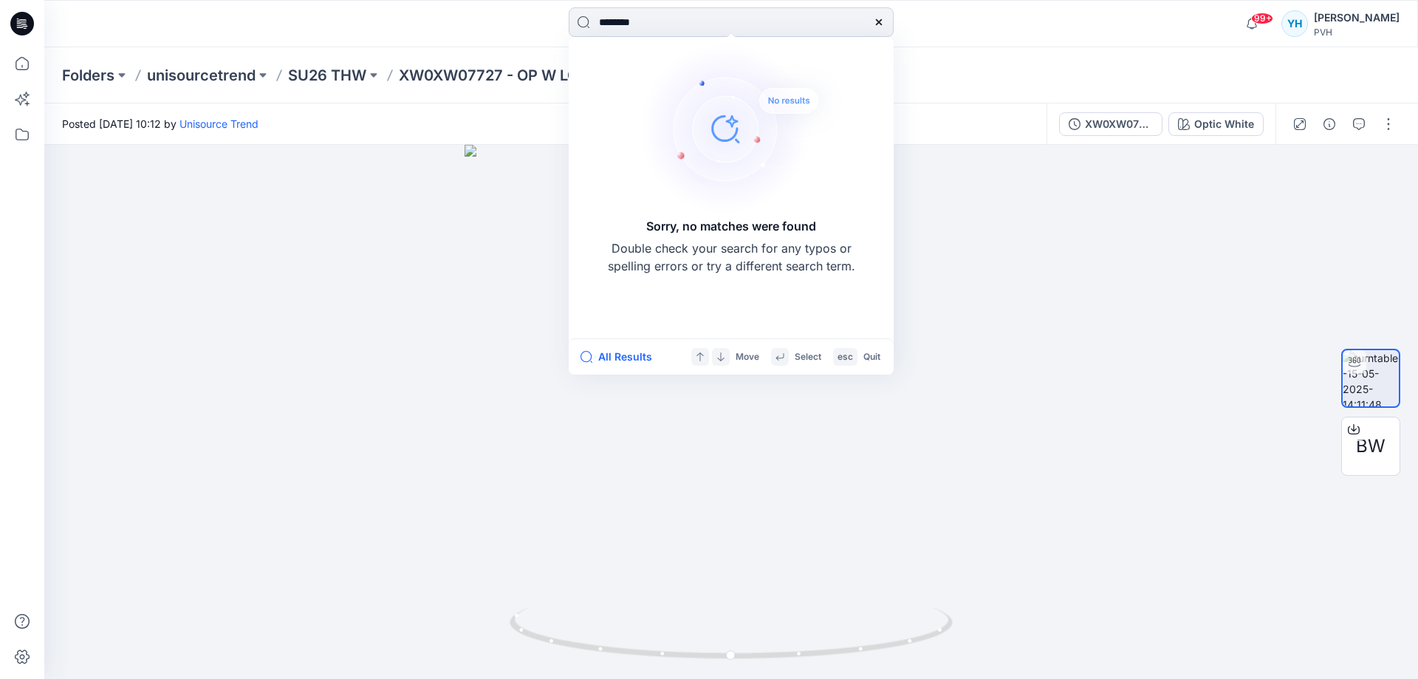
click at [644, 23] on input "********" at bounding box center [731, 22] width 325 height 30
click at [639, 20] on input "********" at bounding box center [731, 22] width 325 height 30
type input "*******"
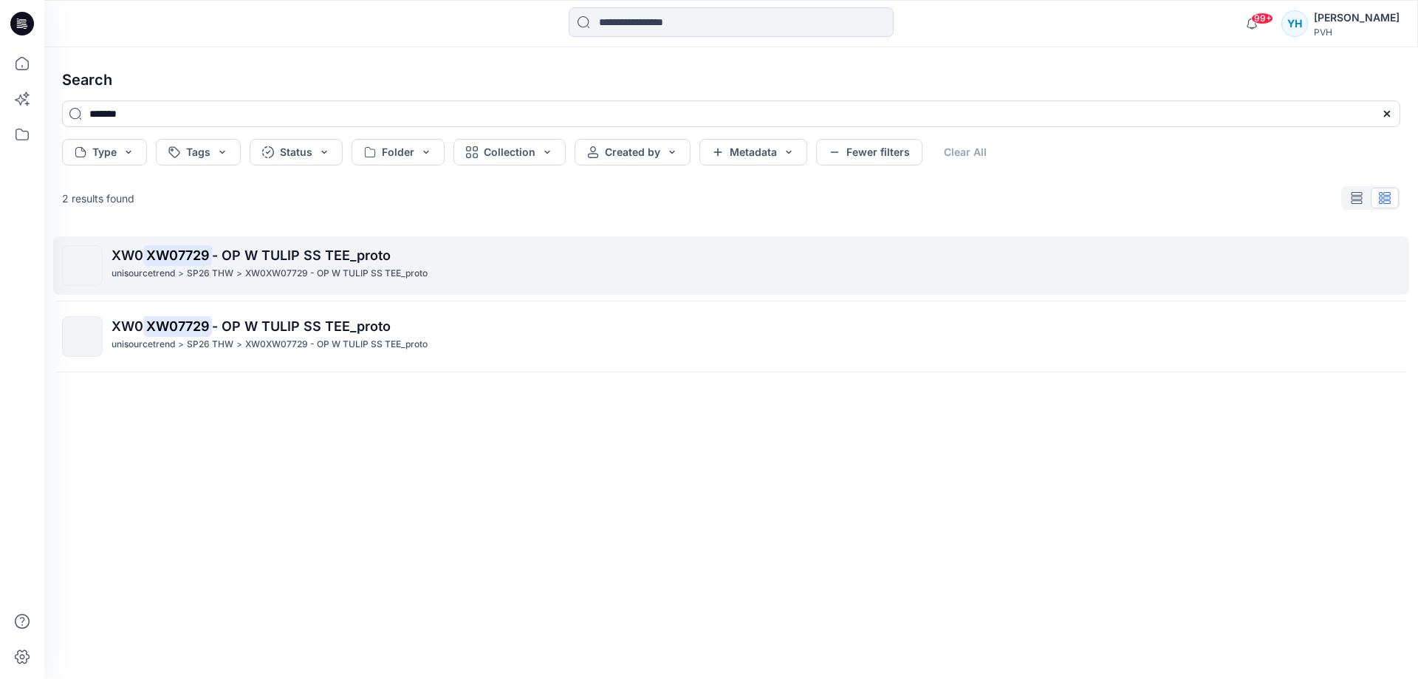
click at [301, 275] on p "XW0XW07729 - OP W TULIP SS TEE_proto" at bounding box center [336, 274] width 182 height 16
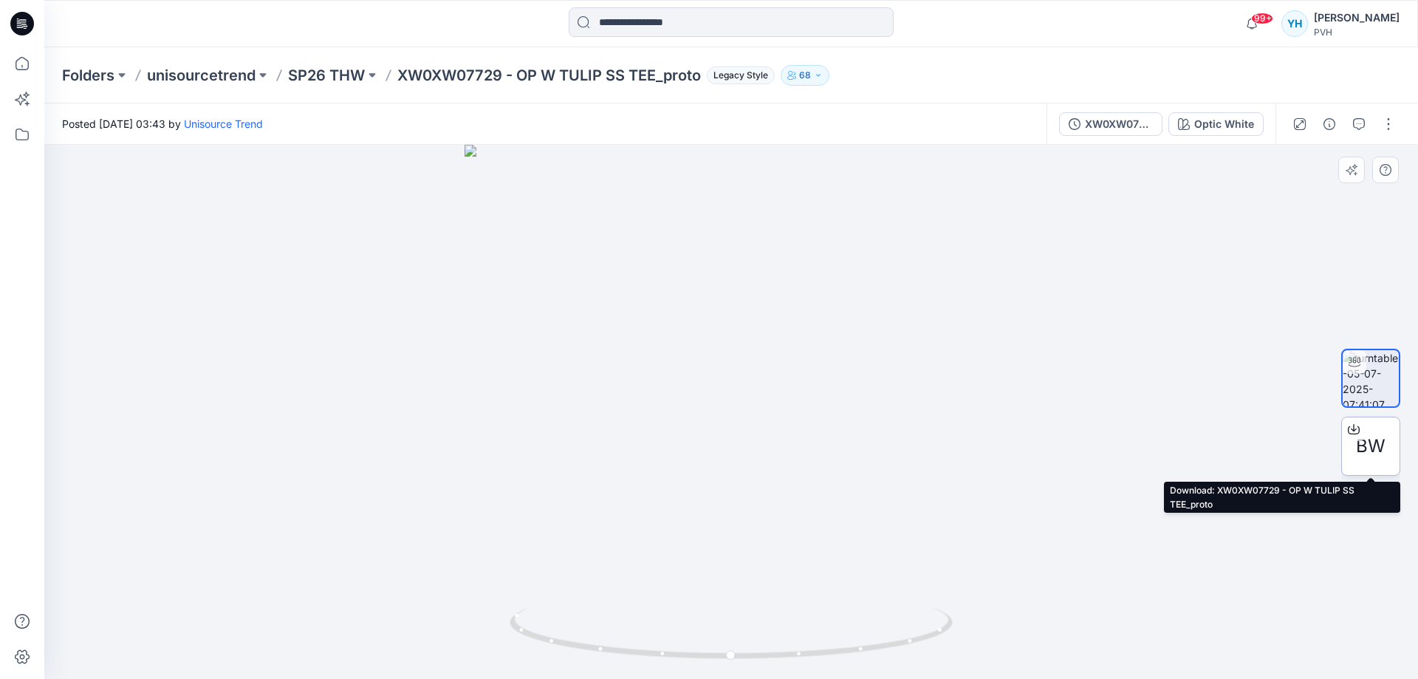
click at [1376, 442] on span "BW" at bounding box center [1371, 446] width 30 height 27
click at [687, 24] on input at bounding box center [731, 22] width 325 height 30
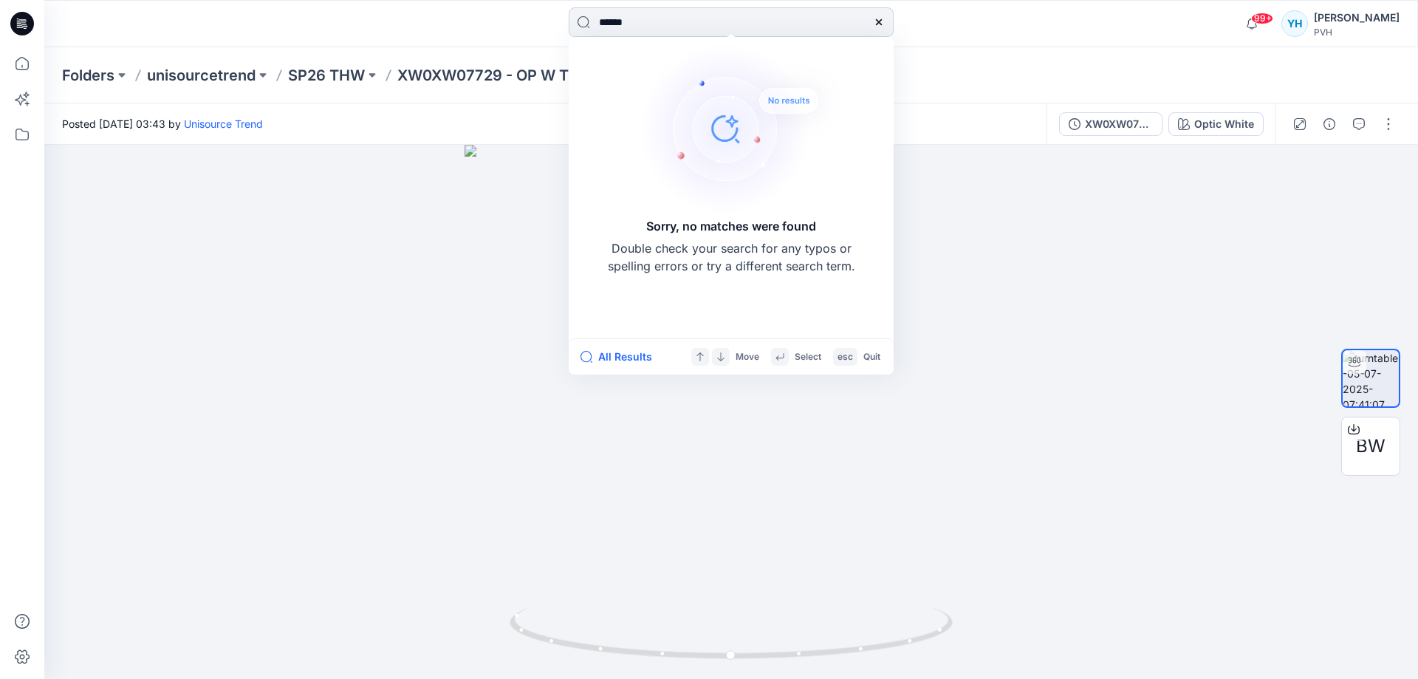
click at [628, 23] on input "******" at bounding box center [731, 22] width 325 height 30
click at [817, 15] on input "**********" at bounding box center [731, 22] width 325 height 30
drag, startPoint x: 834, startPoint y: 21, endPoint x: 769, endPoint y: 18, distance: 65.0
click at [769, 18] on input "**********" at bounding box center [731, 22] width 325 height 30
type input "**********"
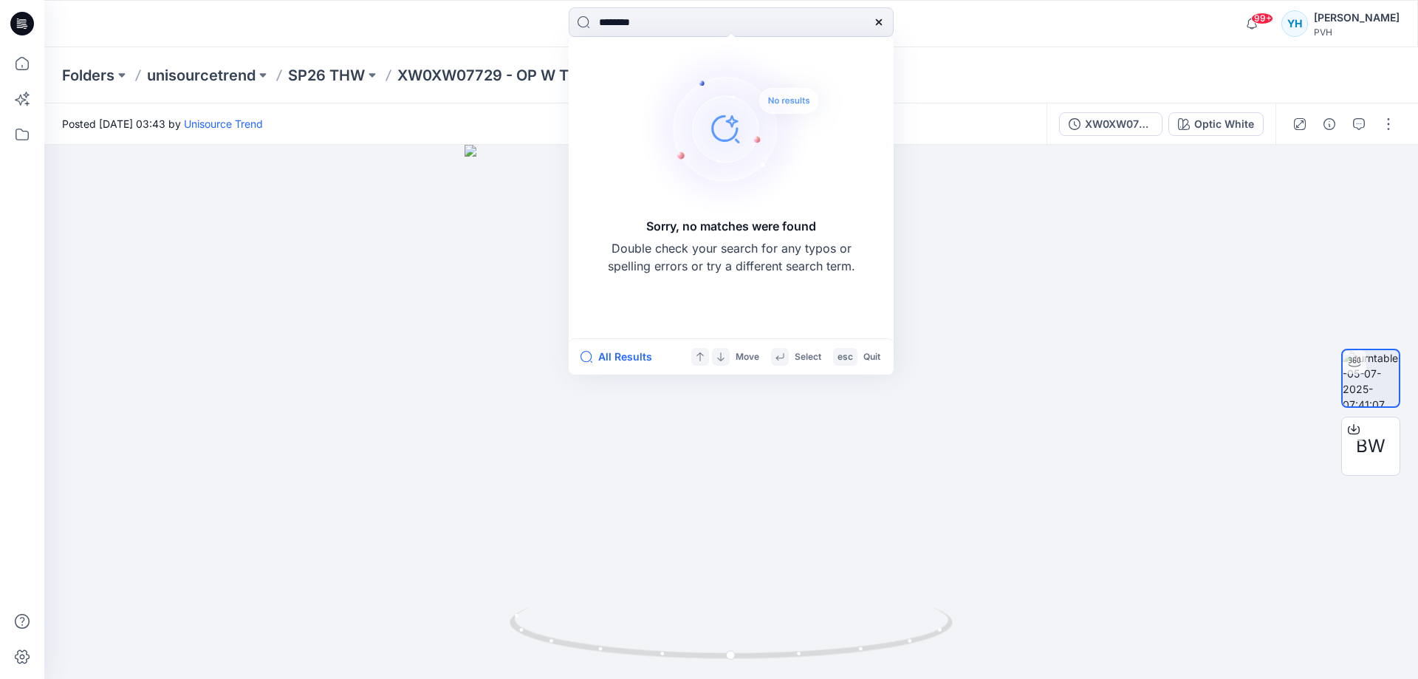
type input "*********"
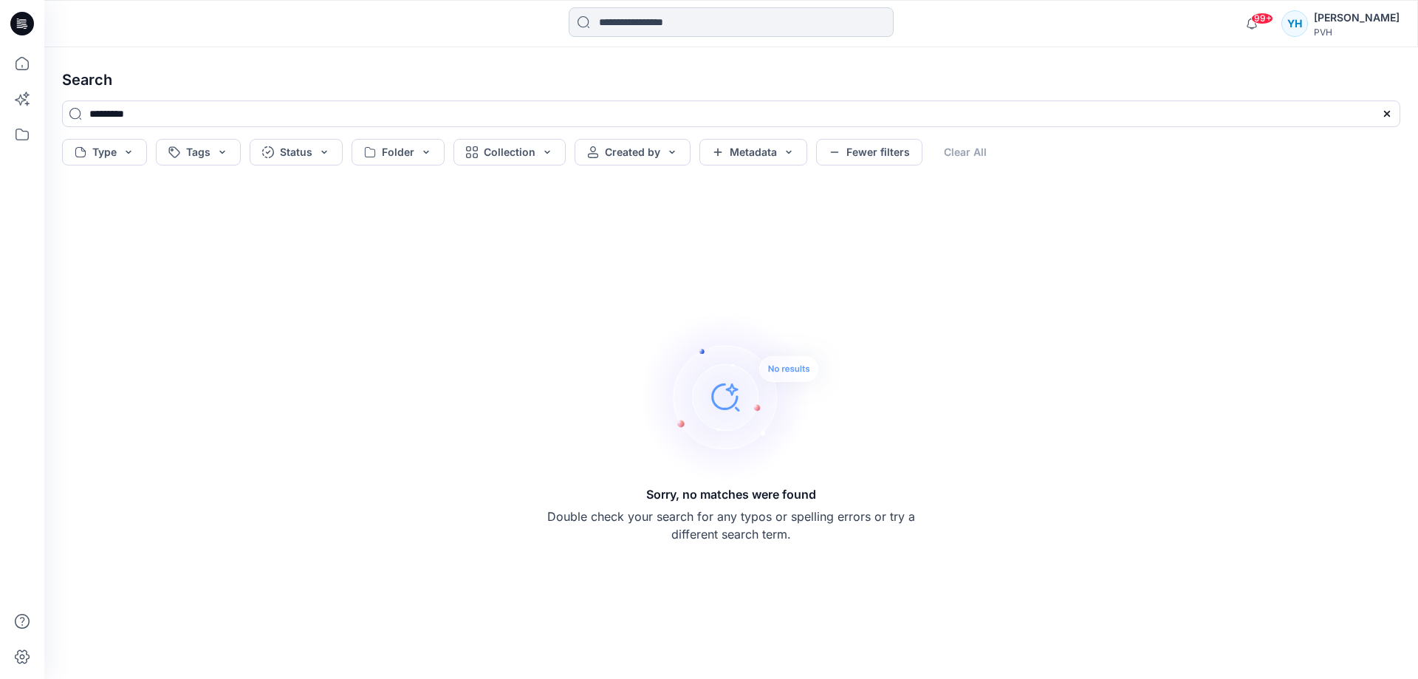
click at [709, 28] on input at bounding box center [731, 22] width 325 height 30
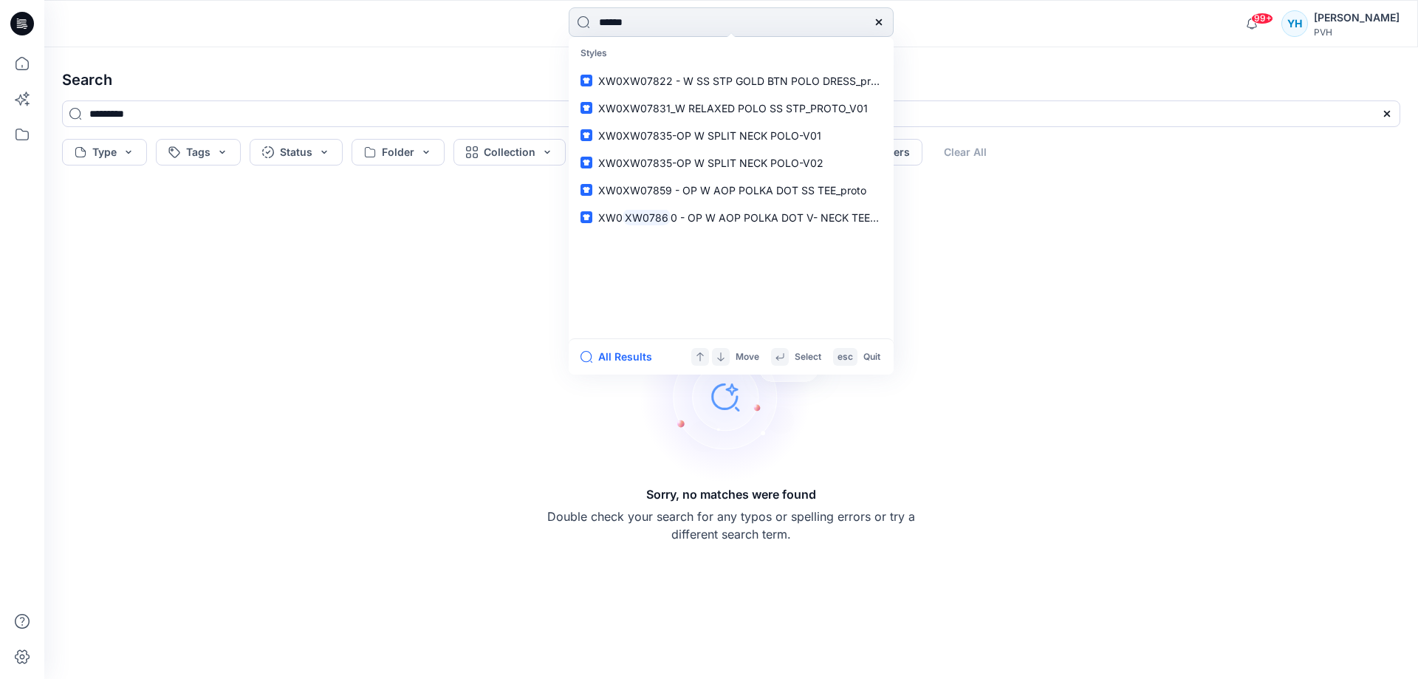
type input "*******"
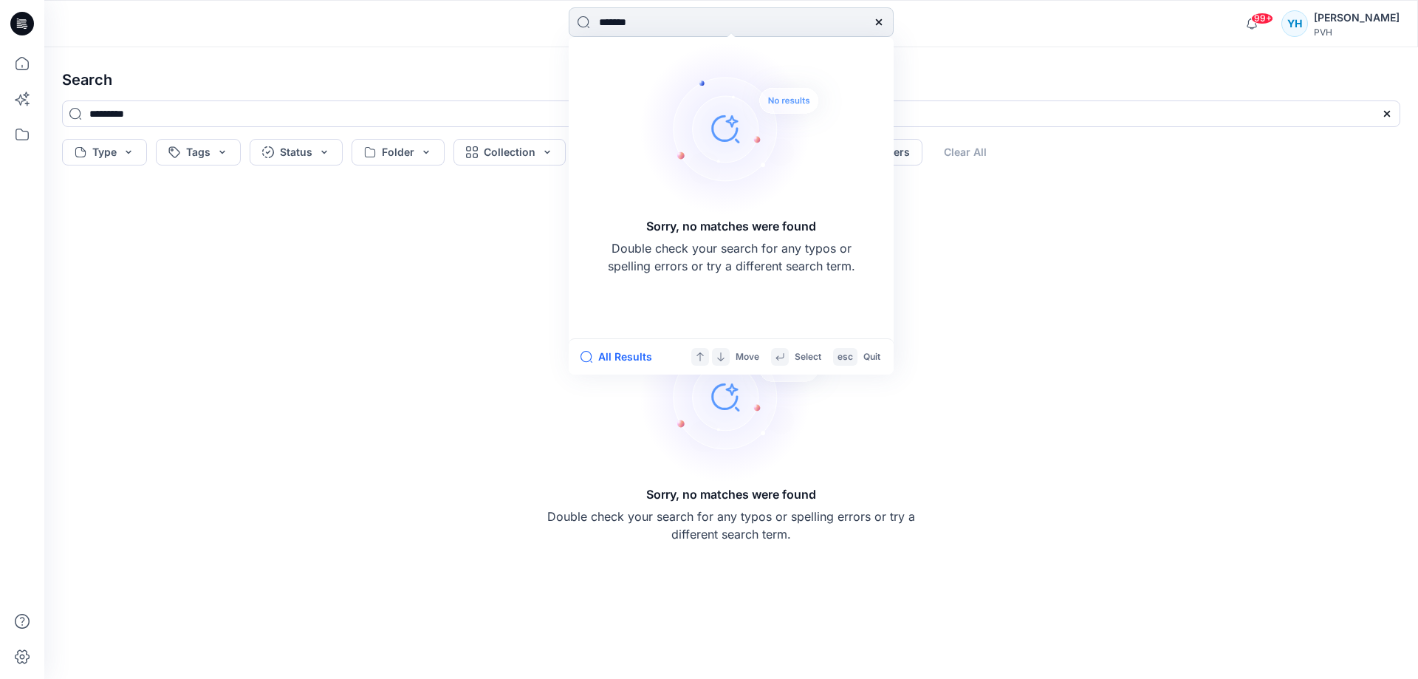
type input "*******"
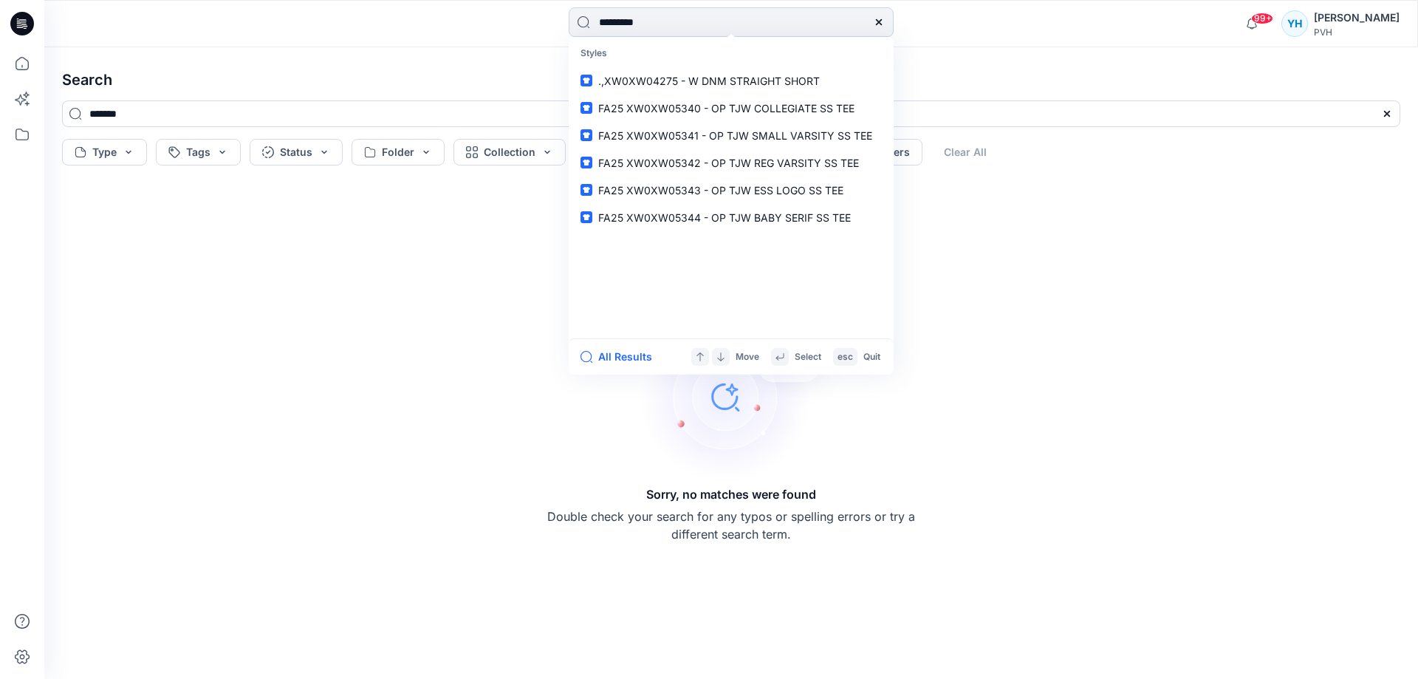
type input "**********"
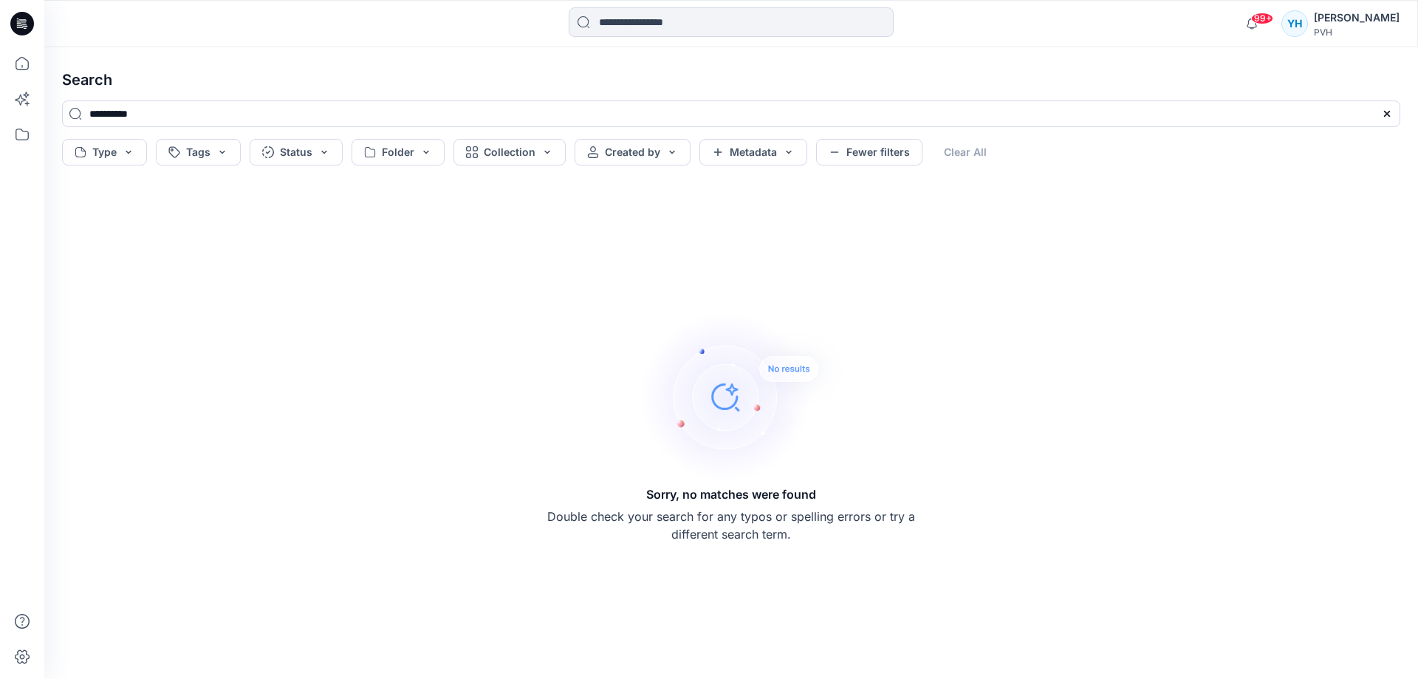
click at [13, 34] on icon at bounding box center [22, 23] width 24 height 47
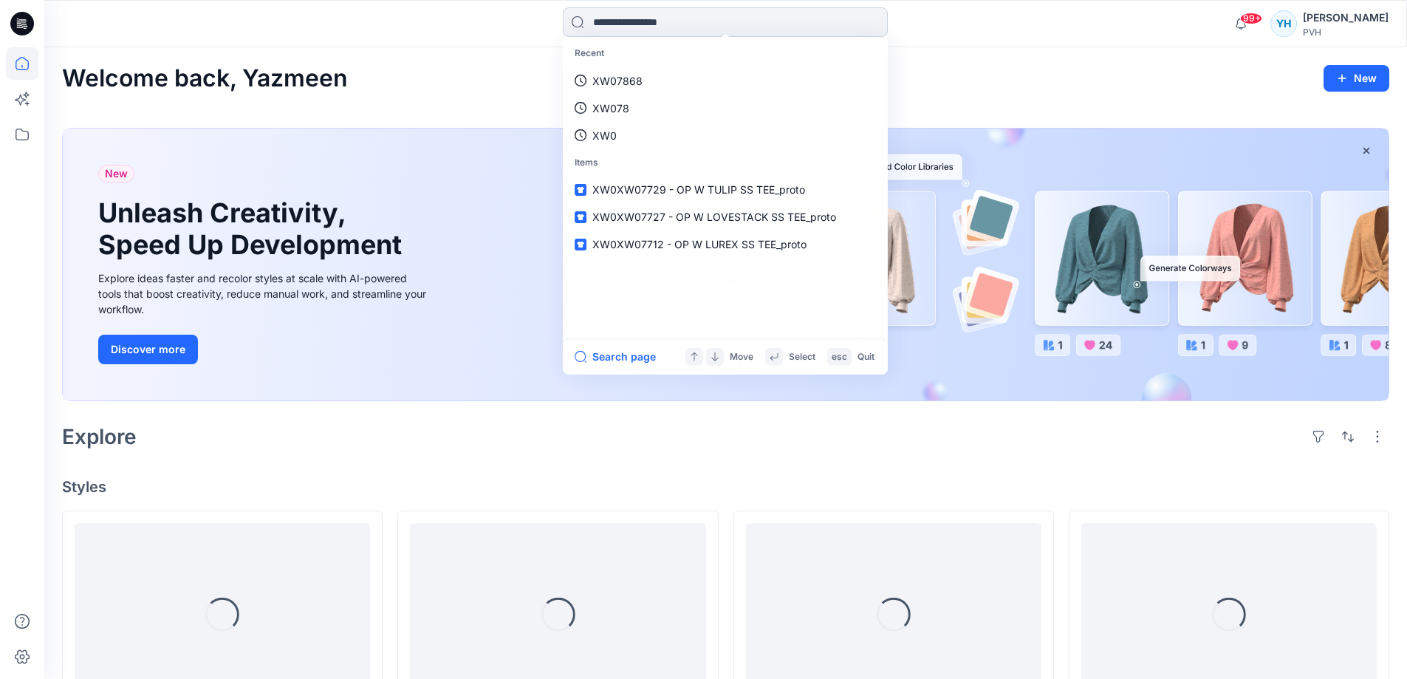
click at [625, 15] on input at bounding box center [725, 22] width 325 height 30
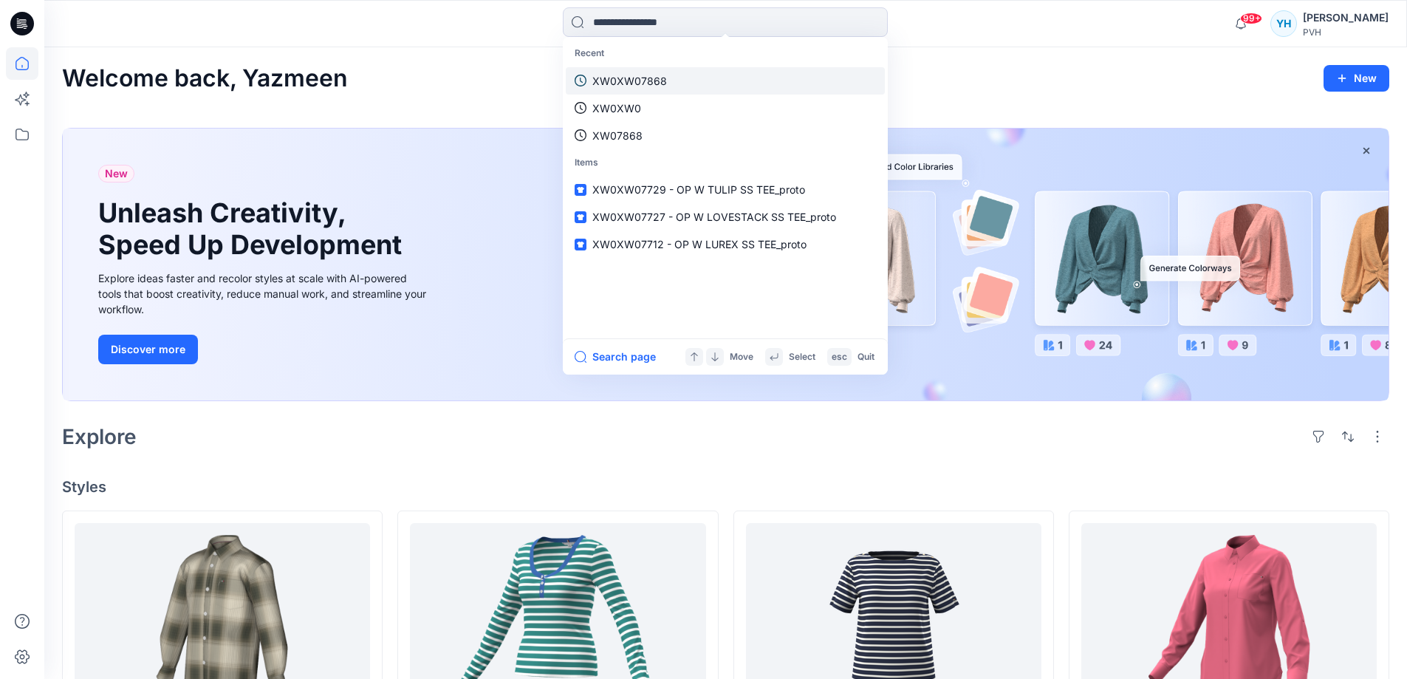
click at [637, 81] on p "XW0XW07868" at bounding box center [629, 81] width 75 height 16
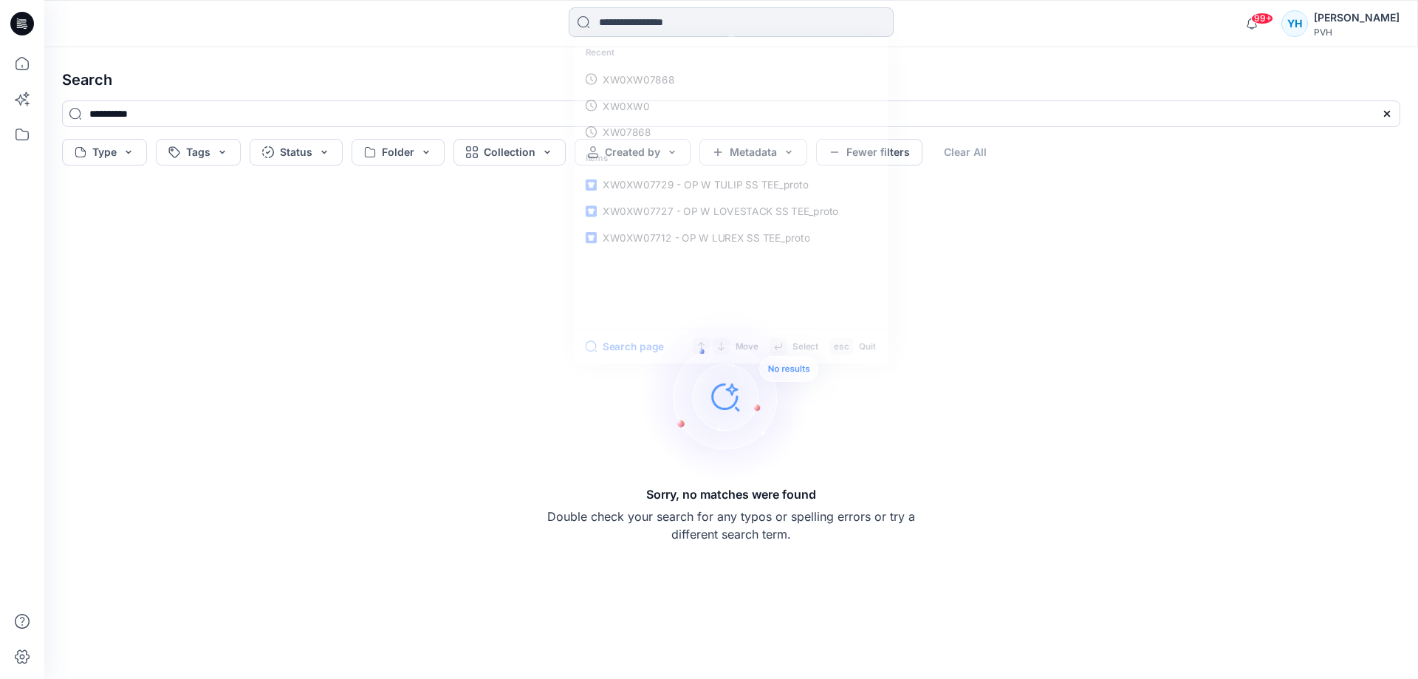
click at [622, 22] on input at bounding box center [731, 22] width 325 height 30
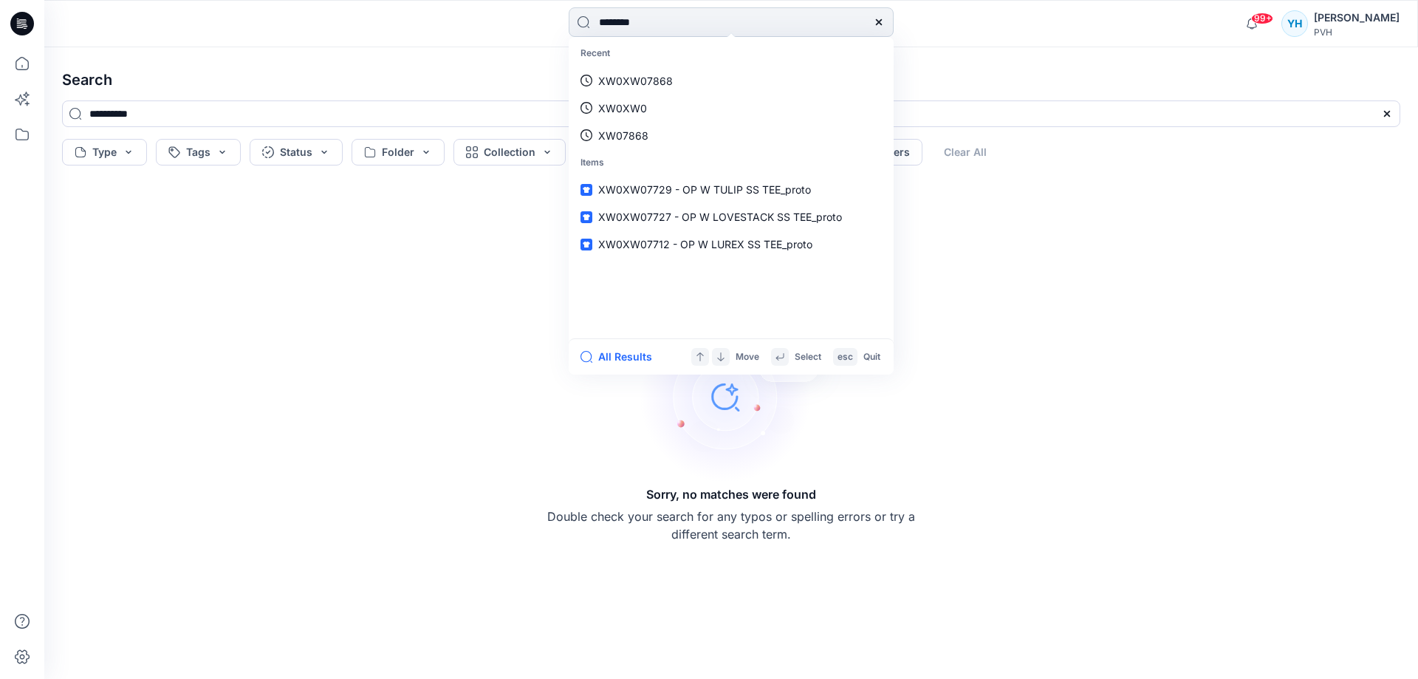
type input "*********"
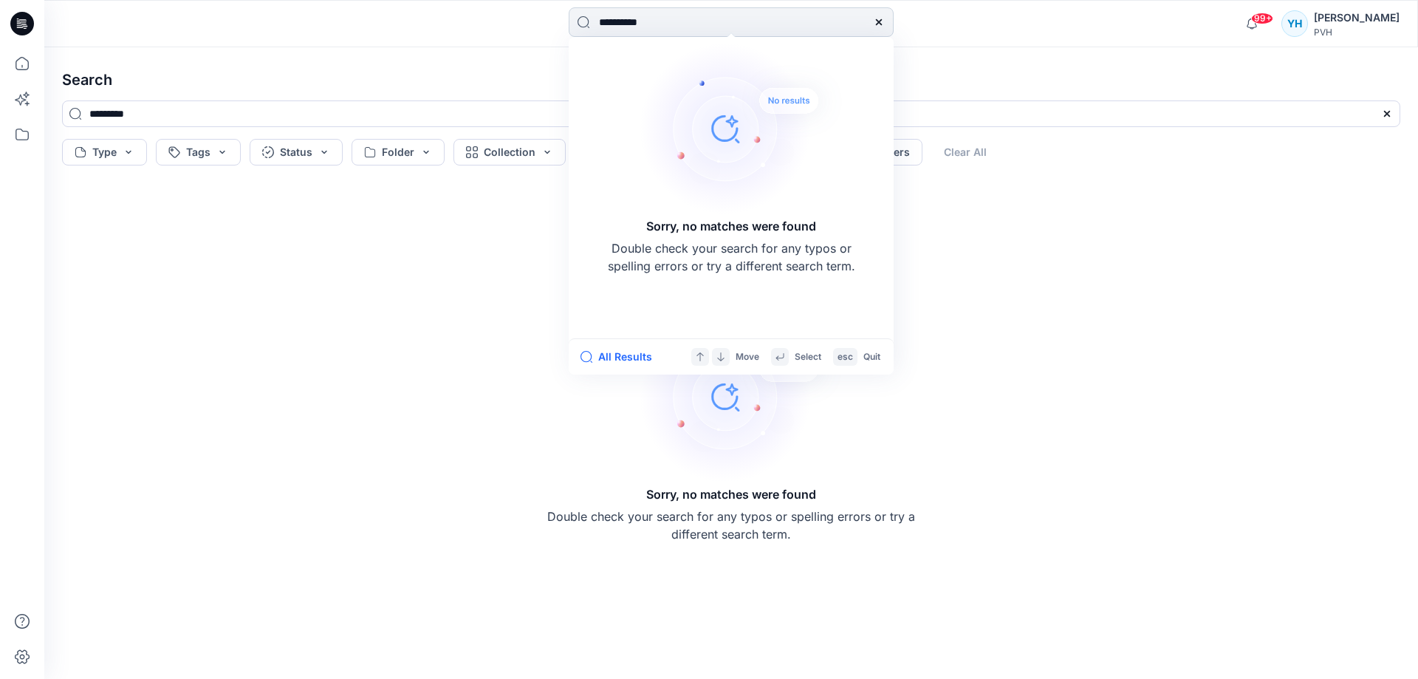
click at [699, 16] on input "**********" at bounding box center [731, 22] width 325 height 30
type input "**********"
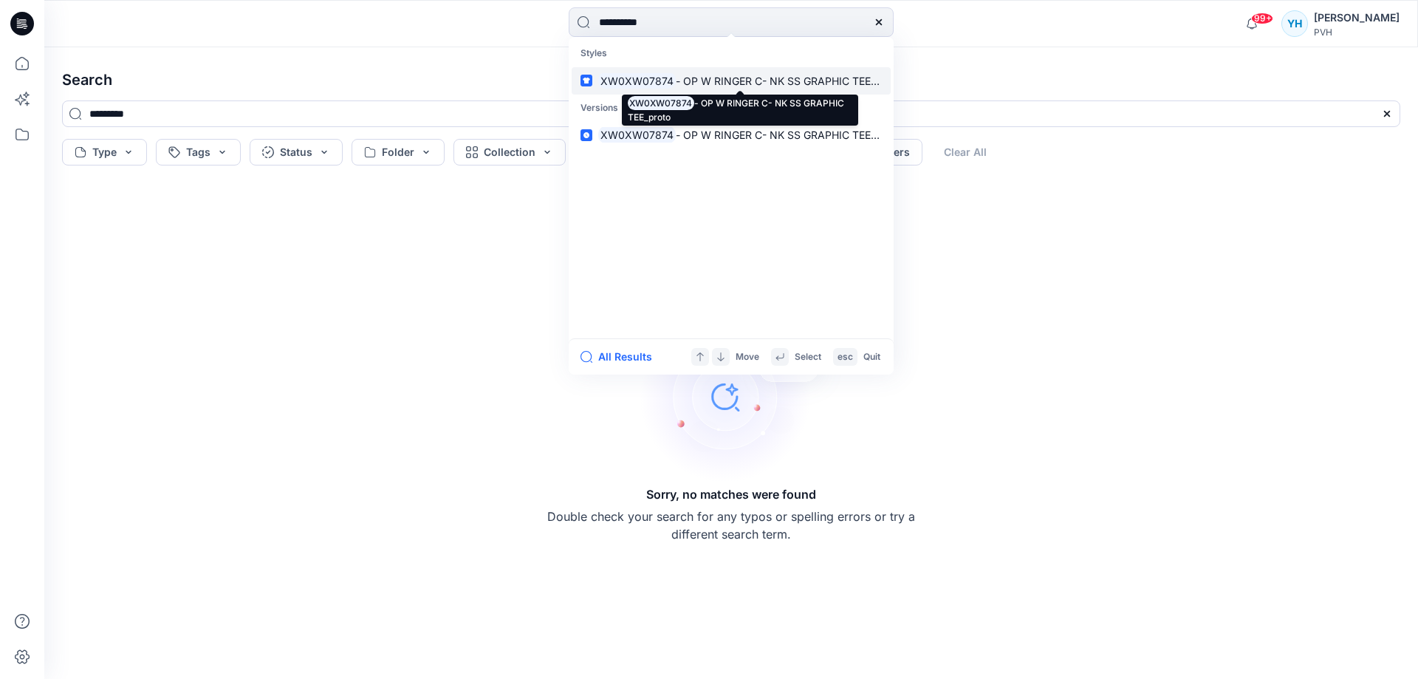
click at [708, 86] on span "- OP W RINGER C- NK SS GRAPHIC TEE_proto" at bounding box center [788, 81] width 225 height 13
